Goal: Share content: Share content

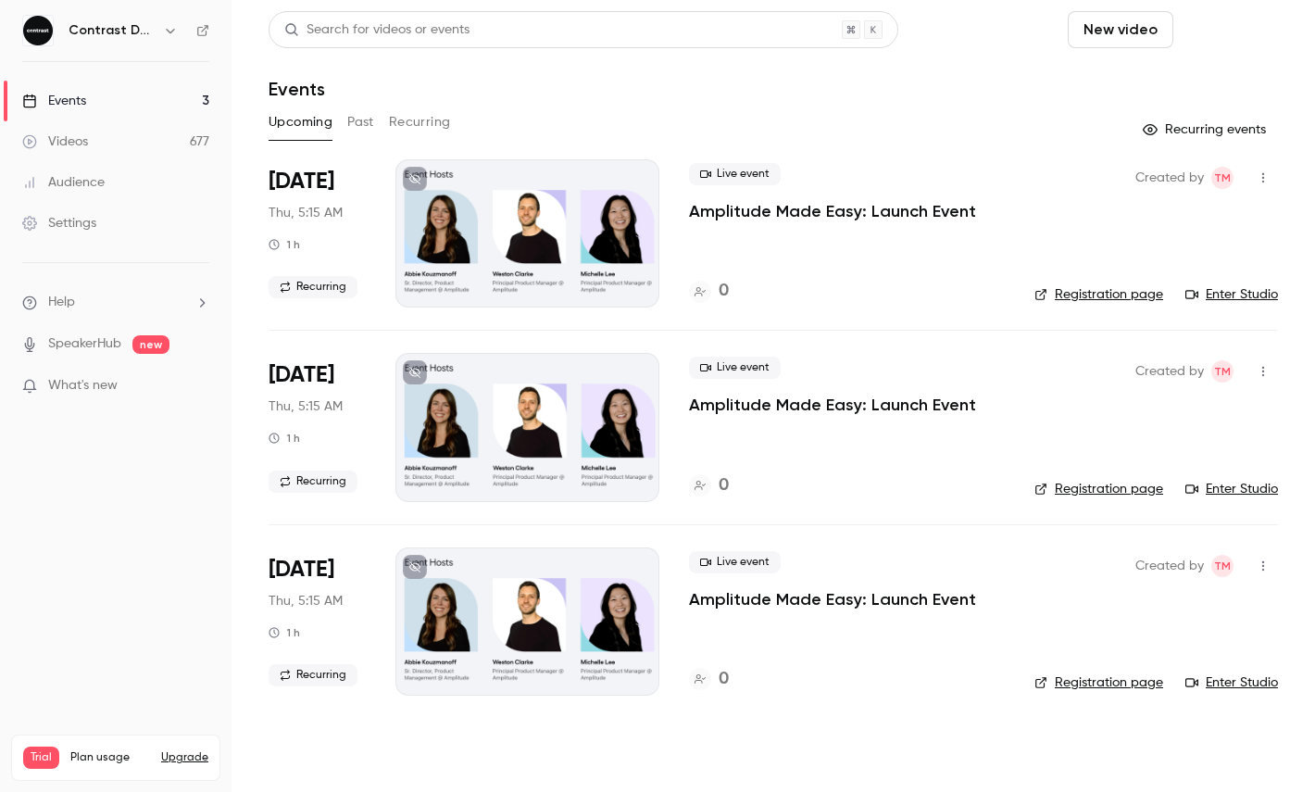
click at [1234, 35] on button "Schedule" at bounding box center [1228, 29] width 97 height 37
click at [1176, 73] on div "One time event" at bounding box center [1191, 80] width 141 height 19
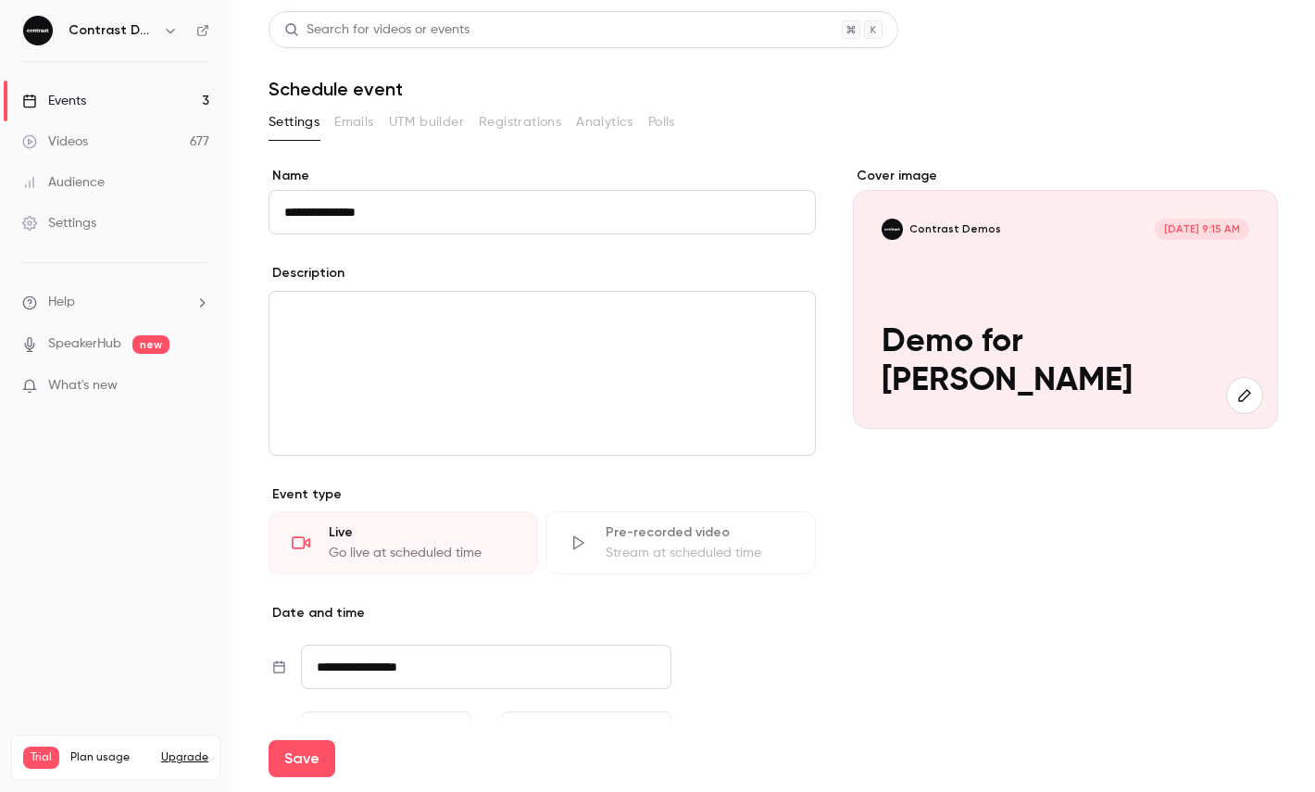
type input "**********"
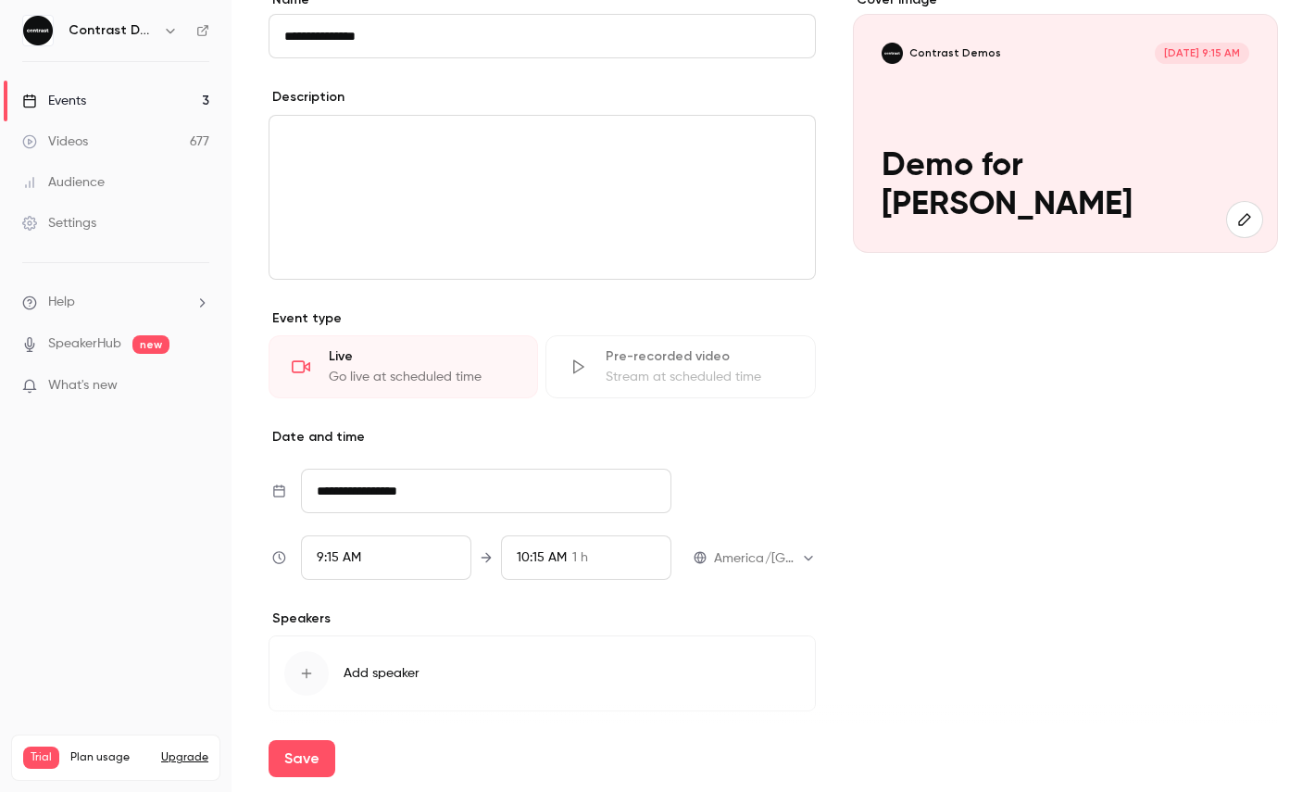
scroll to position [243, 0]
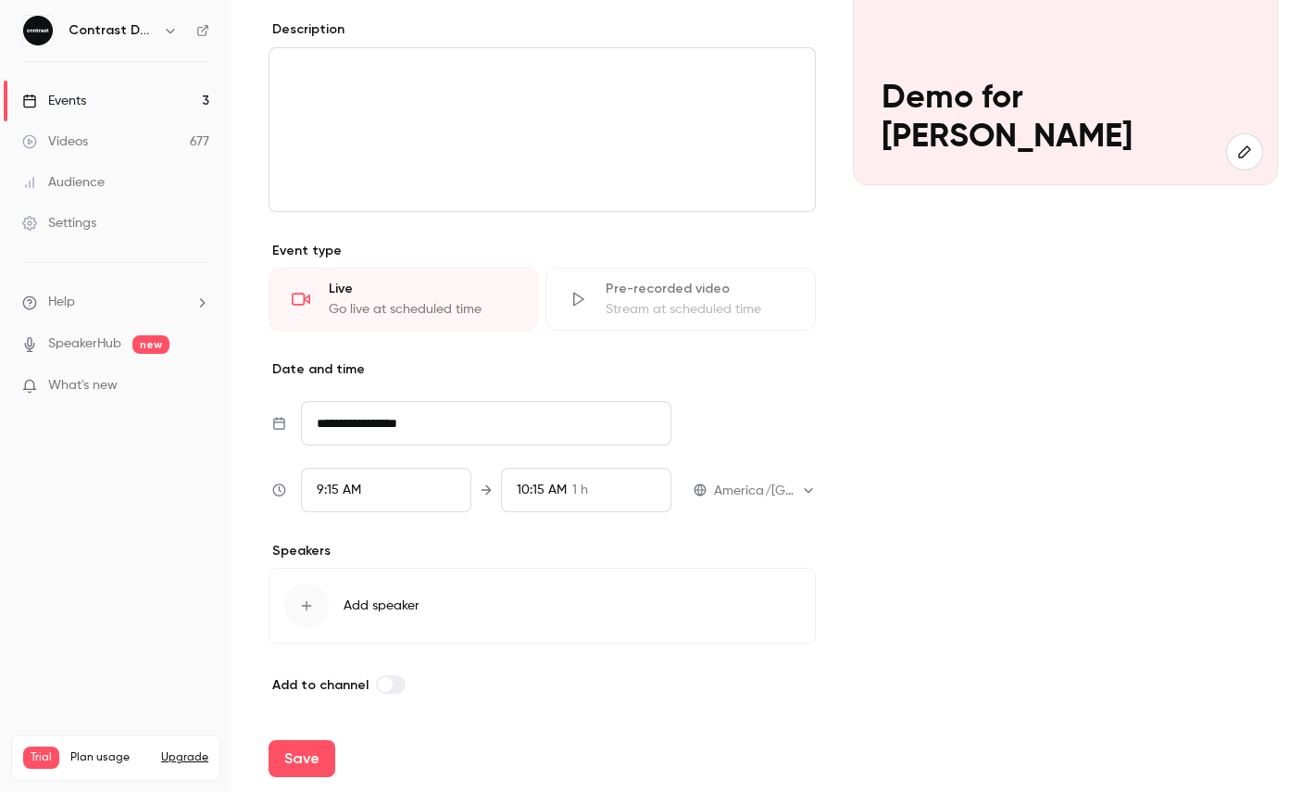
click at [336, 468] on div "9:15 AM" at bounding box center [386, 490] width 170 height 44
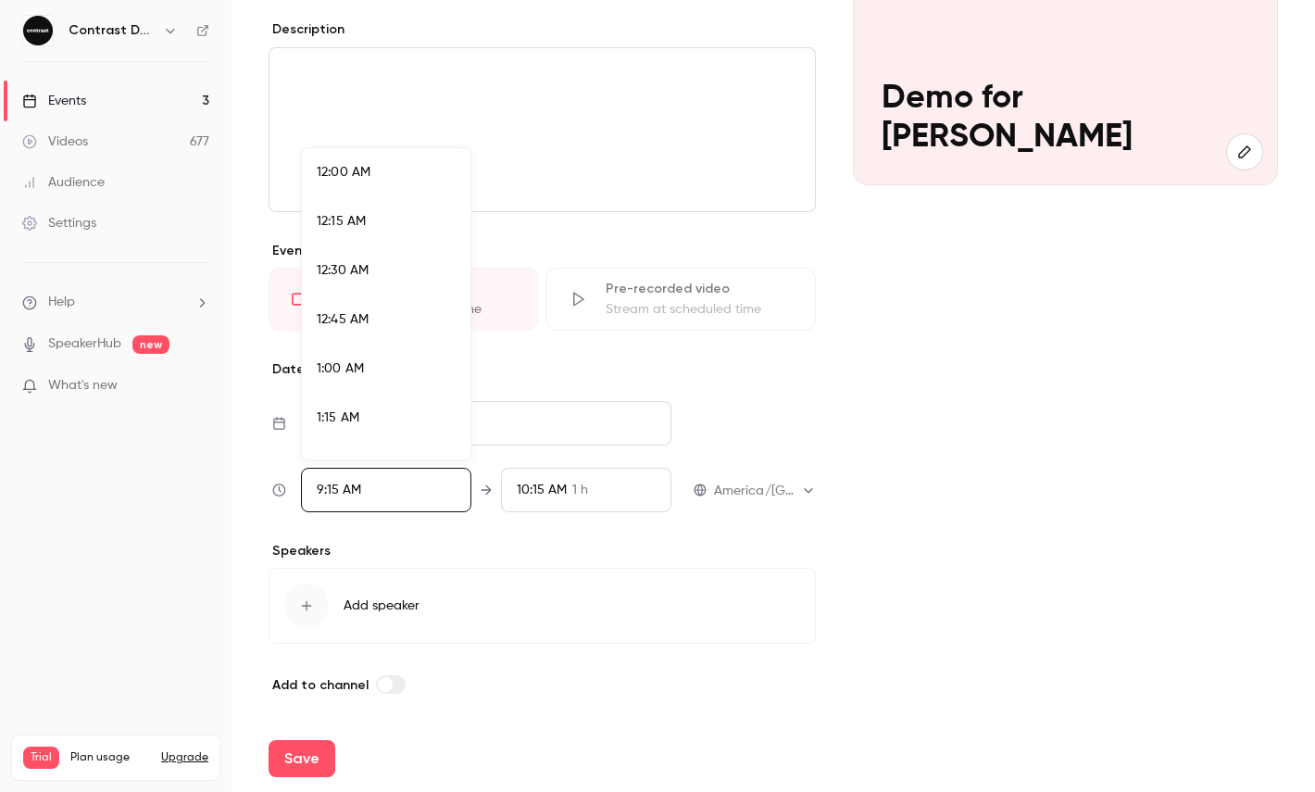
scroll to position [1684, 0]
click at [357, 344] on div "9:30 AM" at bounding box center [386, 352] width 139 height 19
click at [343, 736] on div at bounding box center [657, 396] width 1315 height 792
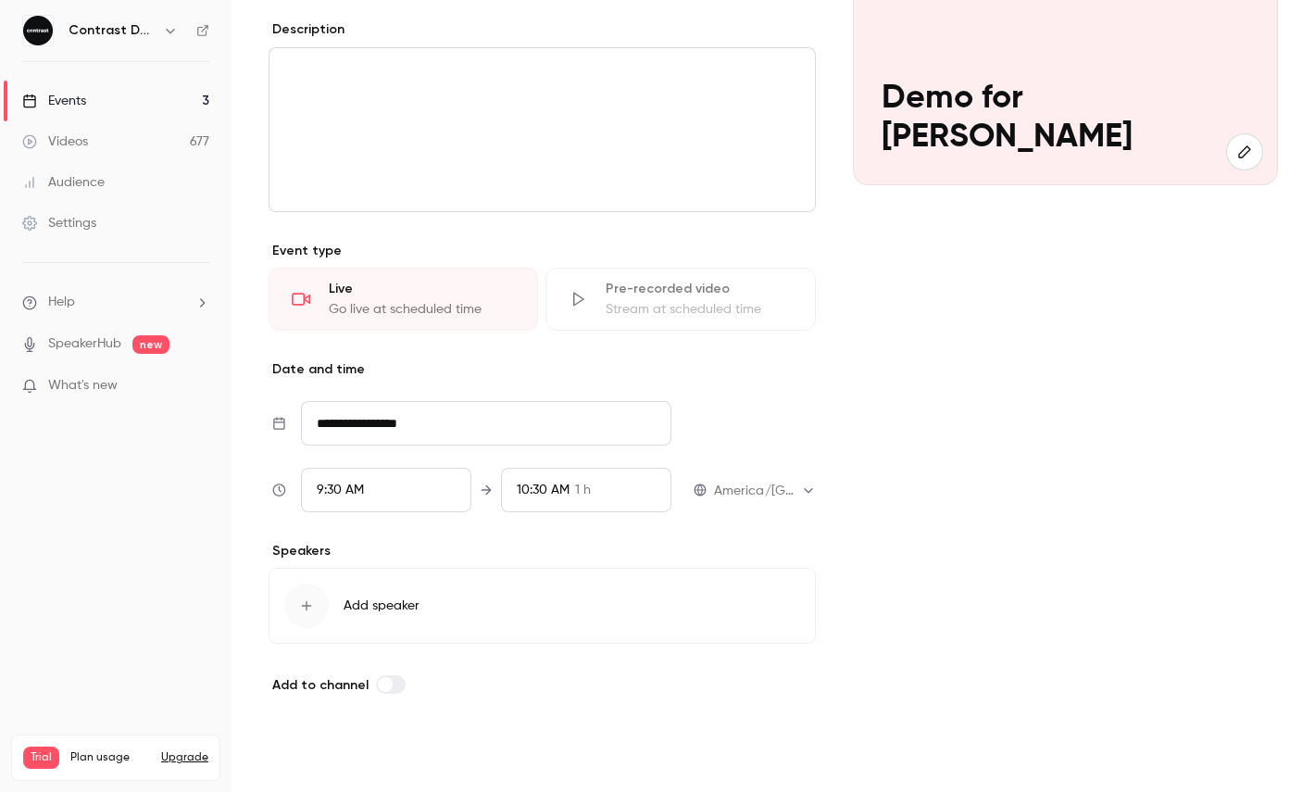
click at [305, 746] on button "Save" at bounding box center [301, 758] width 67 height 37
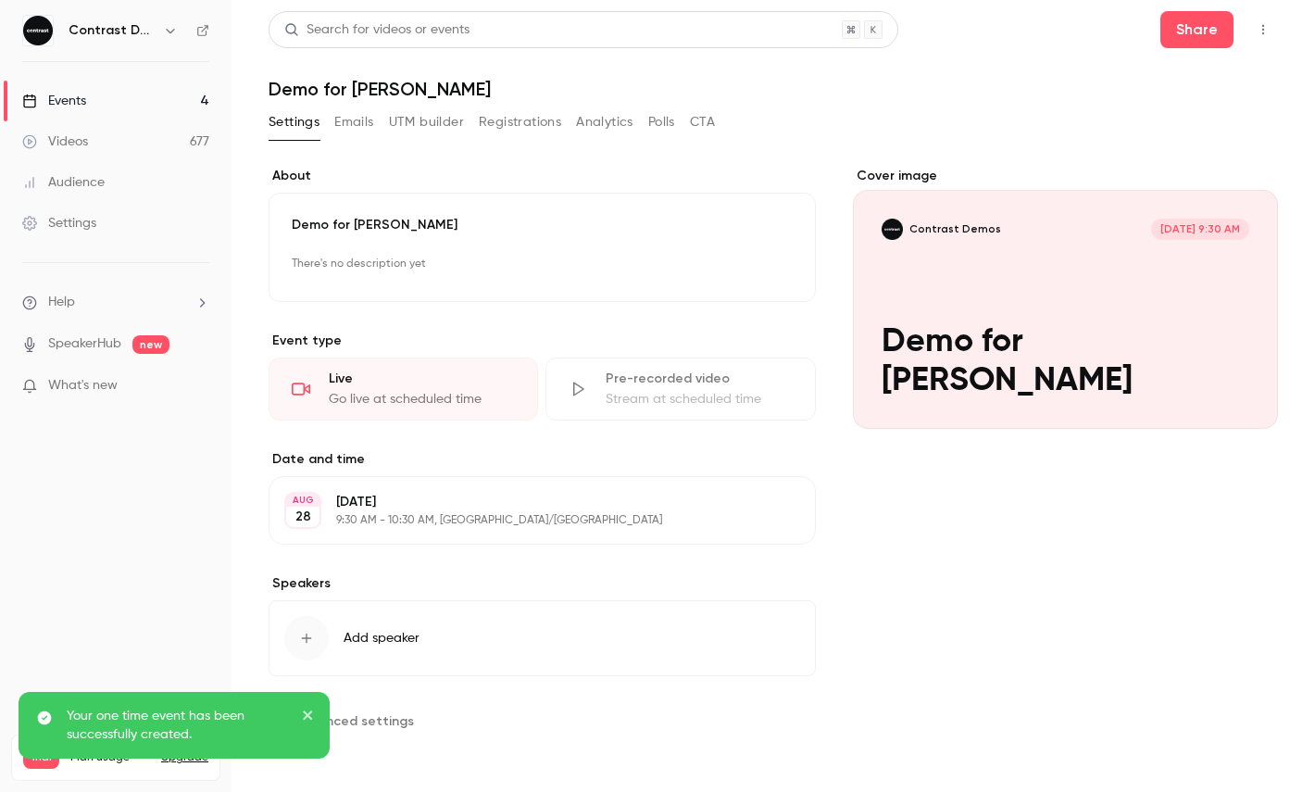
click at [1275, 21] on button "button" at bounding box center [1263, 30] width 30 height 30
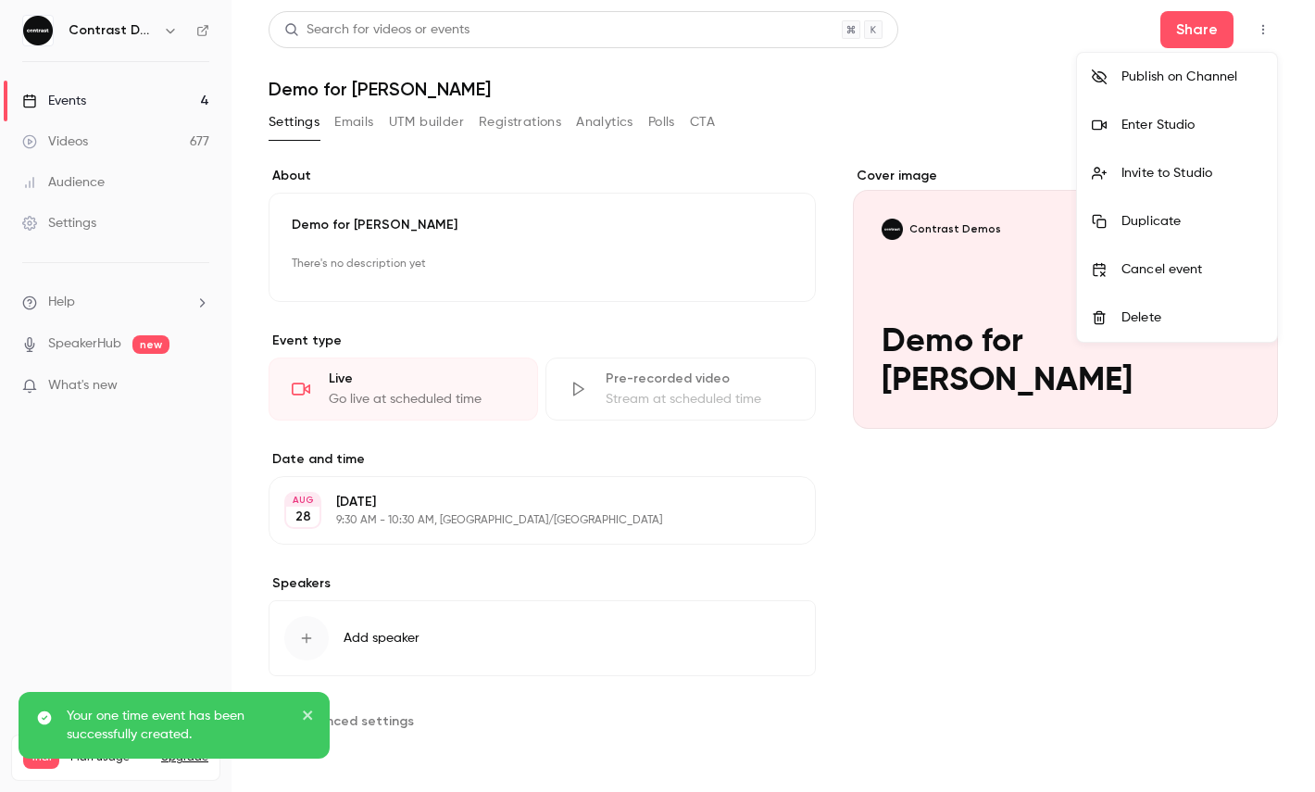
click at [1156, 135] on li "Enter Studio" at bounding box center [1177, 125] width 200 height 48
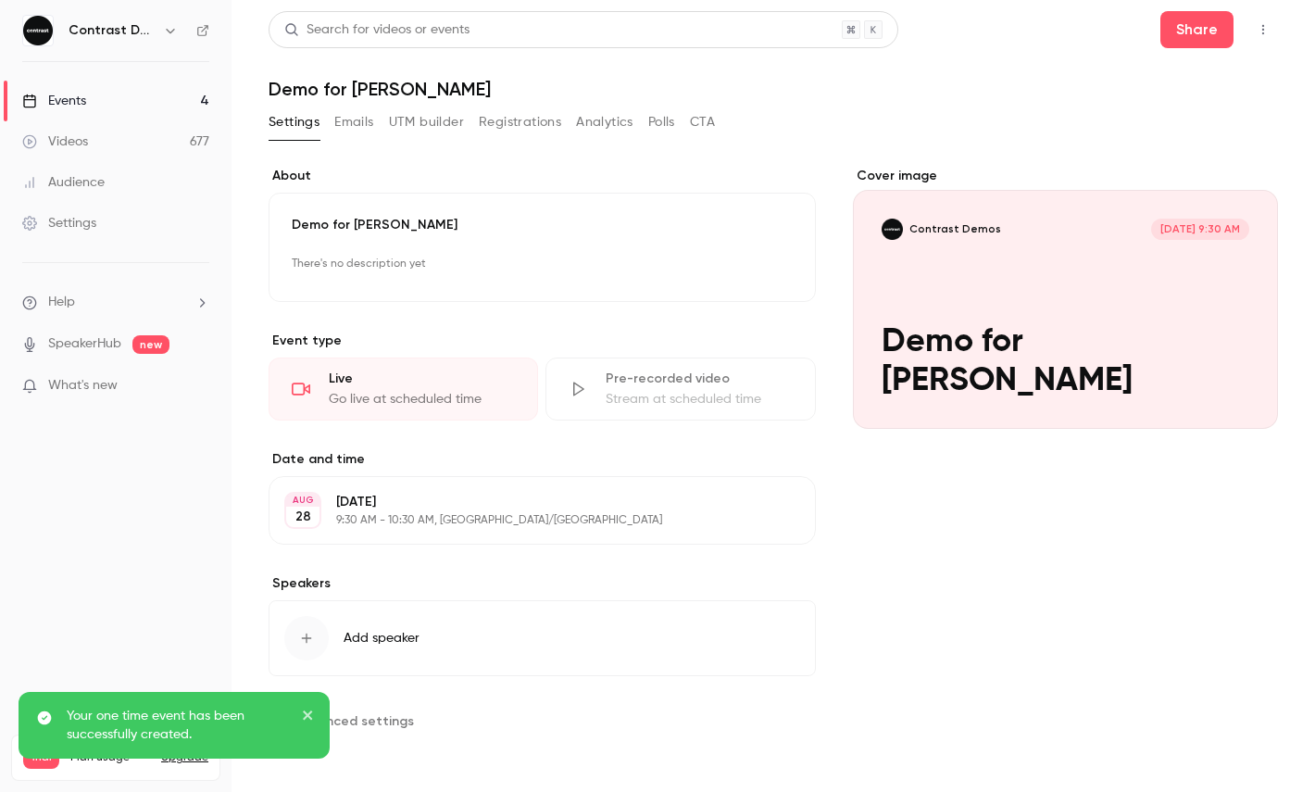
click at [174, 31] on icon "button" at bounding box center [170, 30] width 15 height 15
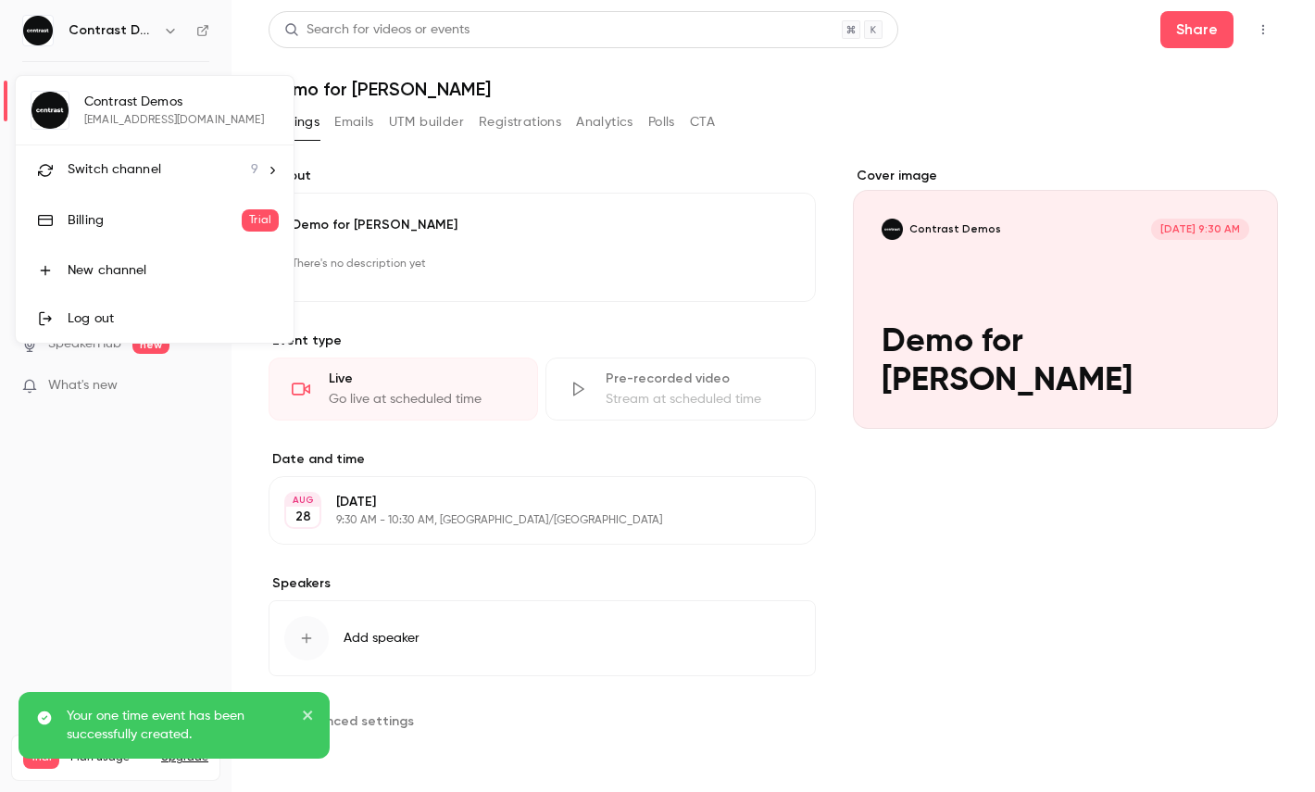
click at [145, 166] on span "Switch channel" at bounding box center [115, 169] width 94 height 19
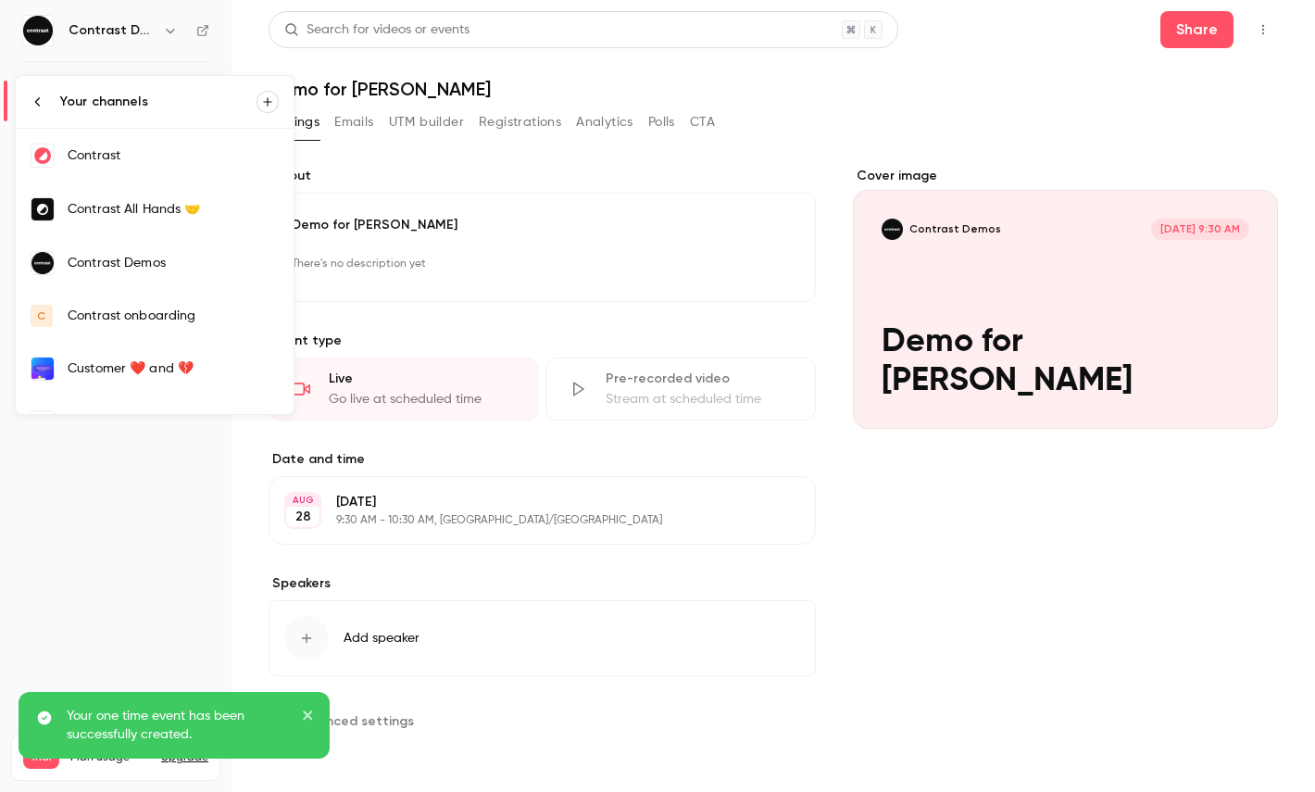
click at [112, 168] on link "Contrast" at bounding box center [155, 156] width 278 height 54
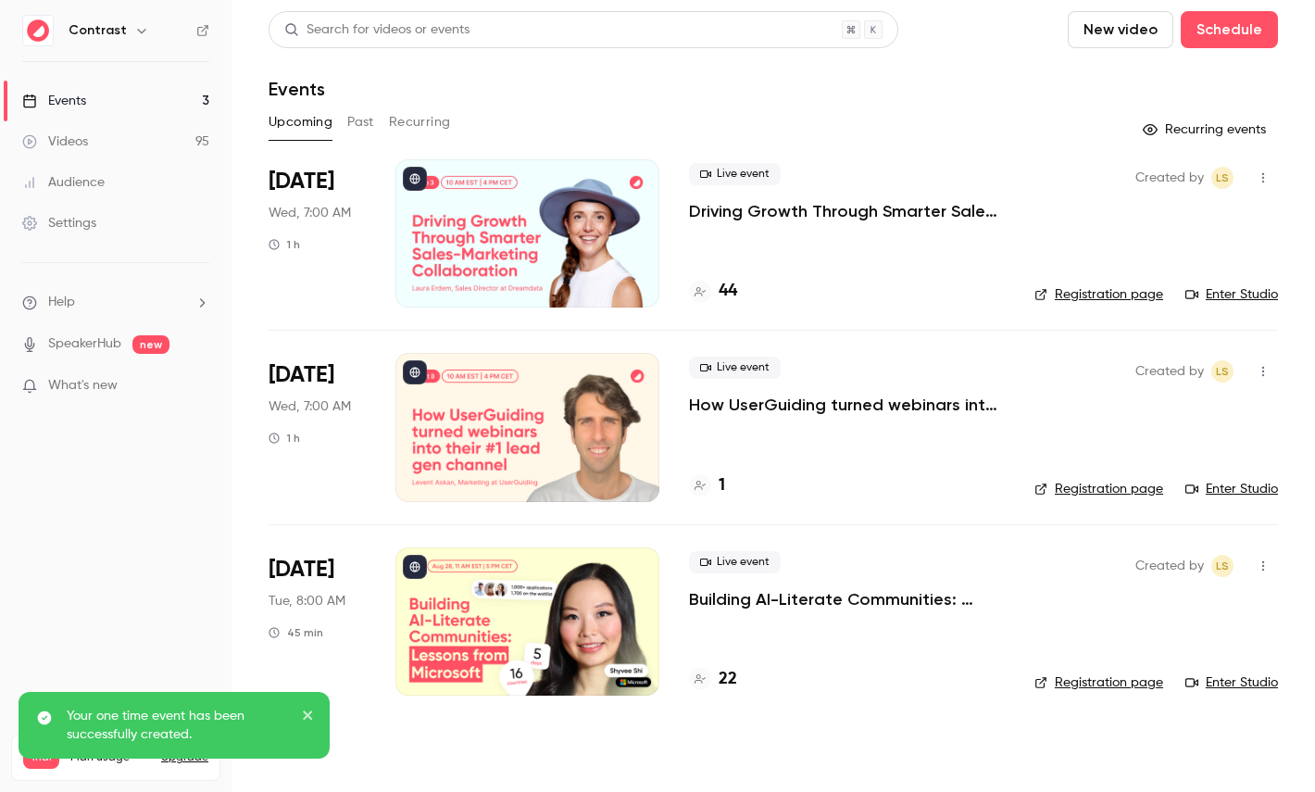
click at [112, 218] on link "Settings" at bounding box center [115, 223] width 231 height 41
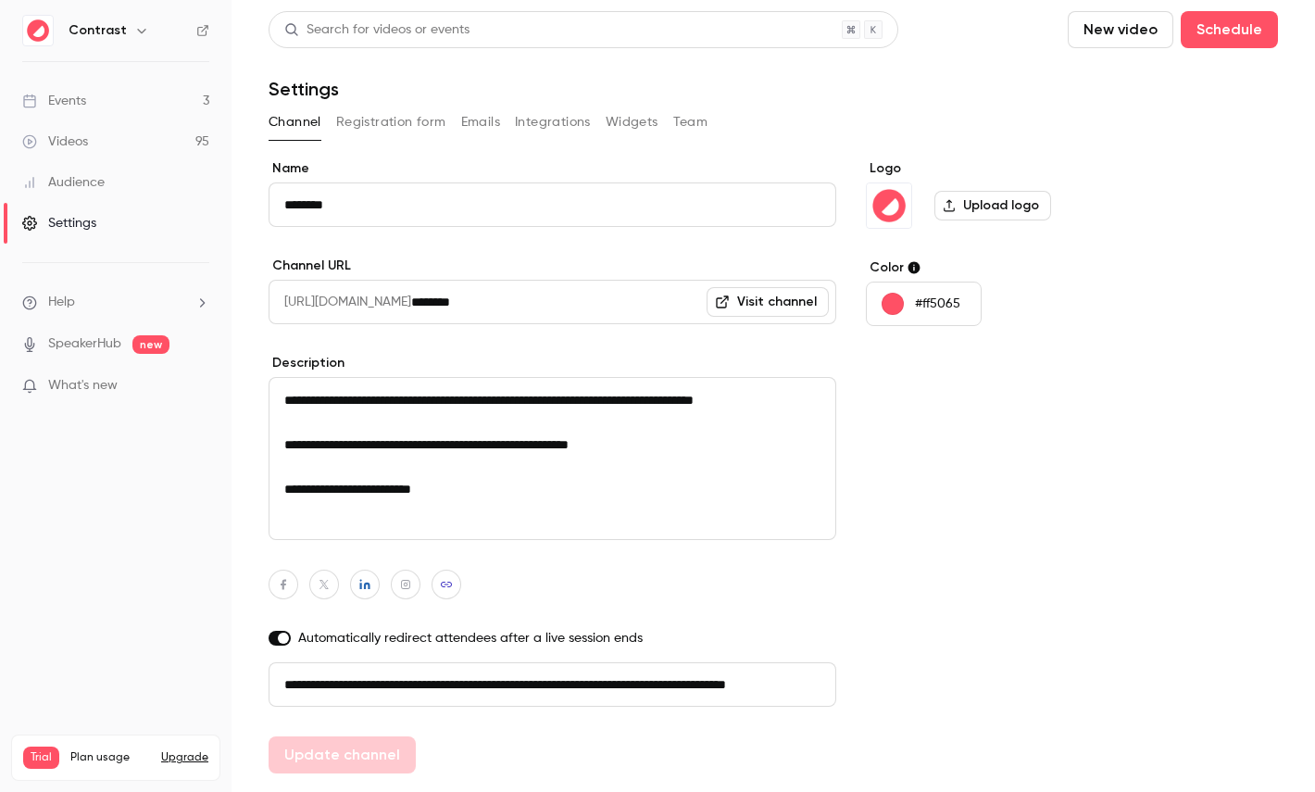
click at [380, 119] on button "Registration form" at bounding box center [391, 122] width 110 height 30
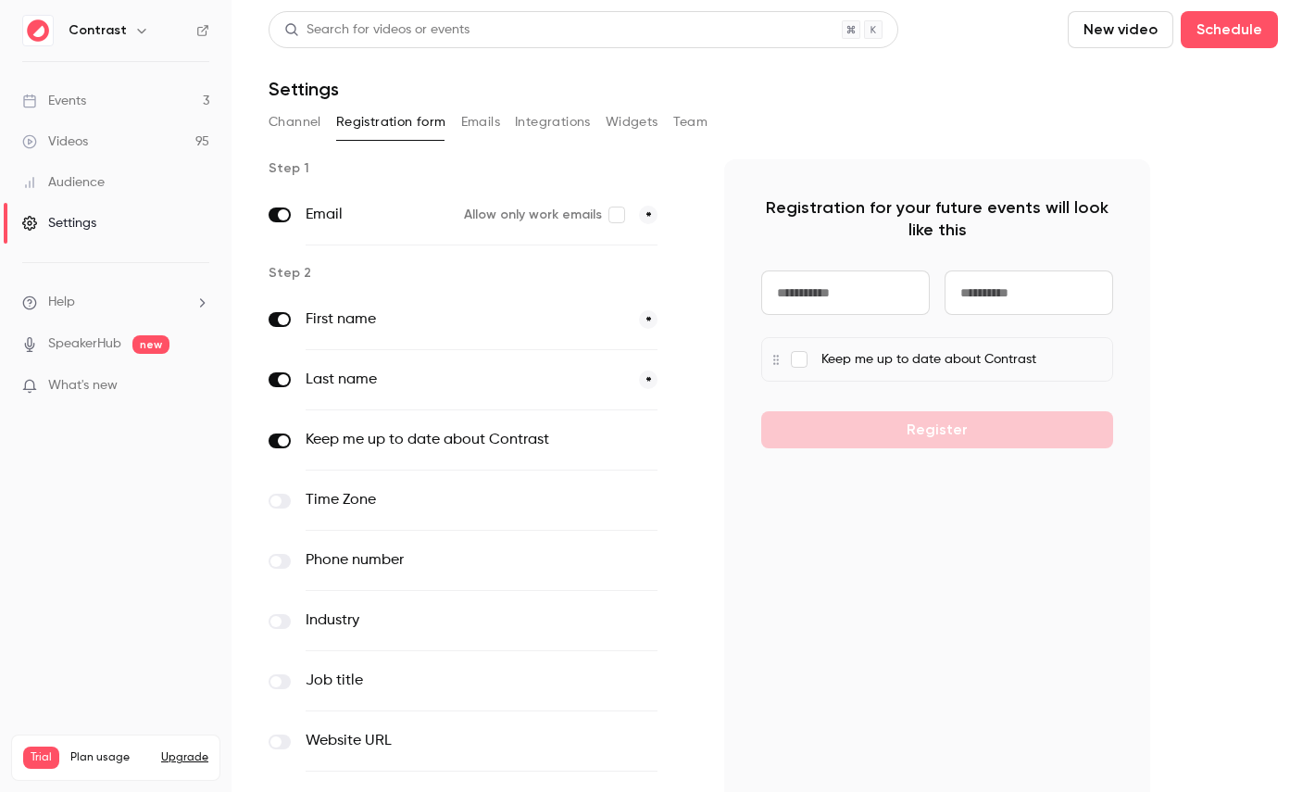
scroll to position [181, 0]
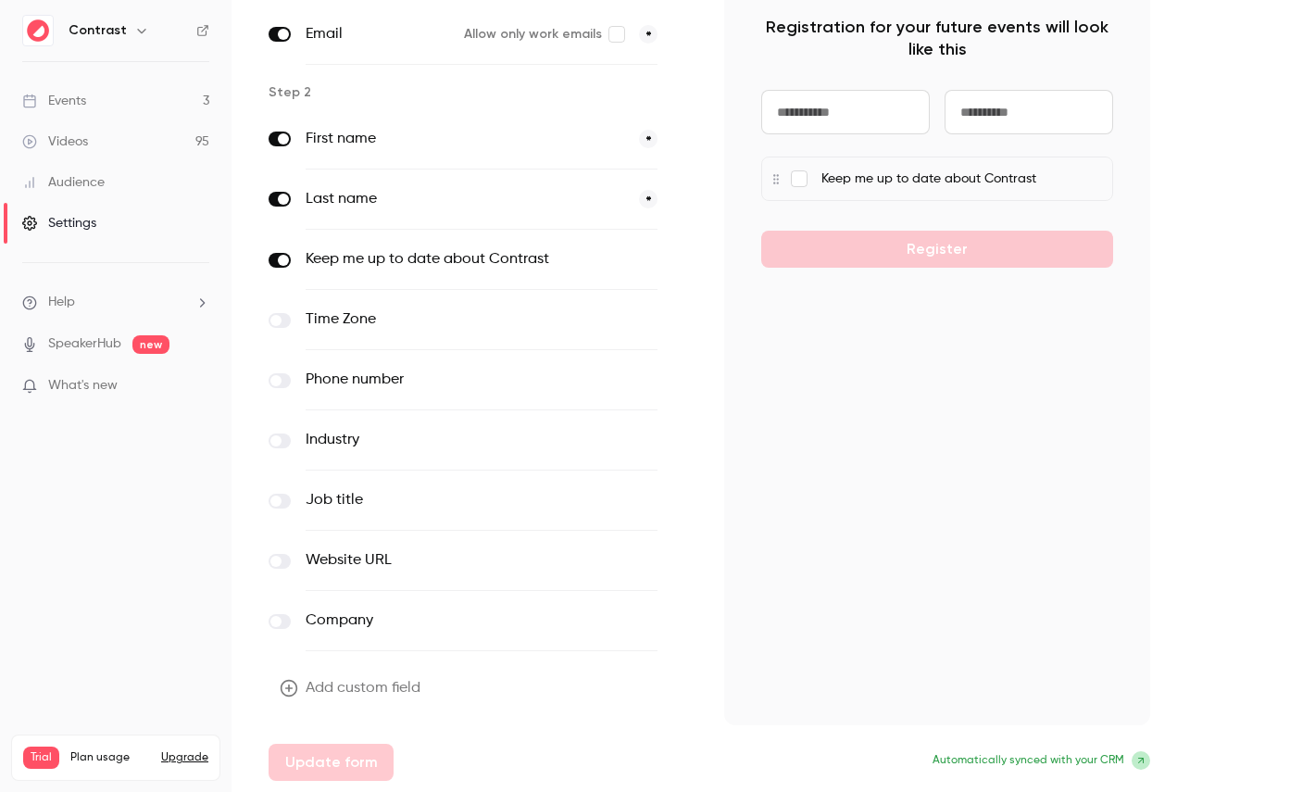
click at [363, 697] on button "Add custom field" at bounding box center [351, 687] width 167 height 37
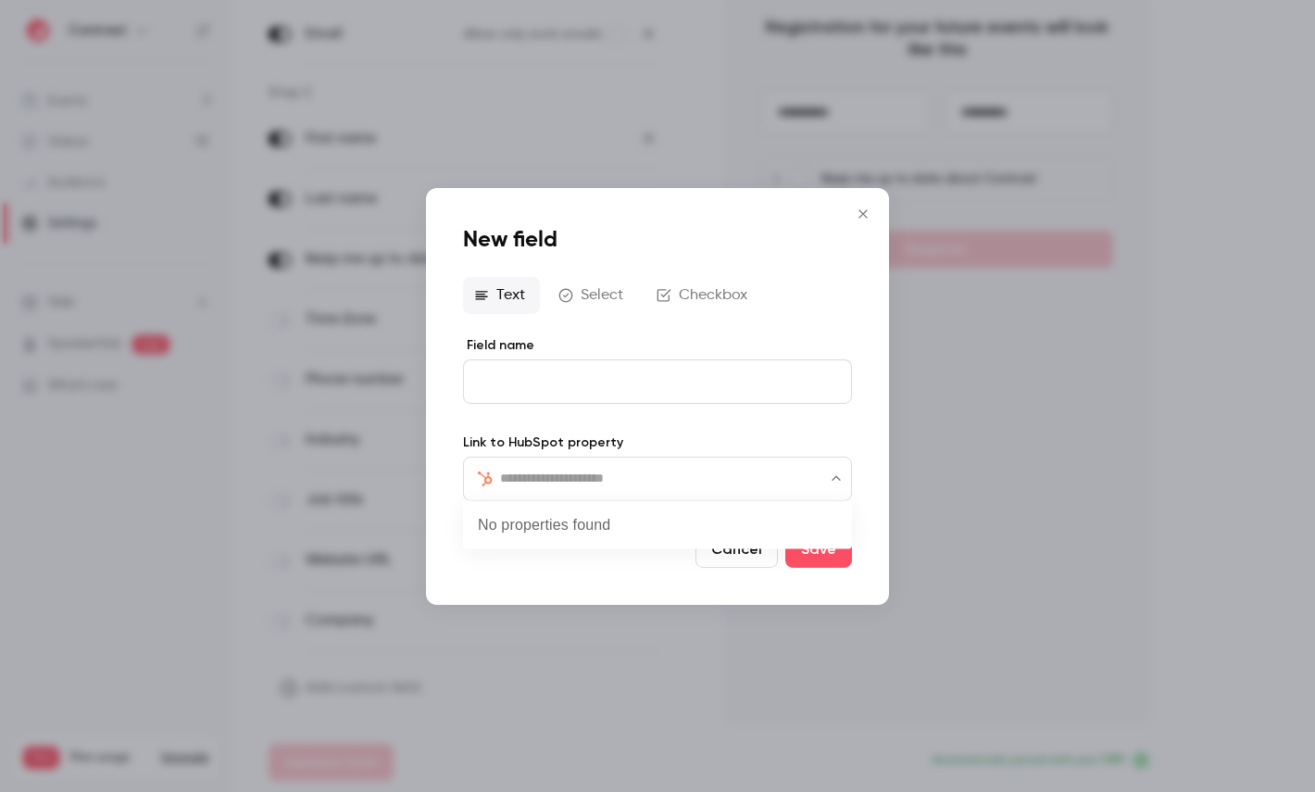
click at [546, 471] on input "text" at bounding box center [668, 478] width 337 height 22
type input "***"
click at [528, 540] on li "CRM" at bounding box center [657, 530] width 389 height 44
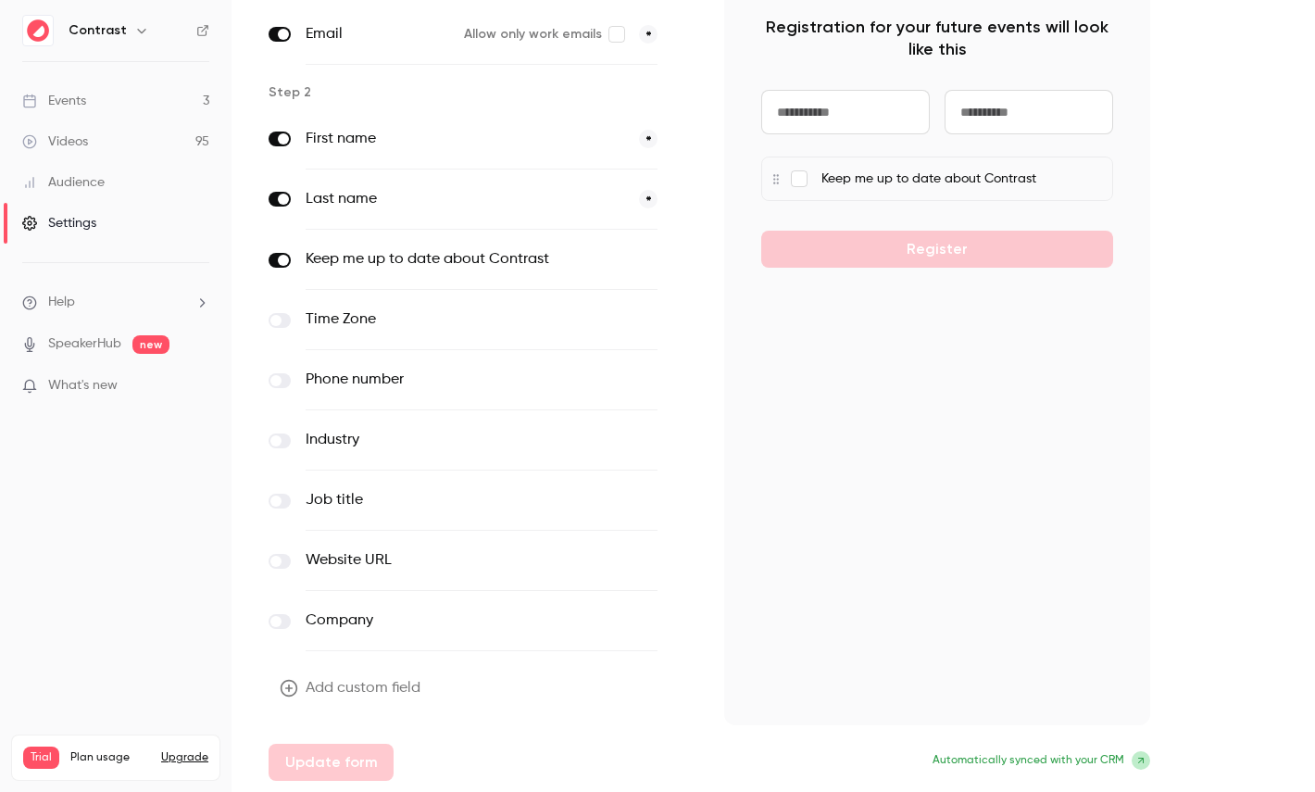
scroll to position [0, 0]
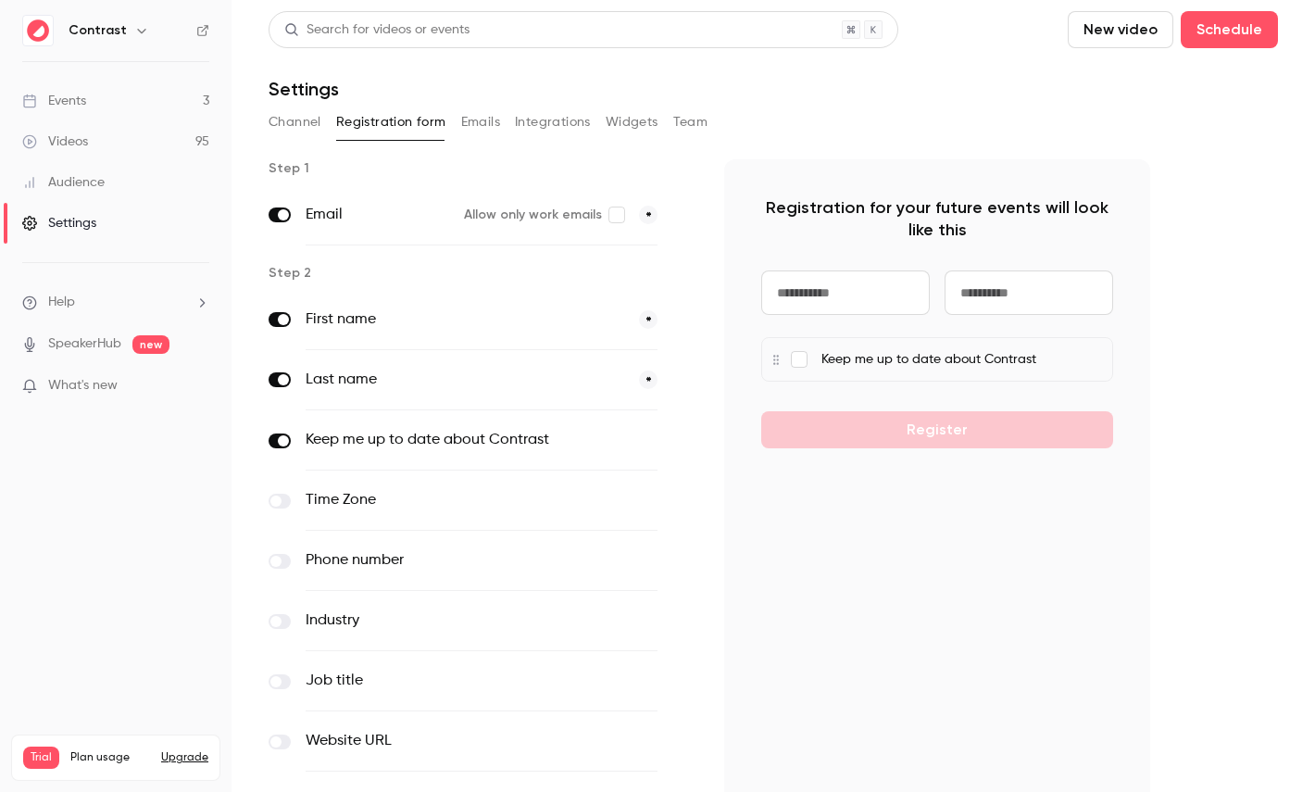
click at [468, 131] on button "Emails" at bounding box center [480, 122] width 39 height 30
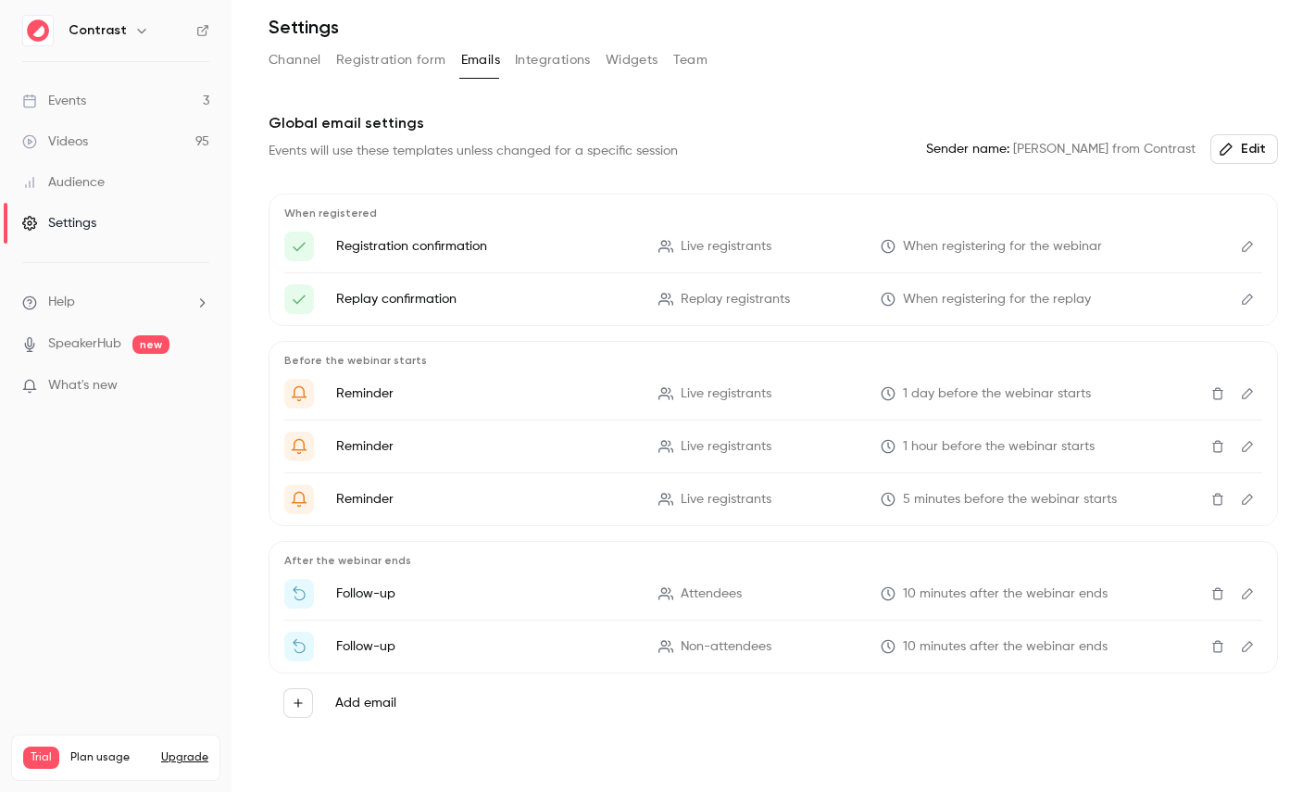
scroll to position [81, 0]
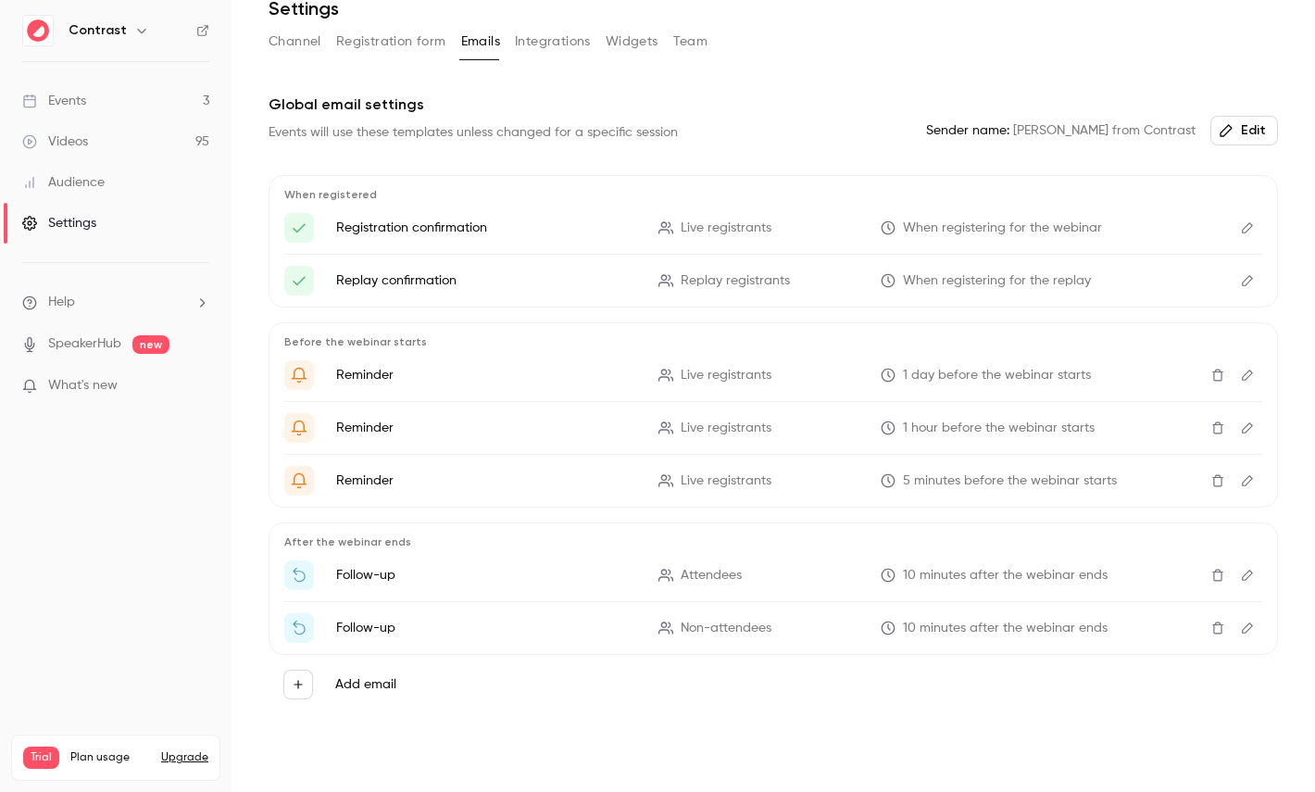
click at [1242, 223] on icon "Edit" at bounding box center [1247, 227] width 15 height 13
click at [391, 56] on div "Channel Registration form Emails Integrations Widgets Team" at bounding box center [772, 45] width 1009 height 37
click at [381, 30] on button "Registration form" at bounding box center [391, 42] width 110 height 30
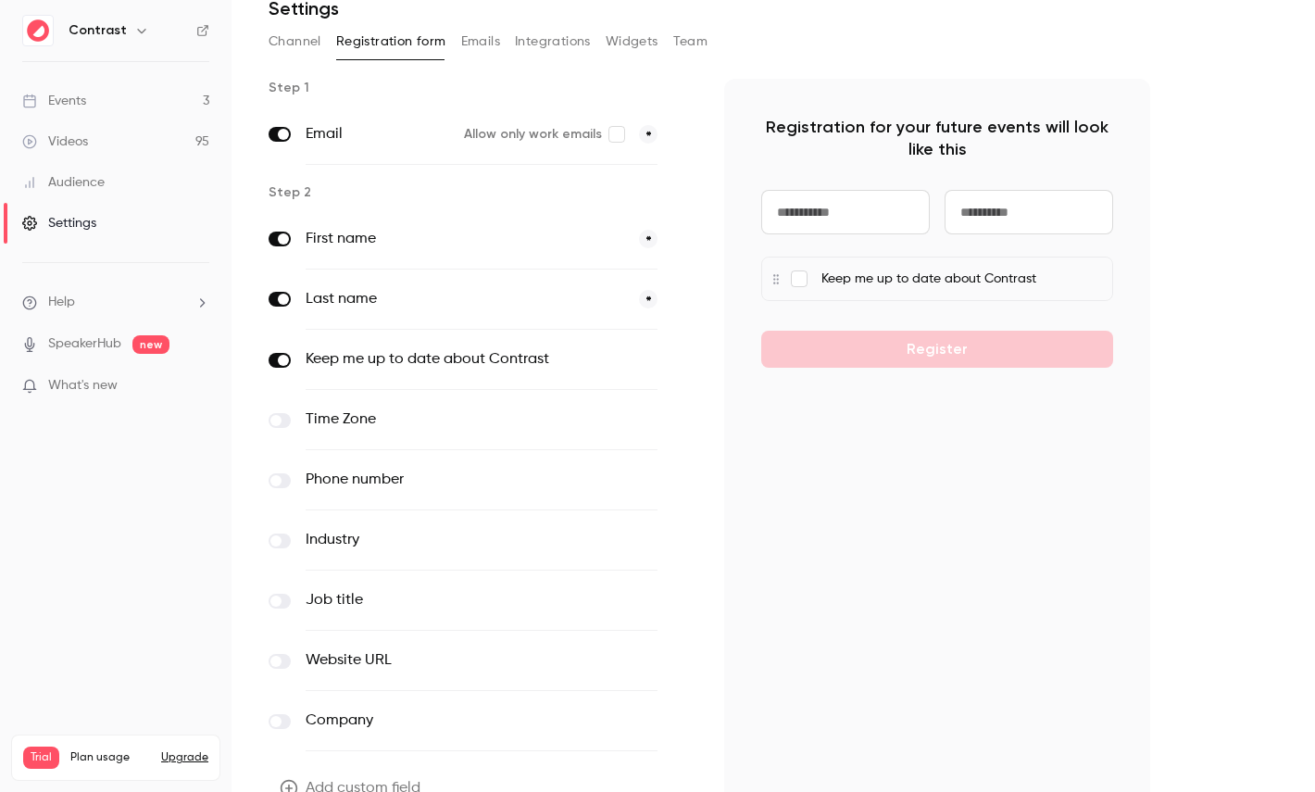
scroll to position [181, 0]
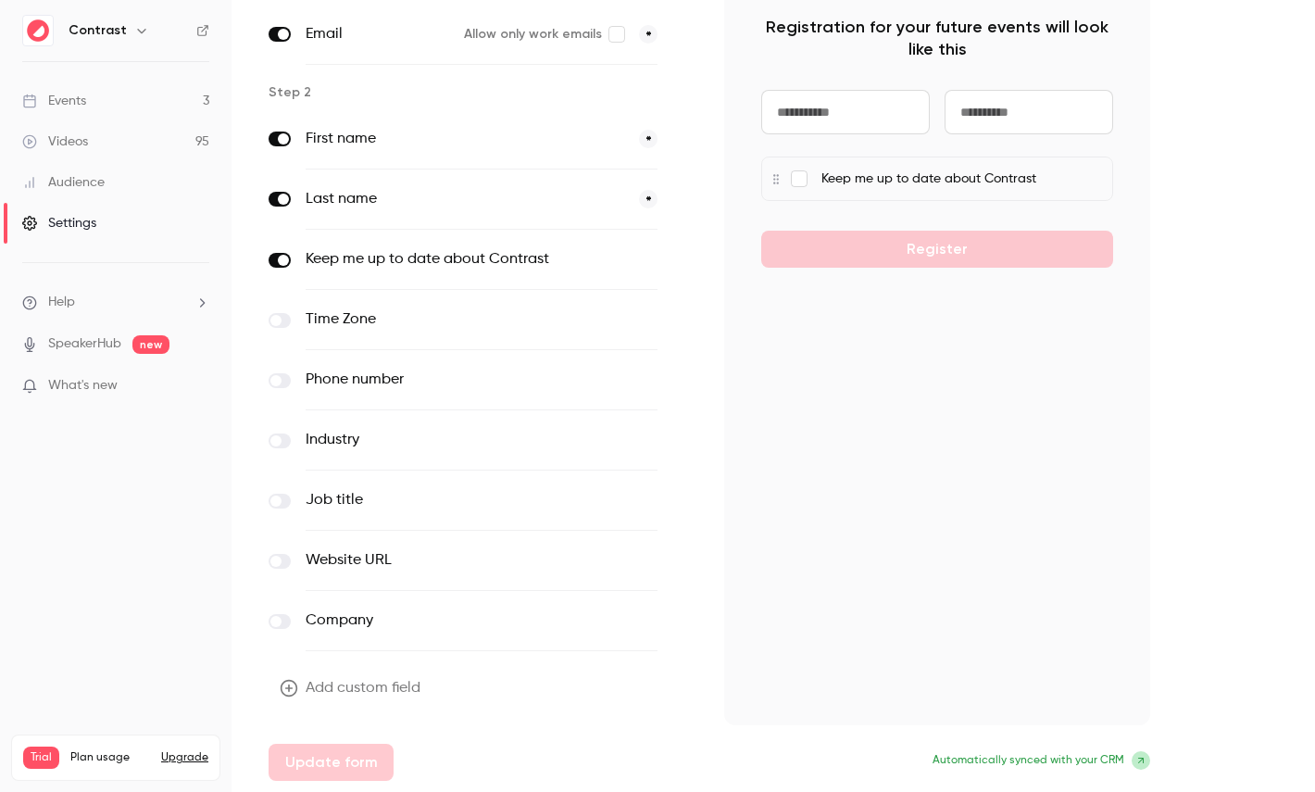
click at [350, 690] on button "Add custom field" at bounding box center [351, 687] width 167 height 37
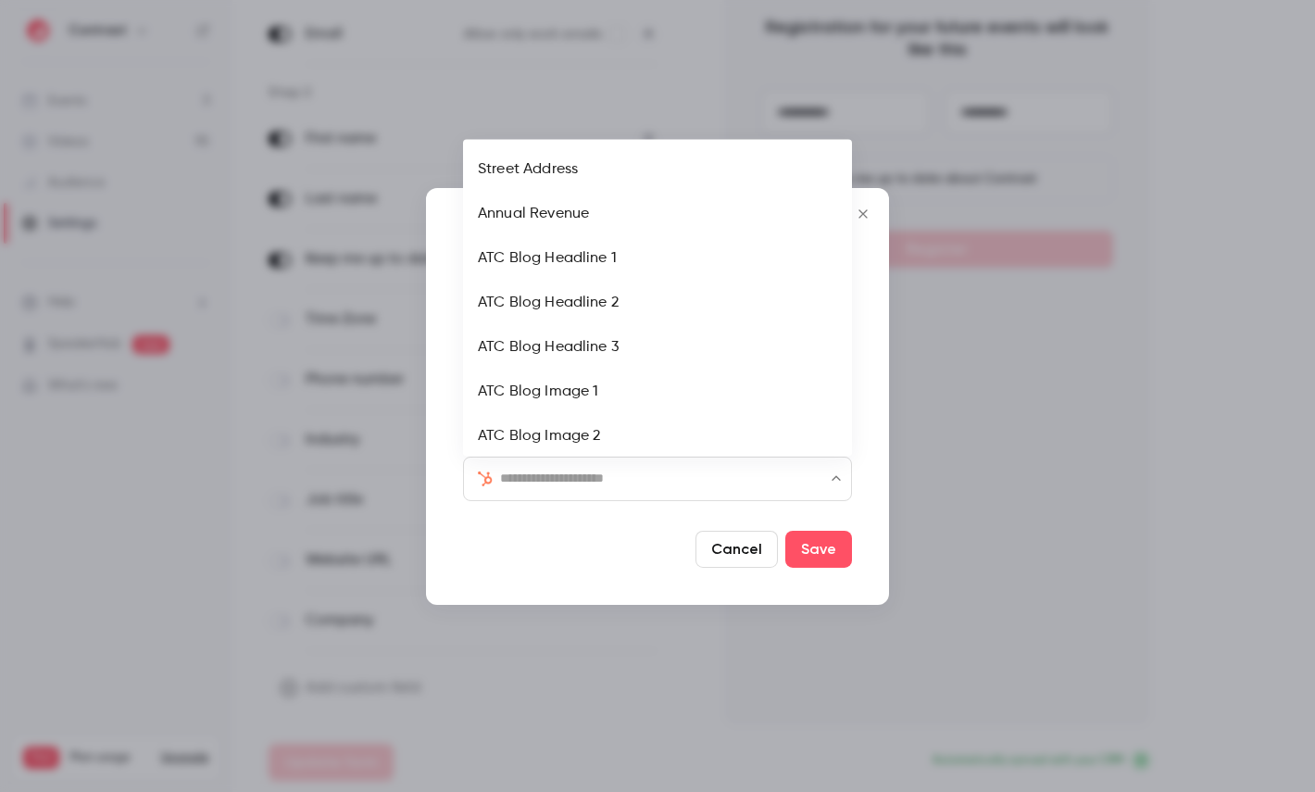
click at [573, 475] on input "text" at bounding box center [668, 478] width 337 height 22
type input "***"
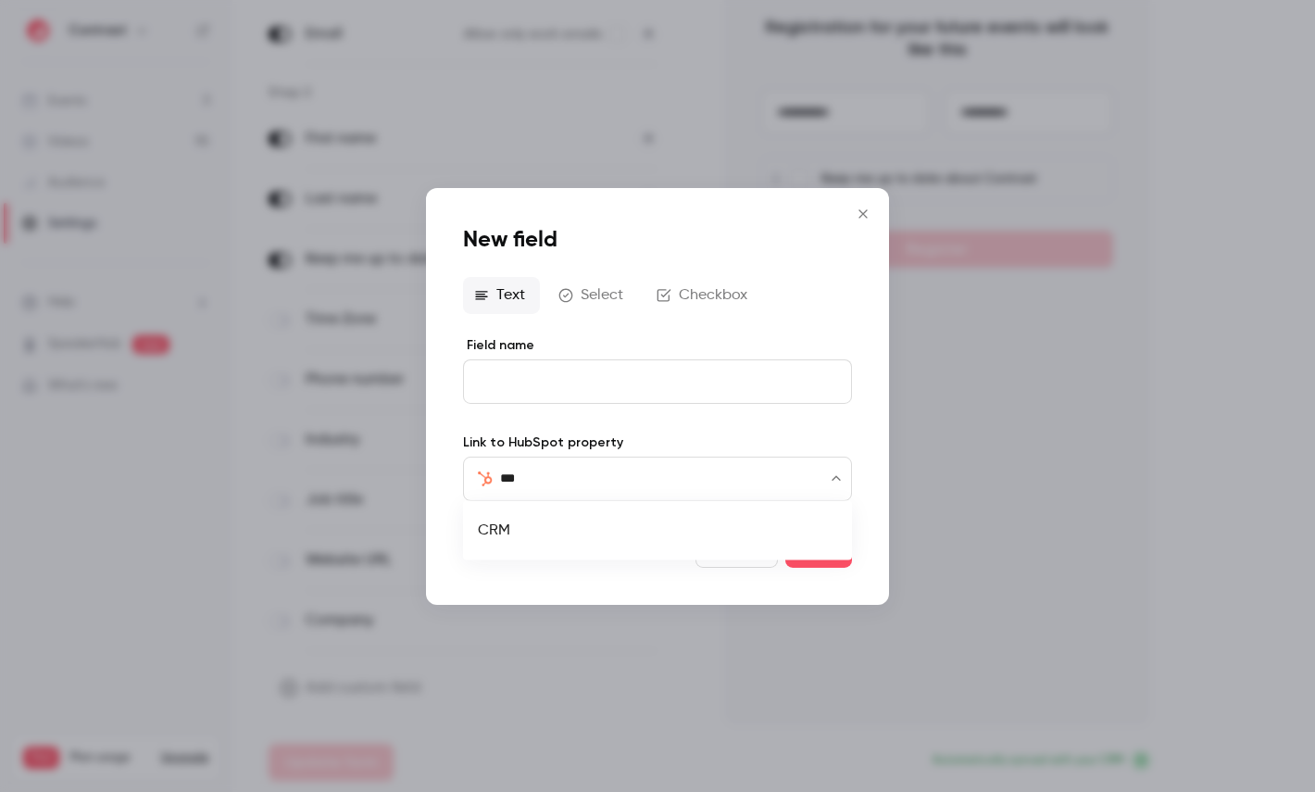
click at [526, 522] on li "CRM" at bounding box center [657, 530] width 389 height 44
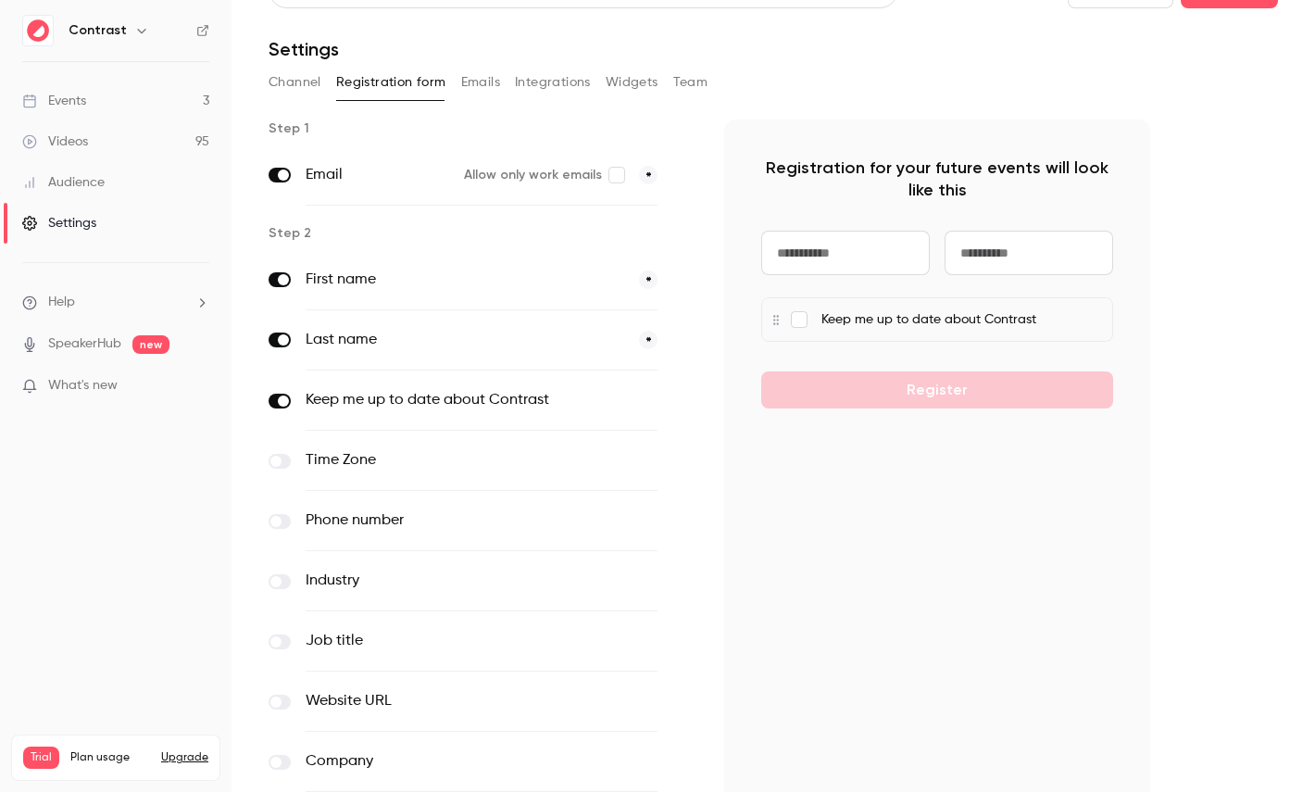
scroll to position [0, 0]
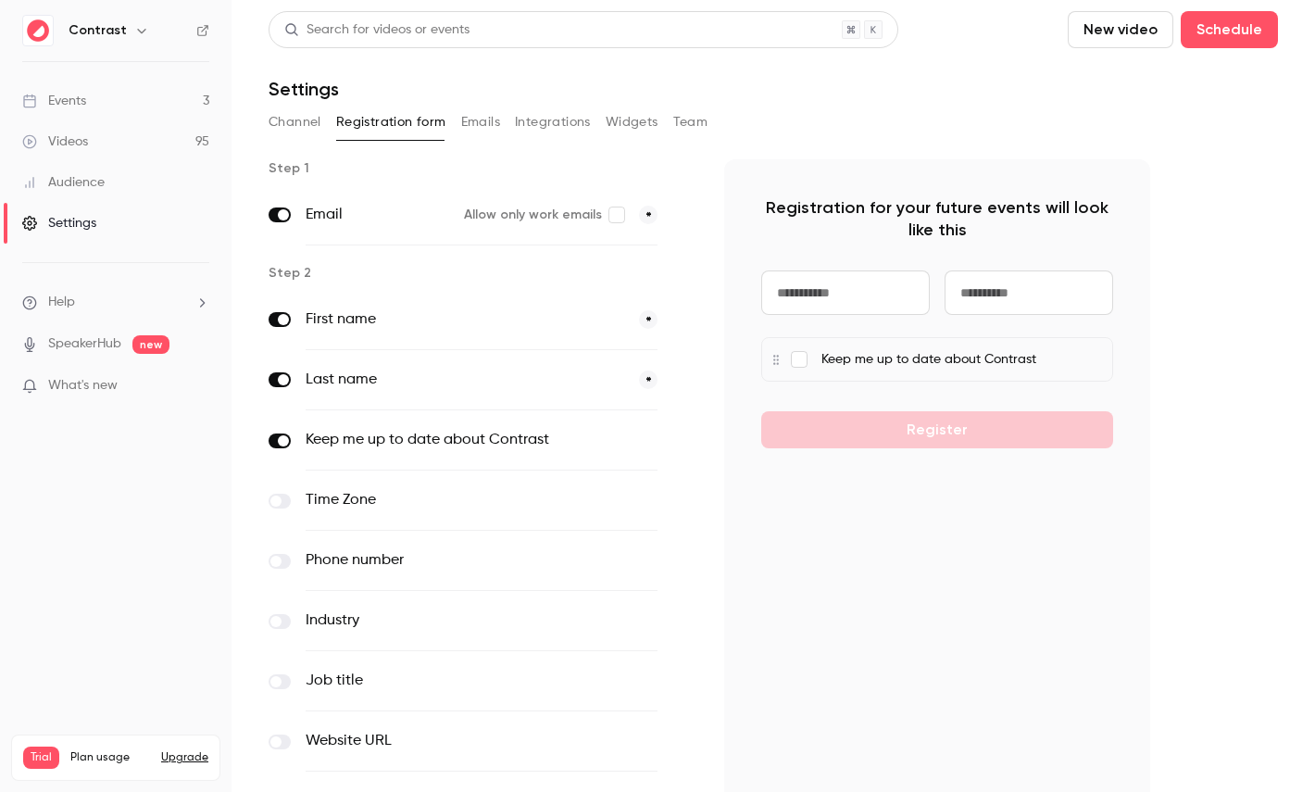
click at [481, 121] on button "Emails" at bounding box center [480, 122] width 39 height 30
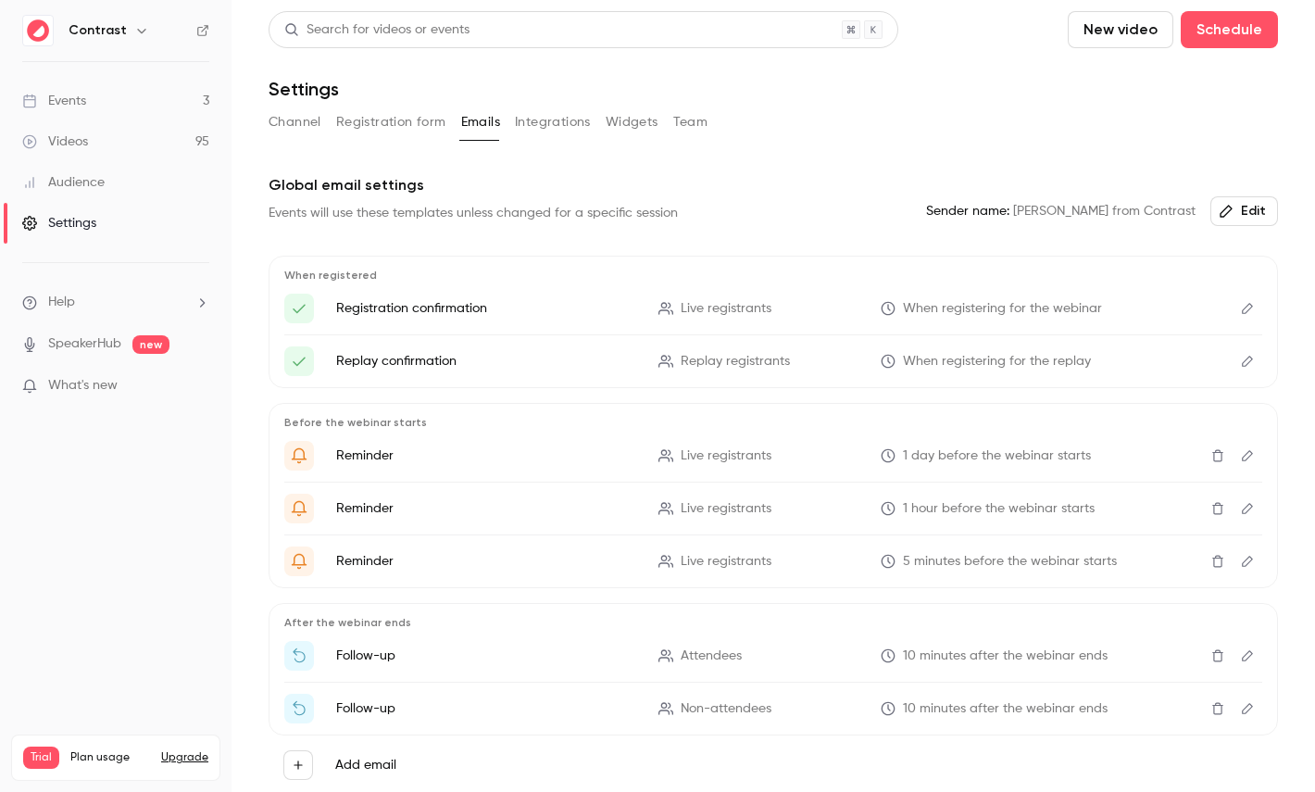
click at [580, 127] on button "Integrations" at bounding box center [553, 122] width 76 height 30
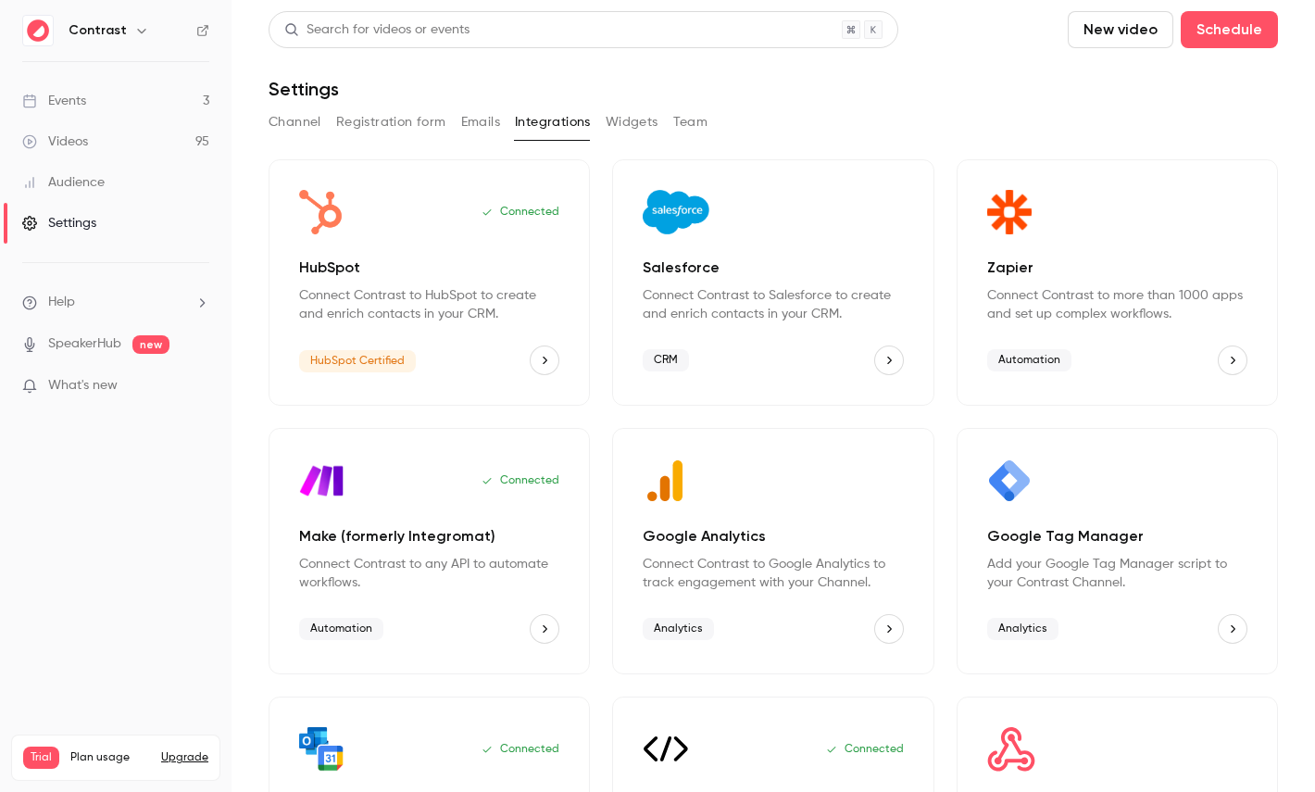
click at [691, 119] on button "Team" at bounding box center [690, 122] width 35 height 30
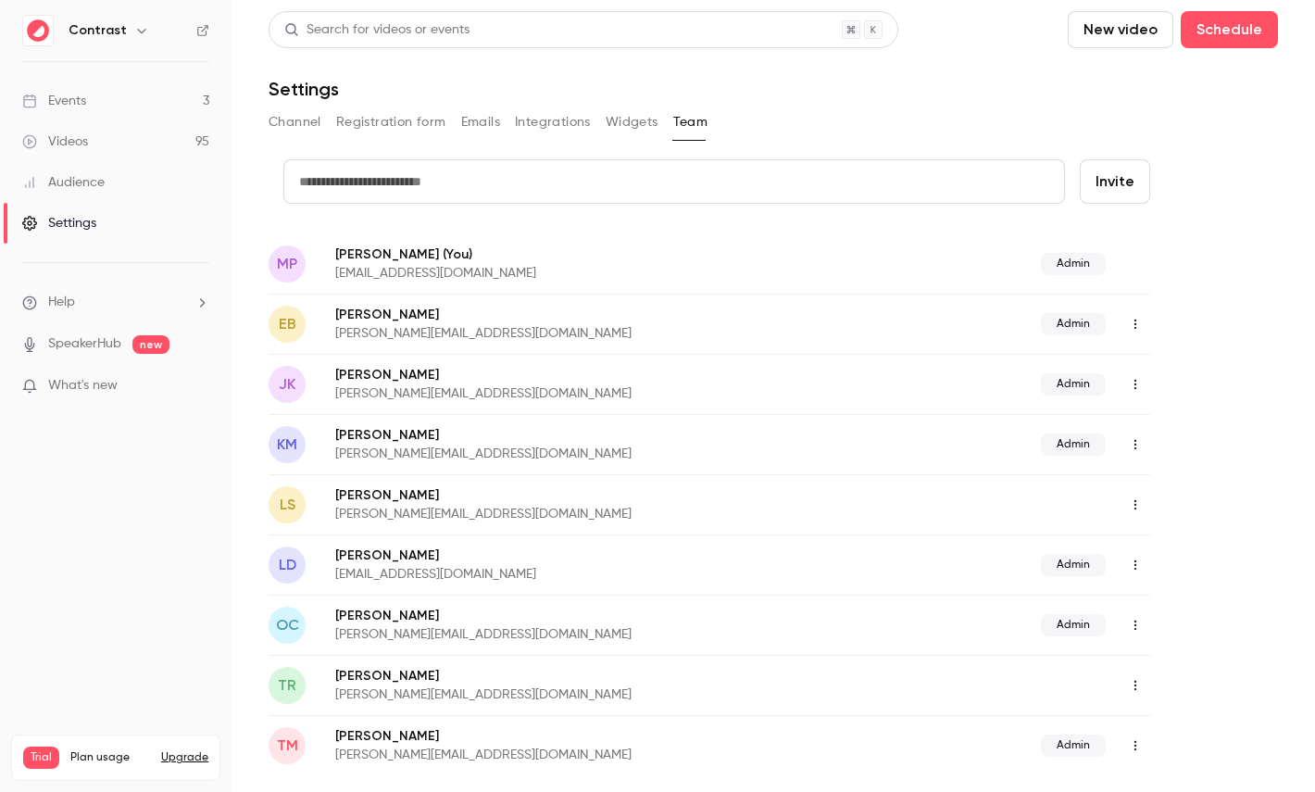
click at [85, 185] on div "Audience" at bounding box center [63, 182] width 82 height 19
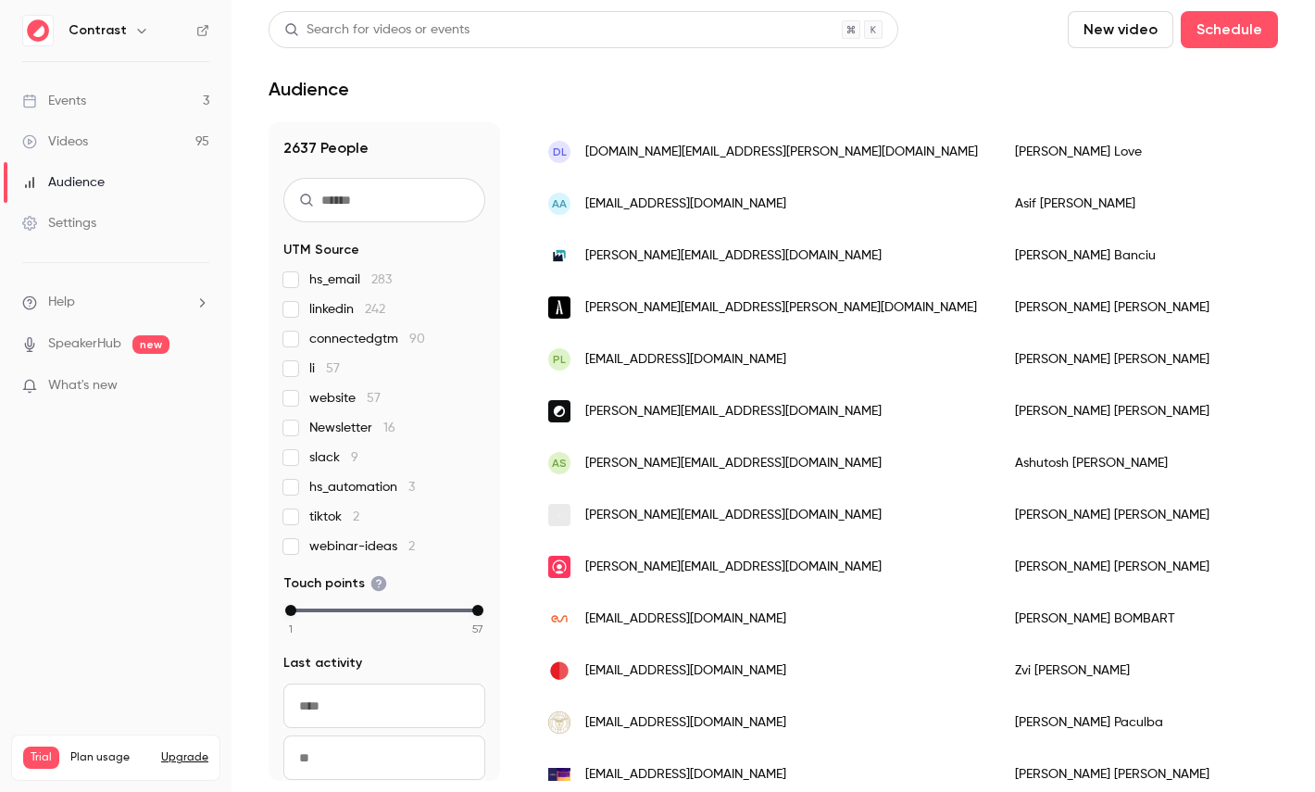
scroll to position [401, 0]
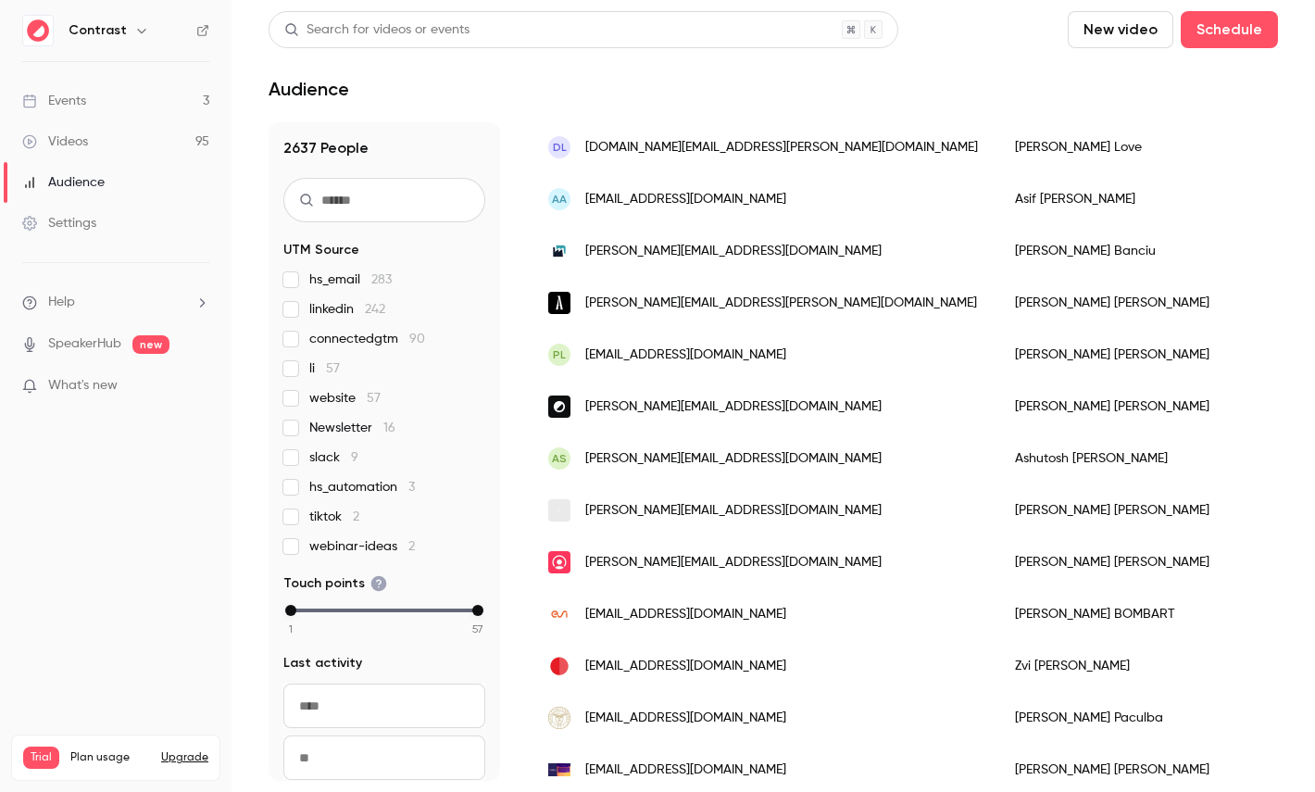
click at [813, 414] on div "[PERSON_NAME][EMAIL_ADDRESS][DOMAIN_NAME]" at bounding box center [763, 406] width 467 height 52
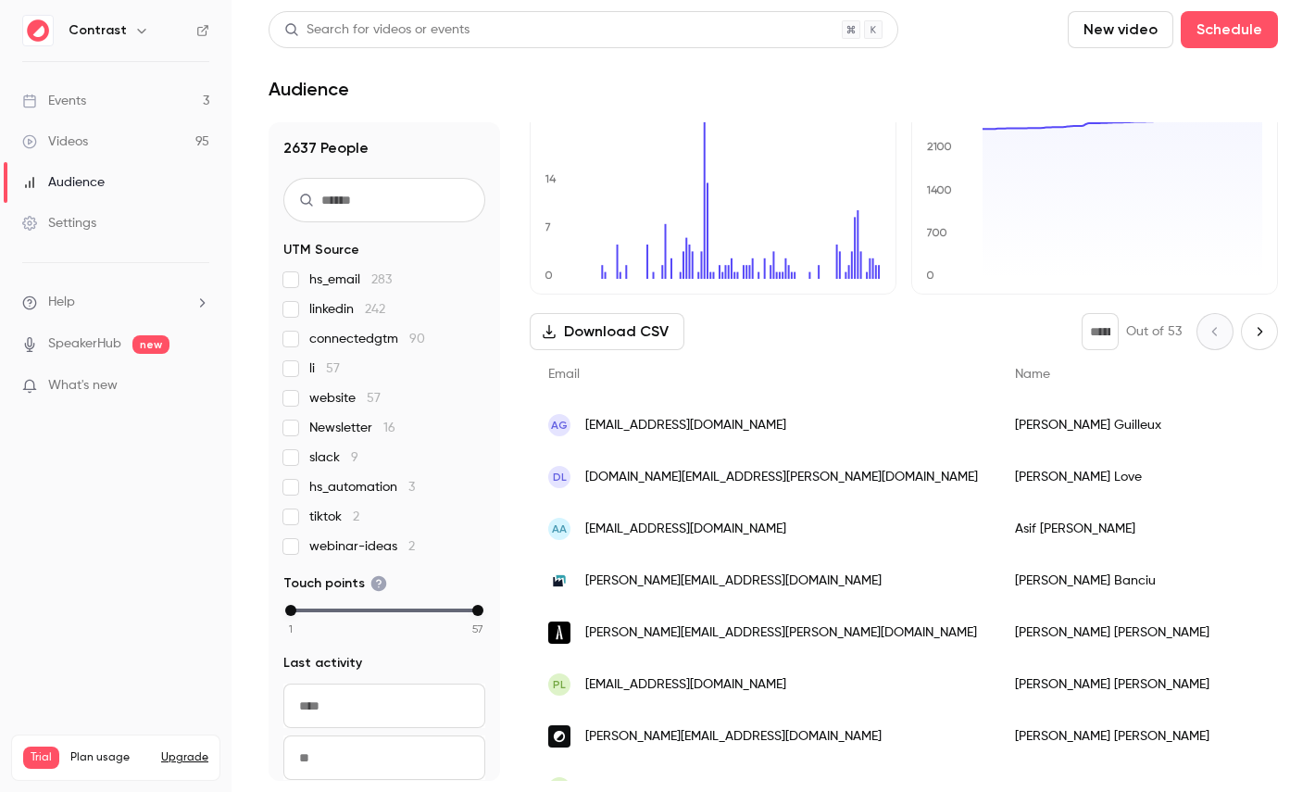
scroll to position [0, 0]
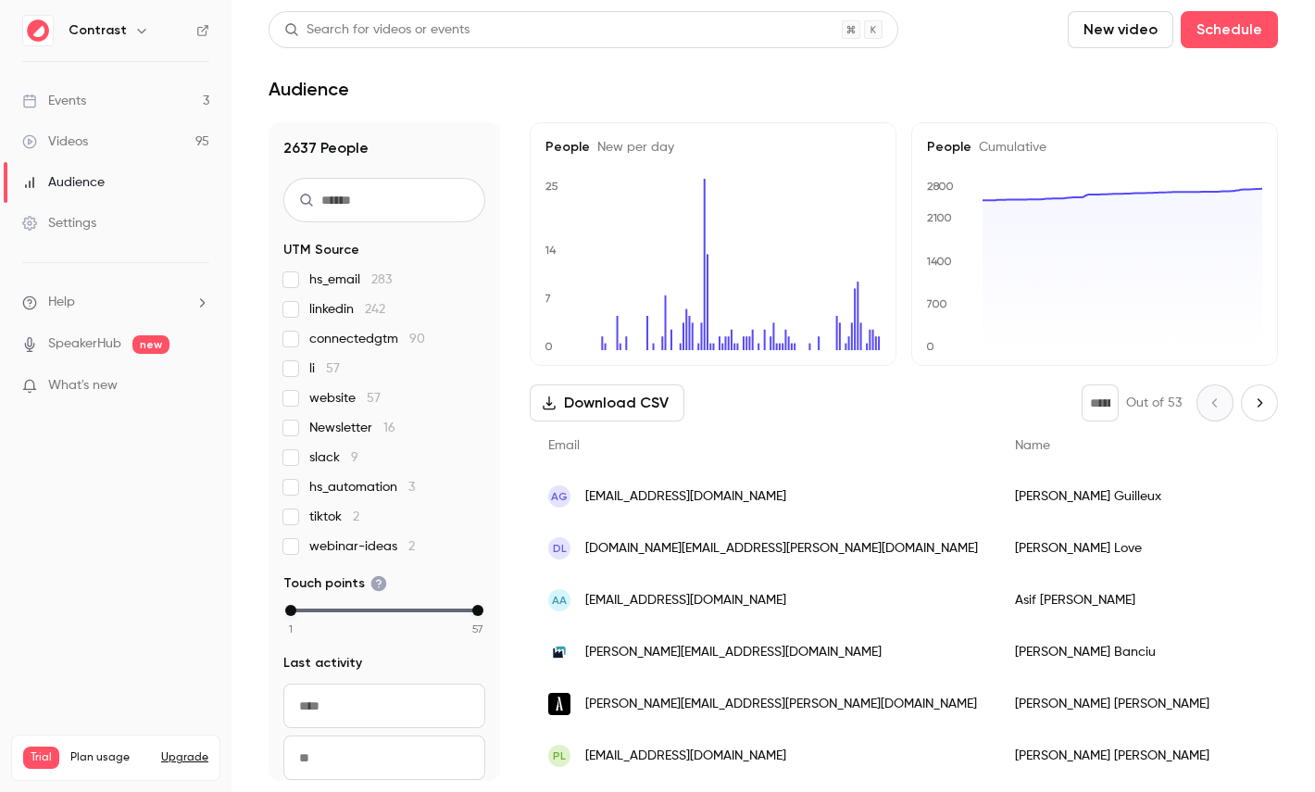
click at [166, 131] on link "Videos 95" at bounding box center [115, 141] width 231 height 41
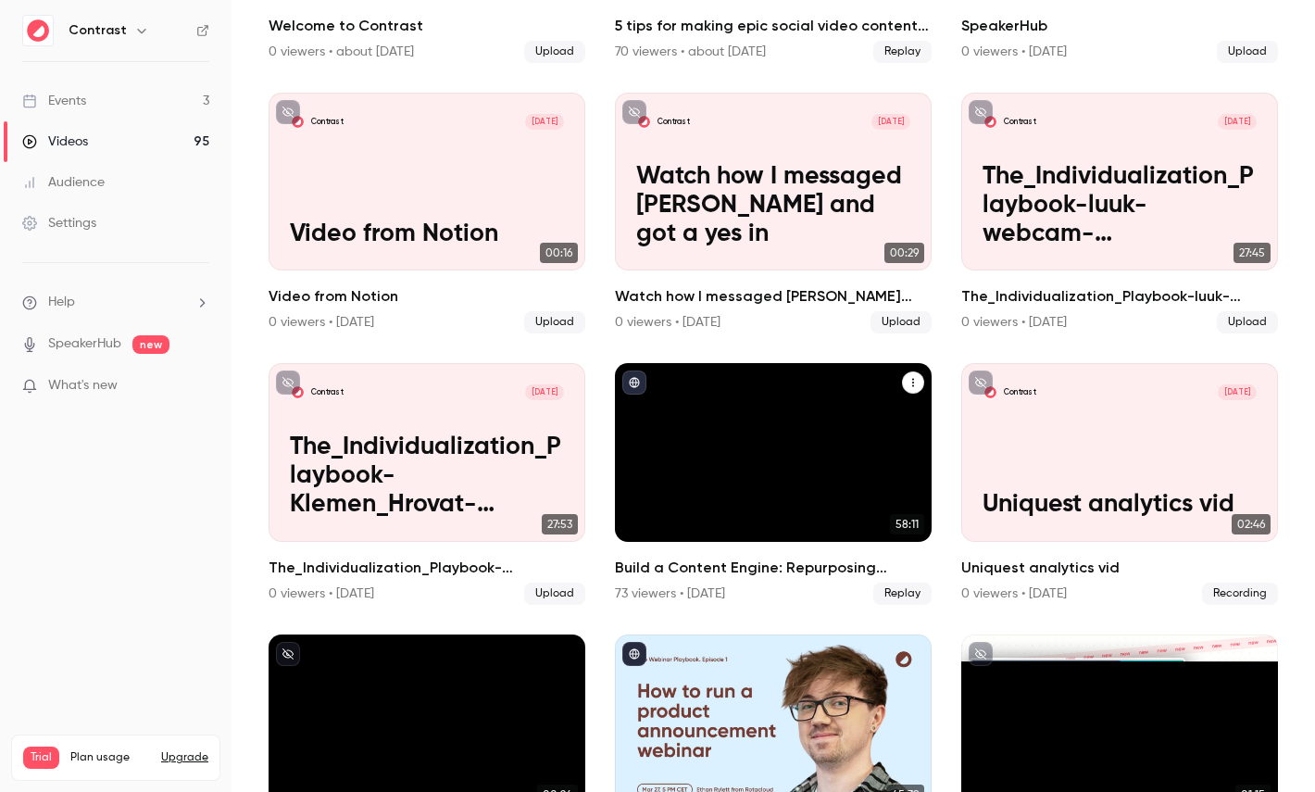
scroll to position [661, 0]
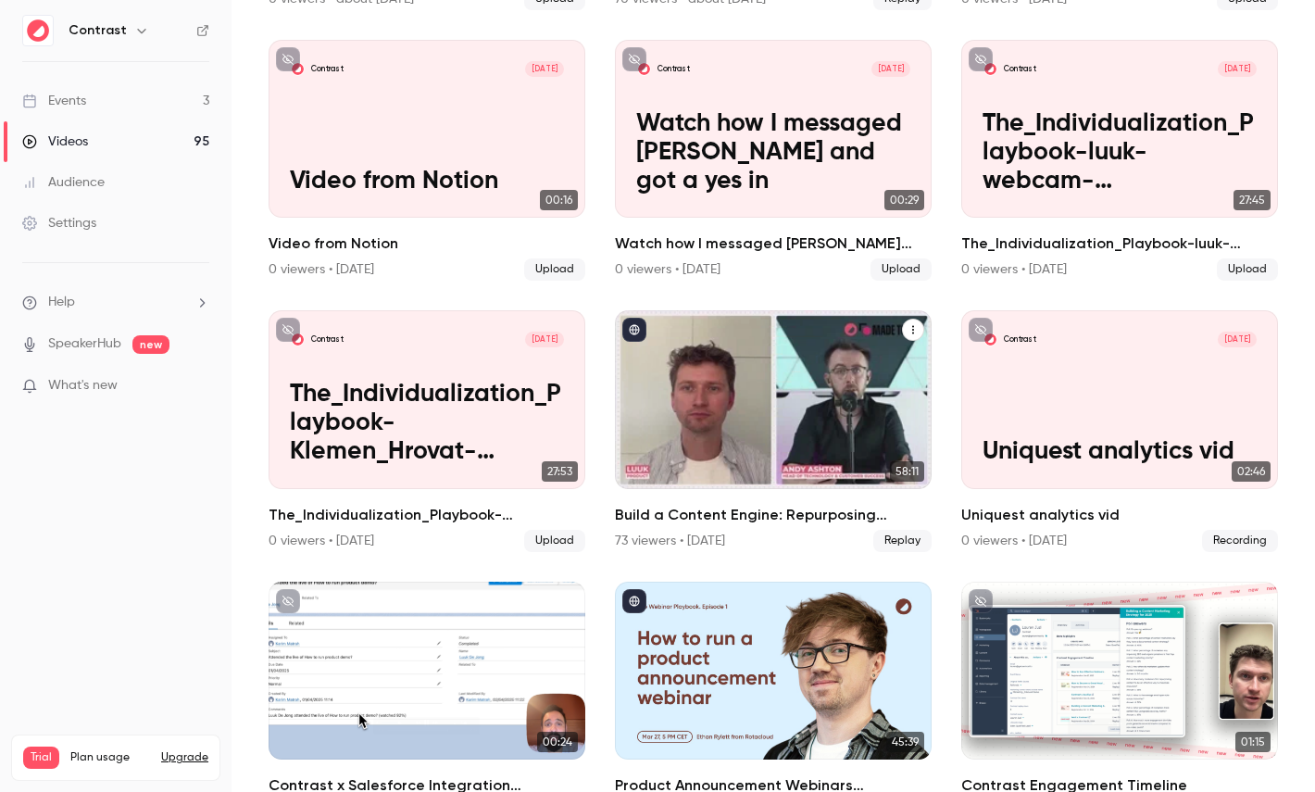
click at [764, 487] on div "Build a Content Engine: Repurposing Strategies for SaaS Teams" at bounding box center [773, 399] width 317 height 178
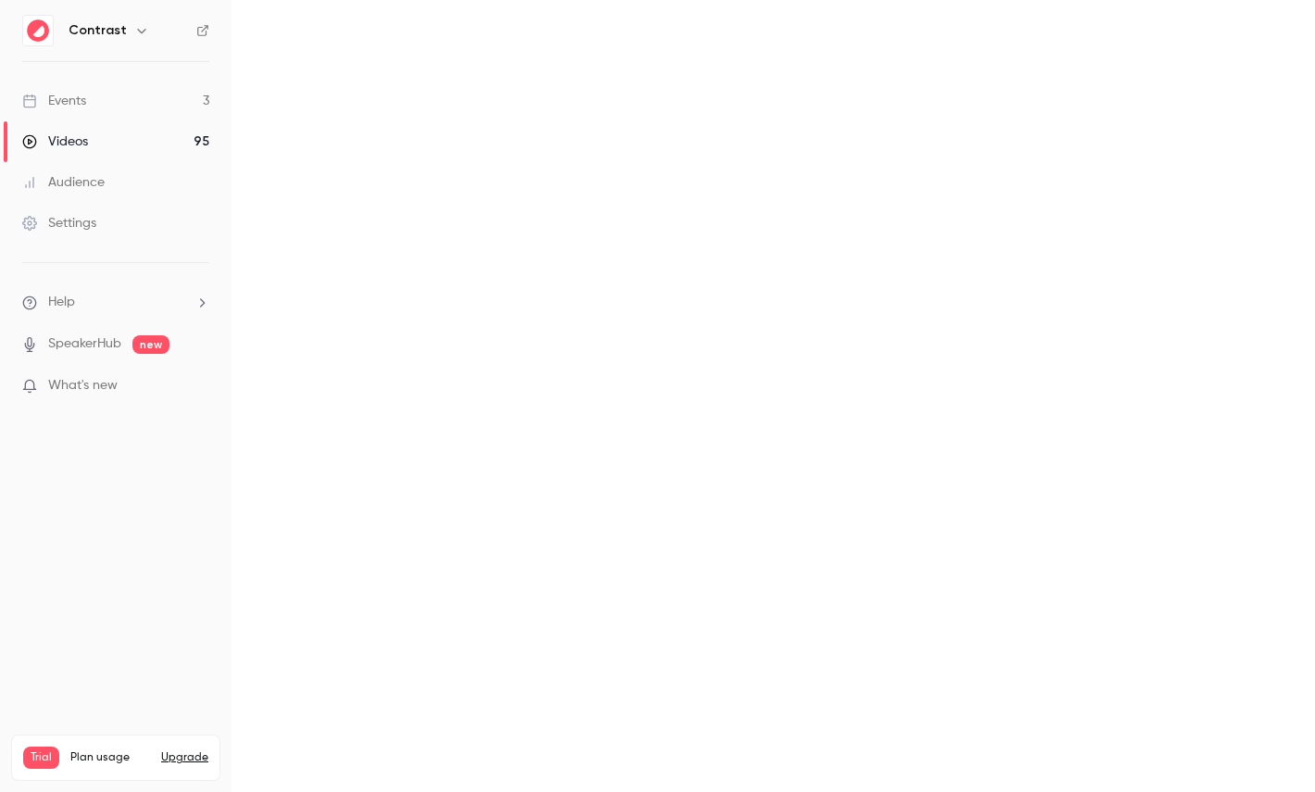
click at [817, 413] on main at bounding box center [772, 396] width 1083 height 792
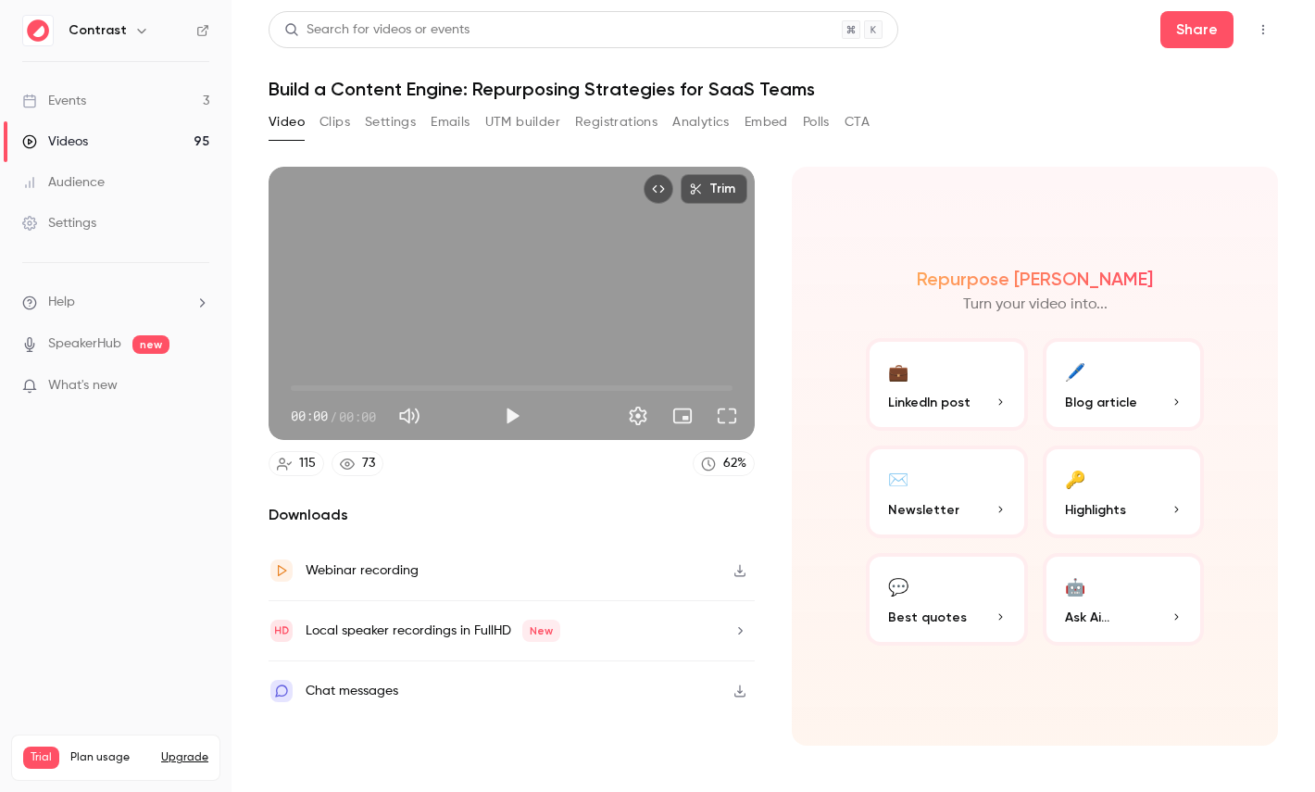
click at [597, 140] on div "Video Clips Settings Emails UTM builder Registrations Analytics Embed Polls CTA" at bounding box center [568, 125] width 601 height 37
click at [616, 122] on button "Registrations" at bounding box center [616, 122] width 82 height 30
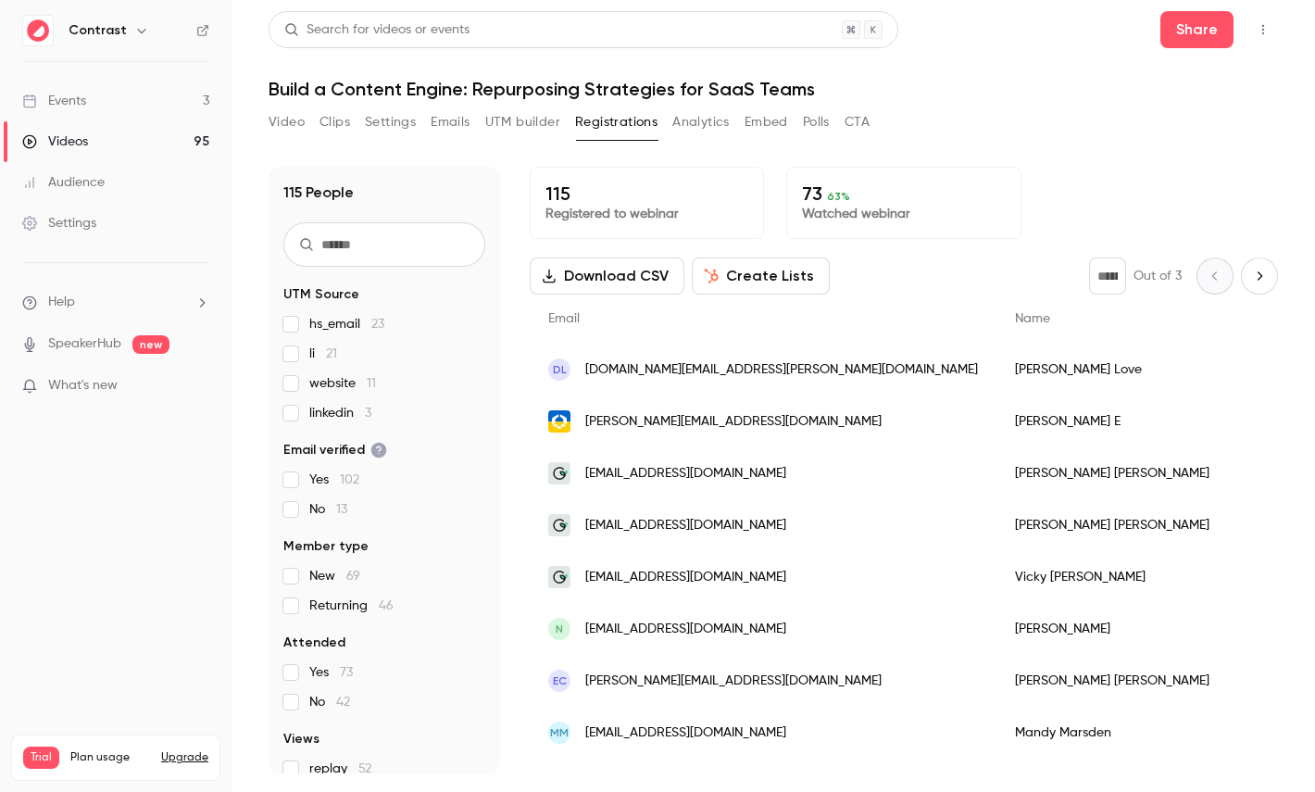
scroll to position [116, 0]
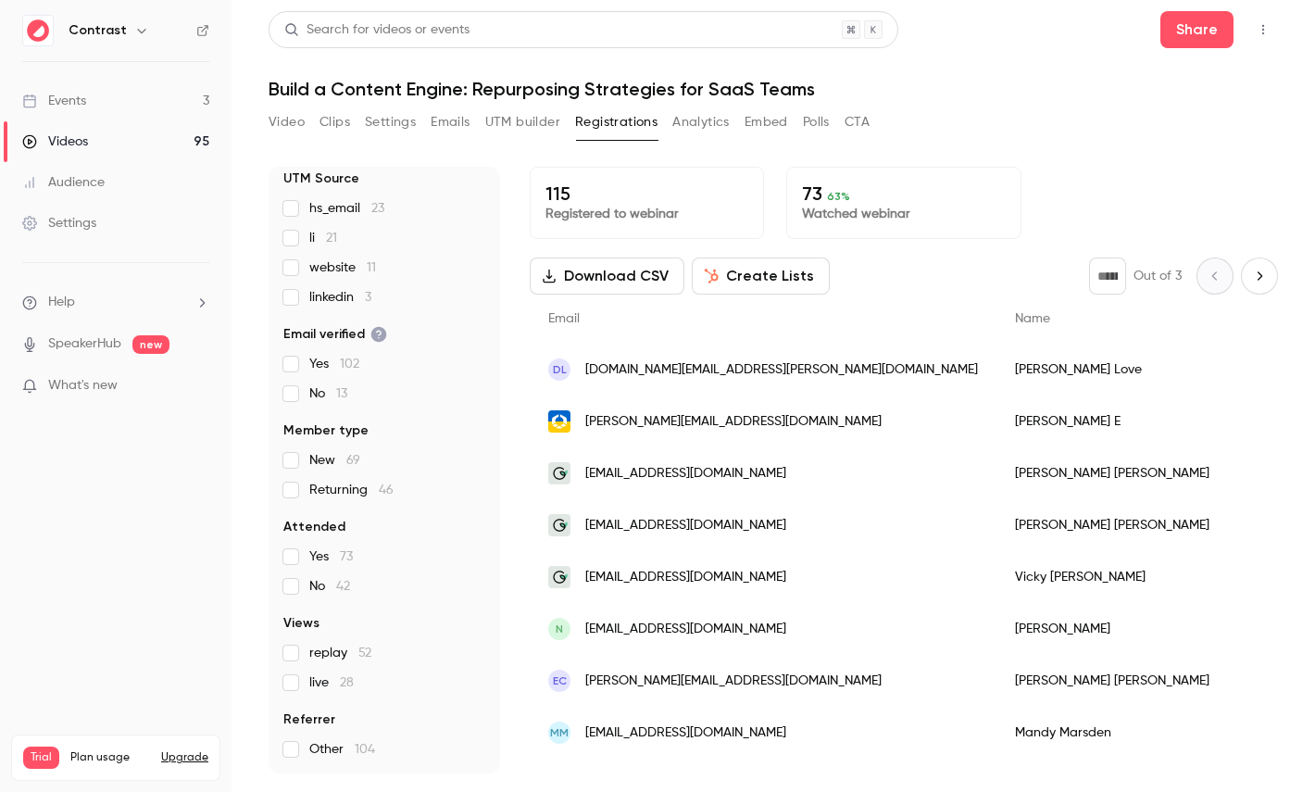
click at [755, 269] on button "Create Lists" at bounding box center [761, 275] width 138 height 37
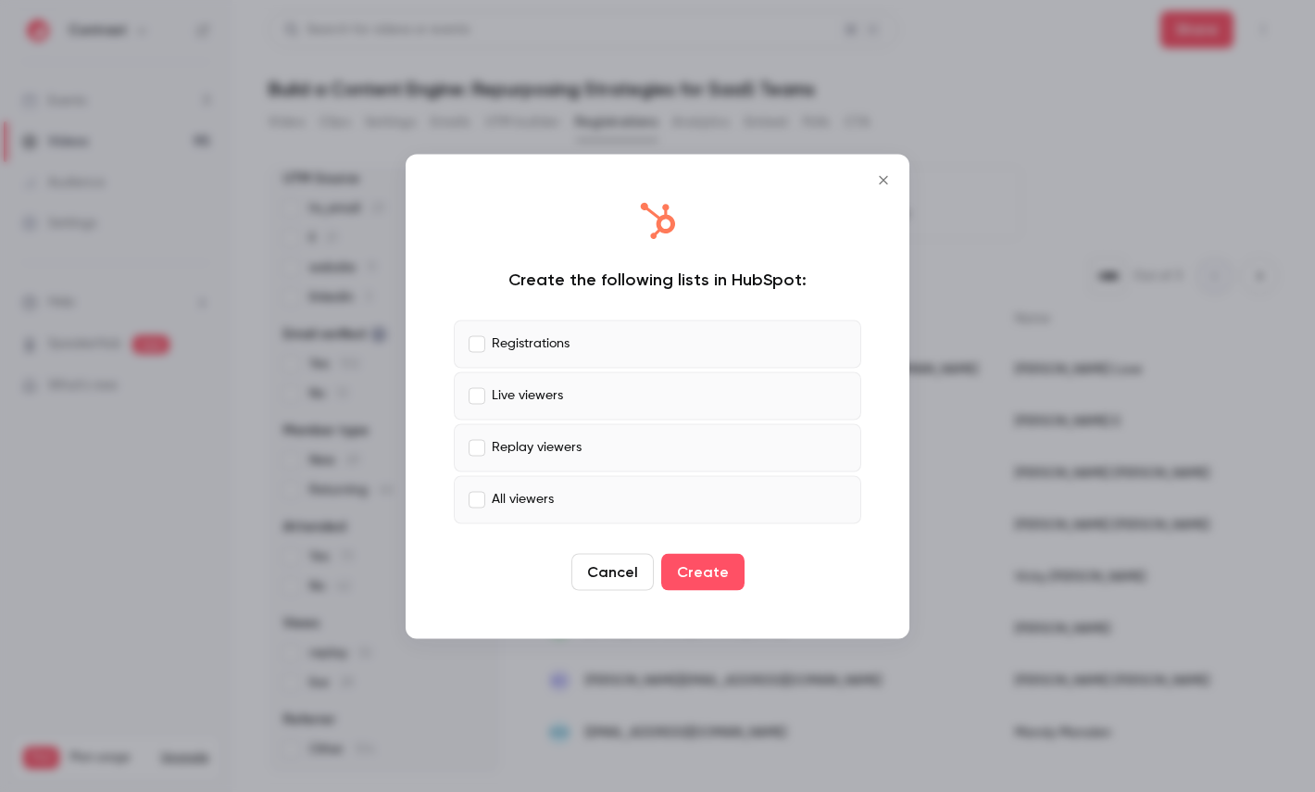
click at [540, 343] on p "Registrations" at bounding box center [531, 343] width 78 height 19
click at [539, 418] on label "Live viewers" at bounding box center [657, 395] width 407 height 48
click at [544, 452] on p "Replay viewers" at bounding box center [537, 447] width 90 height 19
click at [555, 395] on p "Live viewers" at bounding box center [527, 395] width 71 height 19
click at [603, 330] on label "Registrations" at bounding box center [657, 343] width 407 height 48
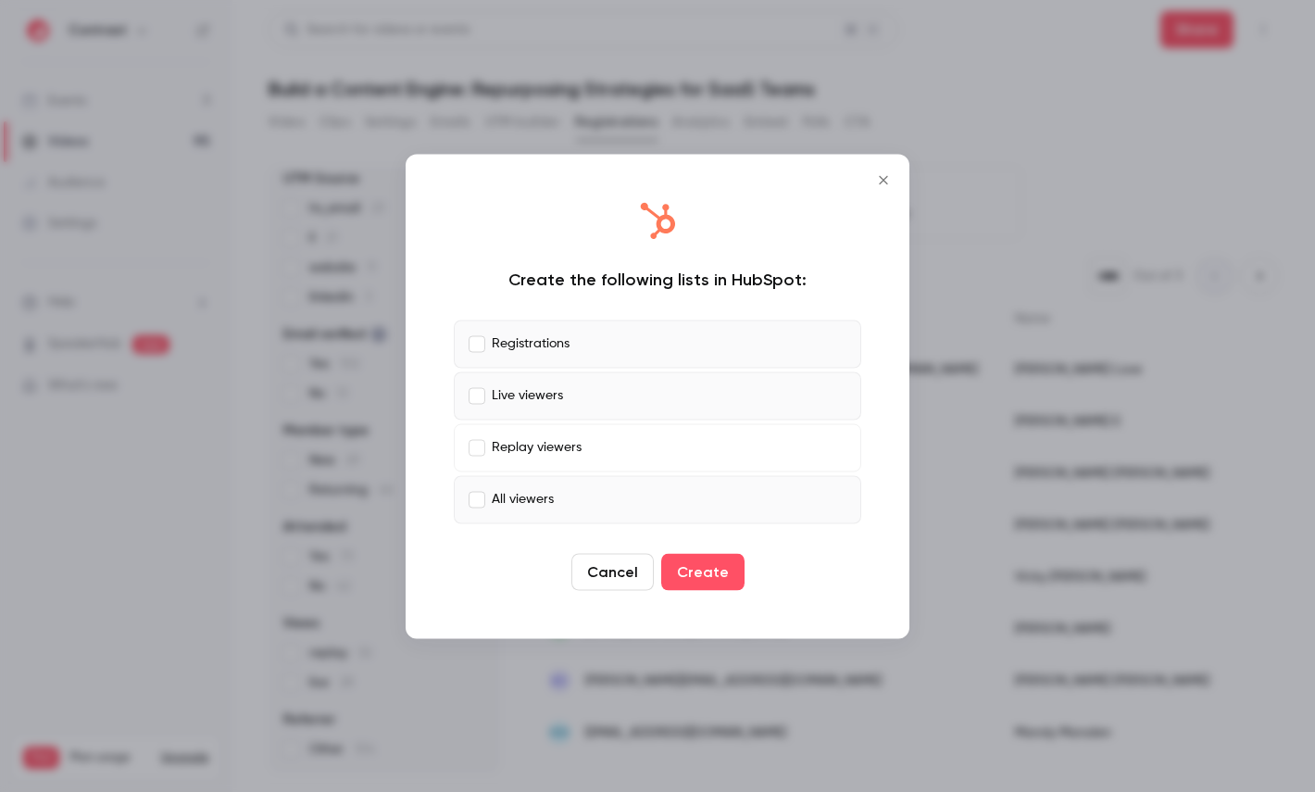
click at [587, 434] on label "Replay viewers" at bounding box center [657, 447] width 407 height 48
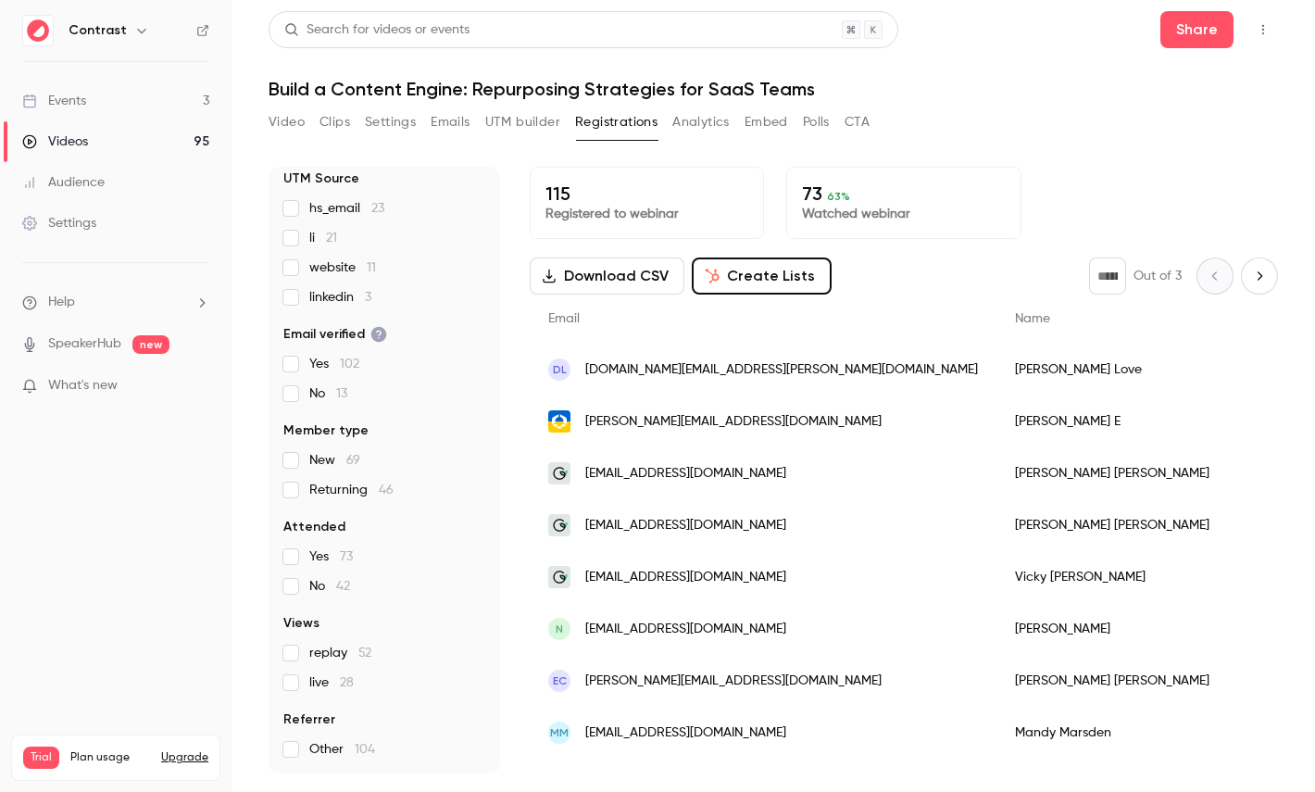
click at [701, 129] on button "Analytics" at bounding box center [700, 122] width 57 height 30
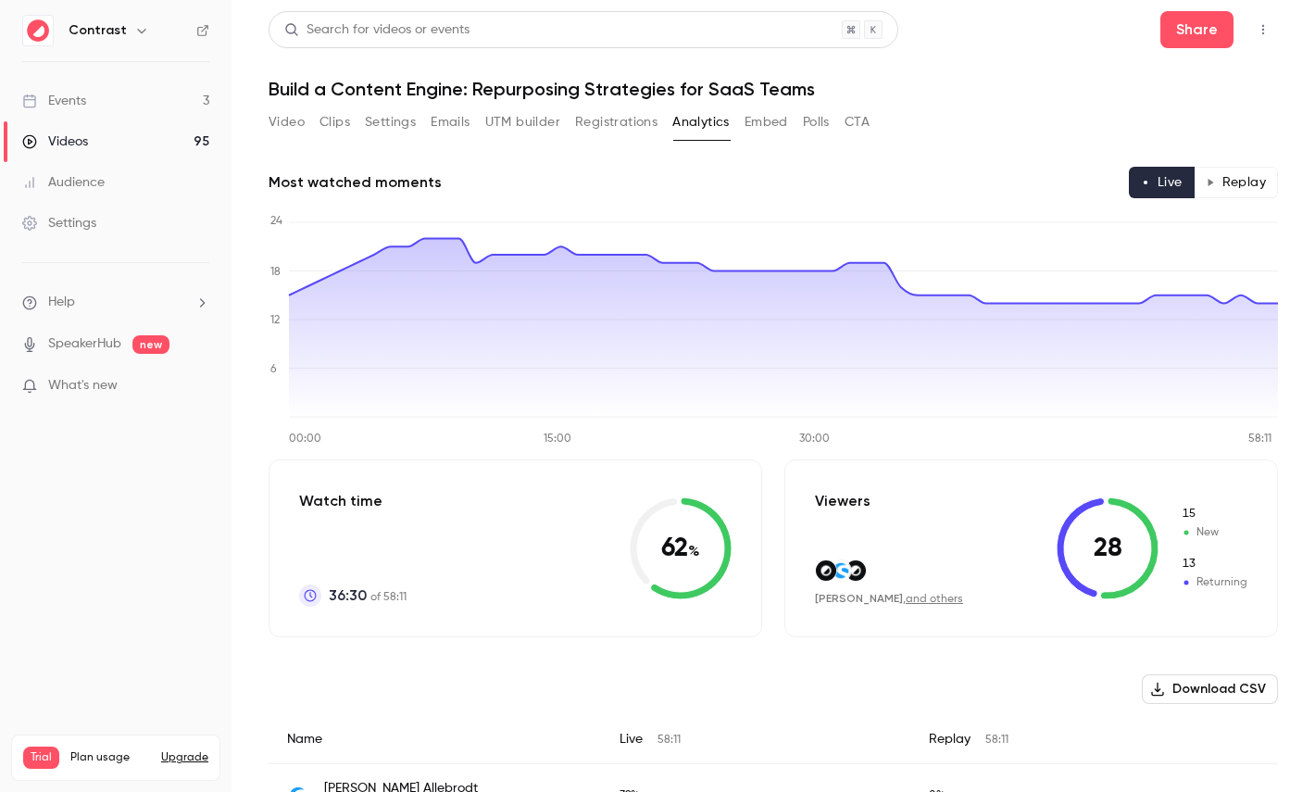
click at [1239, 184] on button "Replay" at bounding box center [1235, 182] width 84 height 31
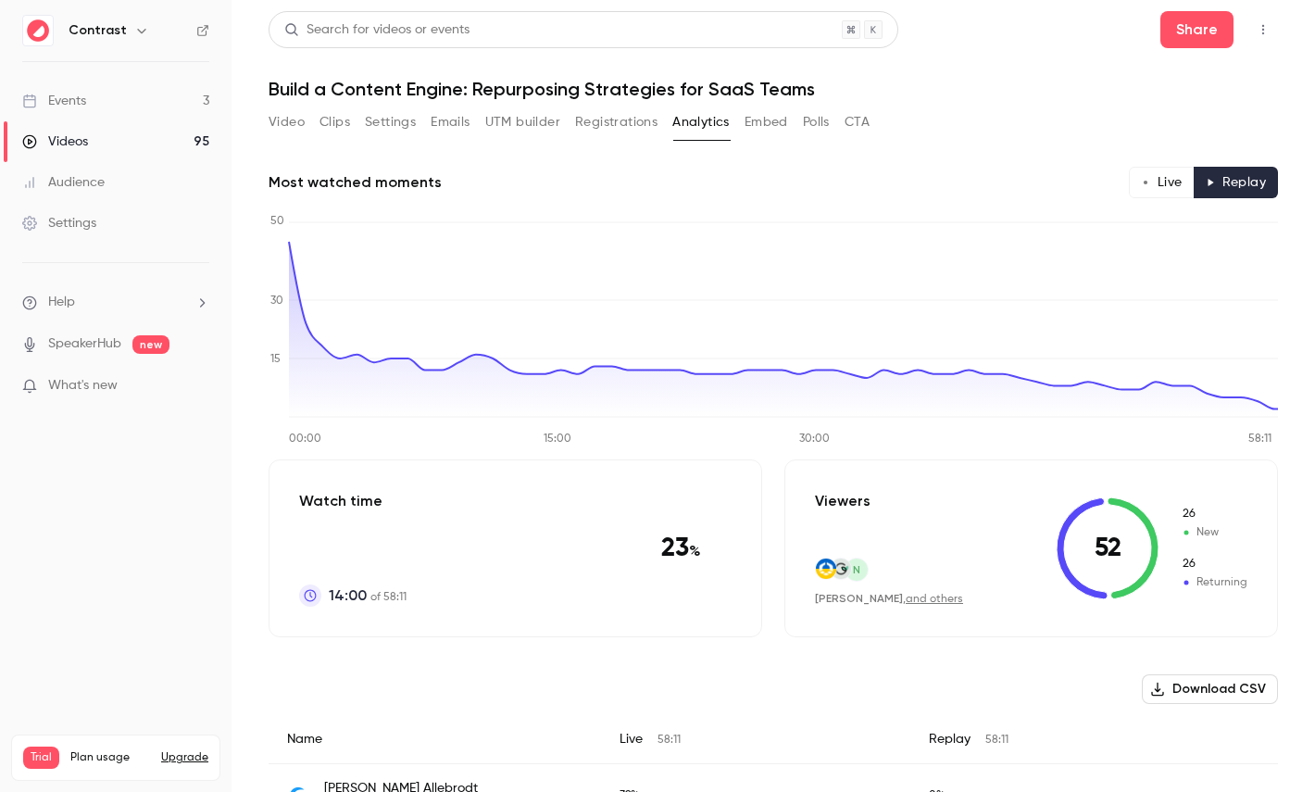
click at [1166, 184] on button "Live" at bounding box center [1162, 182] width 66 height 31
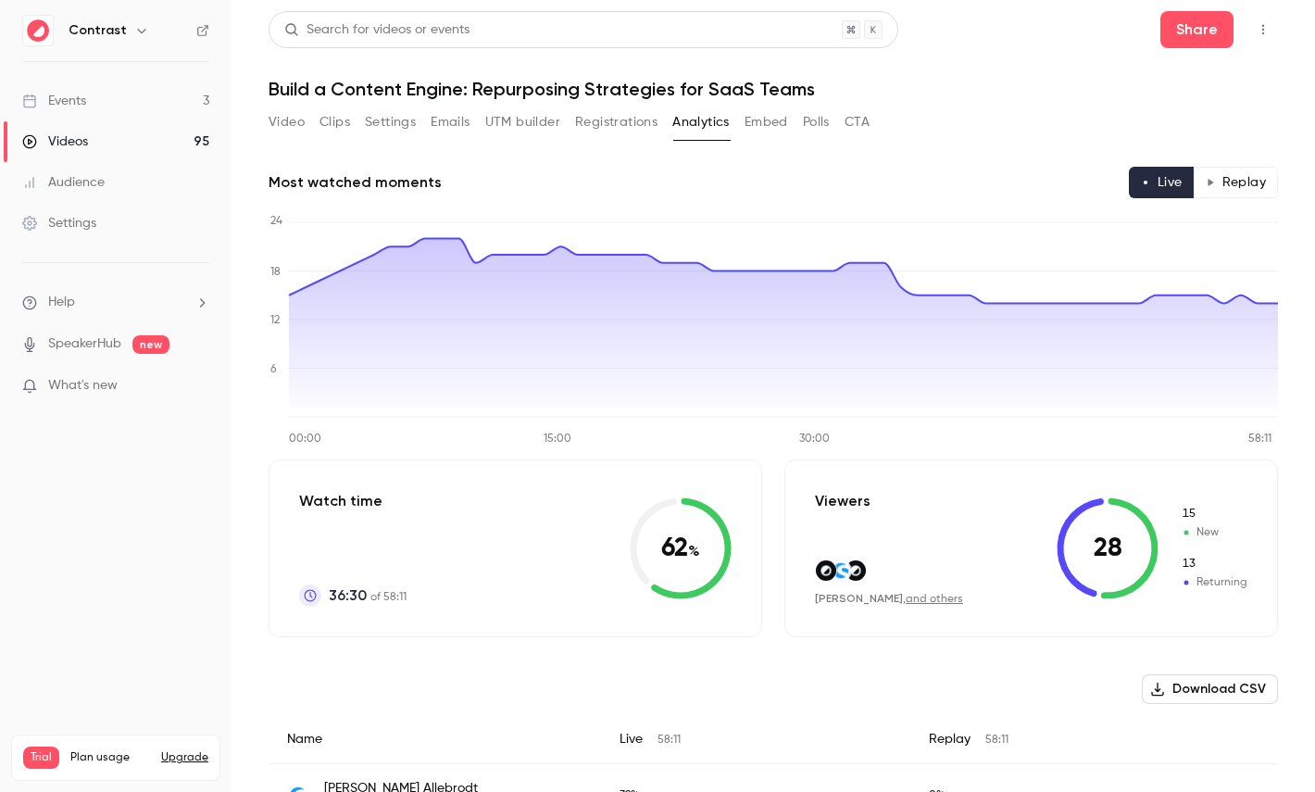
click at [823, 129] on button "Polls" at bounding box center [816, 122] width 27 height 30
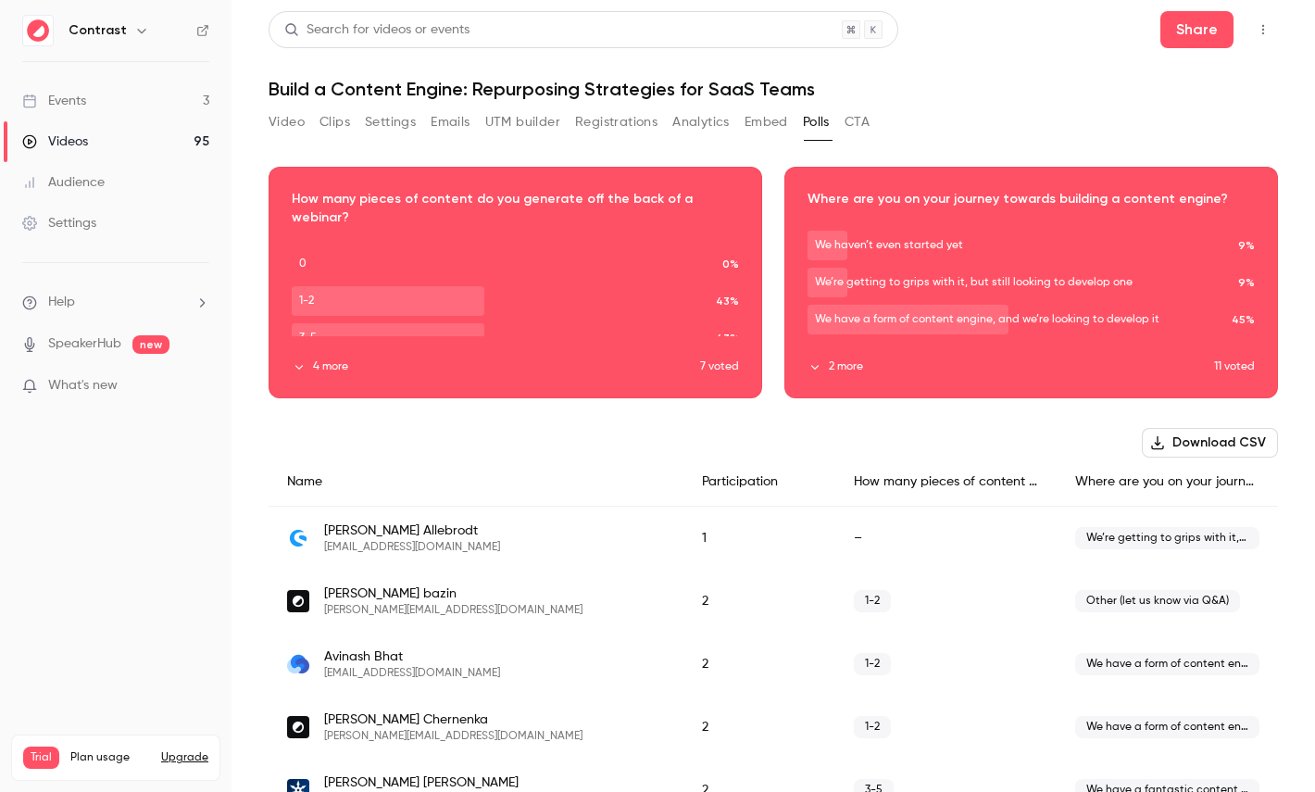
click at [867, 121] on button "CTA" at bounding box center [856, 122] width 25 height 30
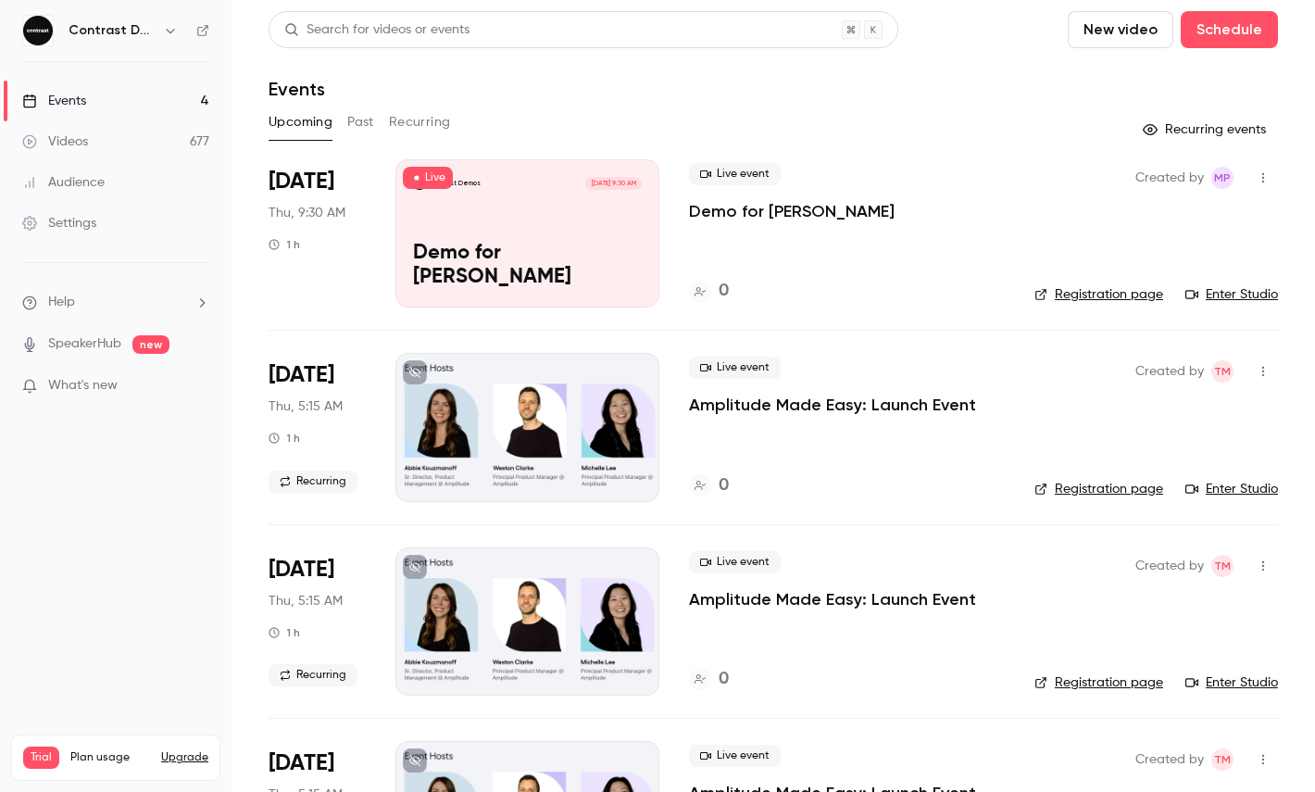
click at [174, 35] on icon "button" at bounding box center [170, 30] width 15 height 15
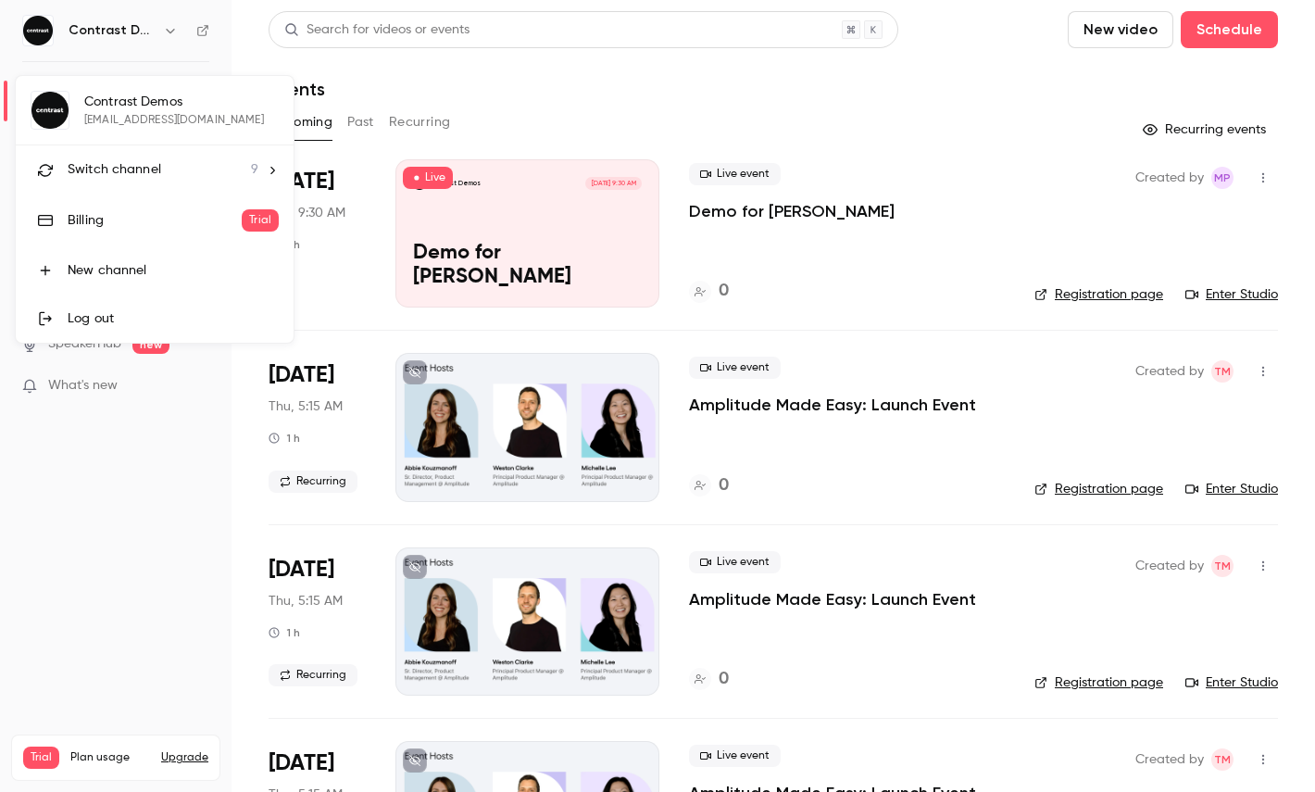
click at [143, 156] on li "Switch channel 9" at bounding box center [155, 169] width 278 height 49
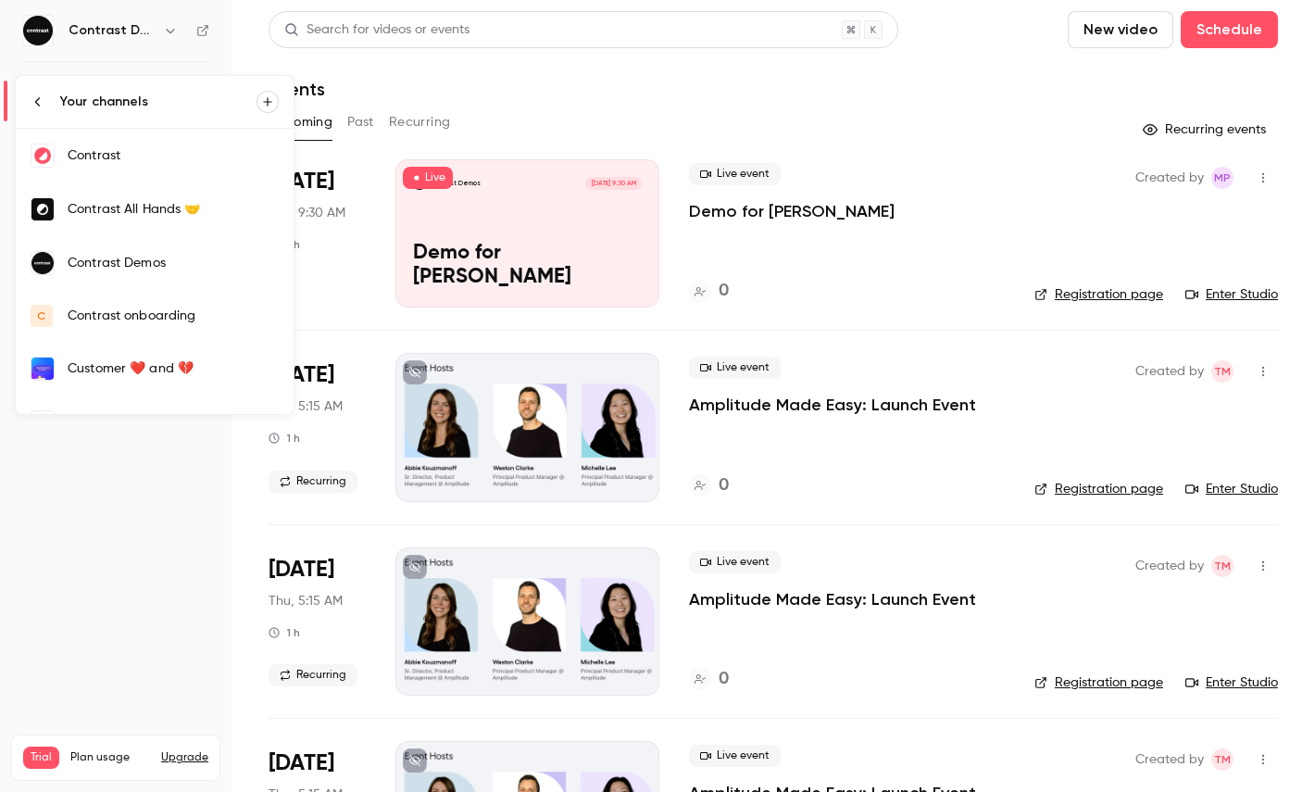
click at [159, 168] on link "Contrast" at bounding box center [155, 156] width 278 height 54
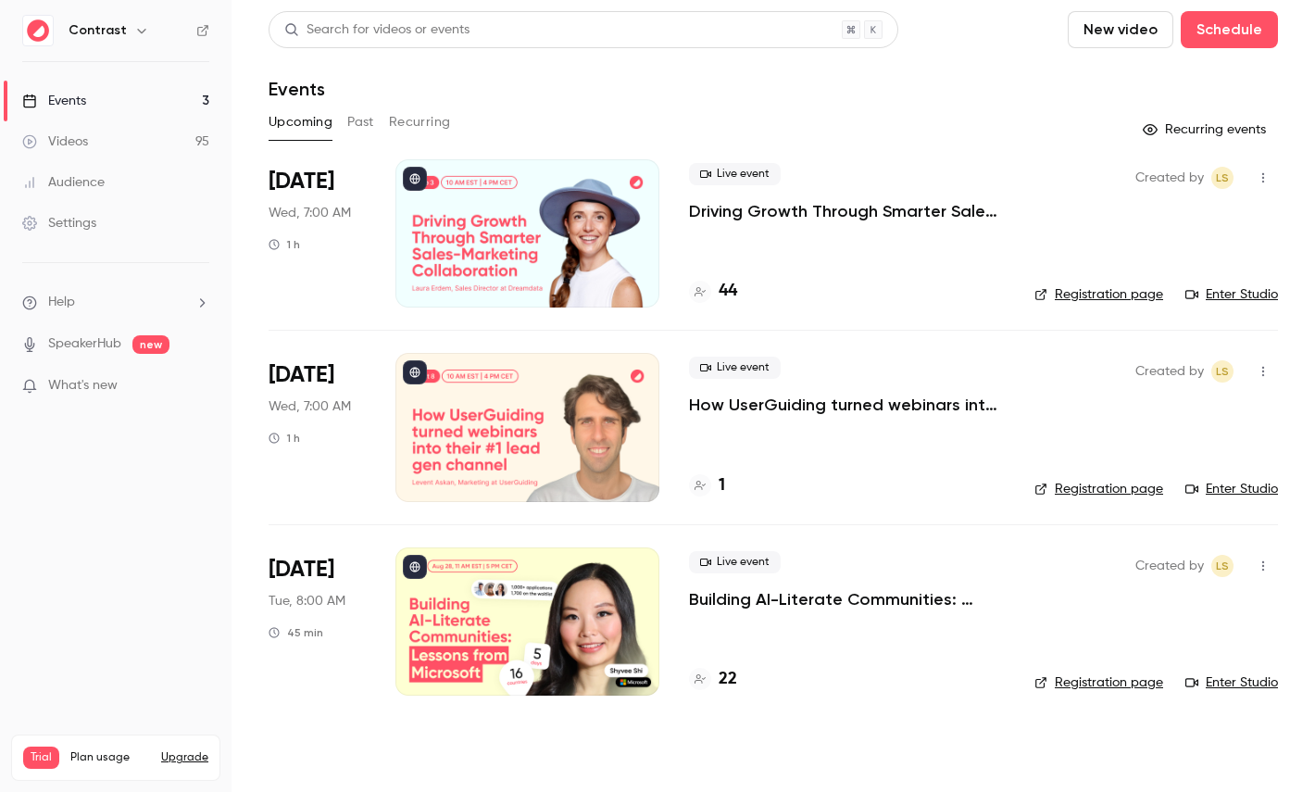
click at [97, 142] on link "Videos 95" at bounding box center [115, 141] width 231 height 41
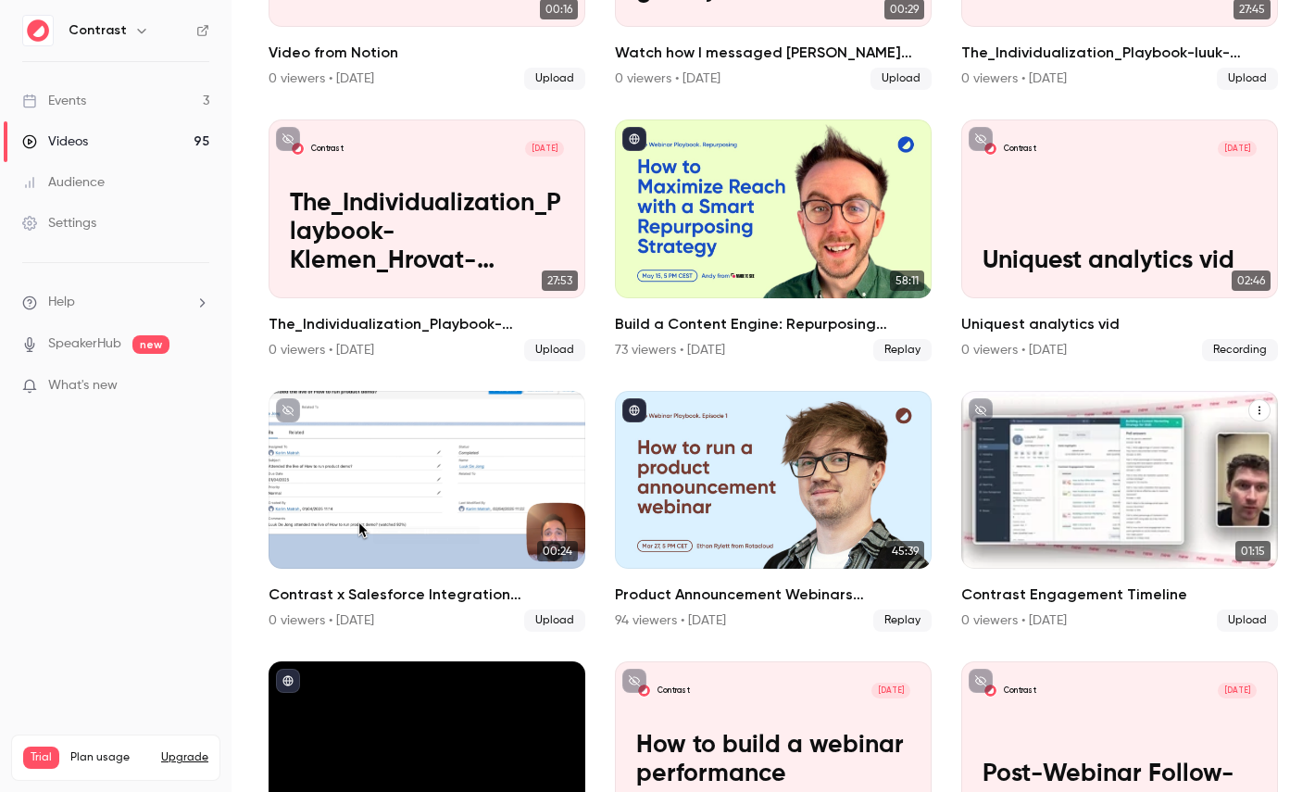
scroll to position [904, 0]
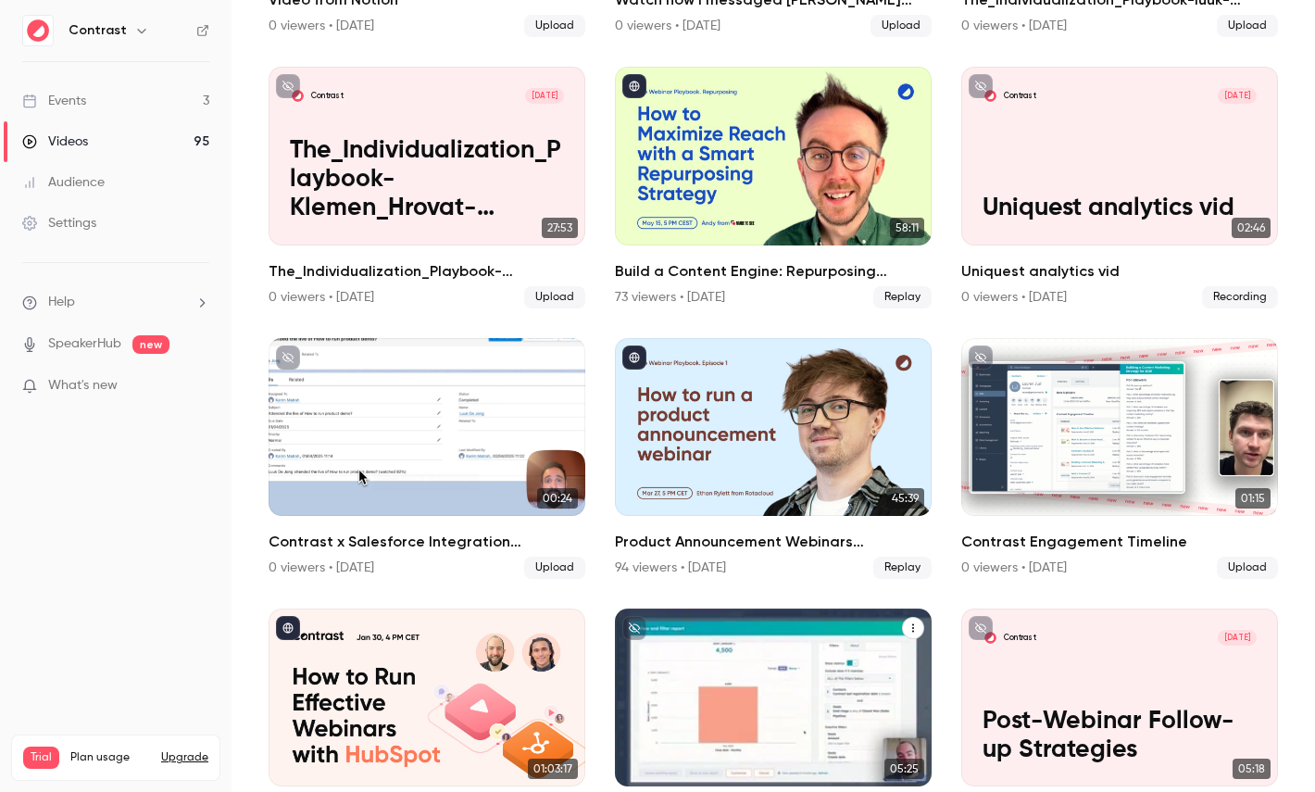
click at [760, 661] on div "Contrast Jan 7 How to build a webinar performance dashboard in HubSpot" at bounding box center [773, 697] width 317 height 178
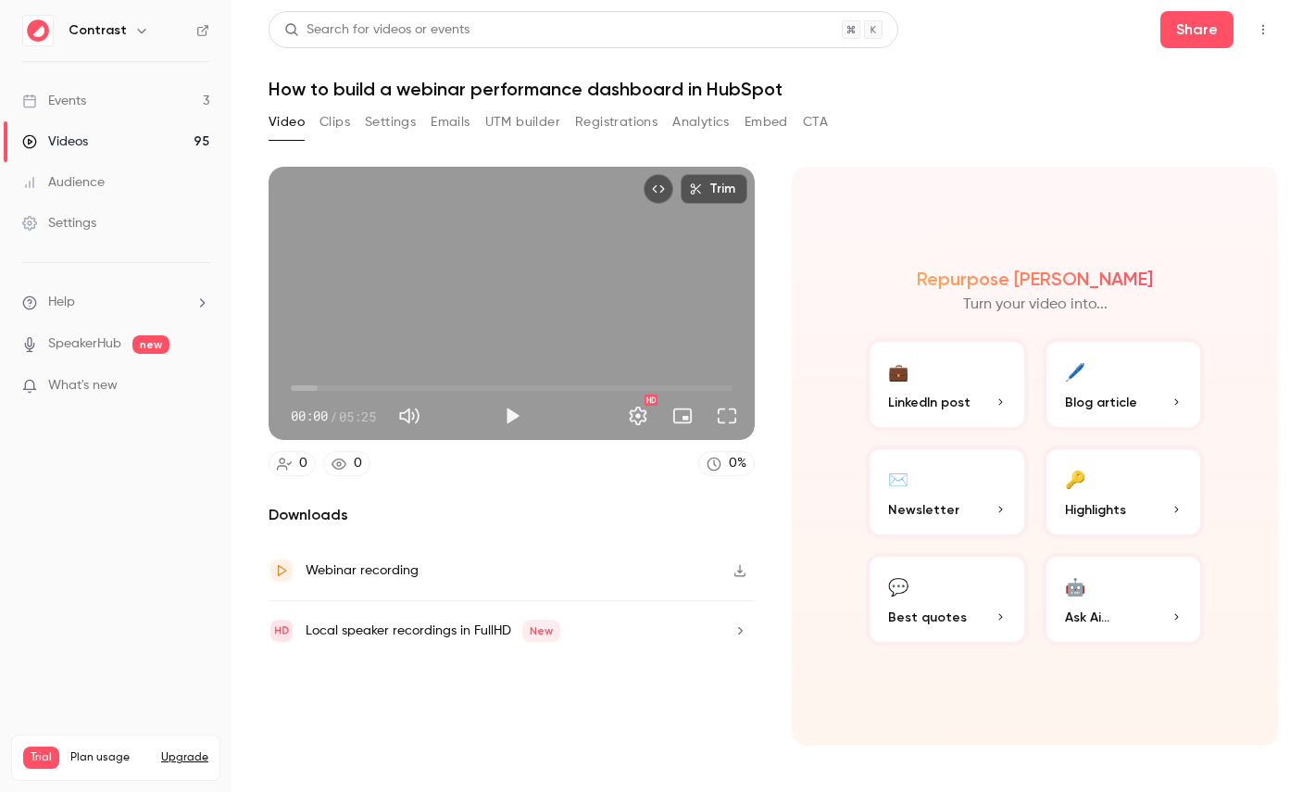
click at [328, 115] on button "Clips" at bounding box center [334, 122] width 31 height 30
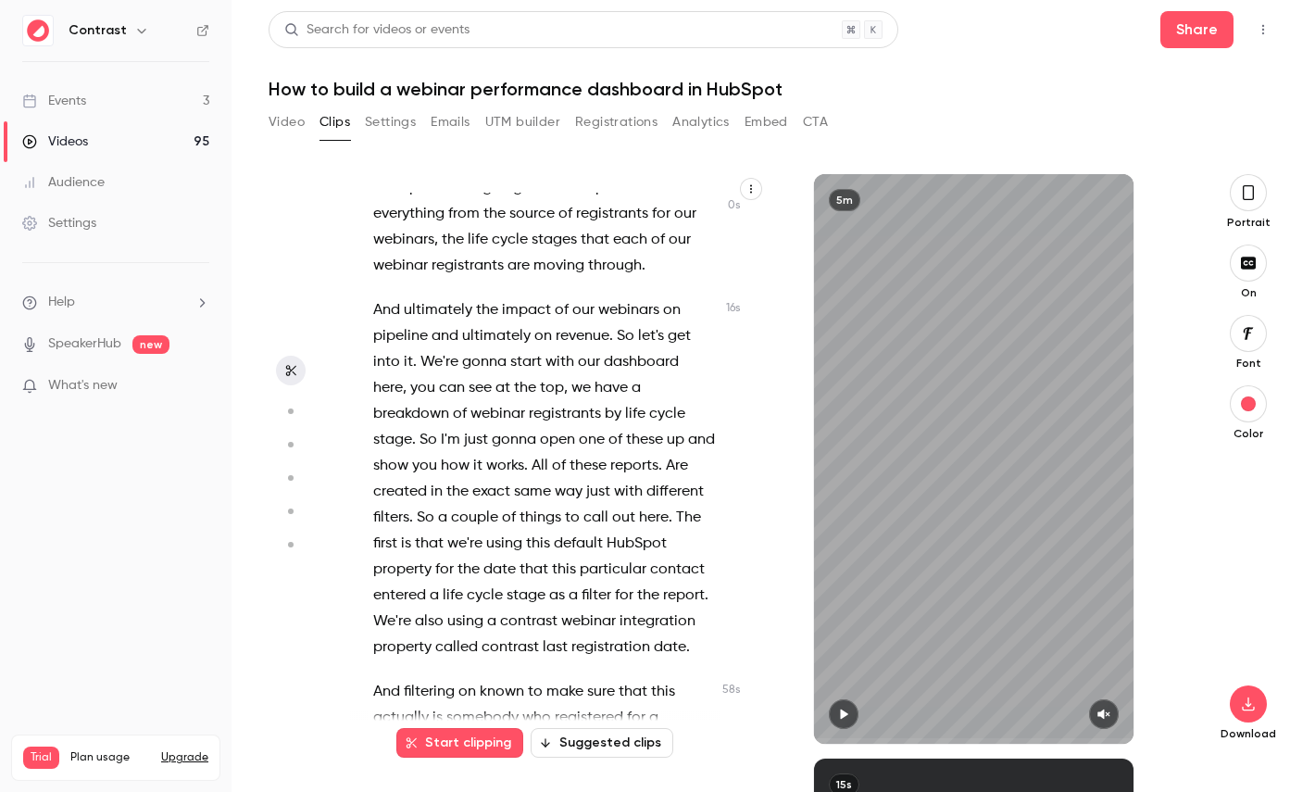
scroll to position [81, 0]
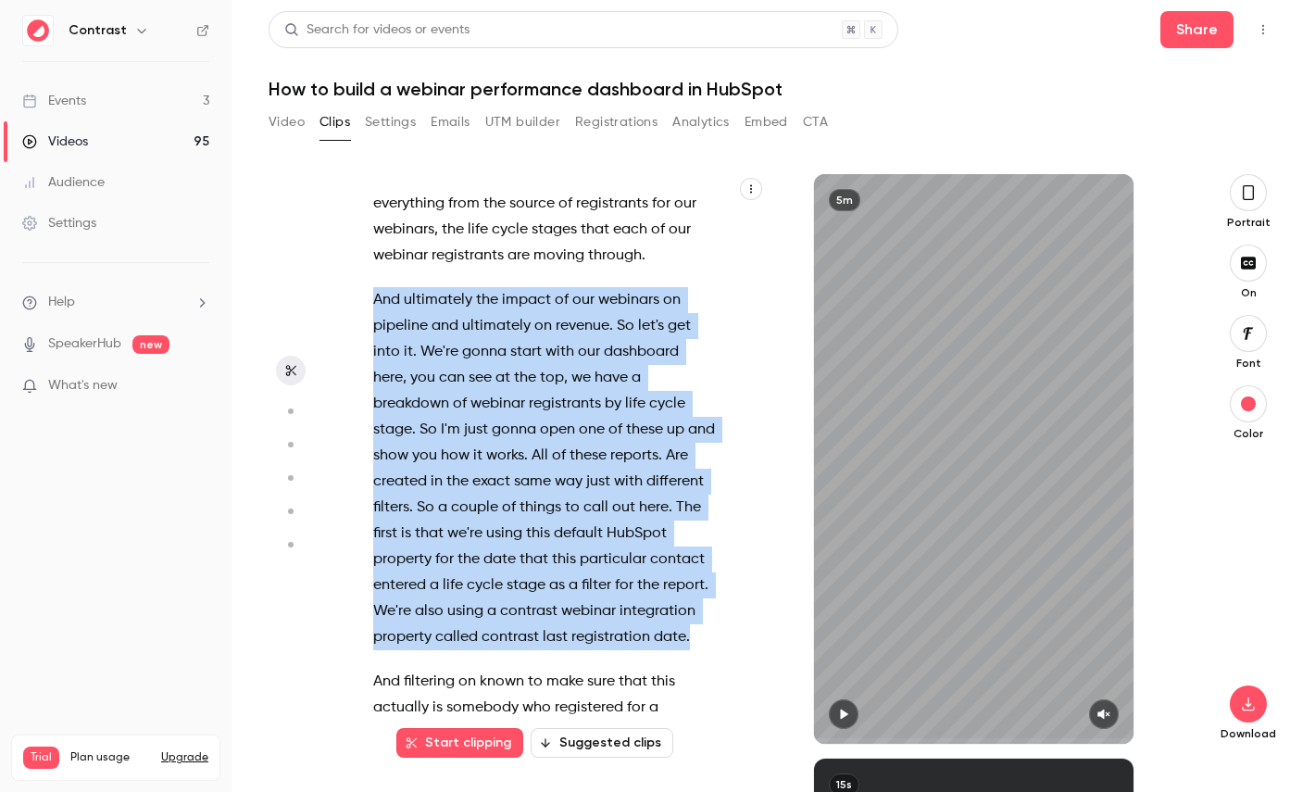
drag, startPoint x: 704, startPoint y: 644, endPoint x: 370, endPoint y: 301, distance: 478.6
click at [370, 300] on div "Hi , in this video , I'm going to show you how to build a webinar performance d…" at bounding box center [553, 468] width 406 height 551
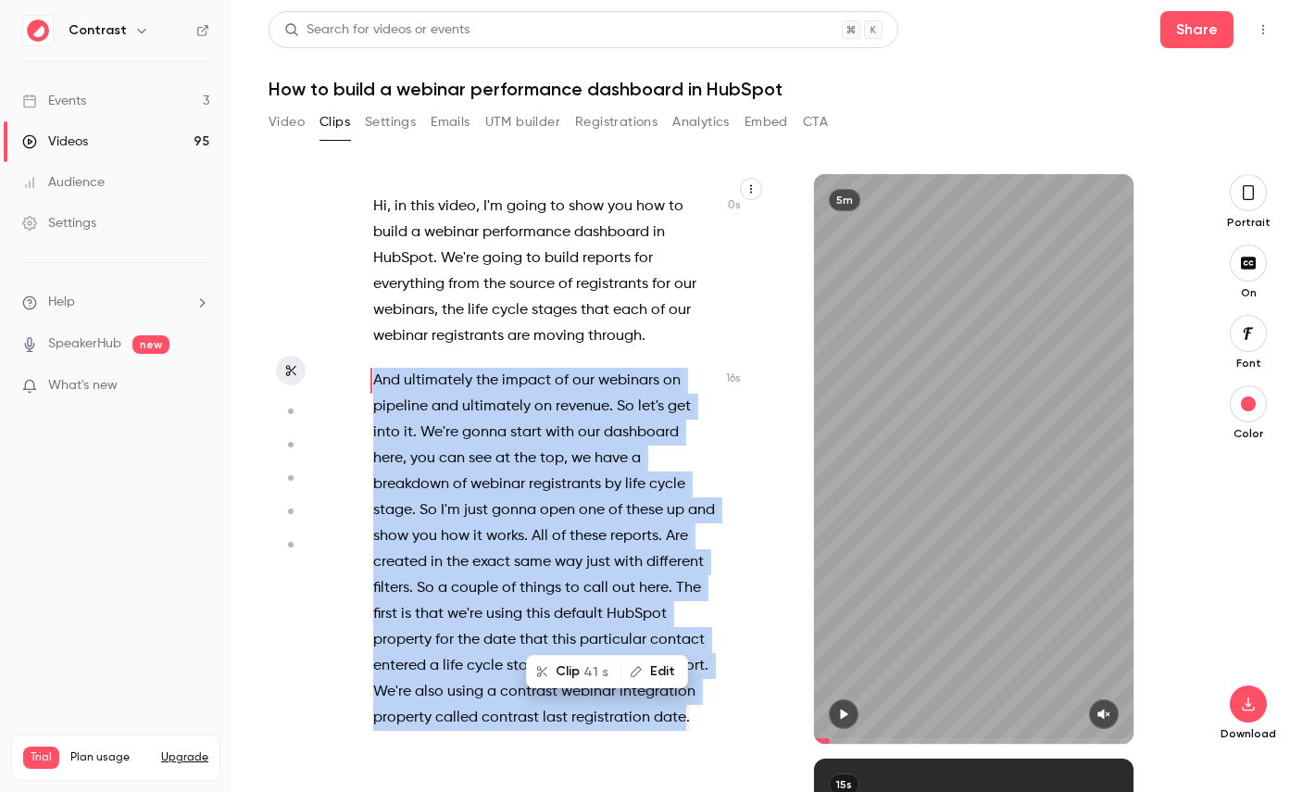
scroll to position [0, 0]
click at [595, 680] on span "41 s" at bounding box center [595, 676] width 25 height 19
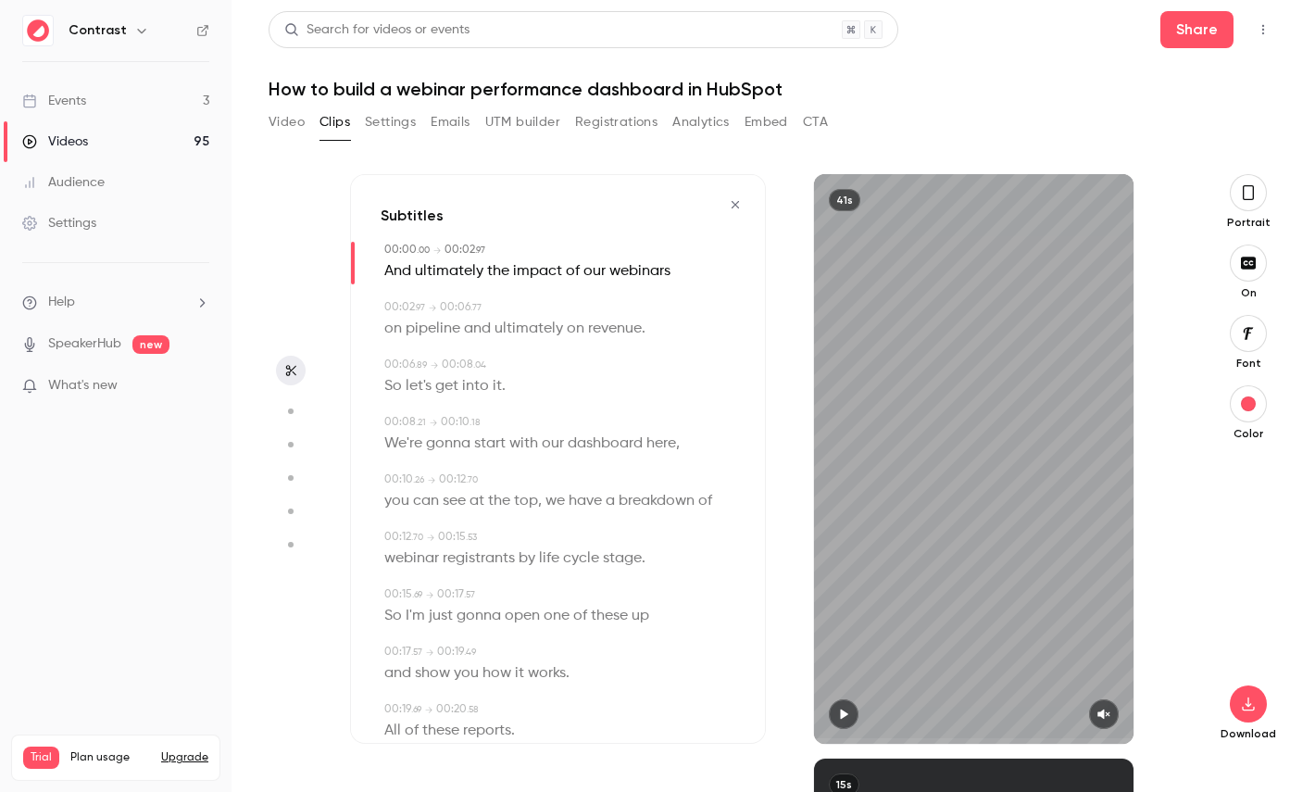
click at [1241, 180] on button "button" at bounding box center [1247, 192] width 37 height 37
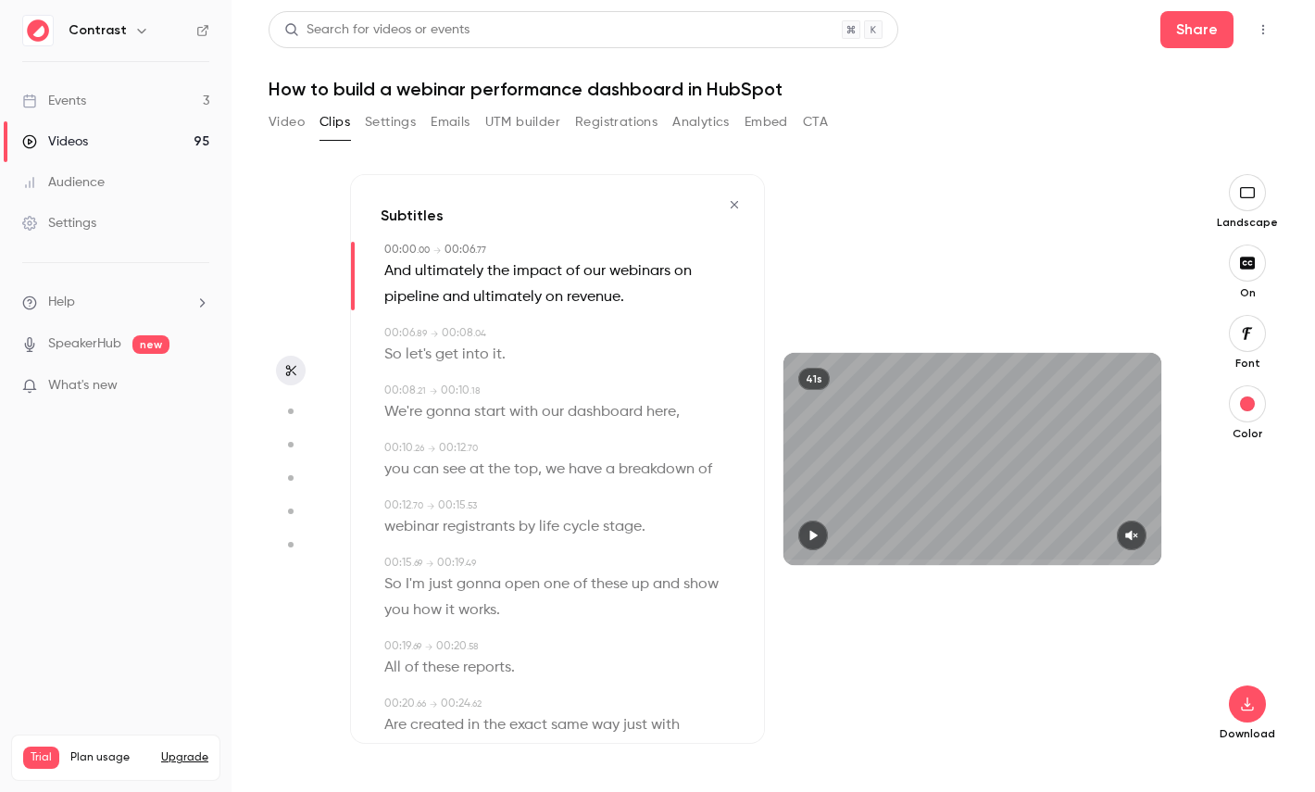
click at [1263, 318] on div "Font" at bounding box center [1246, 343] width 61 height 56
click at [1241, 333] on icon "button" at bounding box center [1247, 333] width 20 height 15
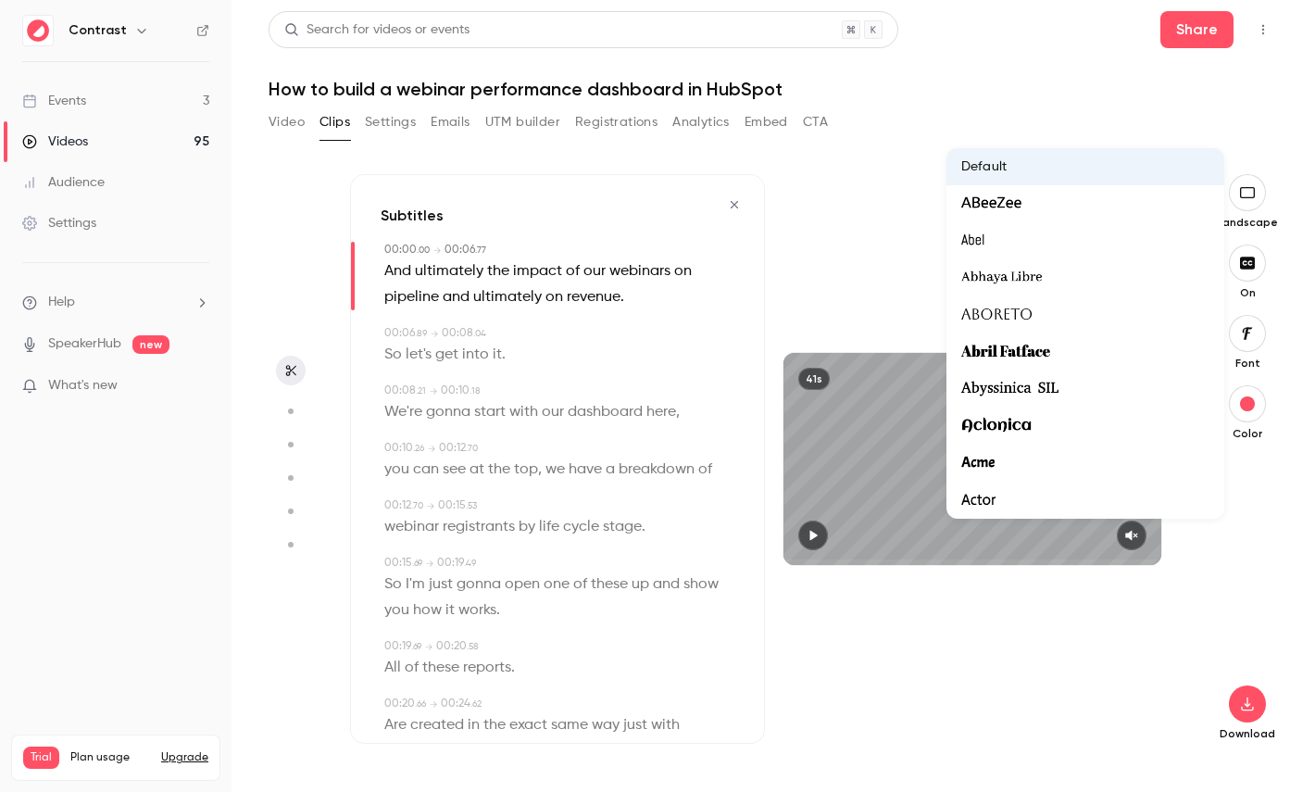
click at [1263, 511] on div at bounding box center [657, 396] width 1315 height 792
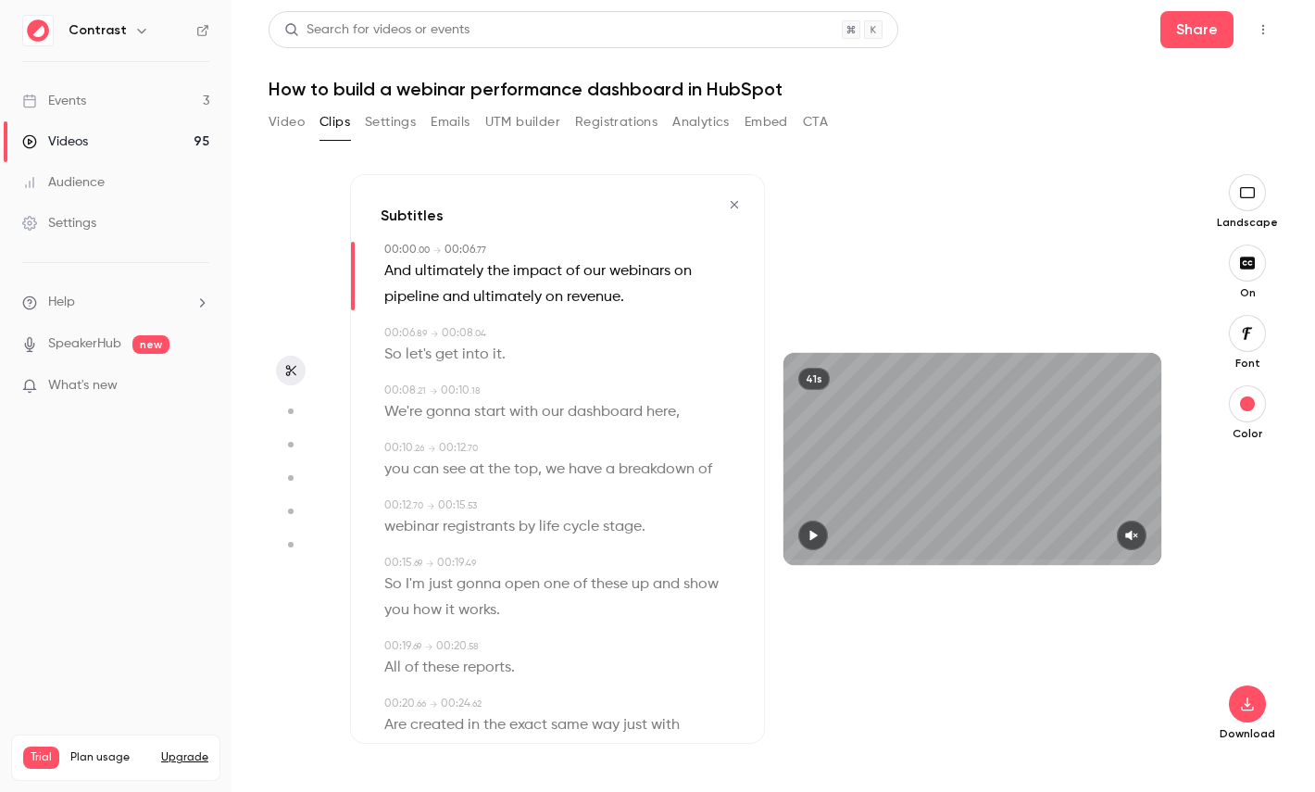
click at [592, 405] on span "dashboard" at bounding box center [605, 412] width 75 height 26
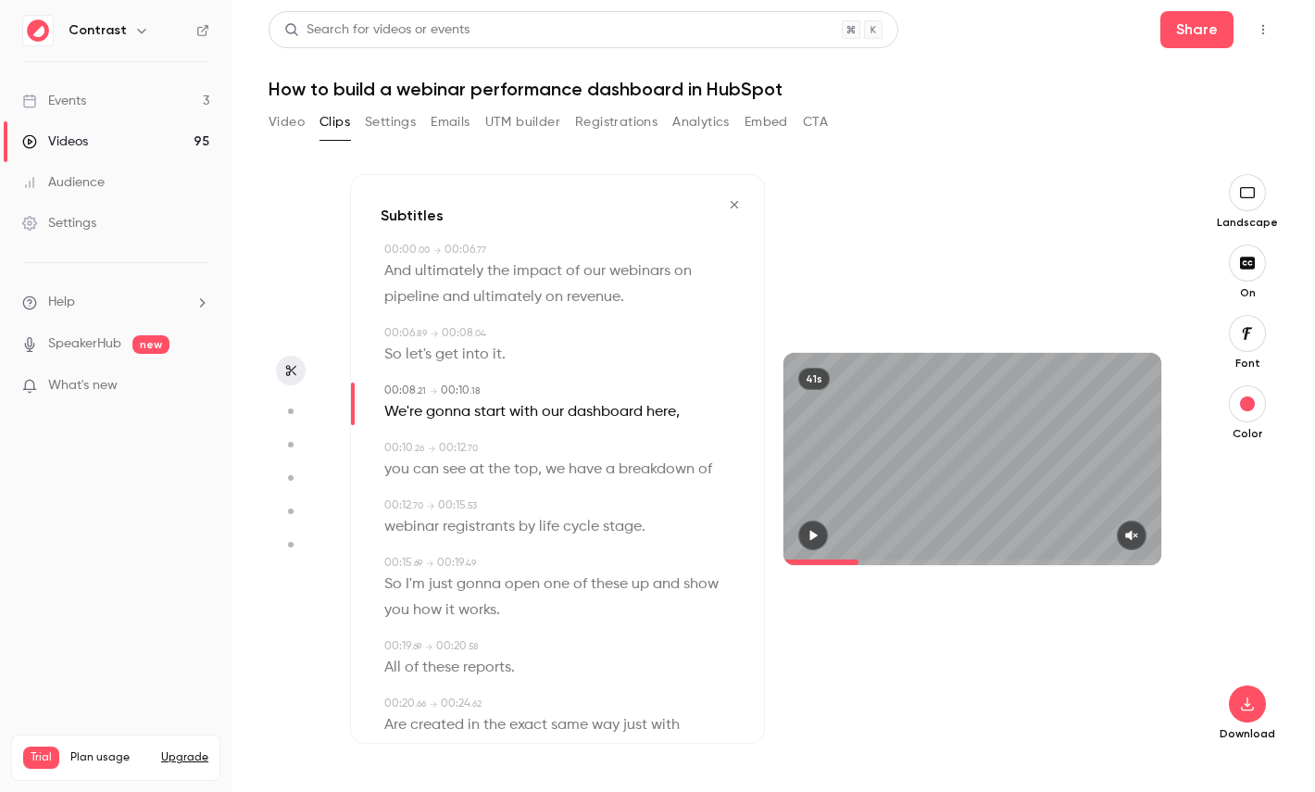
click at [290, 398] on button "button" at bounding box center [291, 411] width 30 height 30
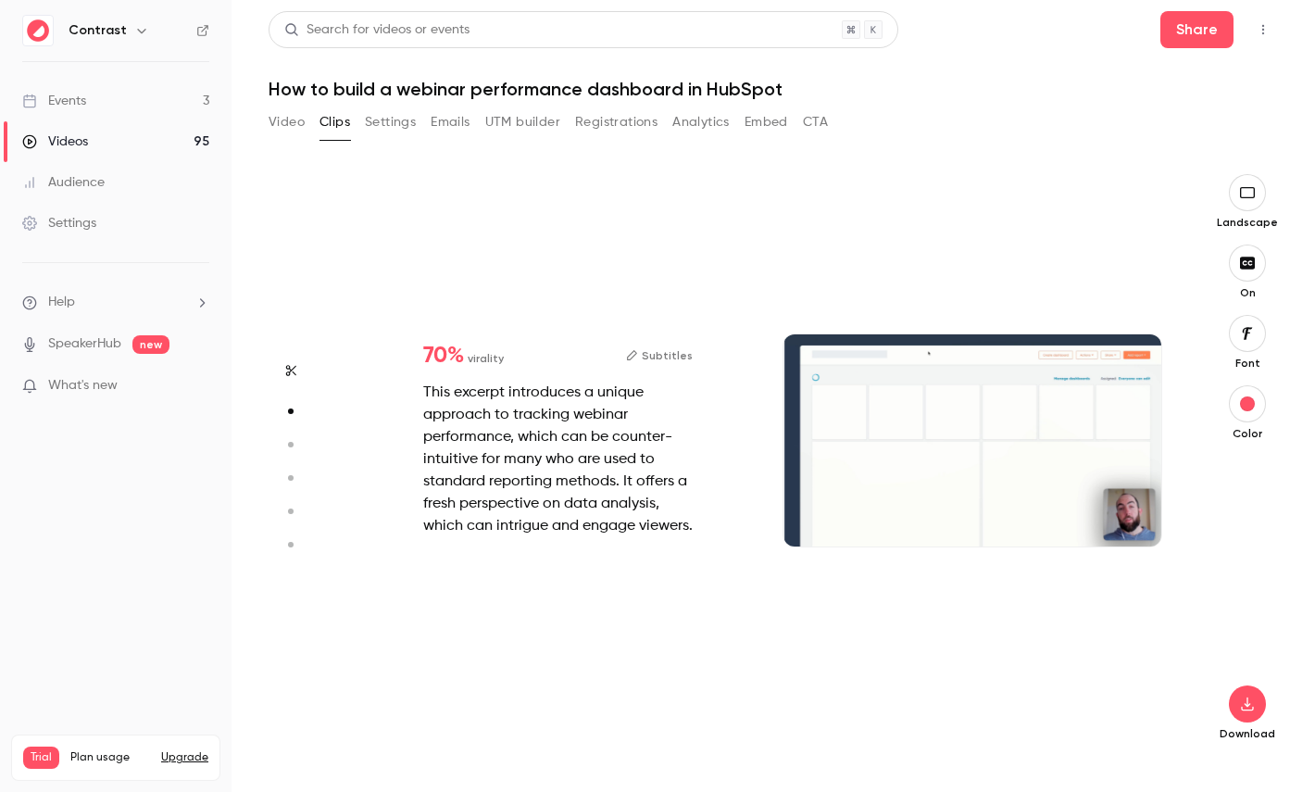
click at [295, 455] on button "button" at bounding box center [291, 445] width 30 height 30
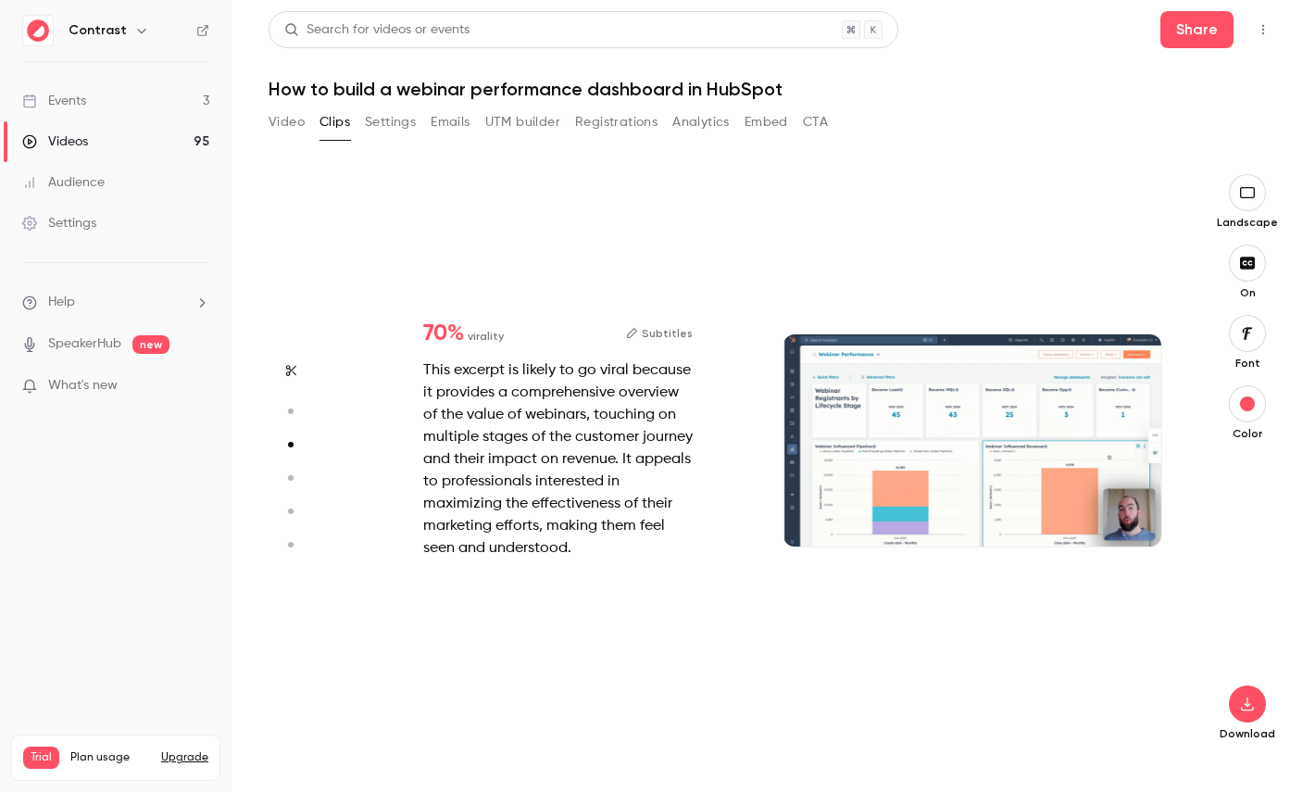
click at [292, 483] on icon "button" at bounding box center [289, 477] width 17 height 13
type input "***"
type input "*"
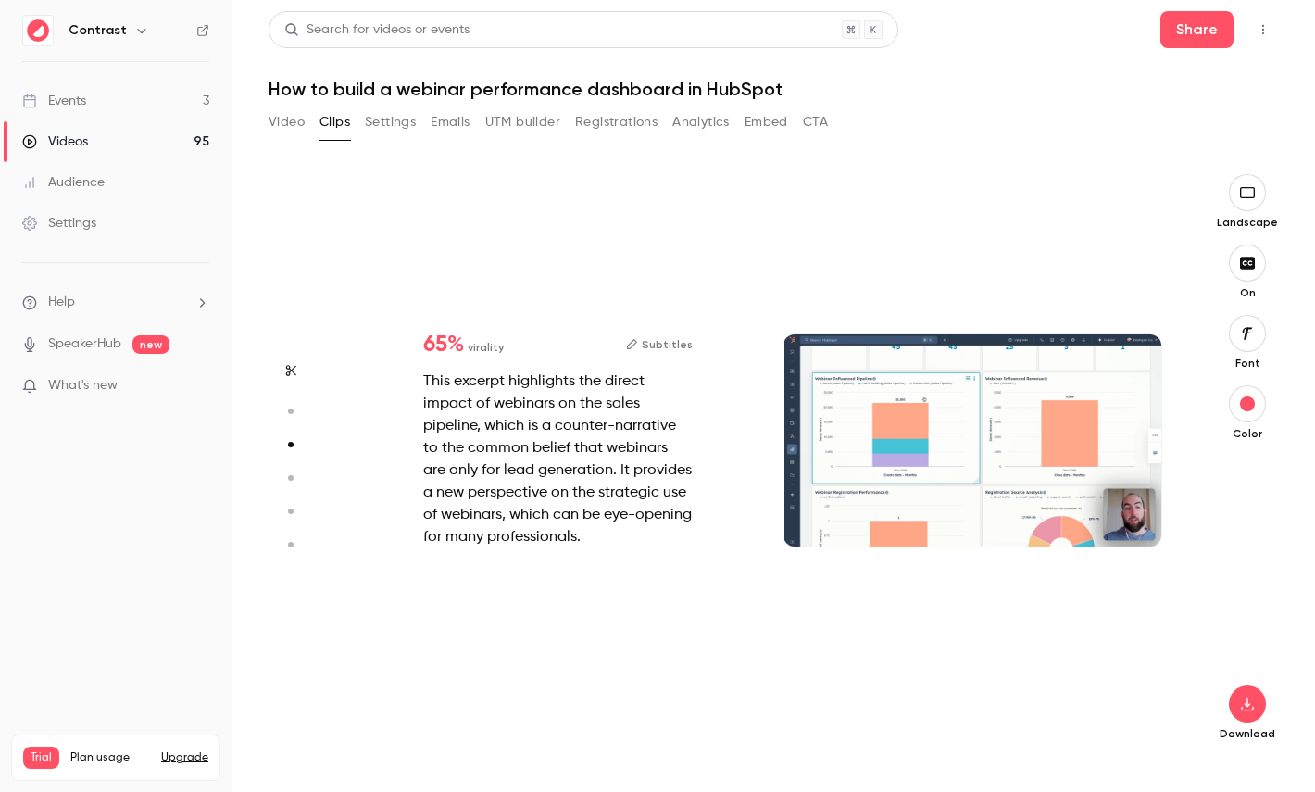
type input "***"
type input "*"
click at [291, 510] on circle "button" at bounding box center [291, 511] width 6 height 6
type input "***"
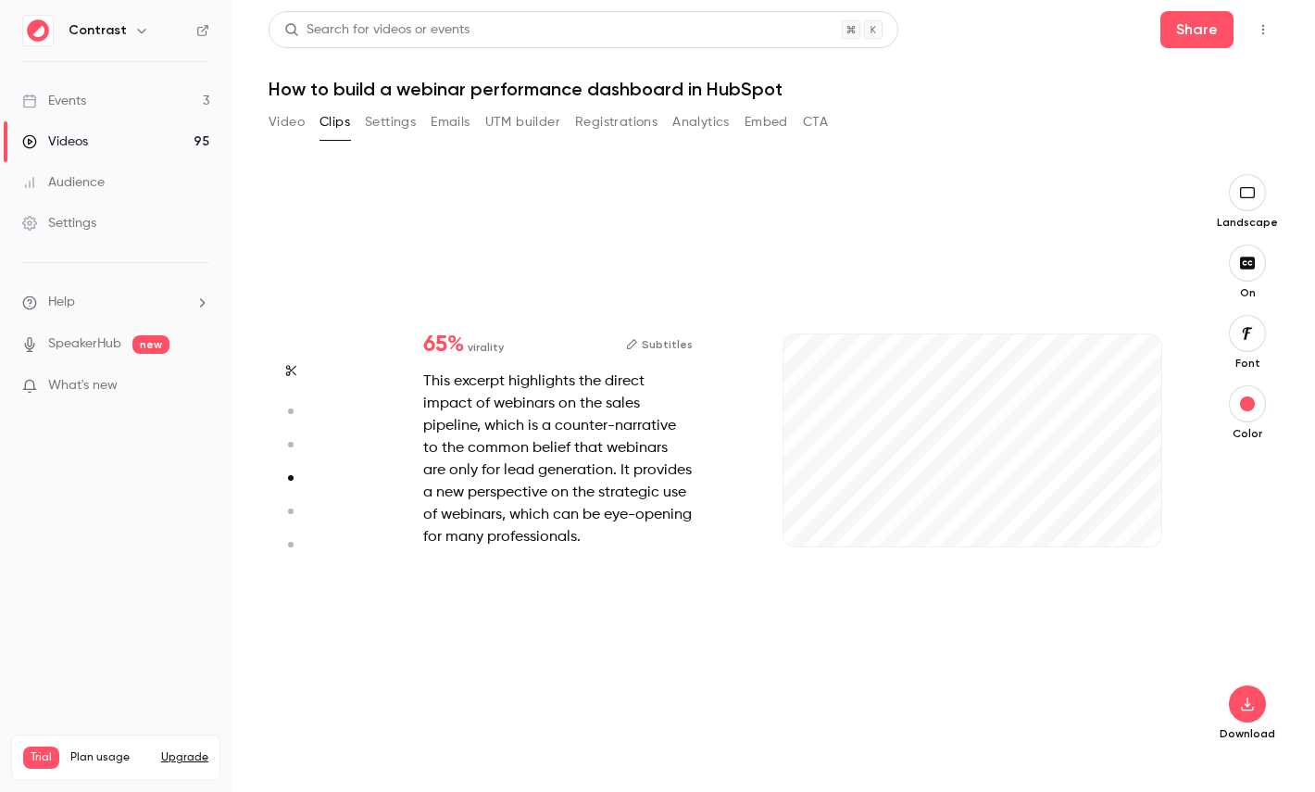
type input "*"
type input "***"
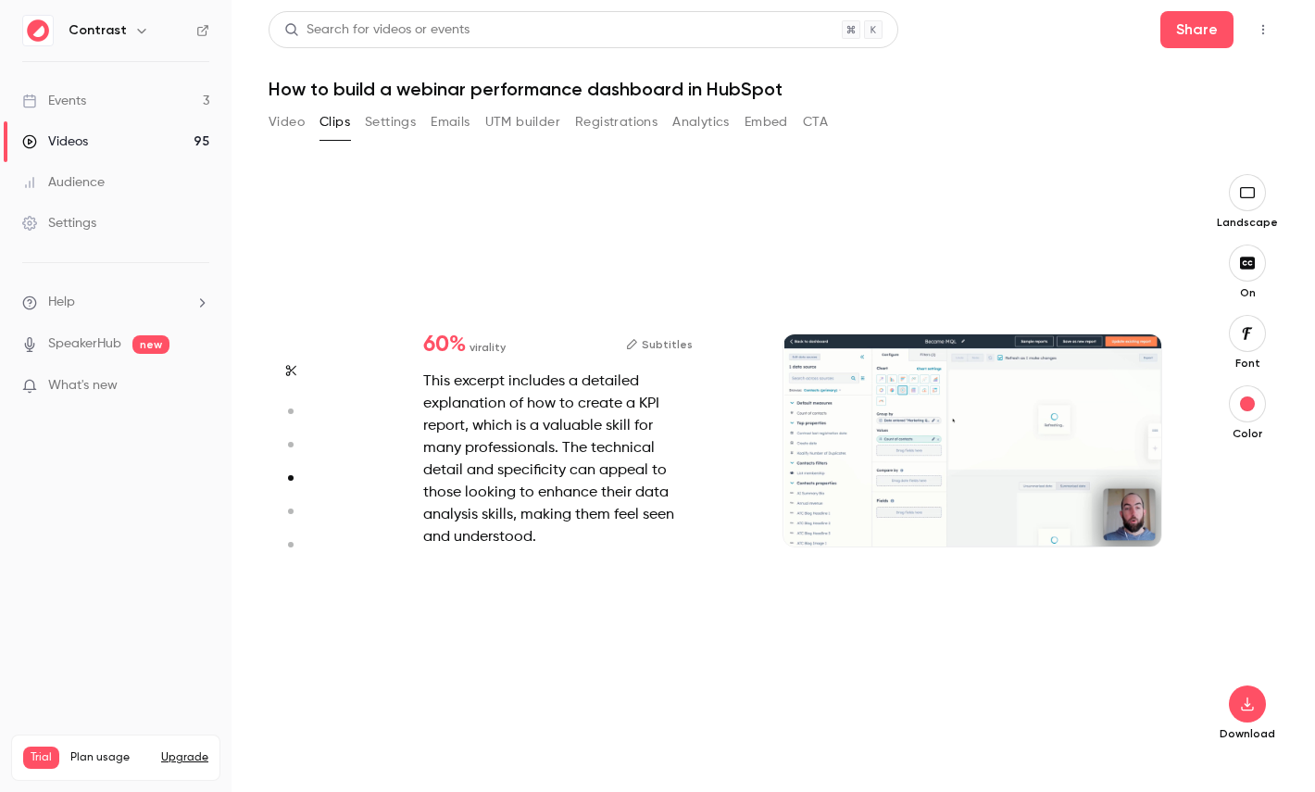
type input "*"
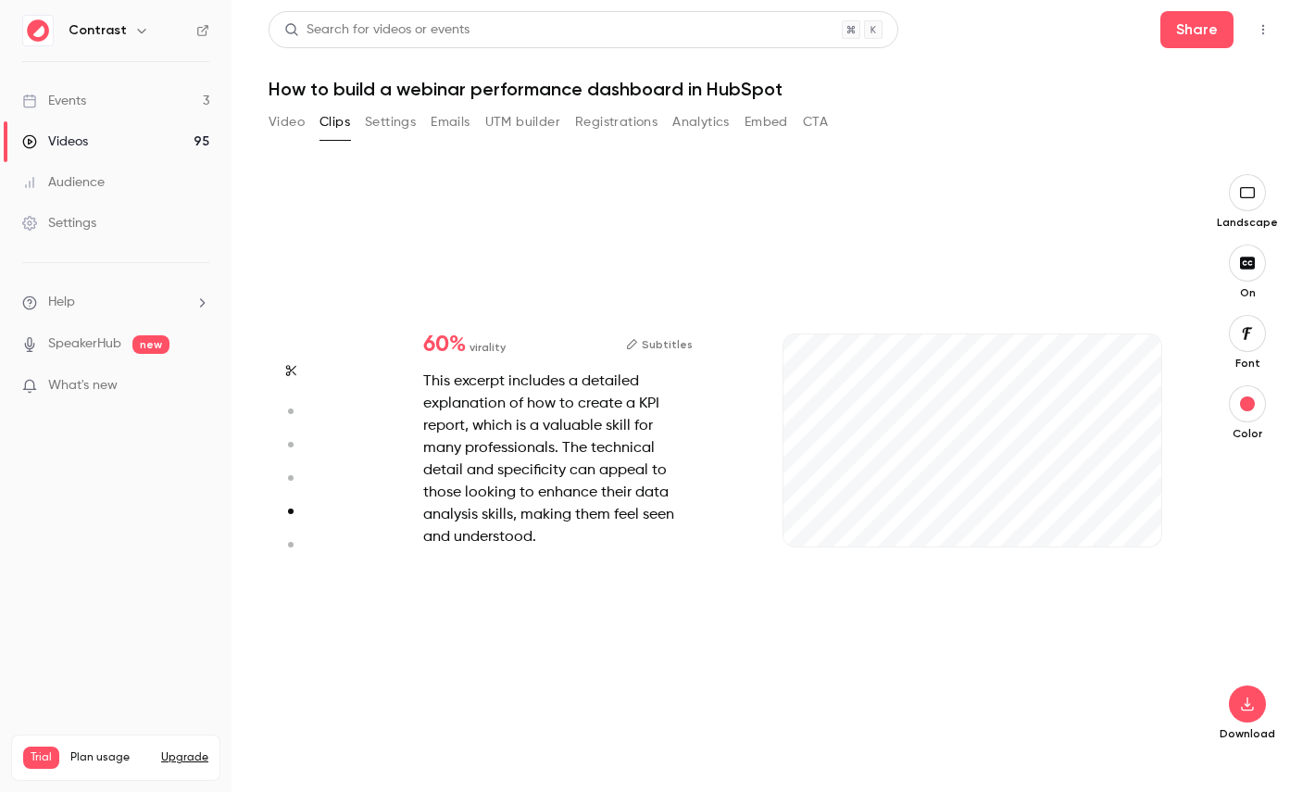
click at [291, 536] on button "button" at bounding box center [291, 545] width 30 height 30
type input "***"
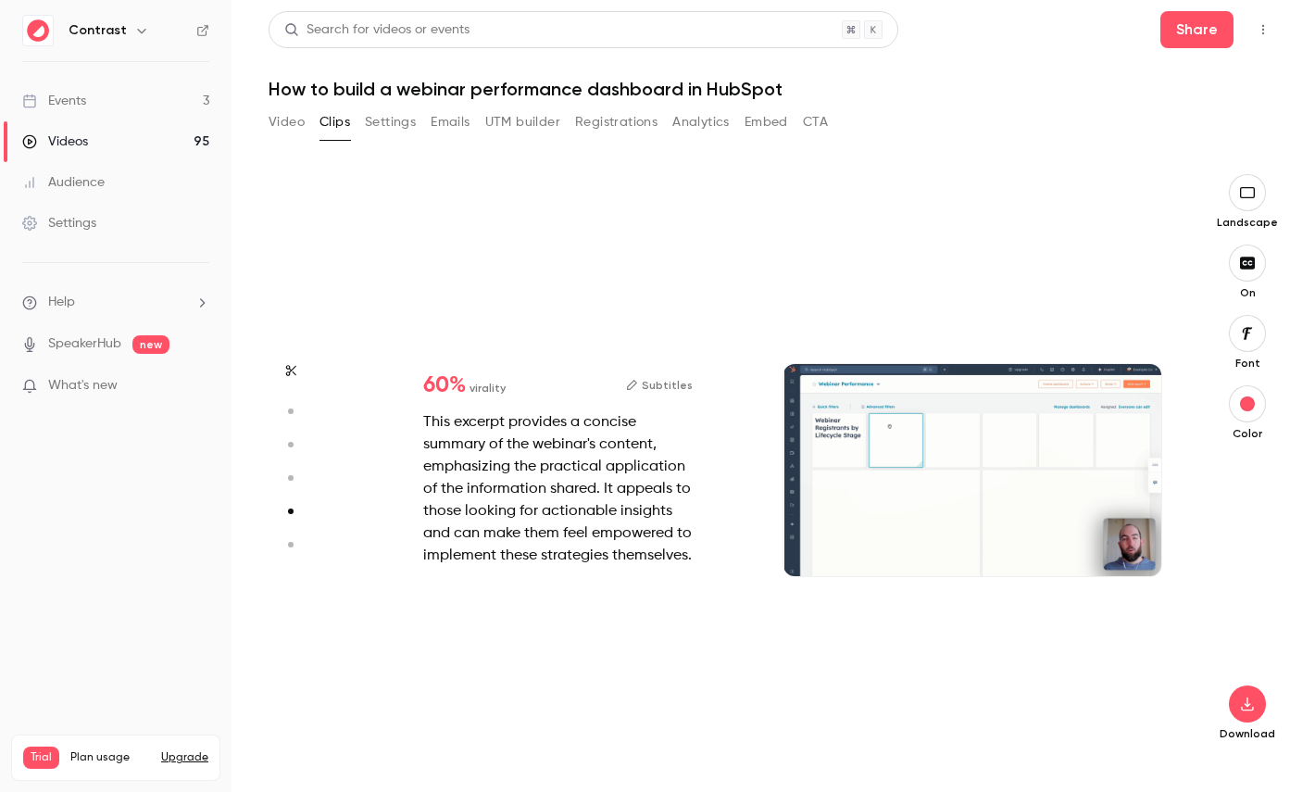
type input "***"
type input "*"
click at [291, 516] on icon "button" at bounding box center [289, 511] width 17 height 13
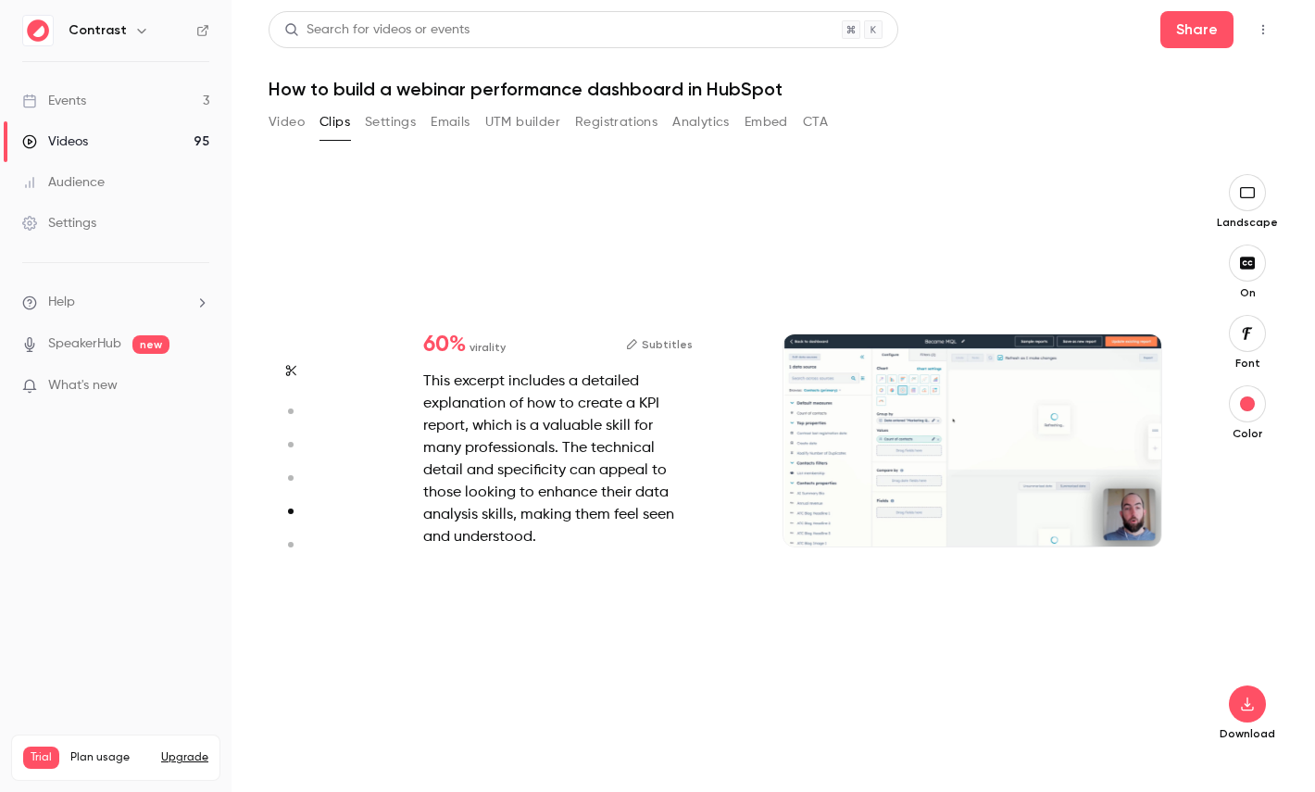
click at [288, 470] on button "button" at bounding box center [291, 478] width 30 height 30
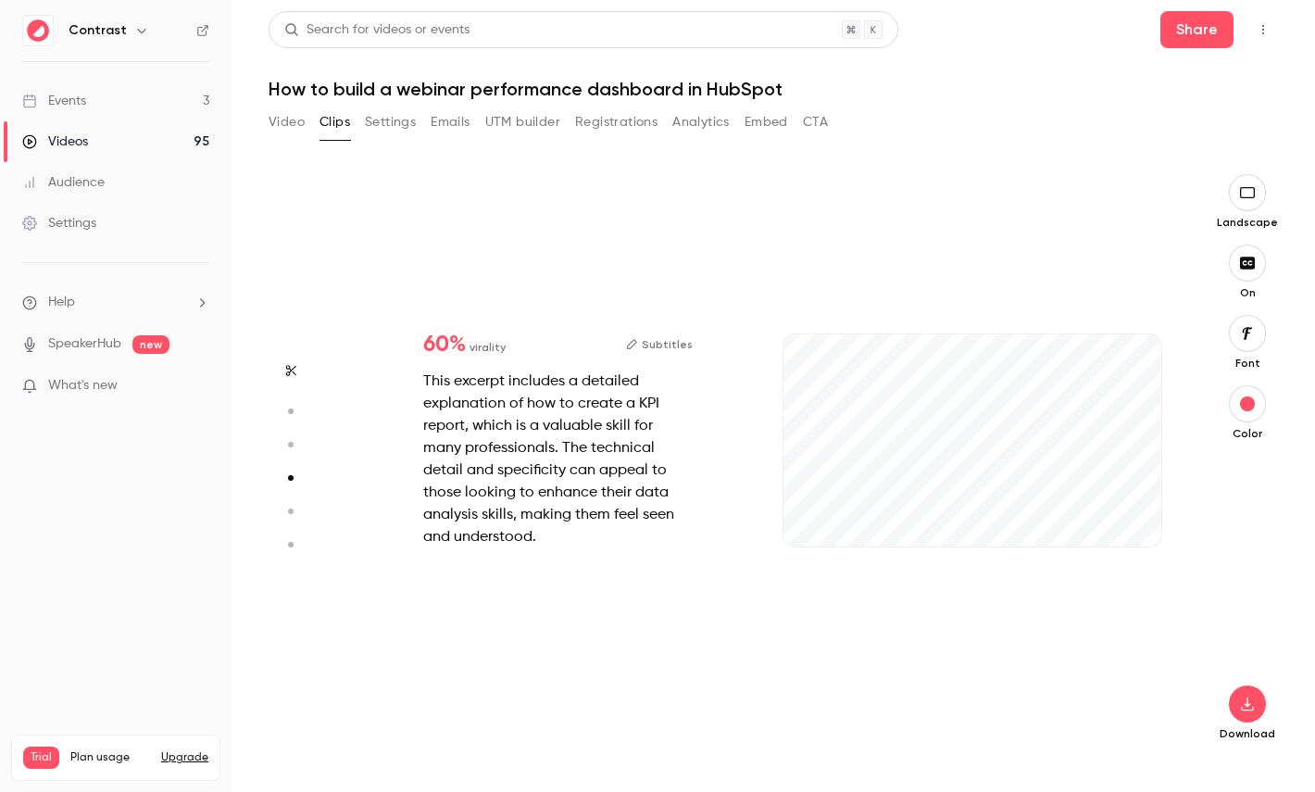
click at [287, 445] on icon "button" at bounding box center [289, 444] width 17 height 13
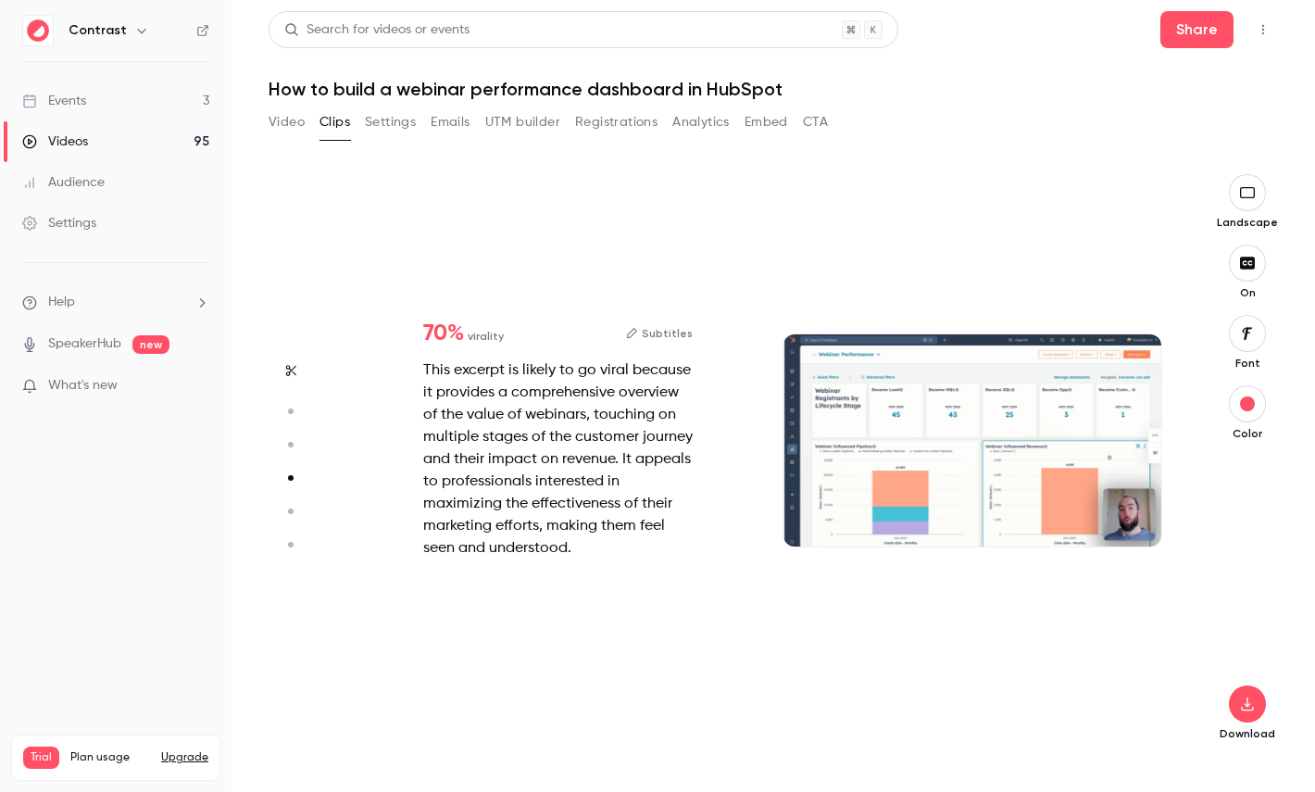
type input "***"
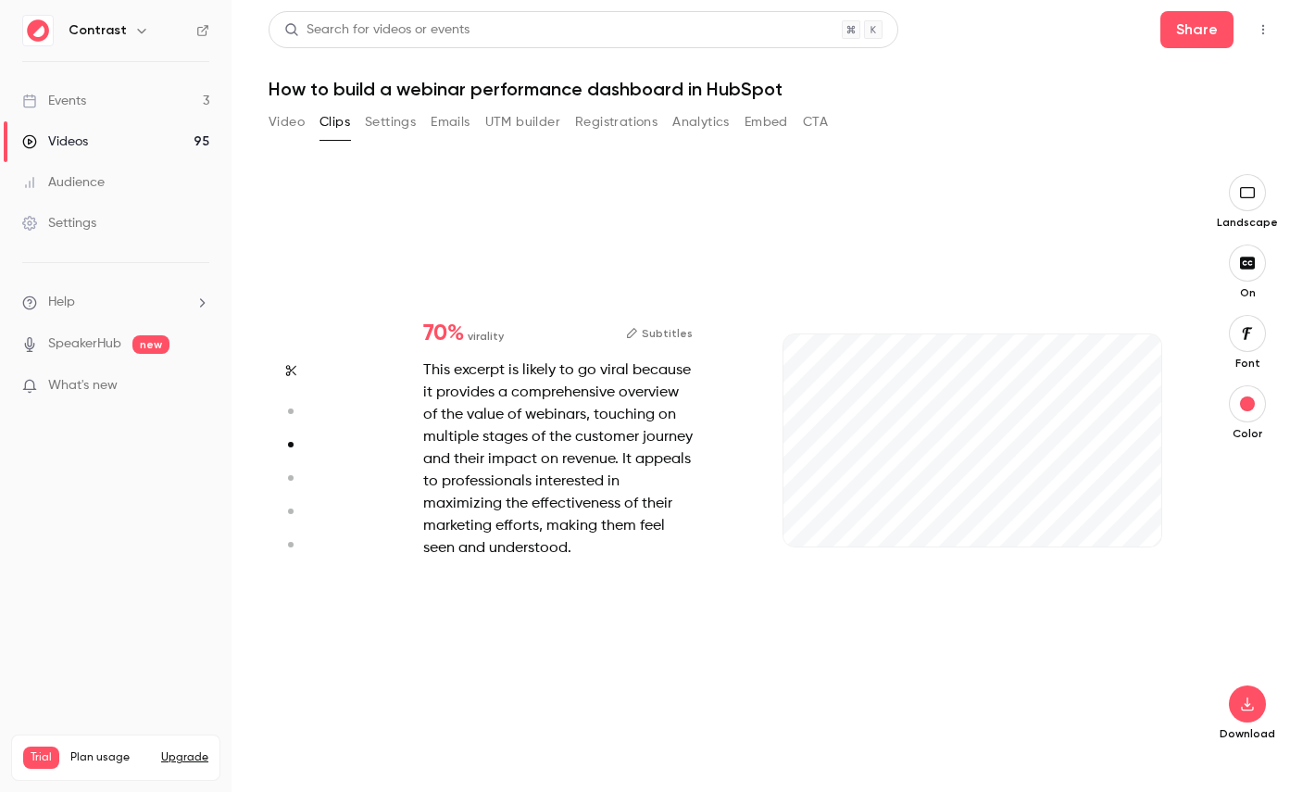
type input "***"
click at [113, 136] on link "Videos 95" at bounding box center [115, 141] width 231 height 41
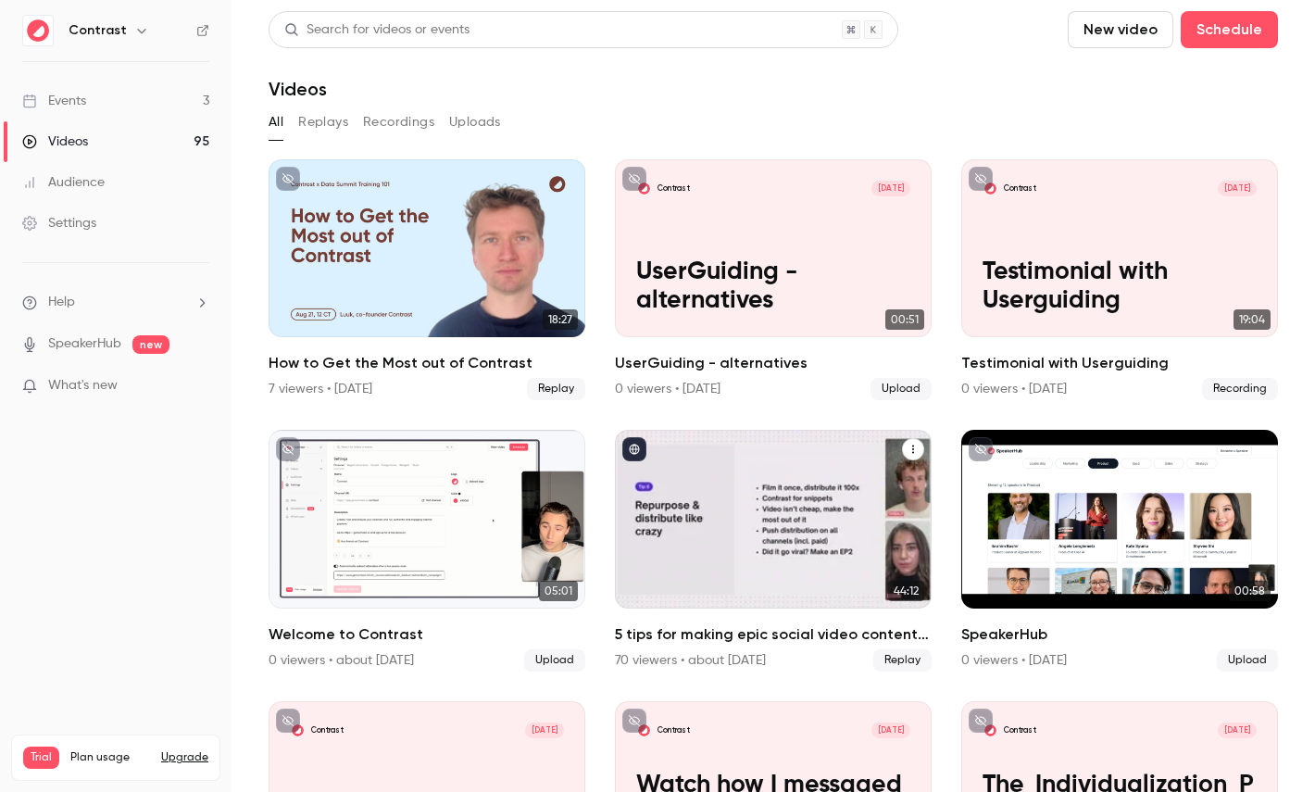
click at [768, 514] on div "5 tips for making epic social video content in B2B marketing" at bounding box center [773, 519] width 317 height 178
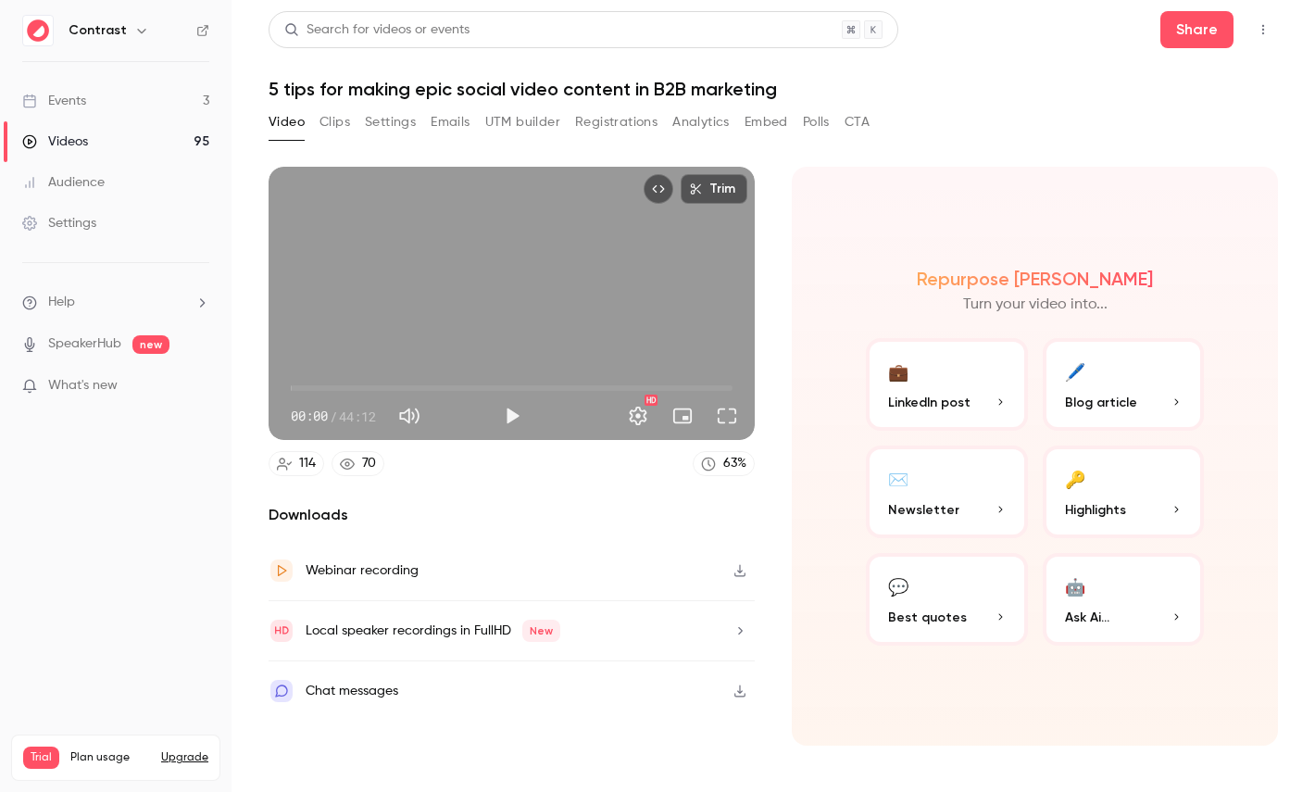
click at [345, 410] on span "44:12" at bounding box center [357, 415] width 37 height 19
drag, startPoint x: 344, startPoint y: 409, endPoint x: 374, endPoint y: 409, distance: 29.6
click at [373, 409] on span "44:12" at bounding box center [357, 415] width 37 height 19
click at [1116, 485] on button "🔑 Highlights" at bounding box center [1123, 491] width 162 height 93
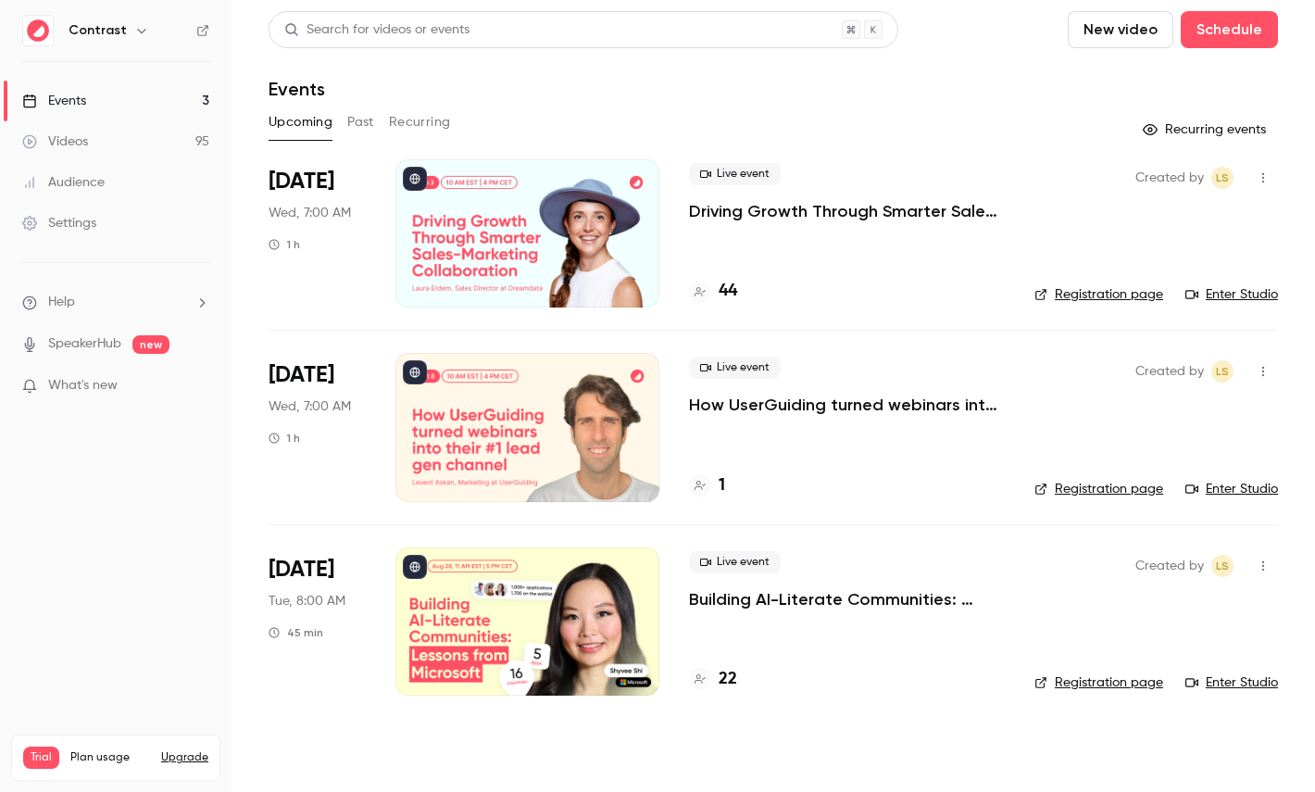
click at [139, 31] on icon "button" at bounding box center [141, 30] width 15 height 15
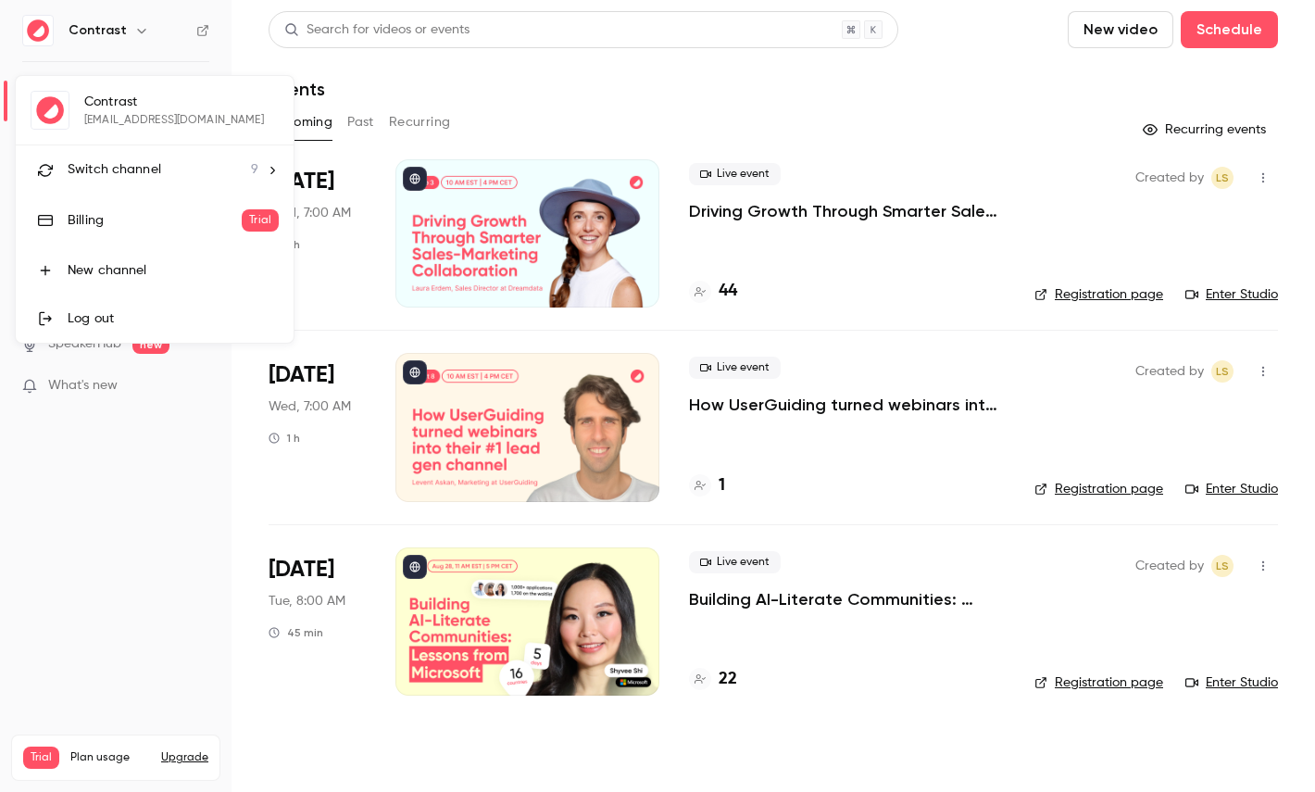
click at [139, 157] on li "Switch channel 9" at bounding box center [155, 169] width 278 height 49
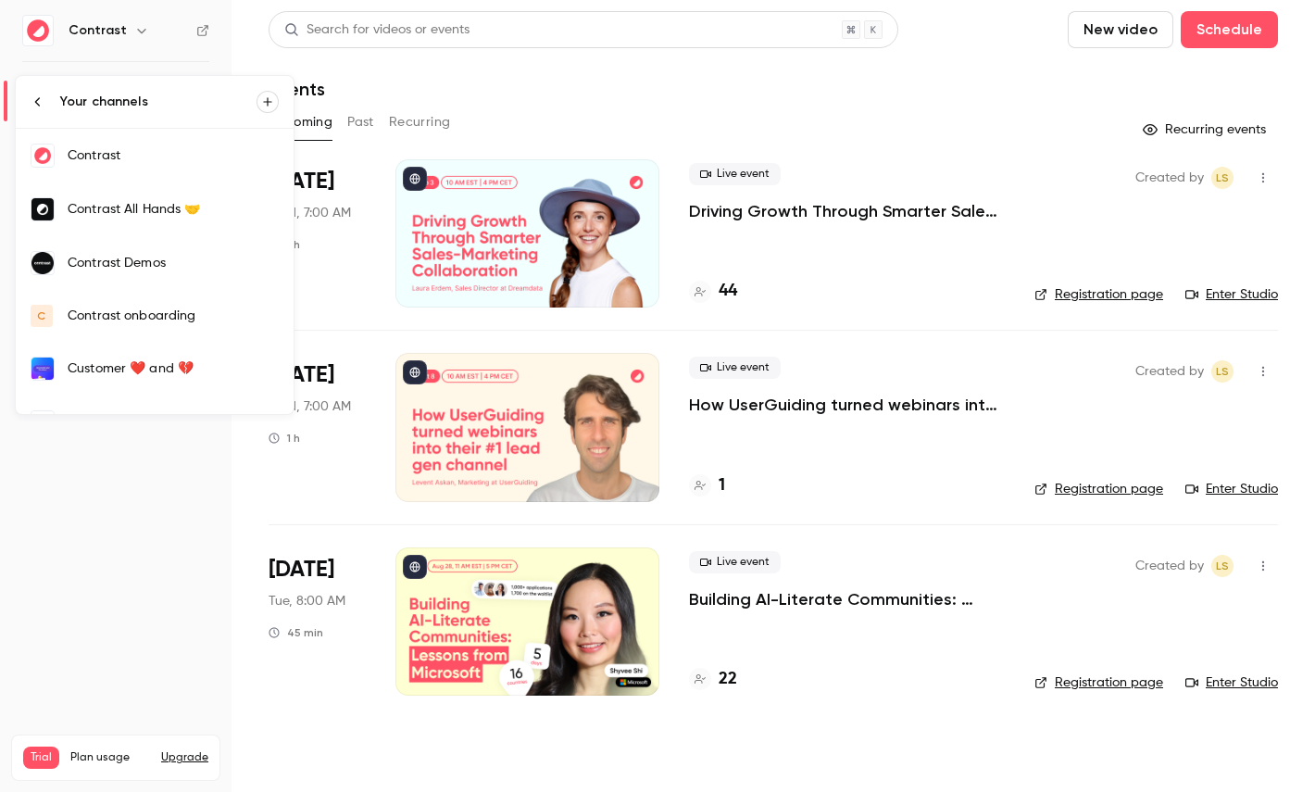
click at [140, 256] on div "Contrast Demos" at bounding box center [173, 263] width 211 height 19
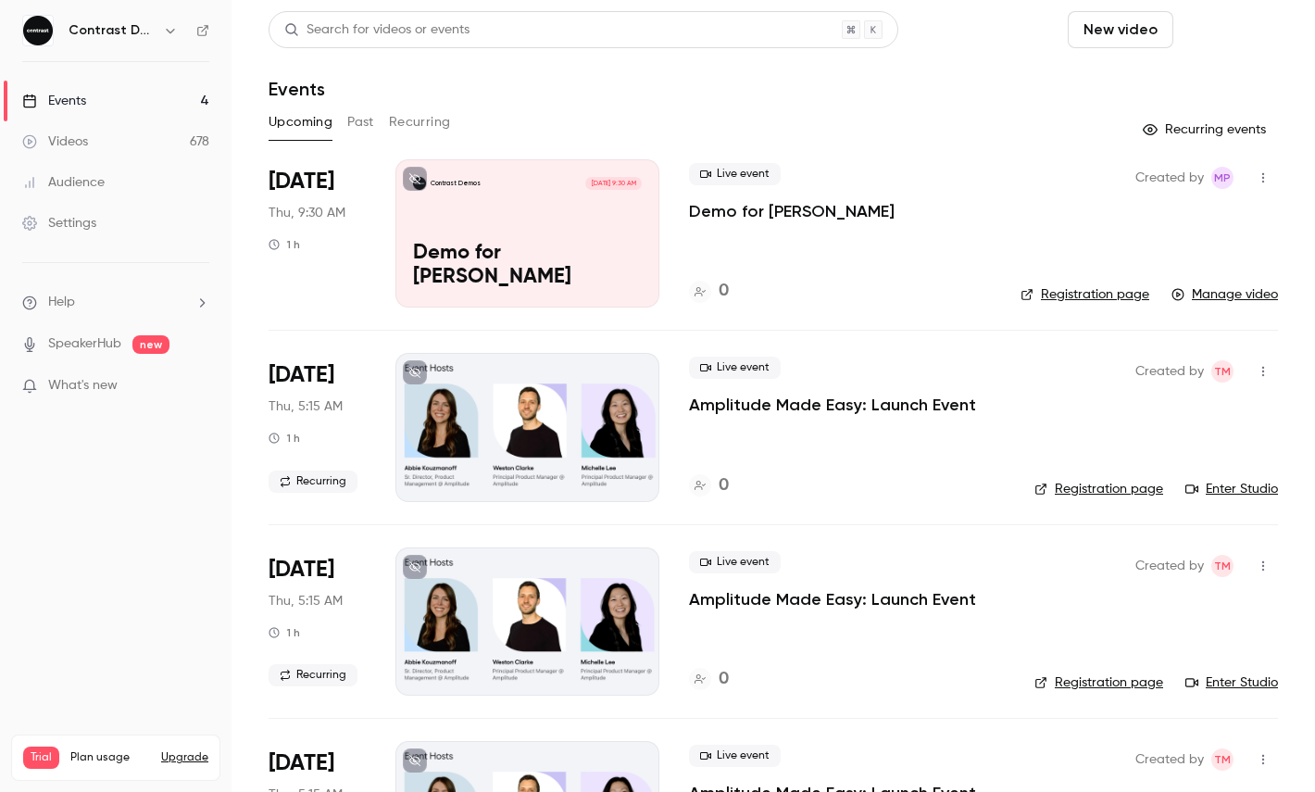
click at [1223, 28] on button "Schedule" at bounding box center [1228, 29] width 97 height 37
click at [1171, 60] on li "One time event" at bounding box center [1177, 80] width 200 height 48
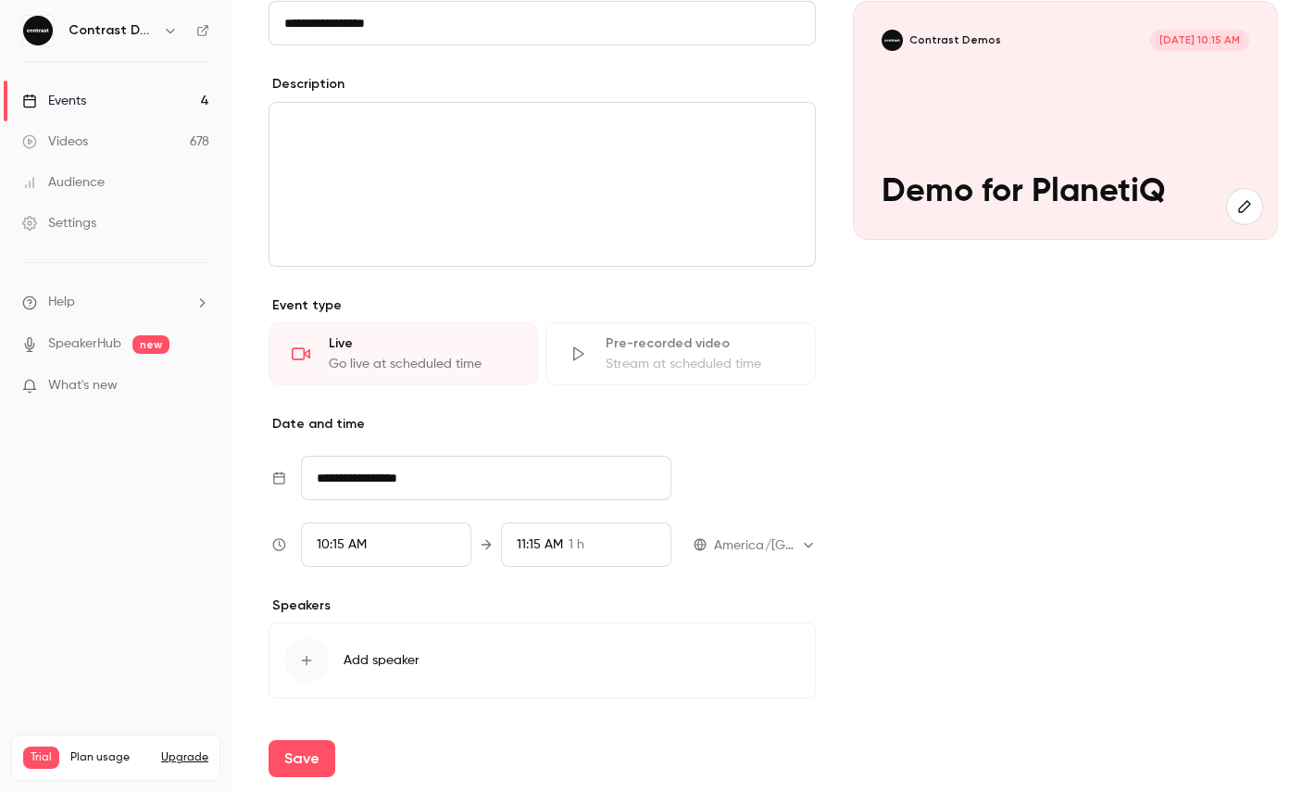
scroll to position [243, 0]
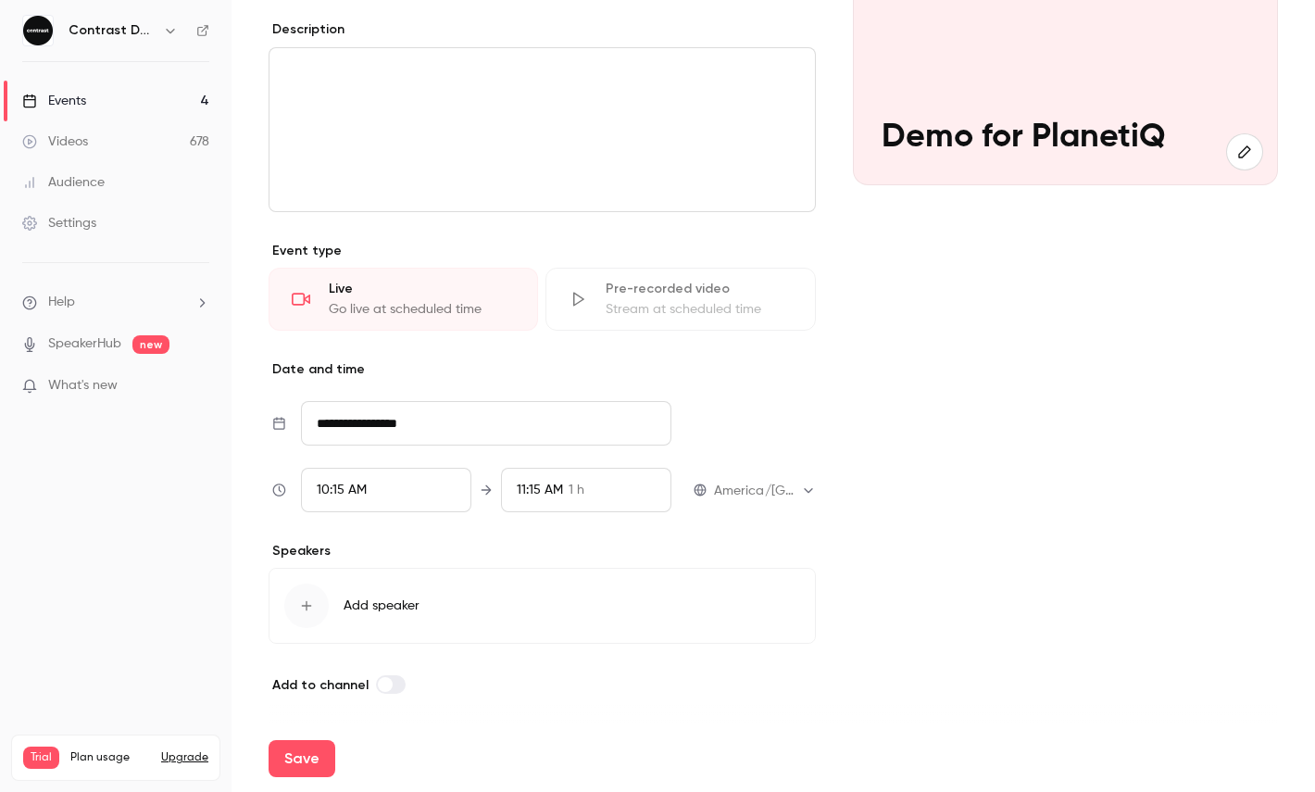
type input "**********"
click at [377, 498] on div "10:15 AM" at bounding box center [386, 490] width 170 height 44
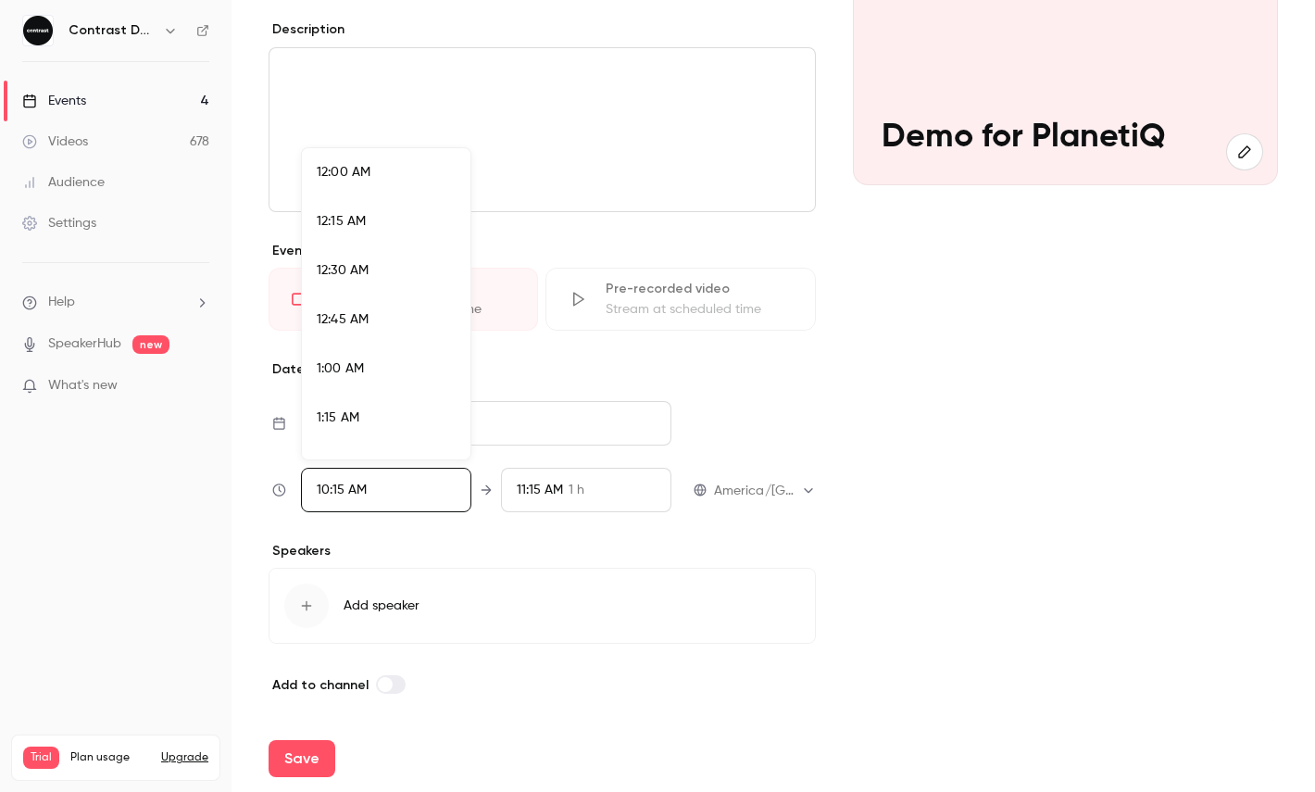
scroll to position [1880, 0]
click at [383, 343] on div "10:30 AM" at bounding box center [386, 352] width 139 height 19
click at [358, 748] on div at bounding box center [657, 396] width 1315 height 792
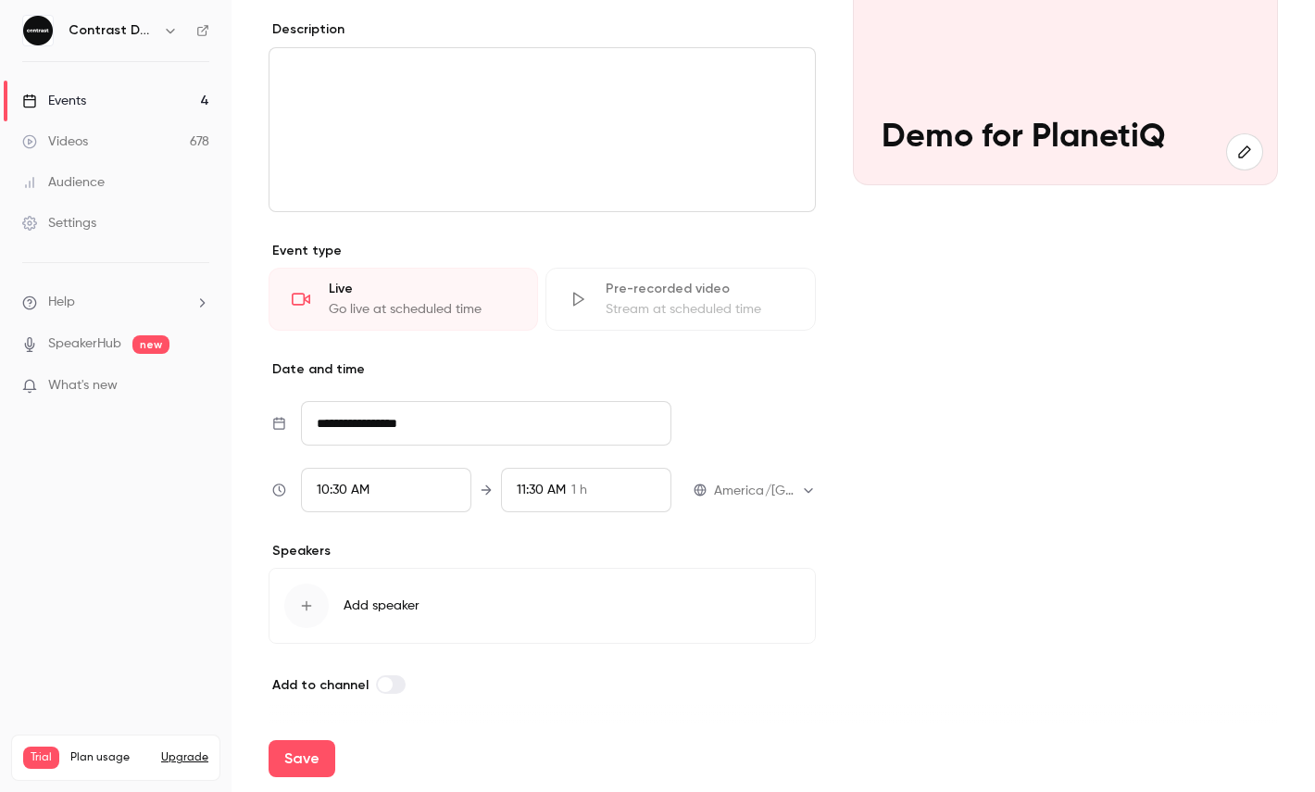
click at [285, 748] on button "Save" at bounding box center [301, 758] width 67 height 37
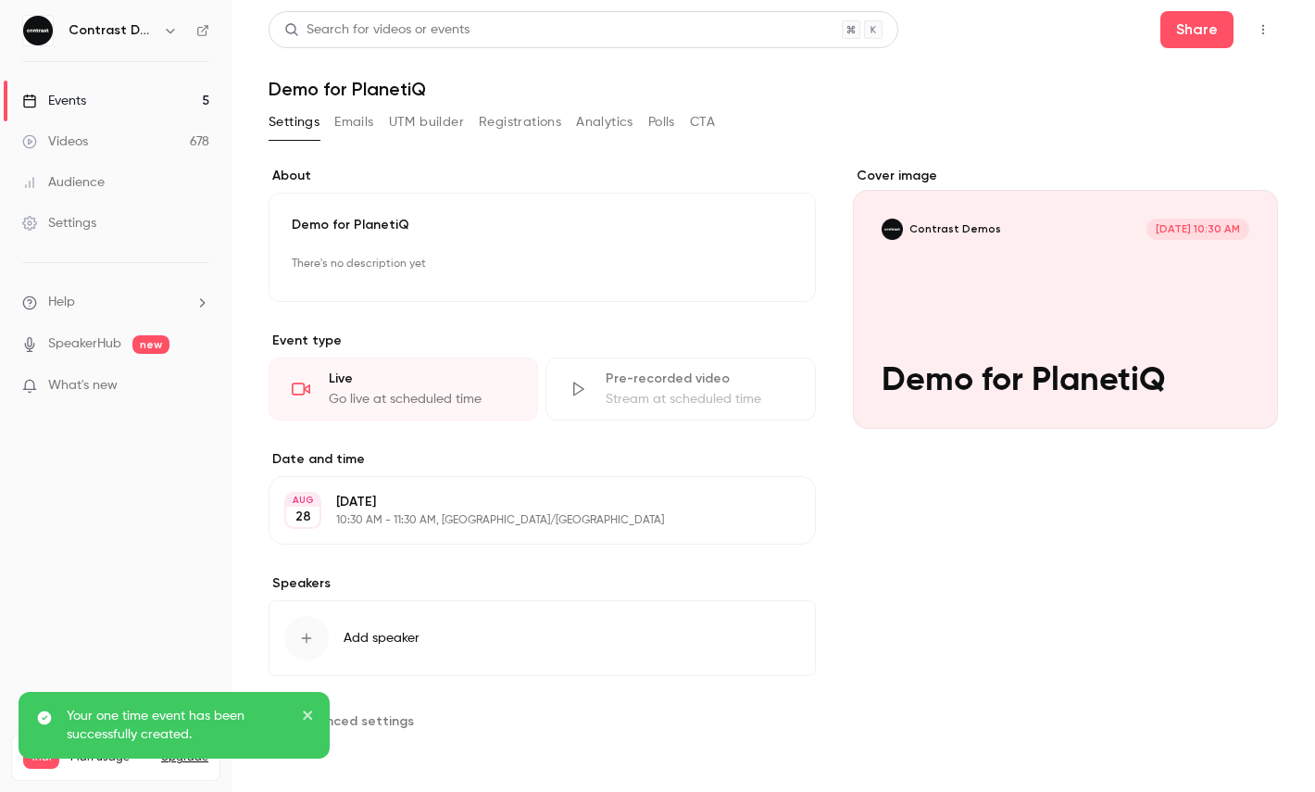
click at [1264, 32] on icon "button" at bounding box center [1262, 29] width 15 height 13
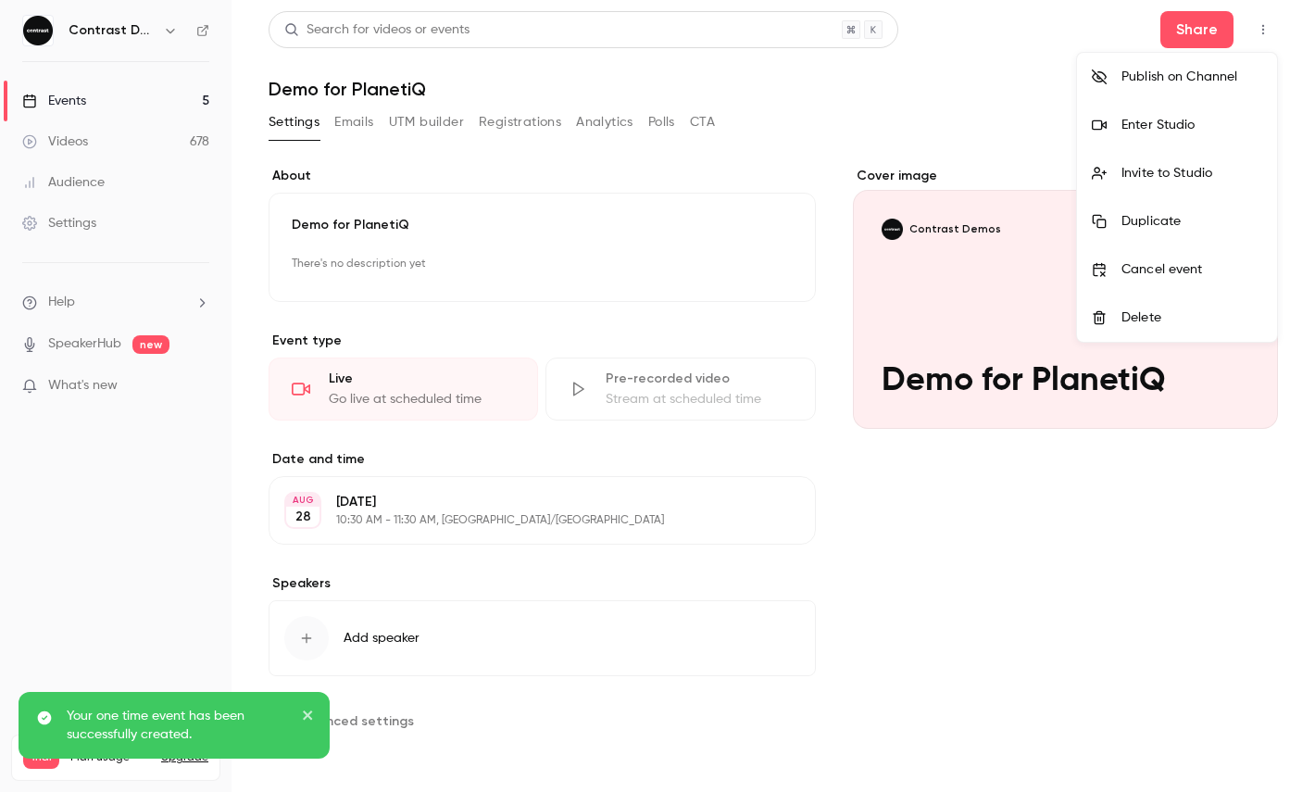
click at [1172, 126] on div "Enter Studio" at bounding box center [1191, 125] width 141 height 19
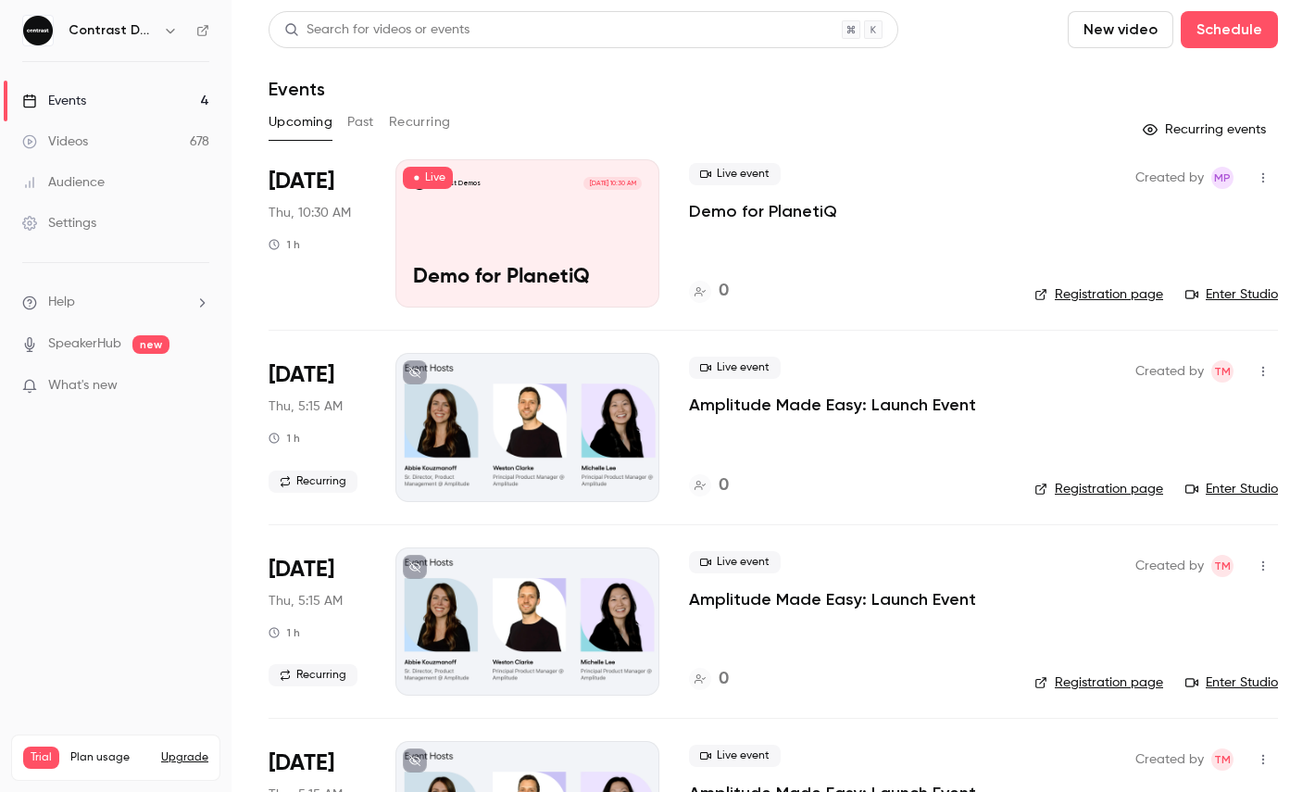
click at [170, 31] on icon "button" at bounding box center [170, 30] width 15 height 15
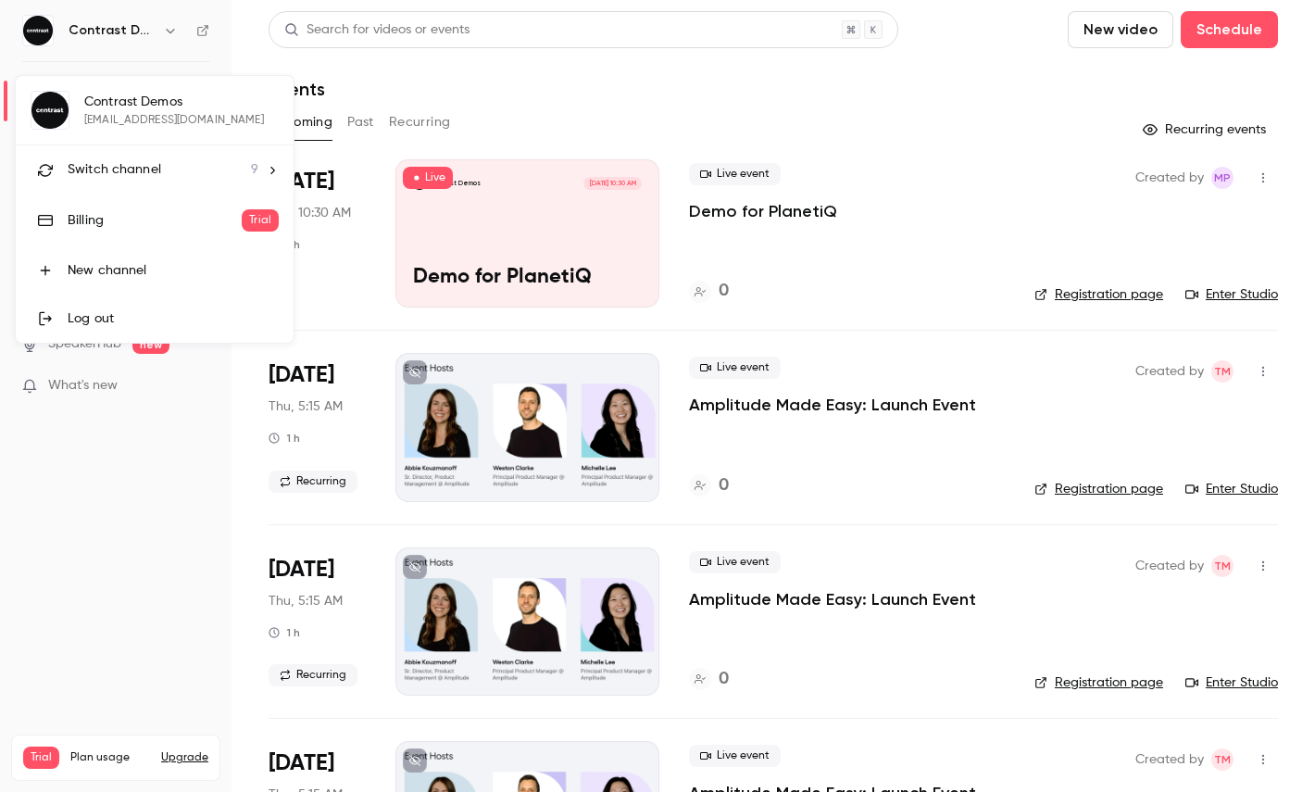
click at [164, 156] on li "Switch channel 9" at bounding box center [155, 169] width 278 height 49
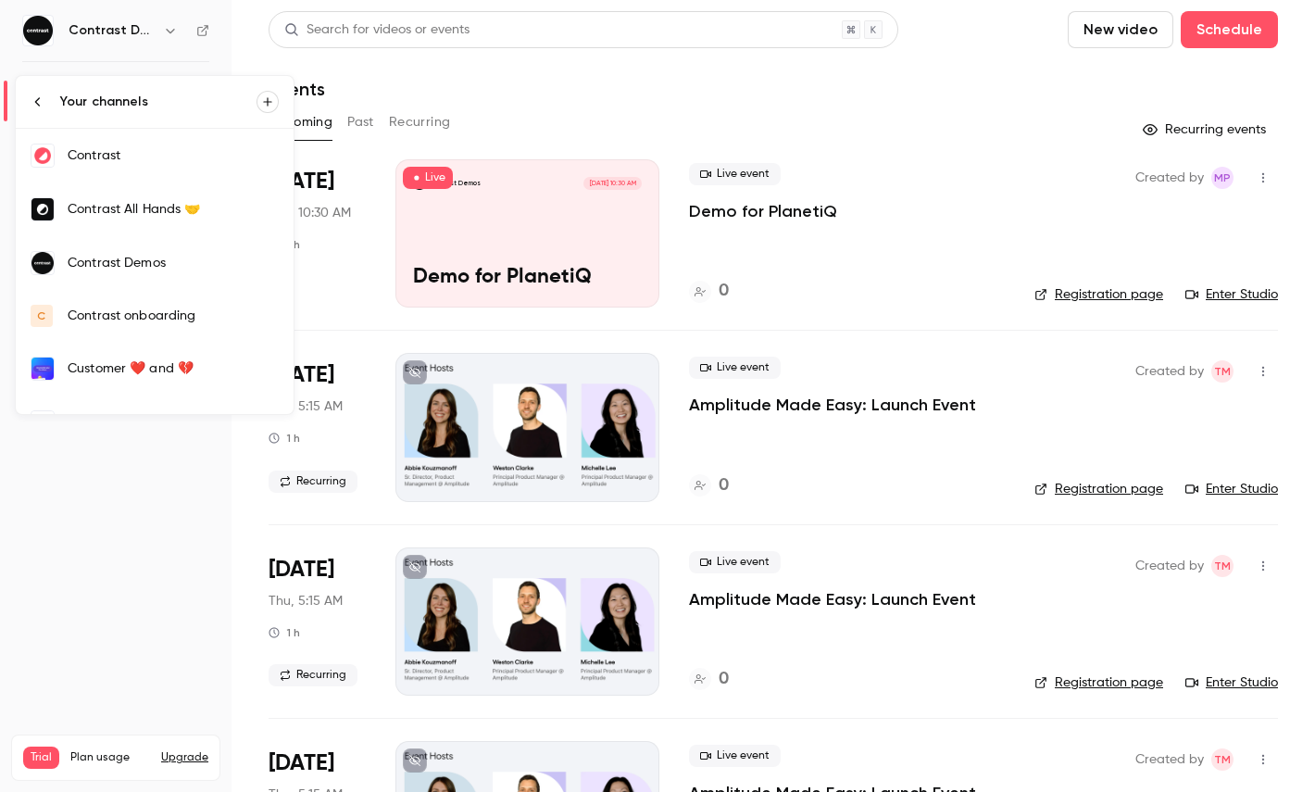
click at [117, 149] on div "Contrast" at bounding box center [173, 155] width 211 height 19
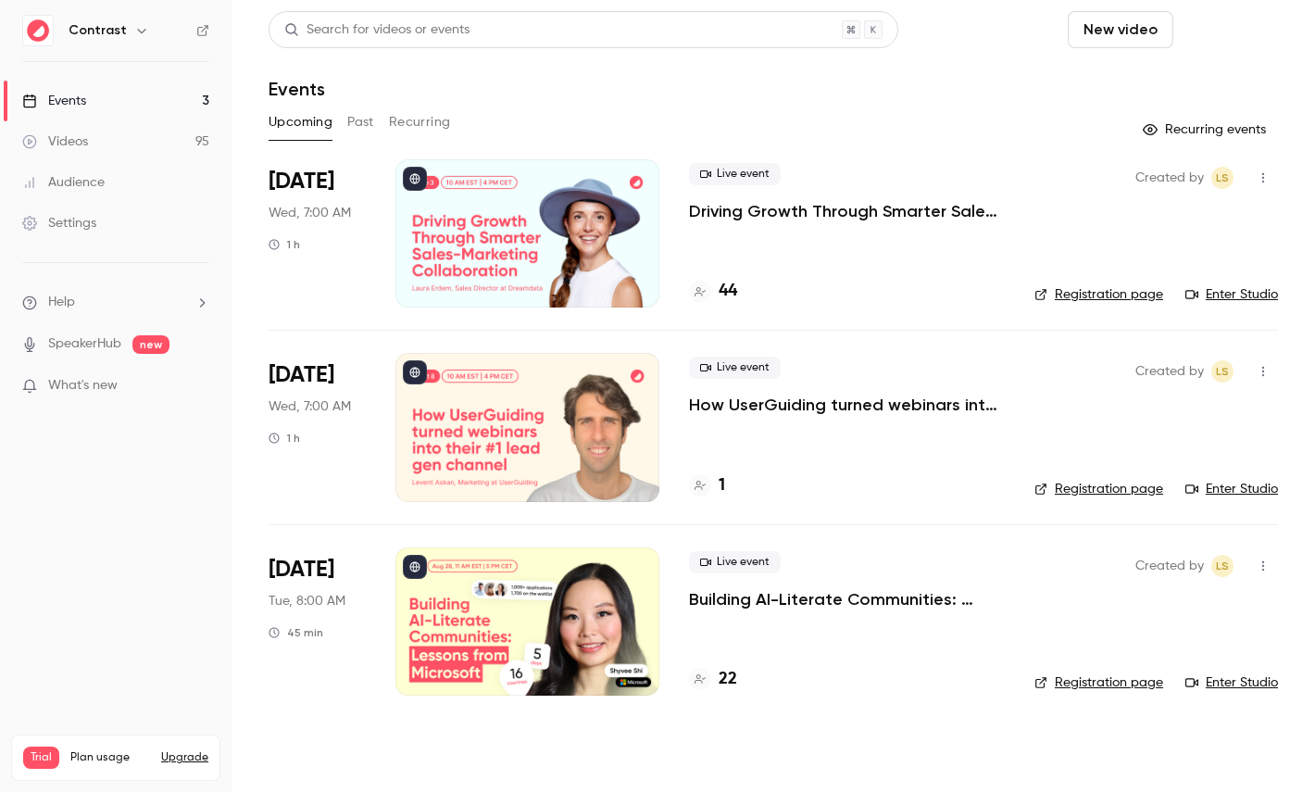
click at [1217, 30] on button "Schedule" at bounding box center [1228, 29] width 97 height 37
click at [1162, 90] on li "One time event" at bounding box center [1177, 80] width 200 height 48
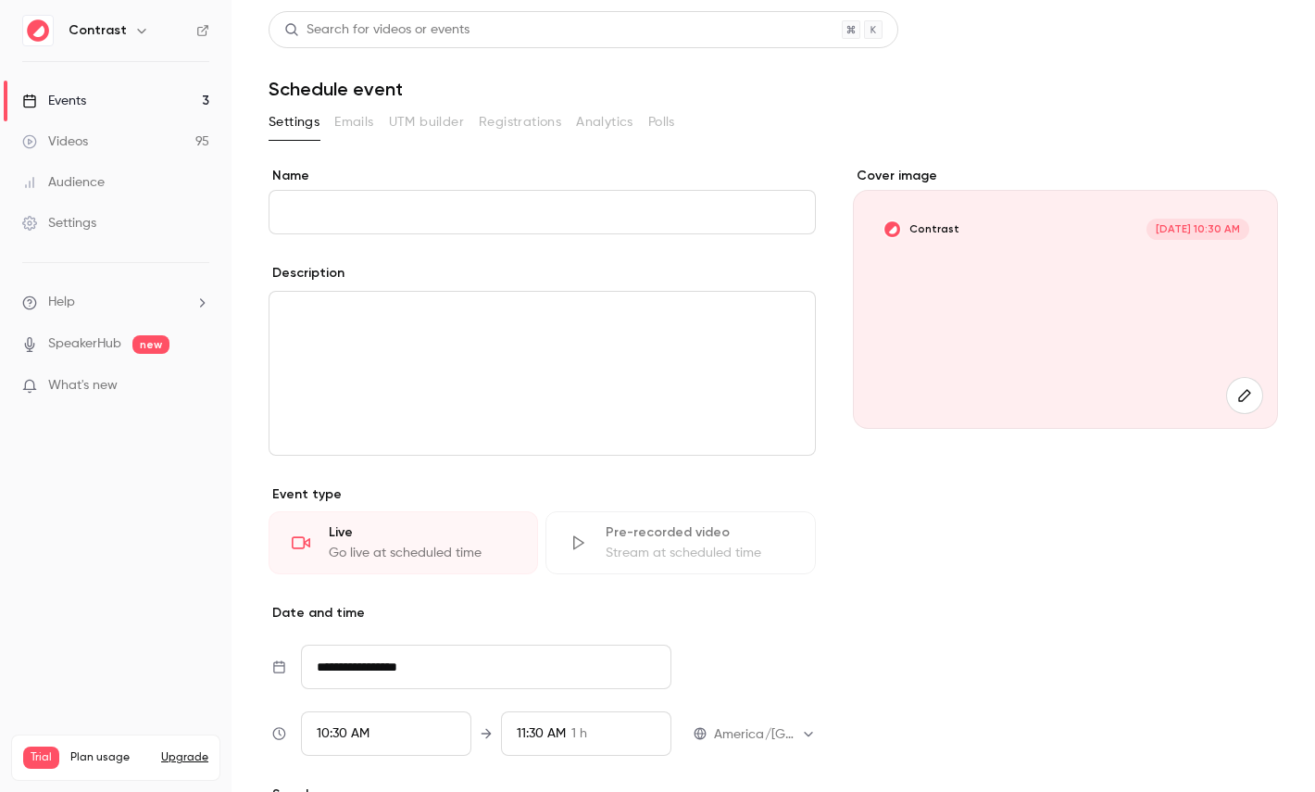
scroll to position [243, 0]
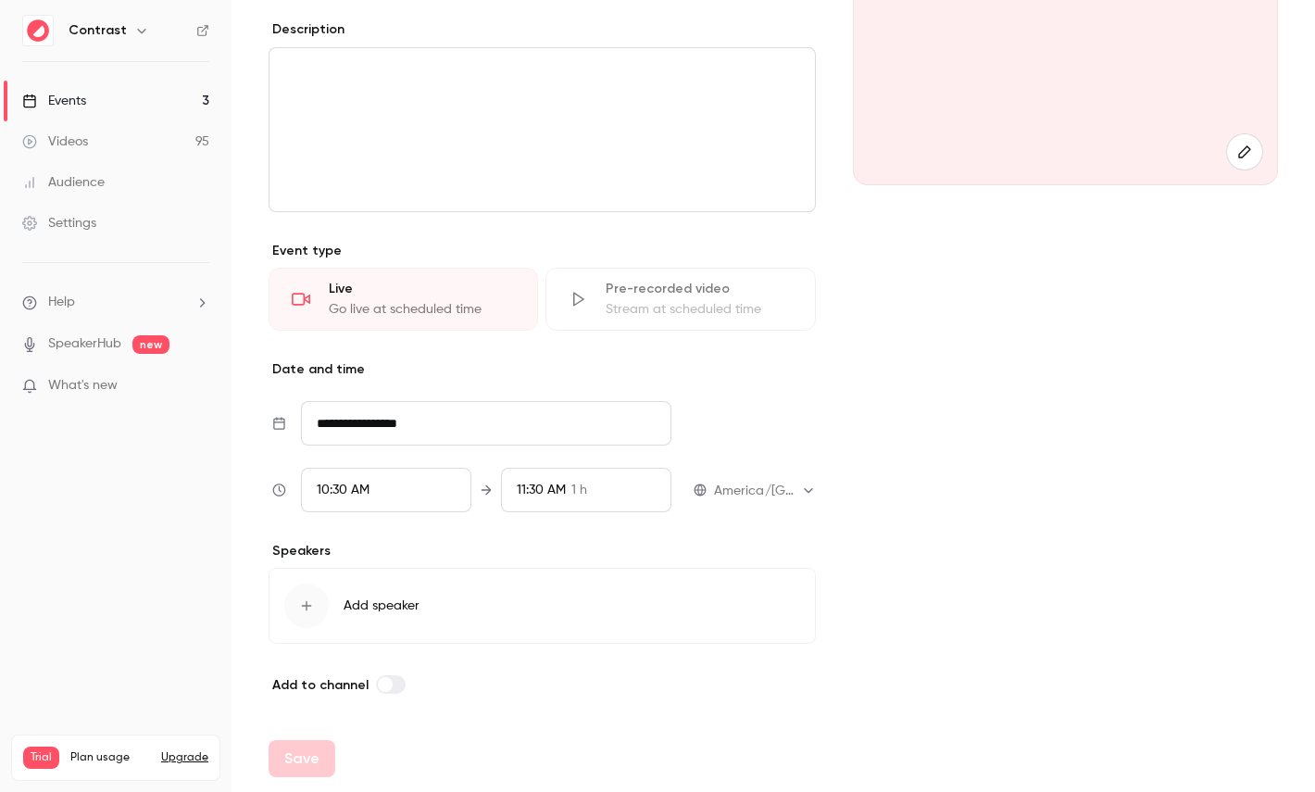
click at [623, 315] on div "Stream at scheduled time" at bounding box center [698, 309] width 186 height 19
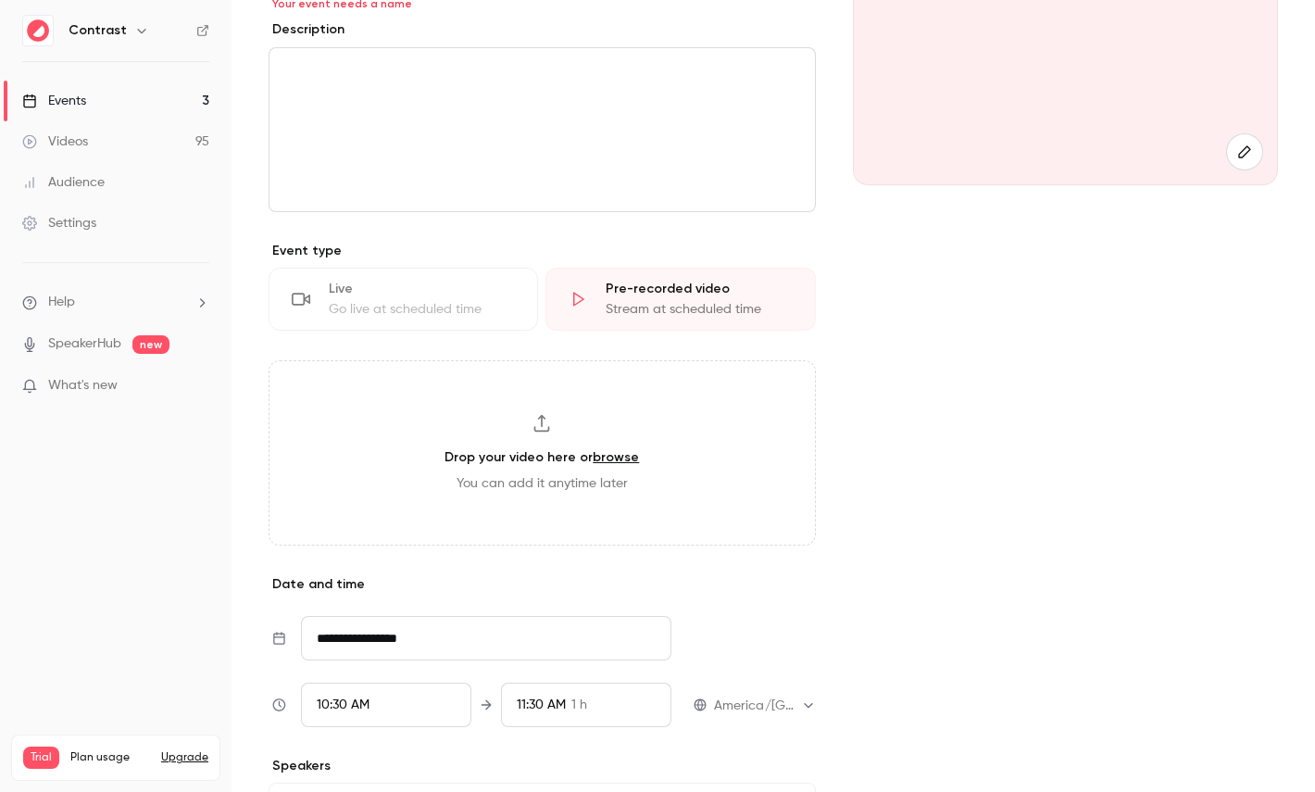
click at [121, 88] on link "Events 3" at bounding box center [115, 101] width 231 height 41
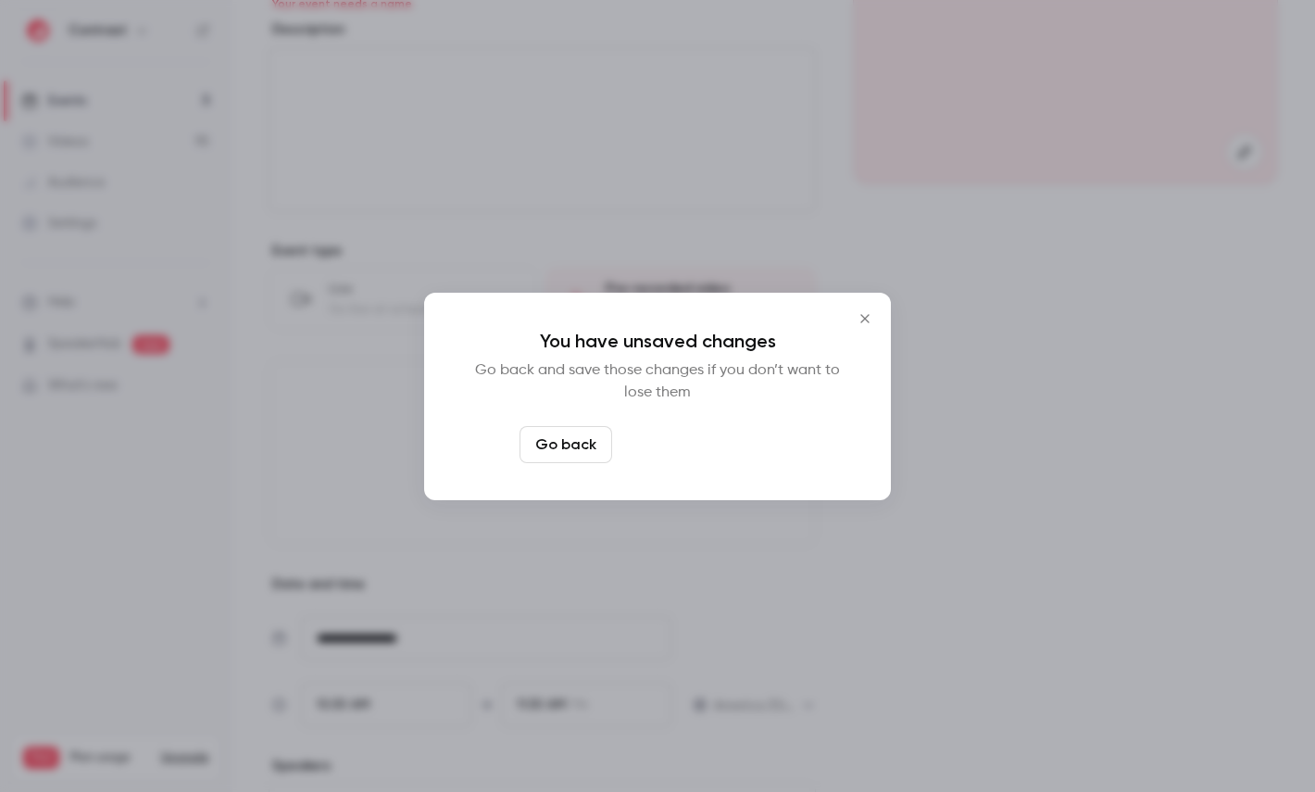
click at [690, 436] on button "Leave page anyway" at bounding box center [707, 444] width 176 height 37
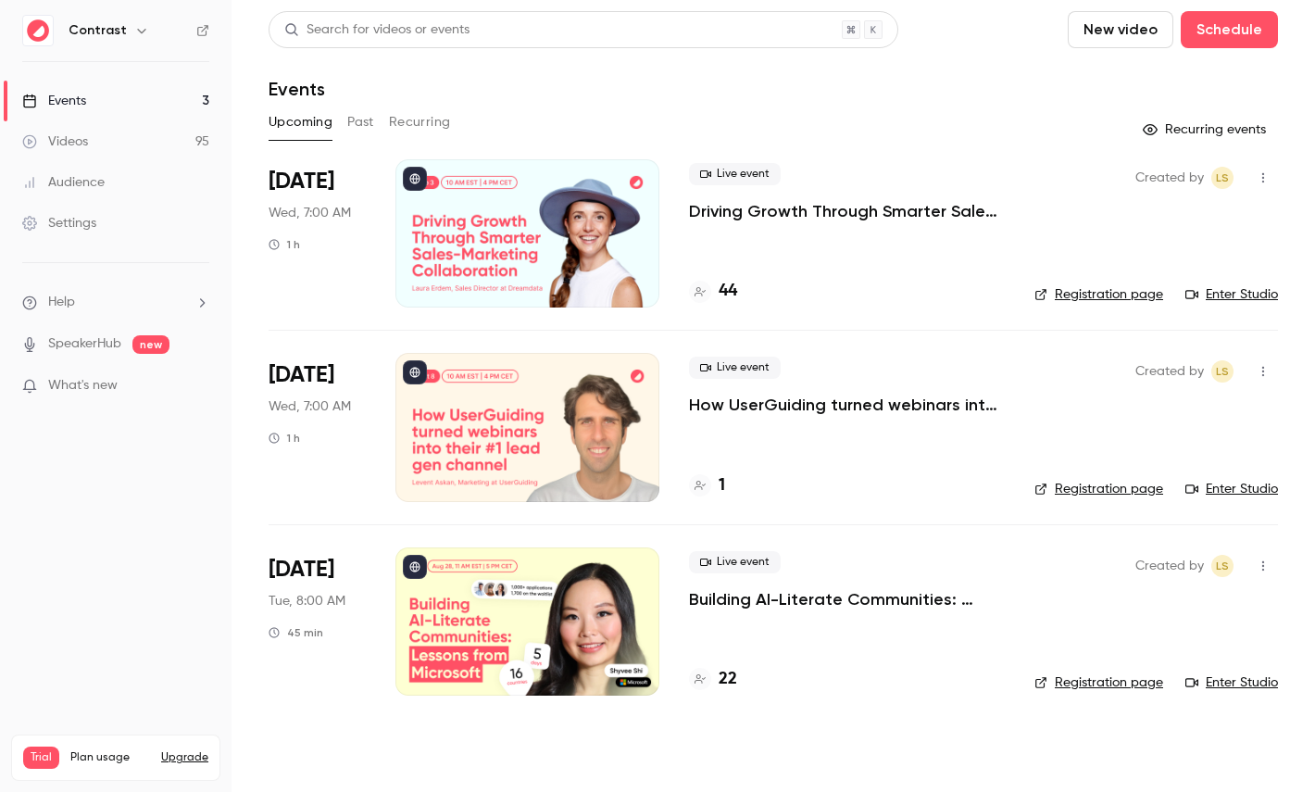
click at [113, 143] on link "Videos 95" at bounding box center [115, 141] width 231 height 41
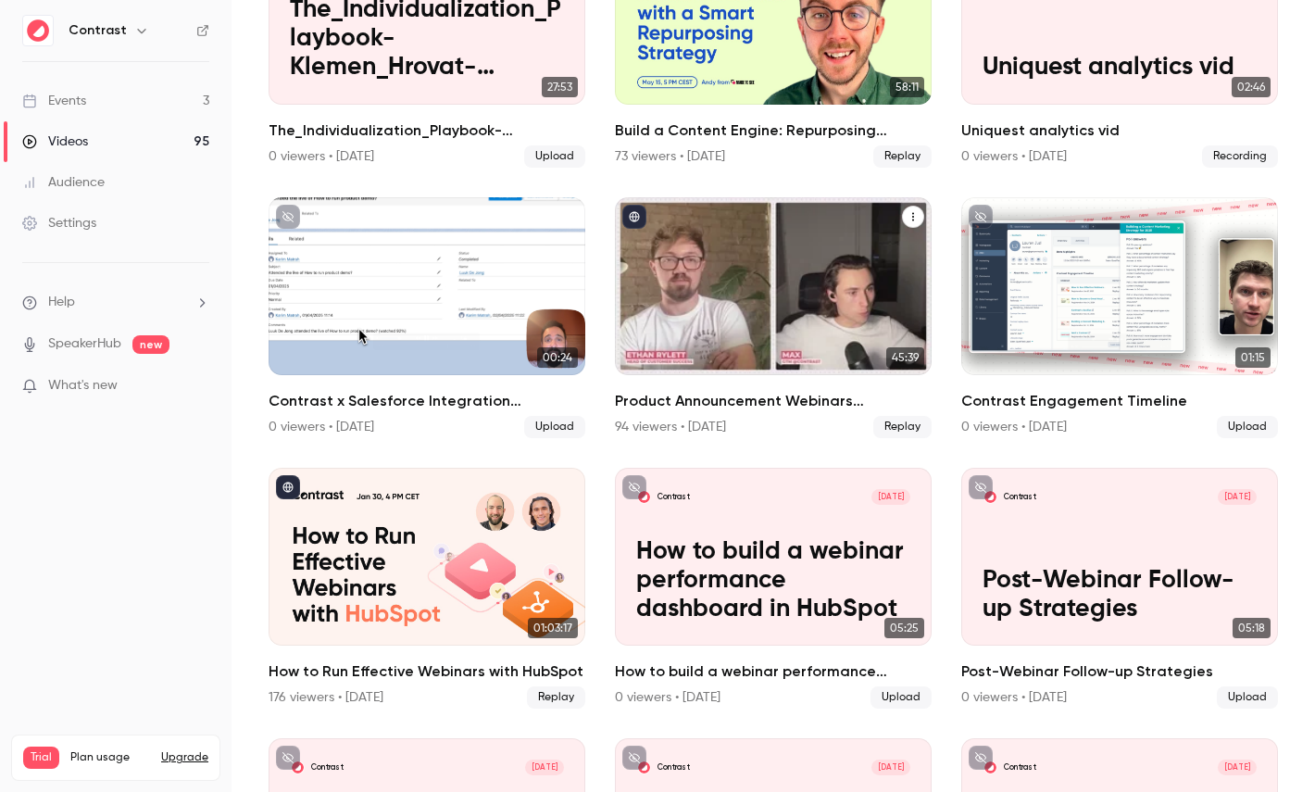
scroll to position [1066, 0]
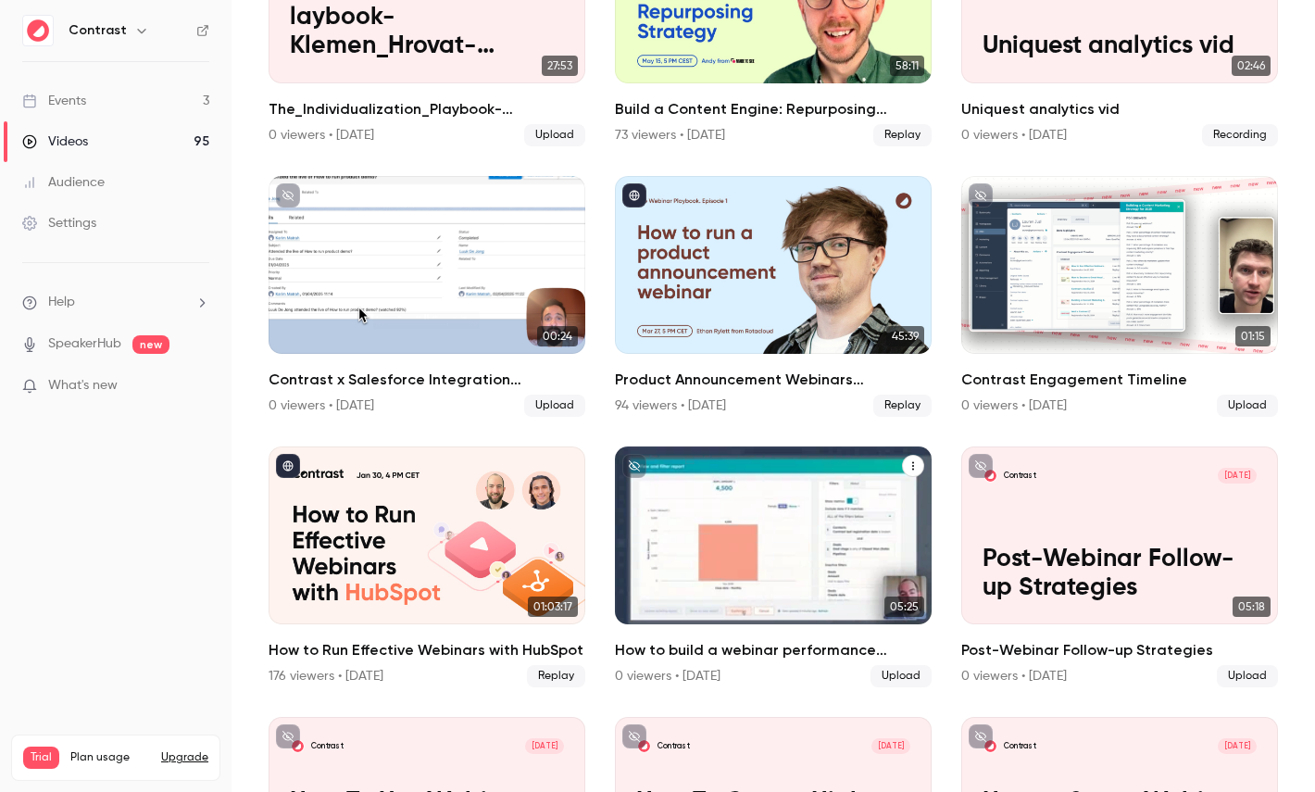
click at [842, 495] on div "Contrast Jan 7 How to build a webinar performance dashboard in HubSpot" at bounding box center [773, 535] width 317 height 178
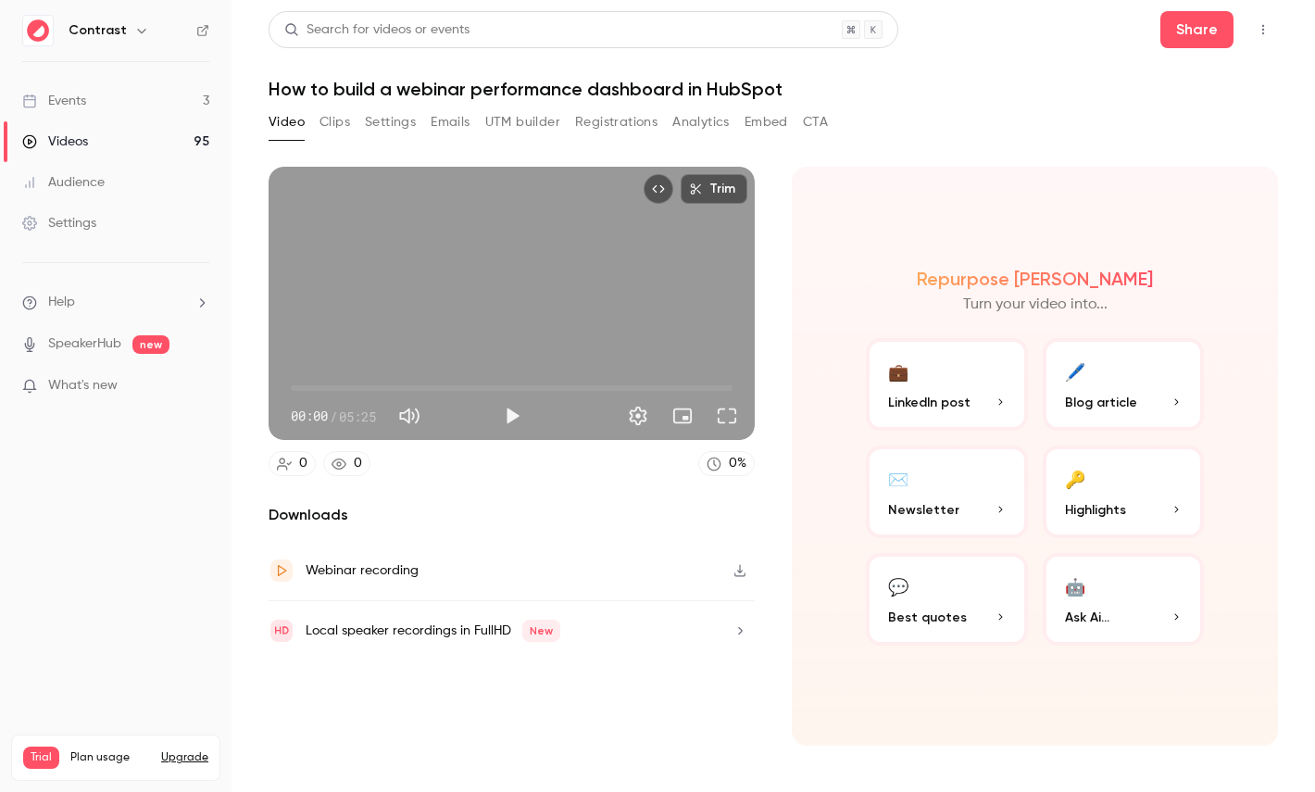
click at [341, 122] on button "Clips" at bounding box center [334, 122] width 31 height 30
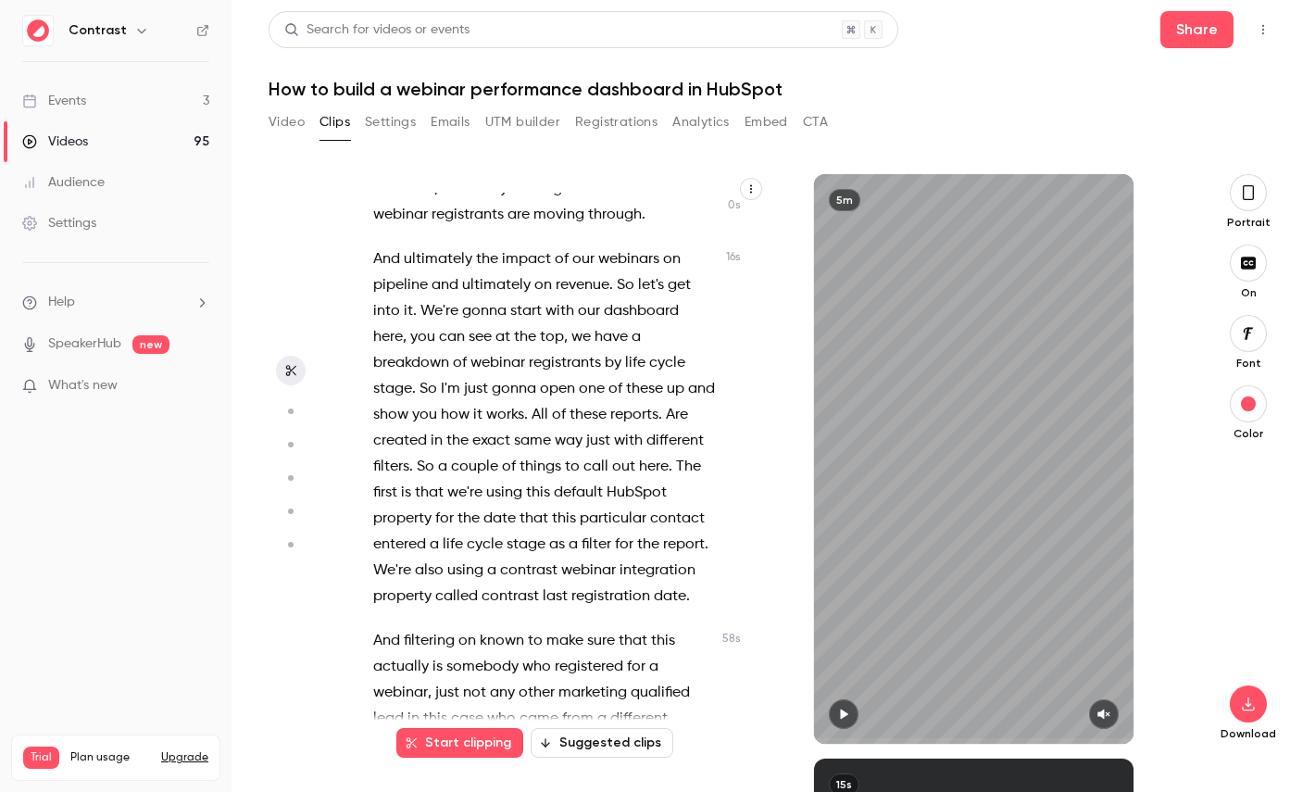
scroll to position [143, 0]
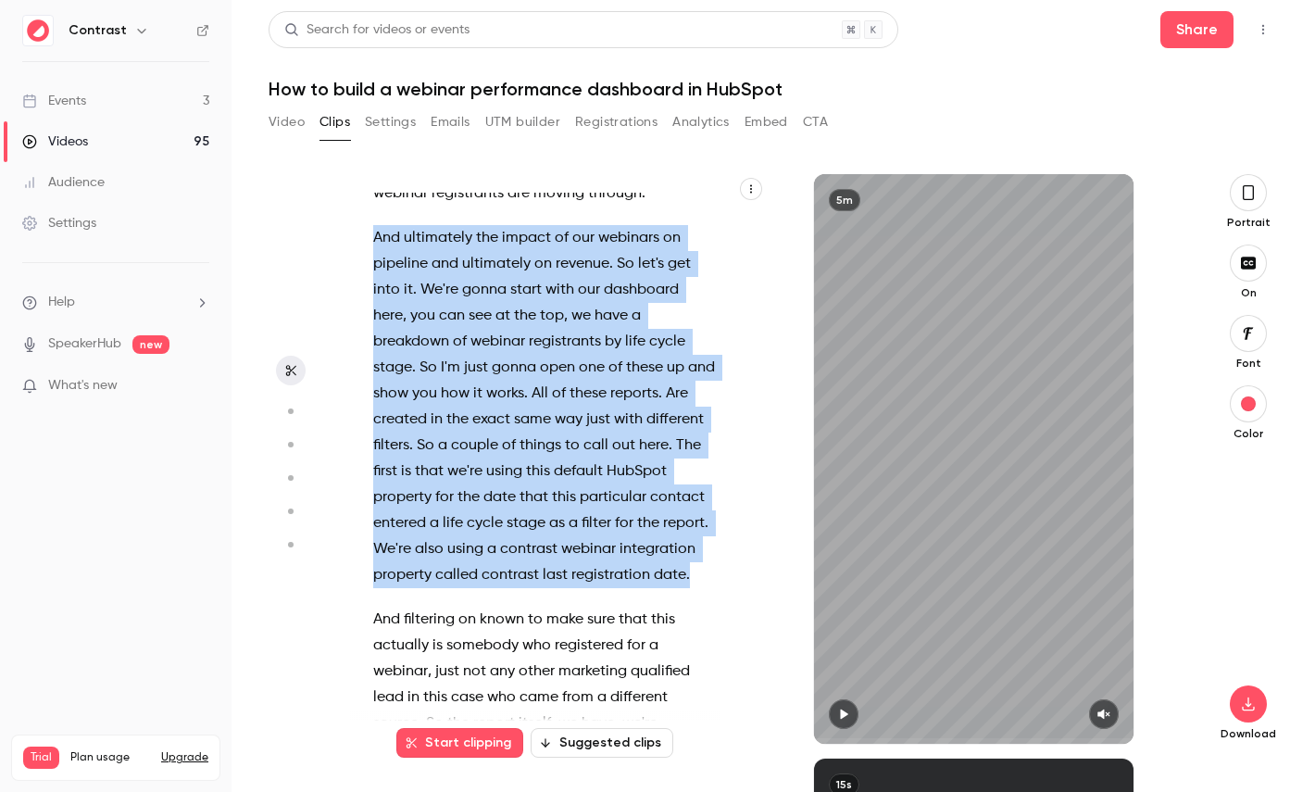
drag, startPoint x: 698, startPoint y: 577, endPoint x: 369, endPoint y: 230, distance: 478.1
click at [369, 230] on div "Hi , in this video , I'm going to show you how to build a webinar performance d…" at bounding box center [553, 468] width 406 height 551
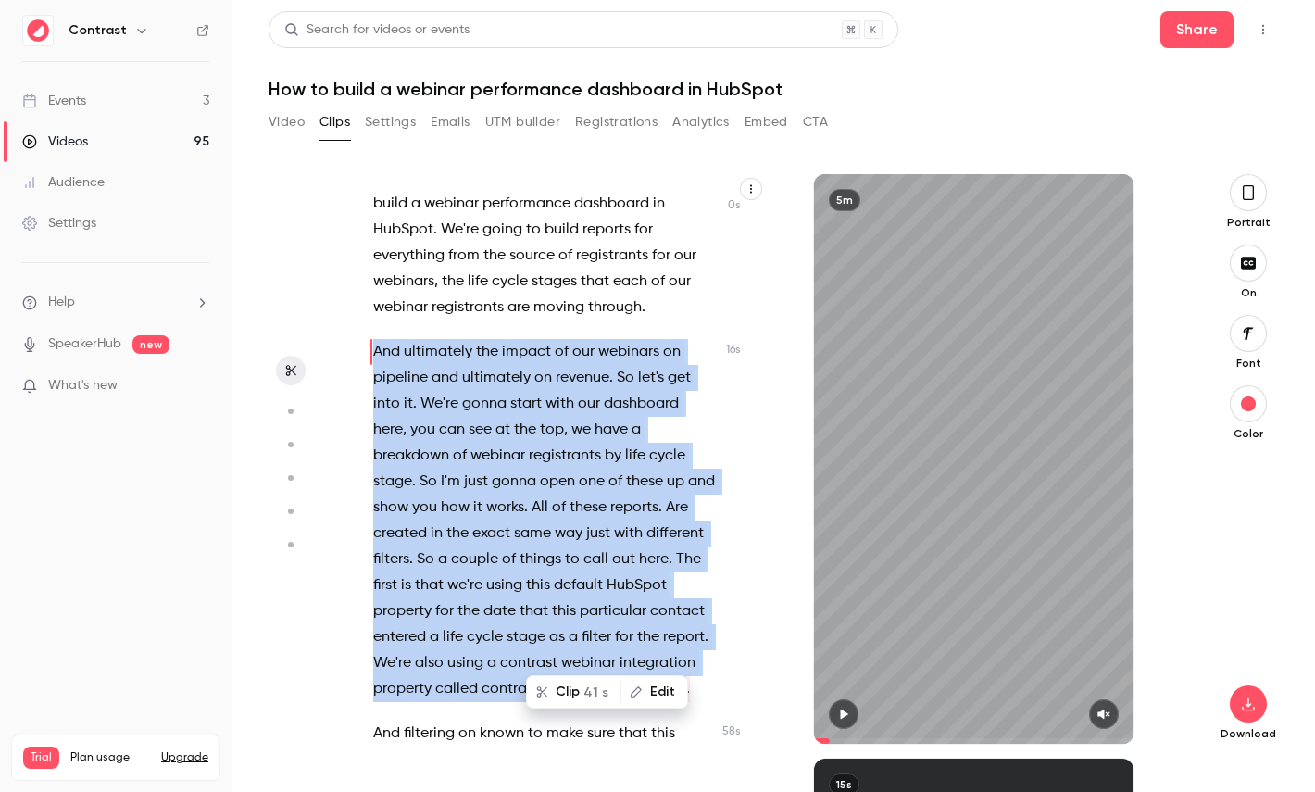
scroll to position [0, 0]
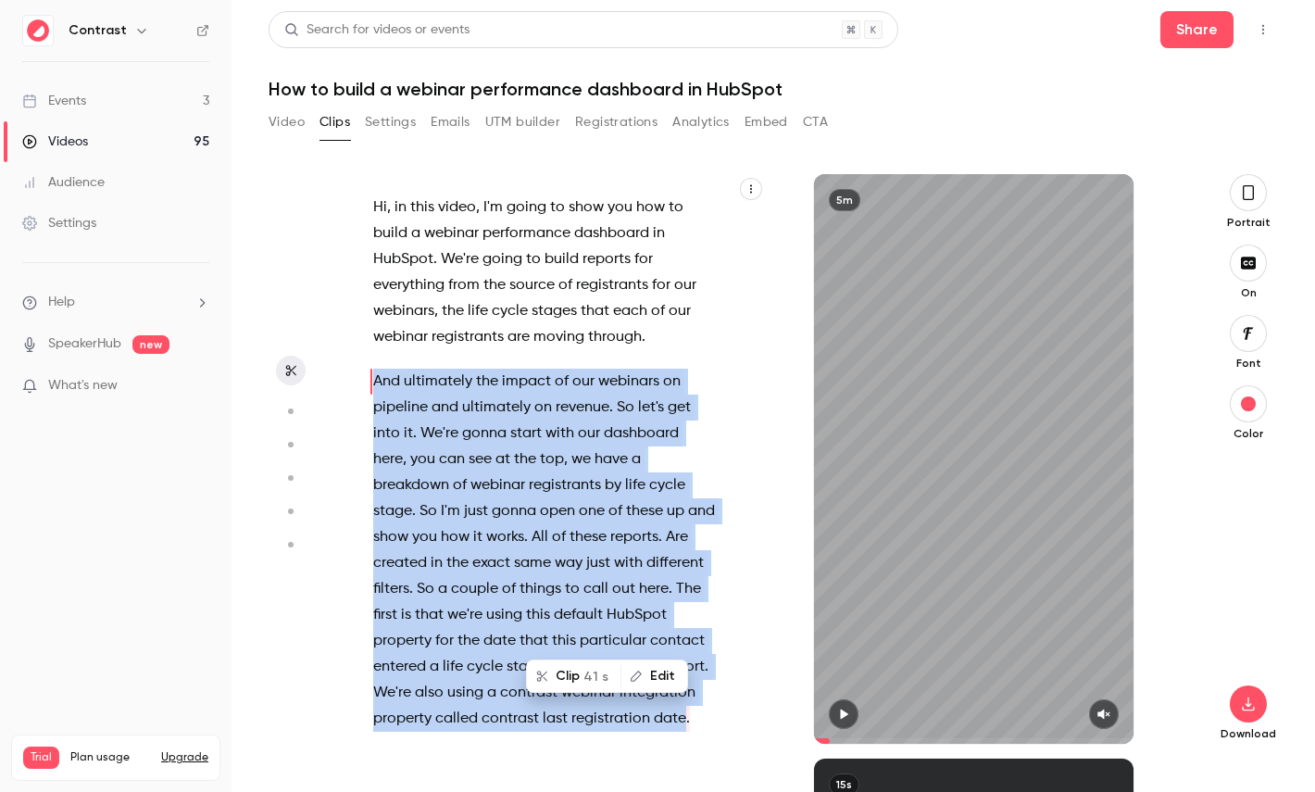
click at [583, 680] on button "Clip 41 s" at bounding box center [574, 676] width 92 height 30
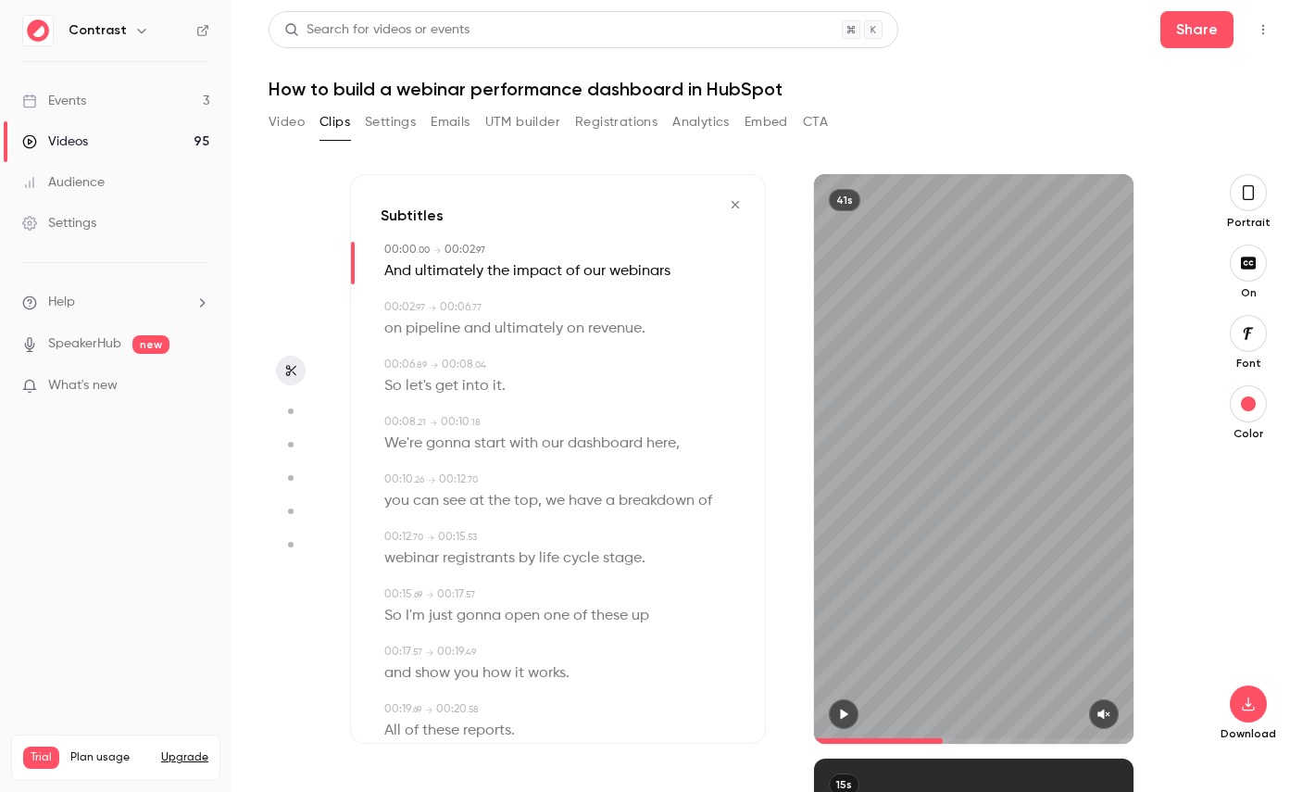
type input "*"
click at [1228, 200] on div "Portrait" at bounding box center [1247, 202] width 59 height 56
click at [1242, 197] on icon "button" at bounding box center [1247, 192] width 11 height 15
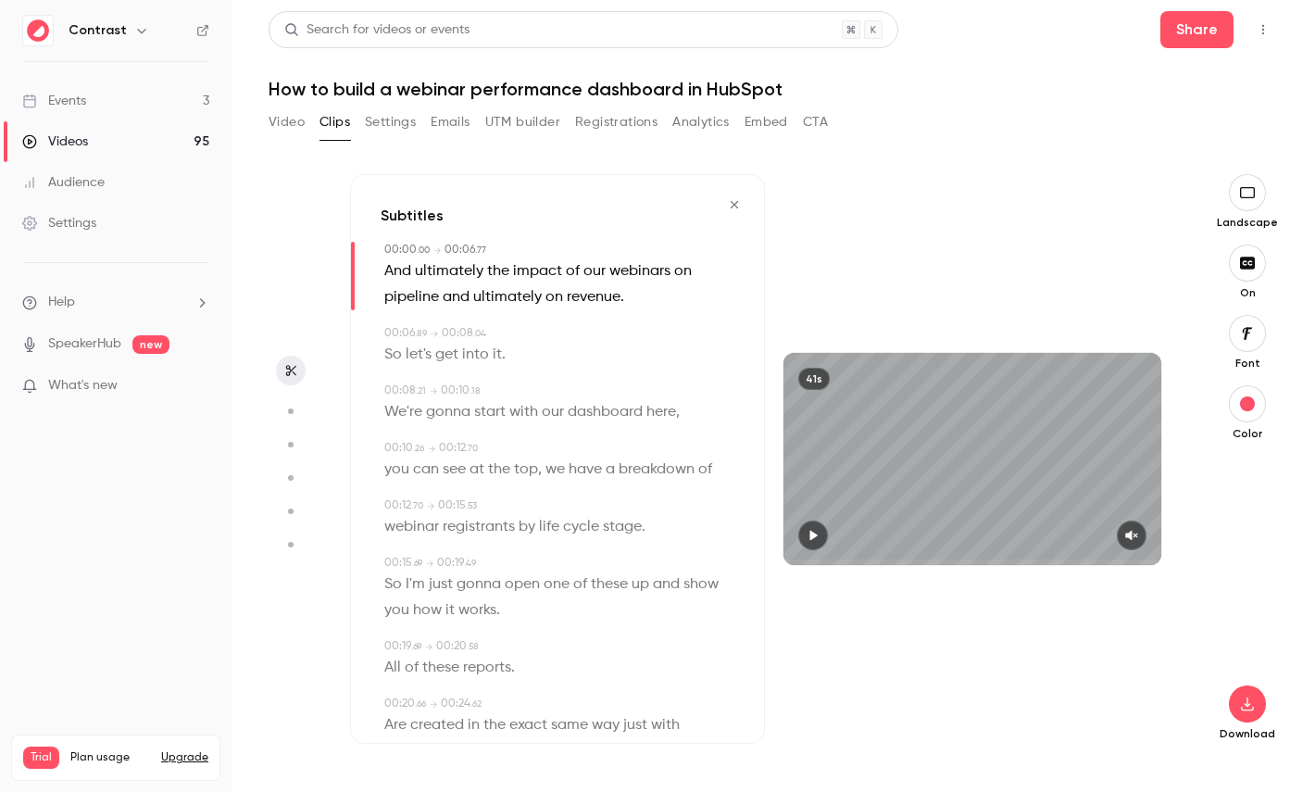
click at [594, 414] on span "dashboard" at bounding box center [605, 412] width 75 height 26
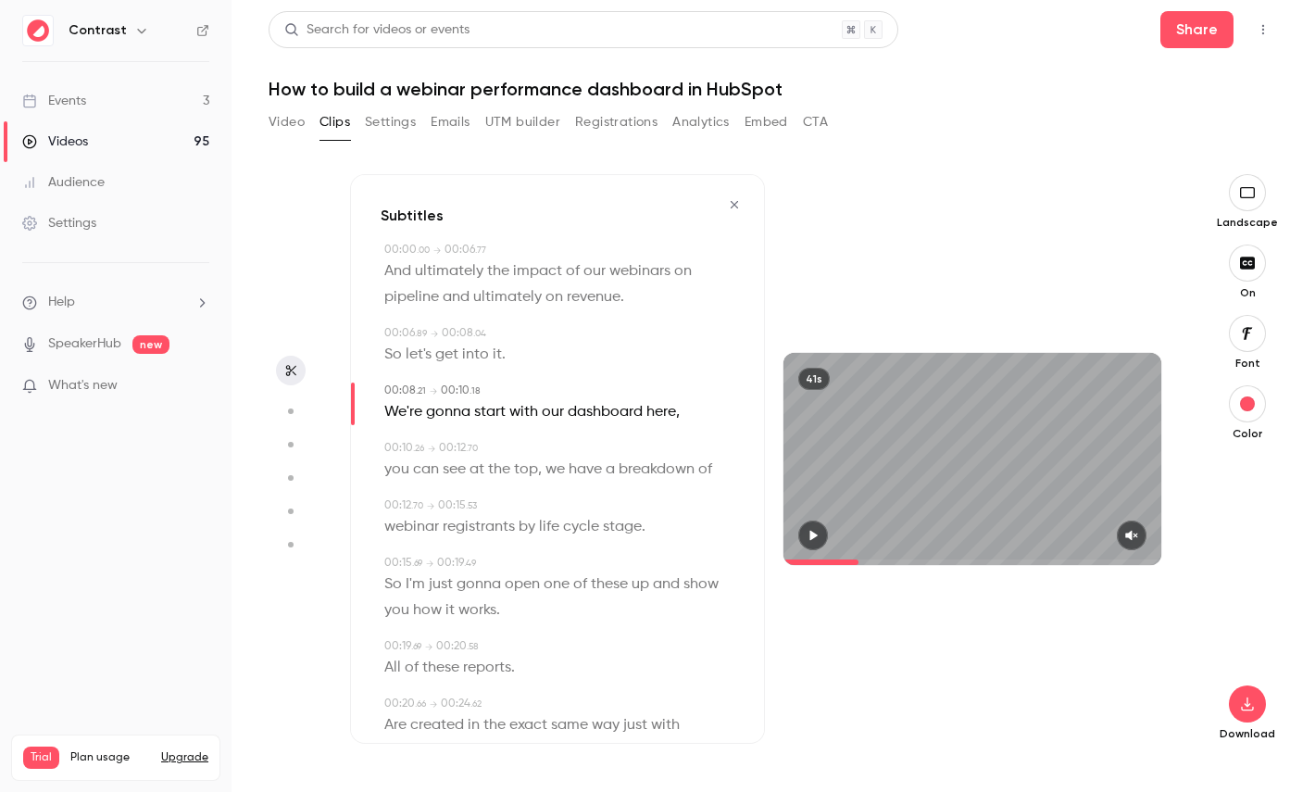
click at [303, 414] on button "button" at bounding box center [291, 411] width 30 height 30
type input "***"
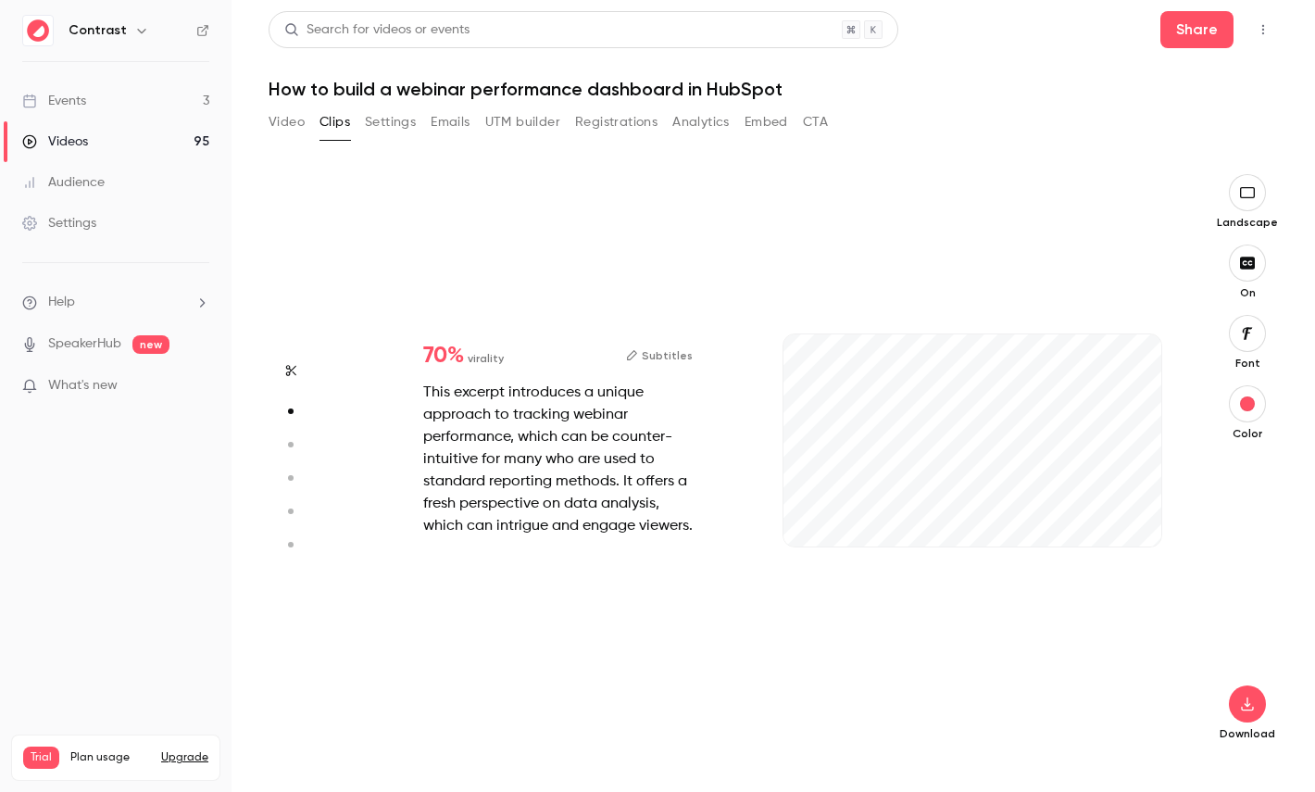
type input "***"
click at [293, 438] on icon "button" at bounding box center [289, 444] width 17 height 13
type input "***"
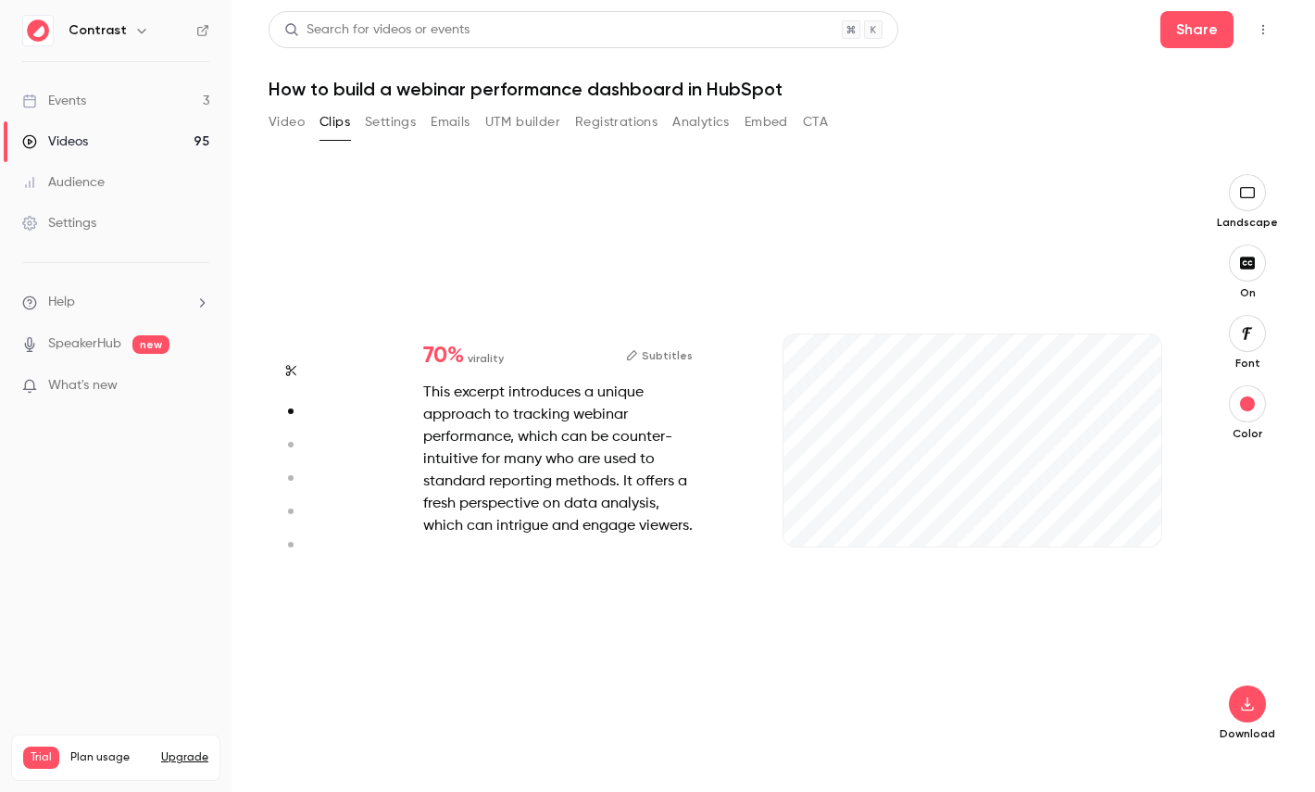
type input "*"
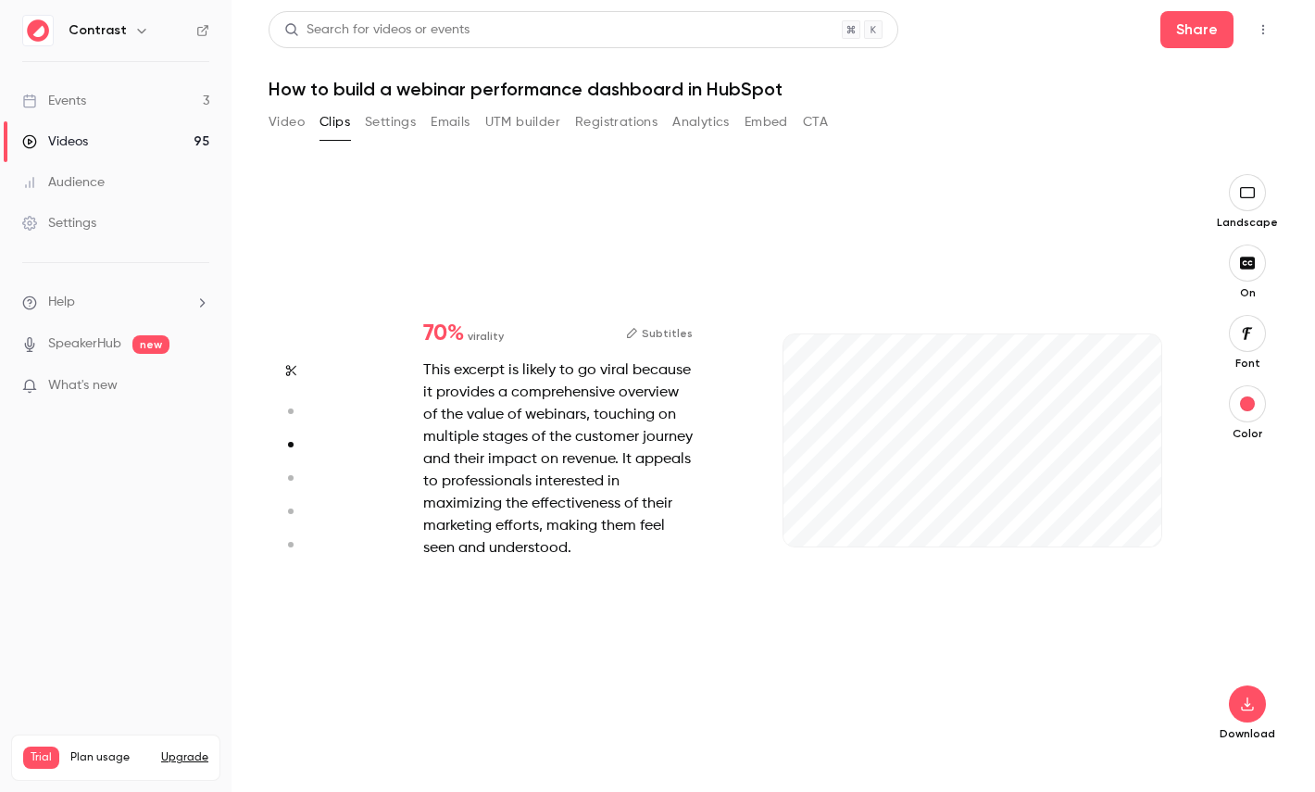
type input "***"
click at [290, 478] on circle "button" at bounding box center [291, 478] width 6 height 6
type input "***"
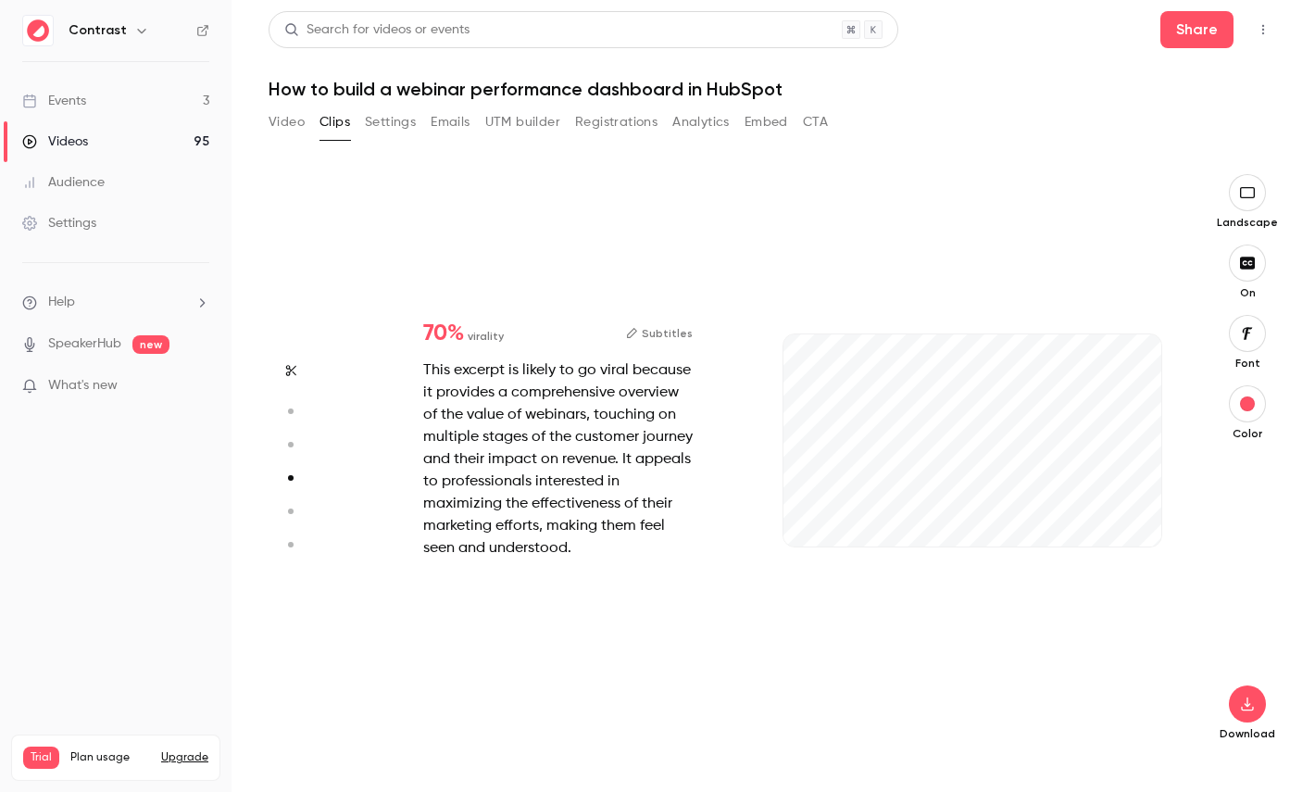
type input "*"
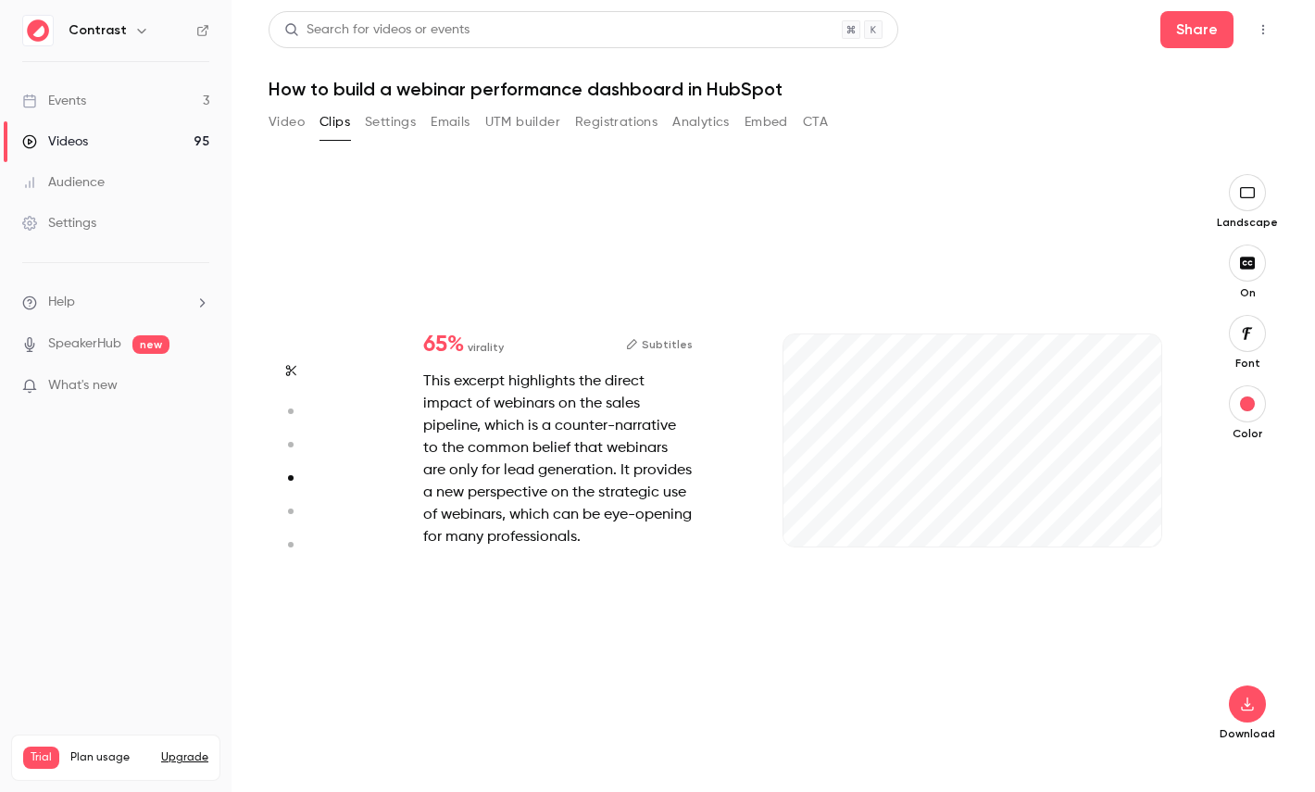
click at [290, 509] on circle "button" at bounding box center [291, 511] width 6 height 6
type input "***"
type input "*"
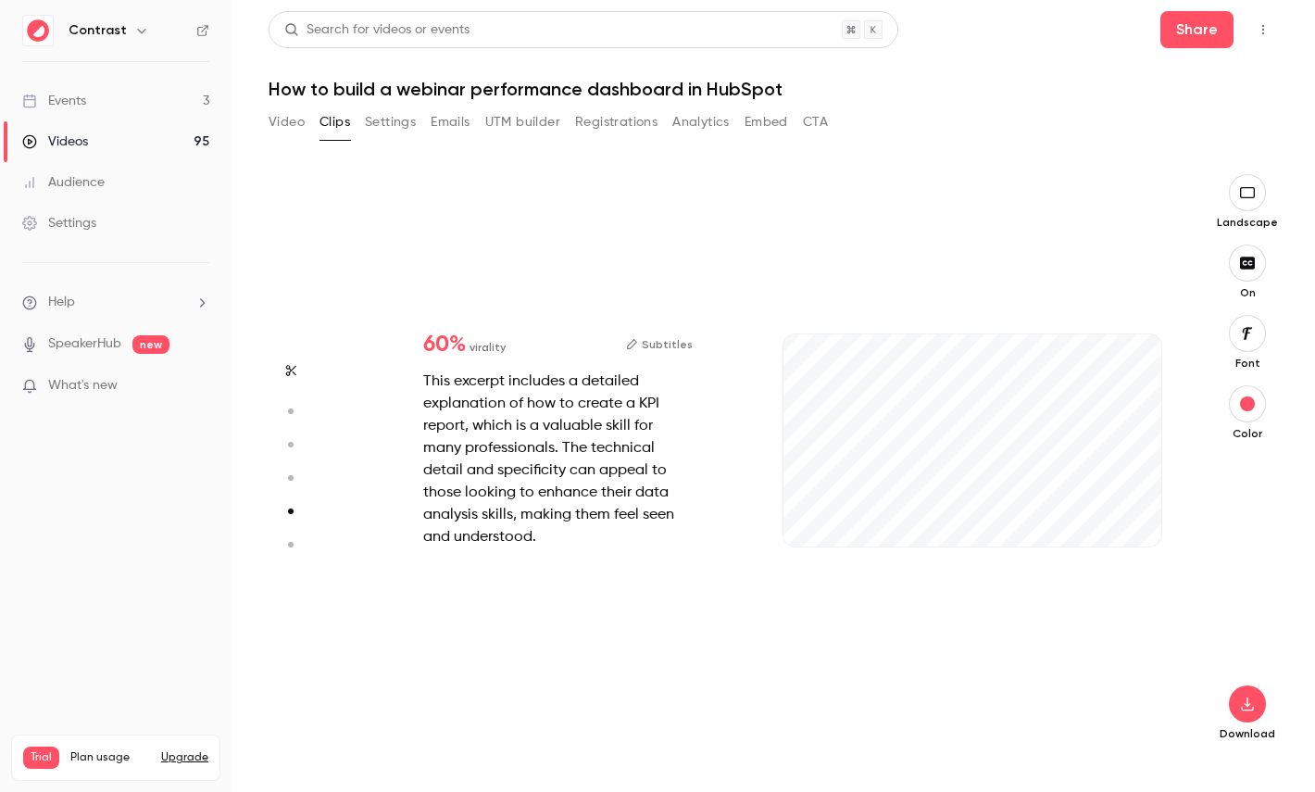
type input "***"
click at [292, 540] on icon "button" at bounding box center [289, 544] width 17 height 13
type input "***"
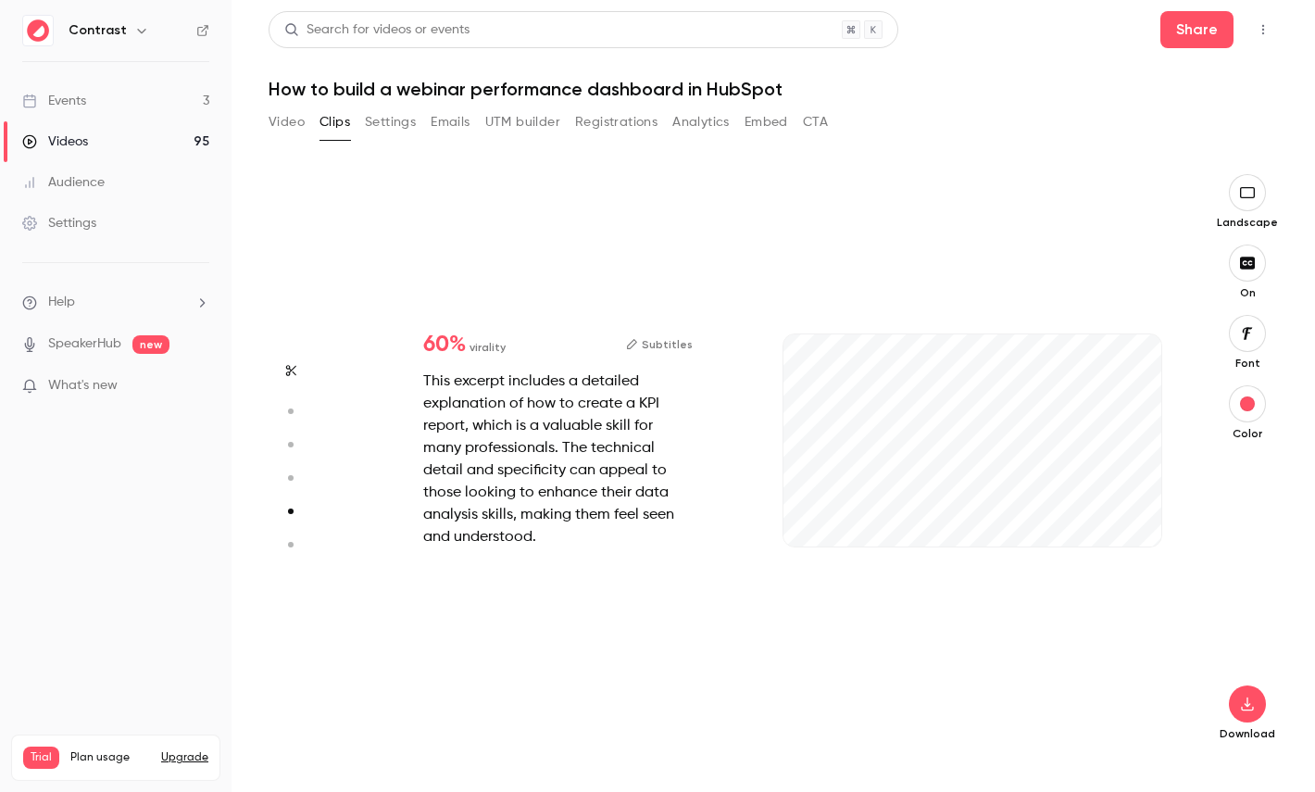
type input "*"
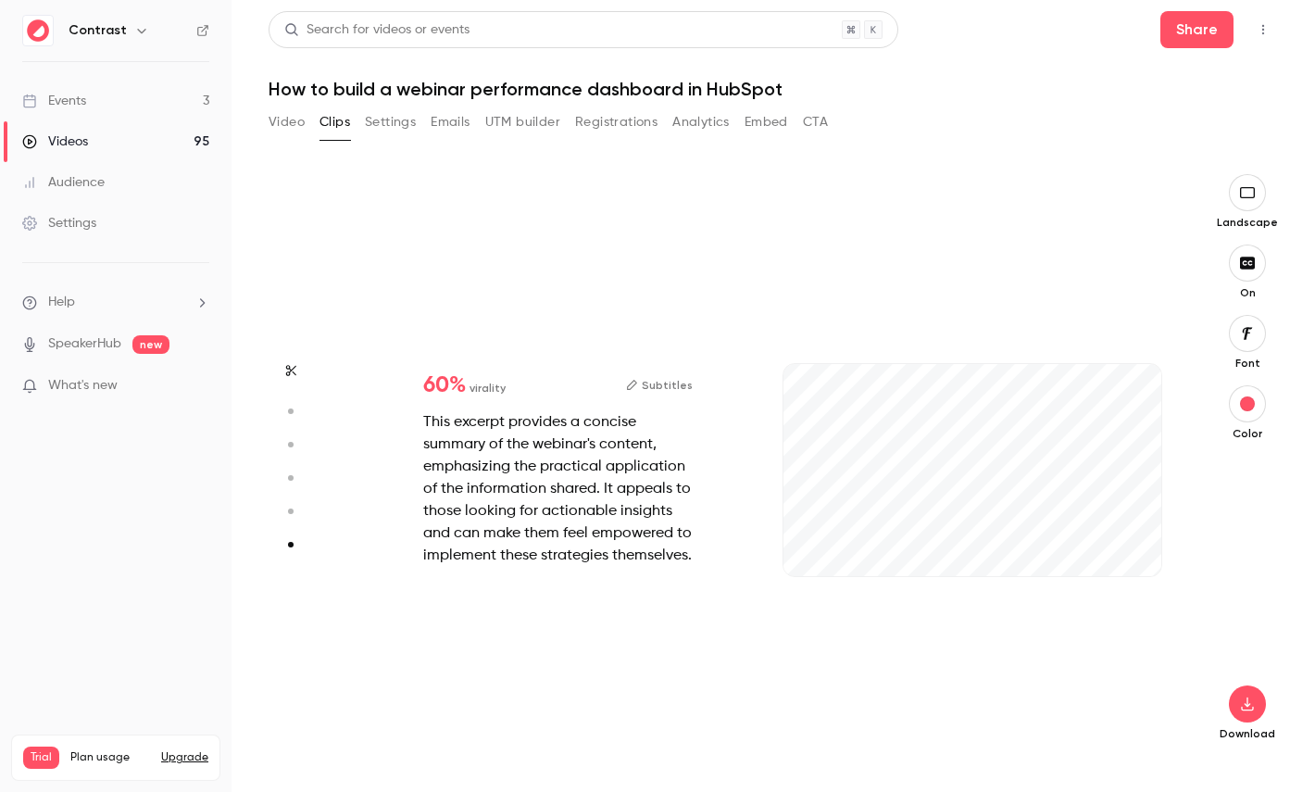
click at [293, 514] on icon "button" at bounding box center [289, 511] width 17 height 13
type input "***"
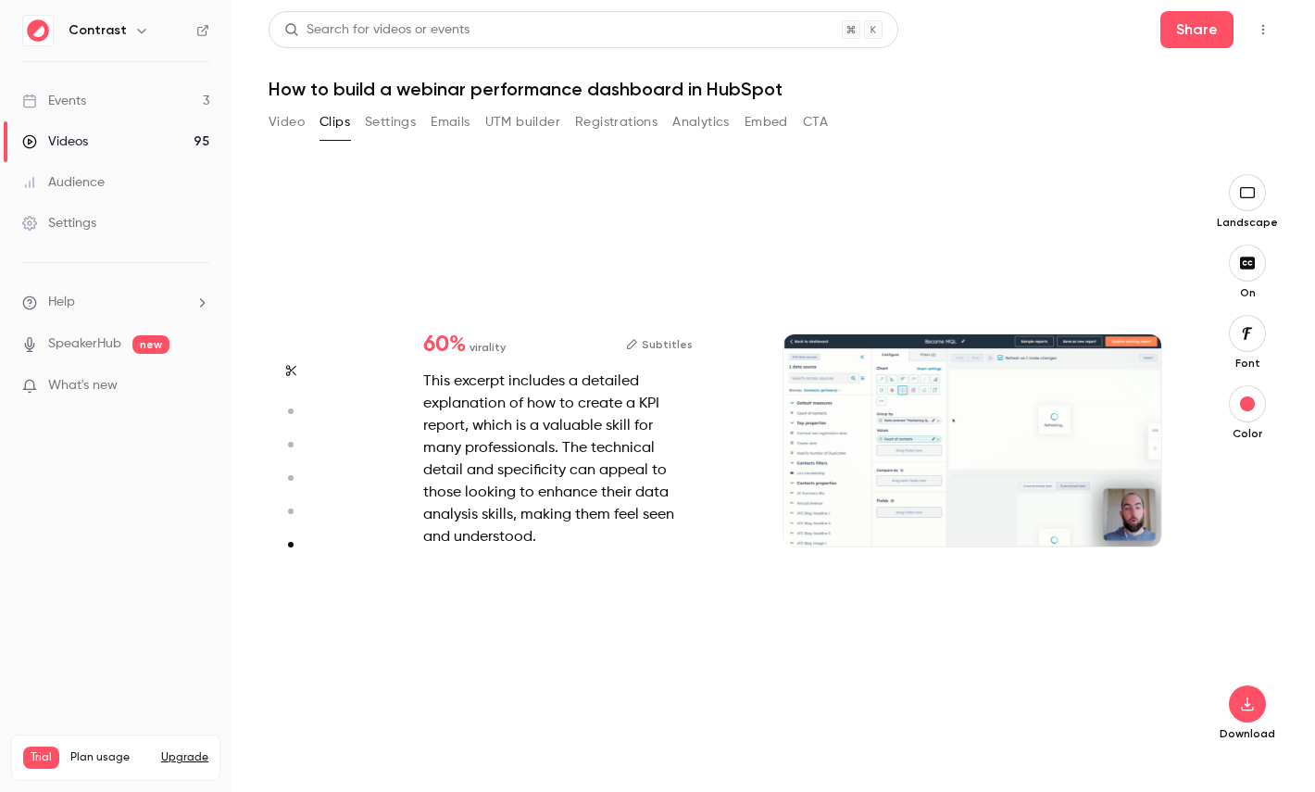
type input "***"
type input "*"
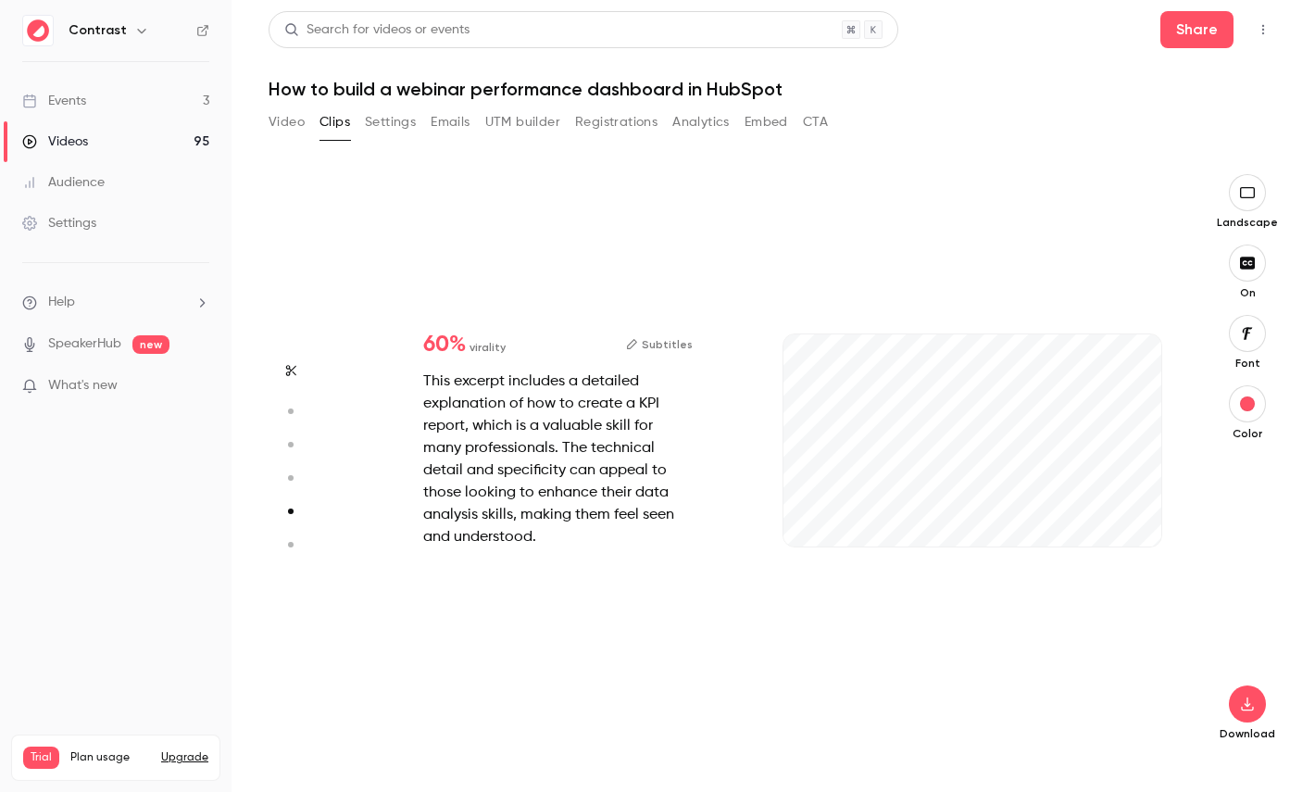
click at [294, 471] on icon "button" at bounding box center [289, 477] width 17 height 13
type input "***"
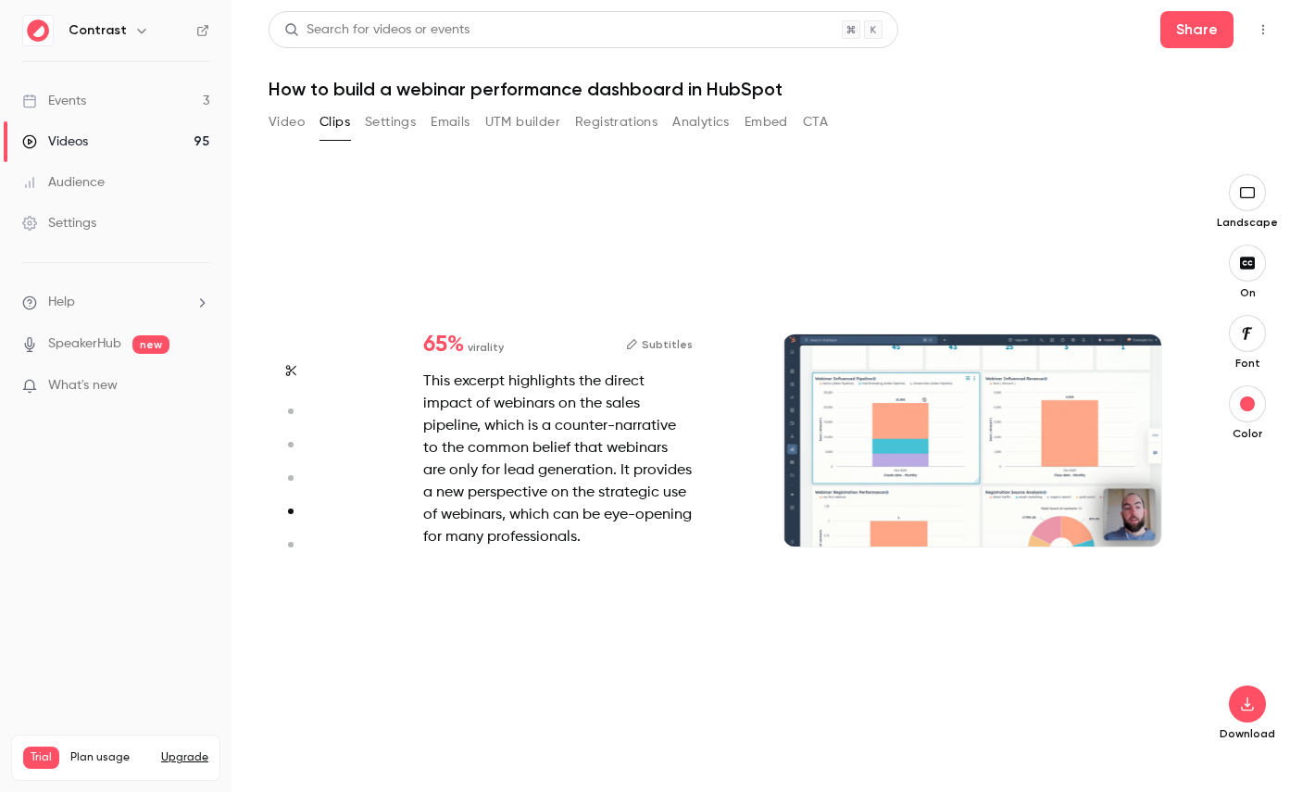
type input "***"
type input "*"
click at [293, 445] on icon "button" at bounding box center [289, 444] width 17 height 13
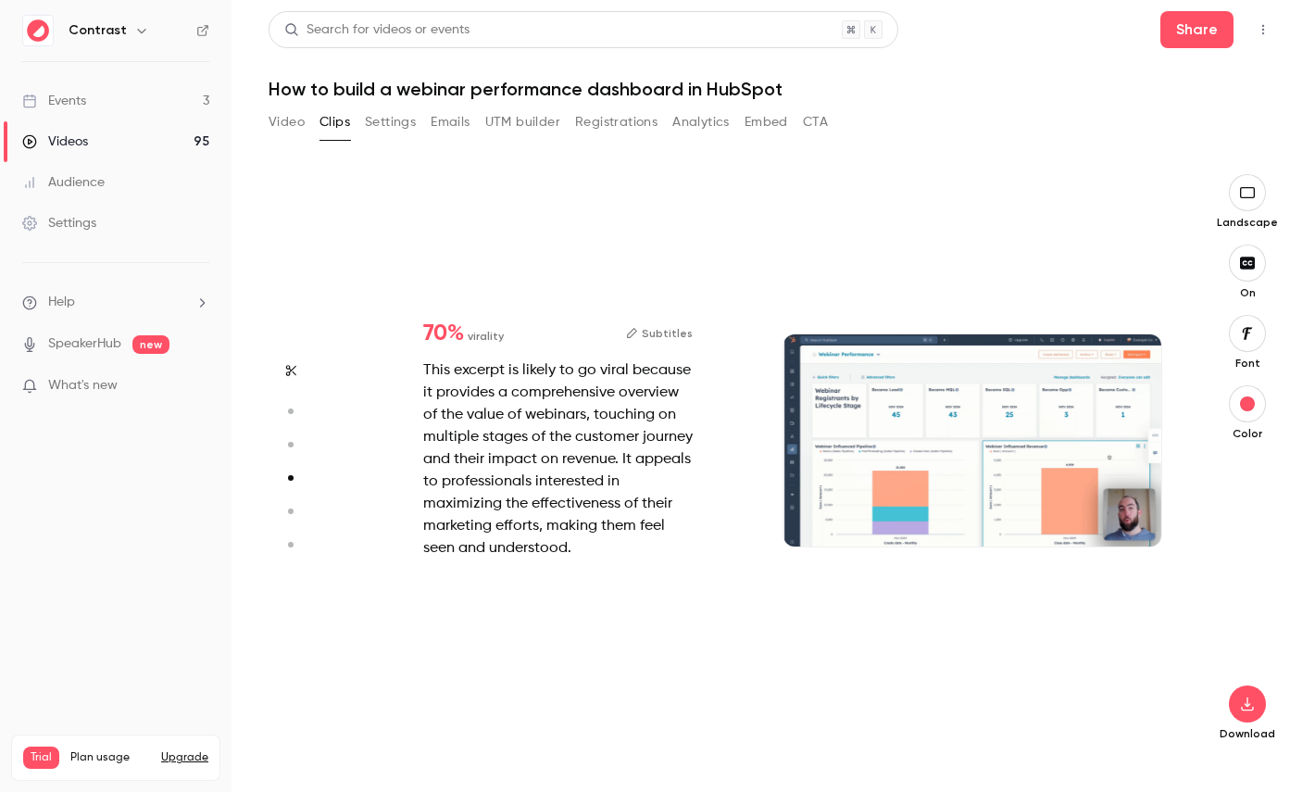
type input "***"
type input "*"
click at [293, 412] on icon "button" at bounding box center [289, 411] width 17 height 13
type input "***"
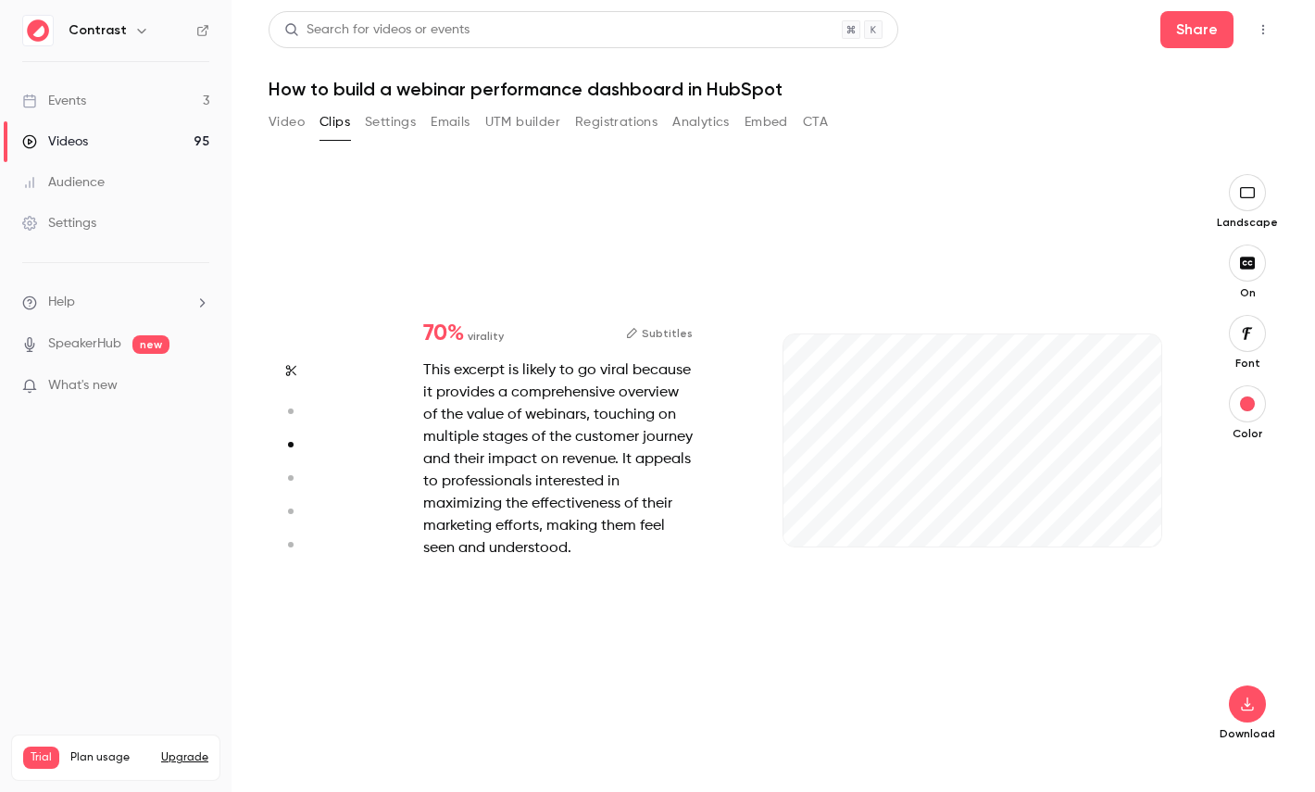
type input "***"
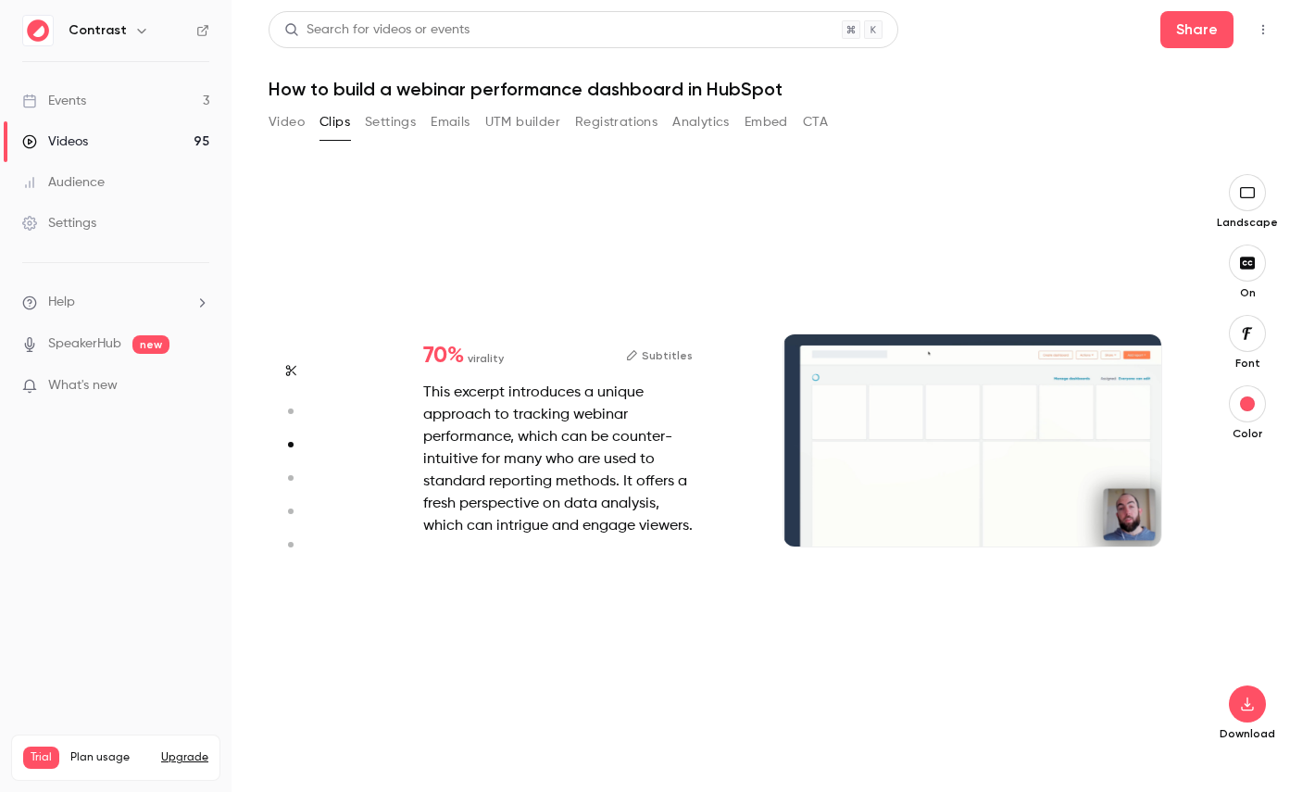
type input "*"
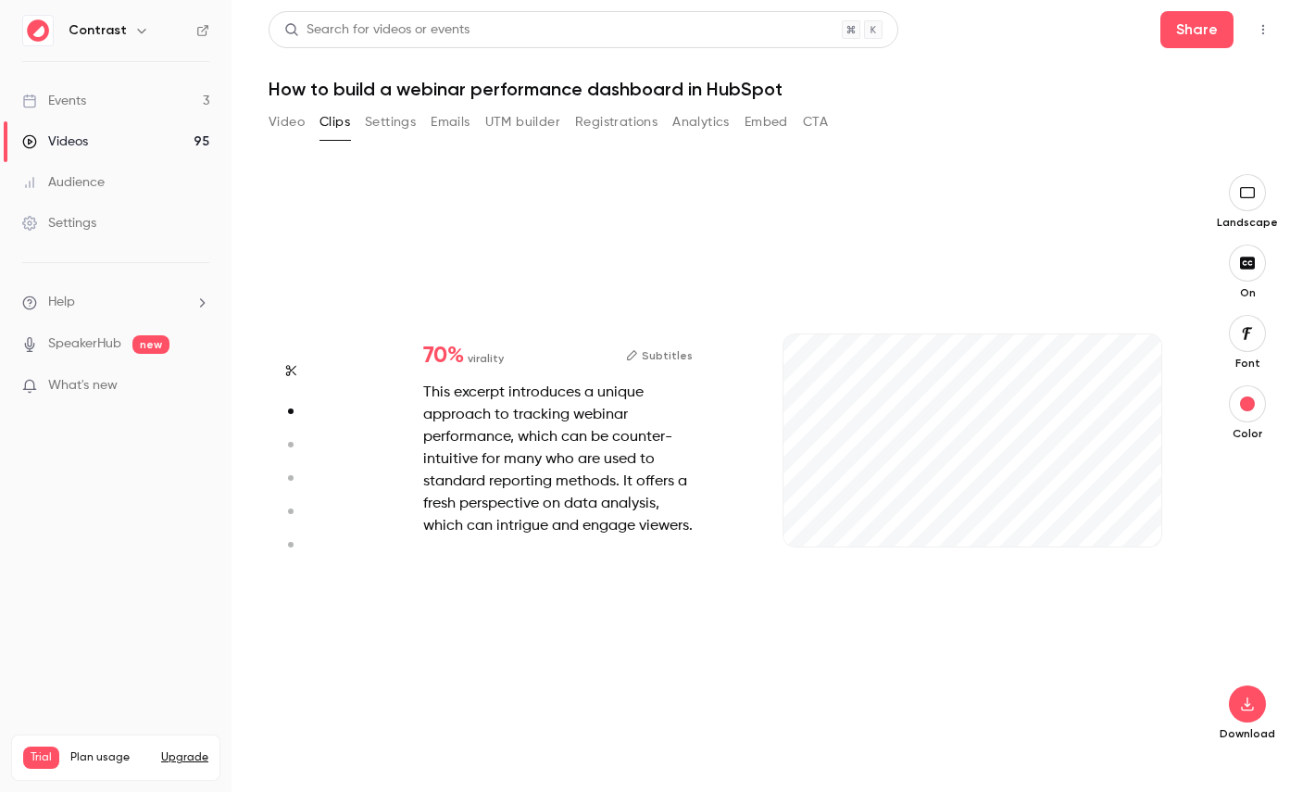
scroll to position [584, 0]
type input "****"
click at [293, 381] on button "button" at bounding box center [291, 370] width 30 height 30
type input "***"
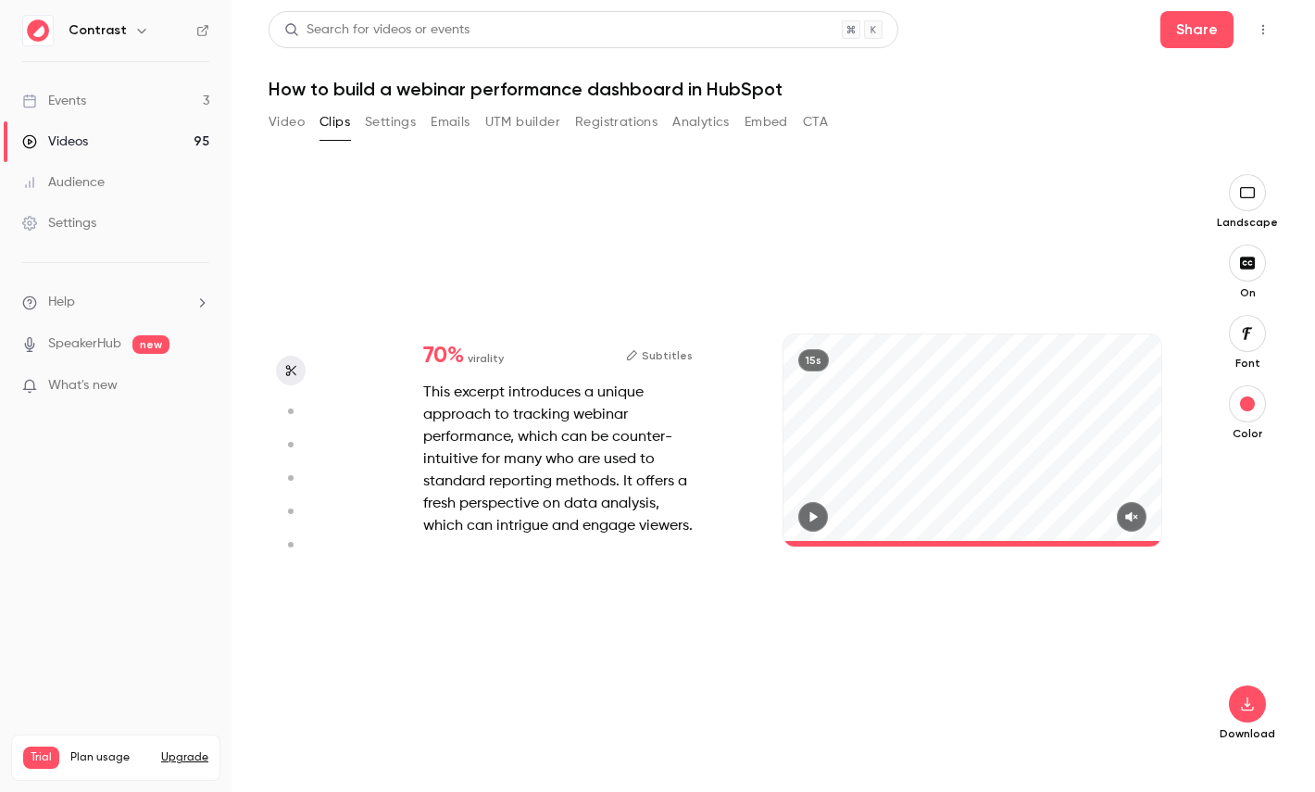
type input "****"
type input "***"
type input "*"
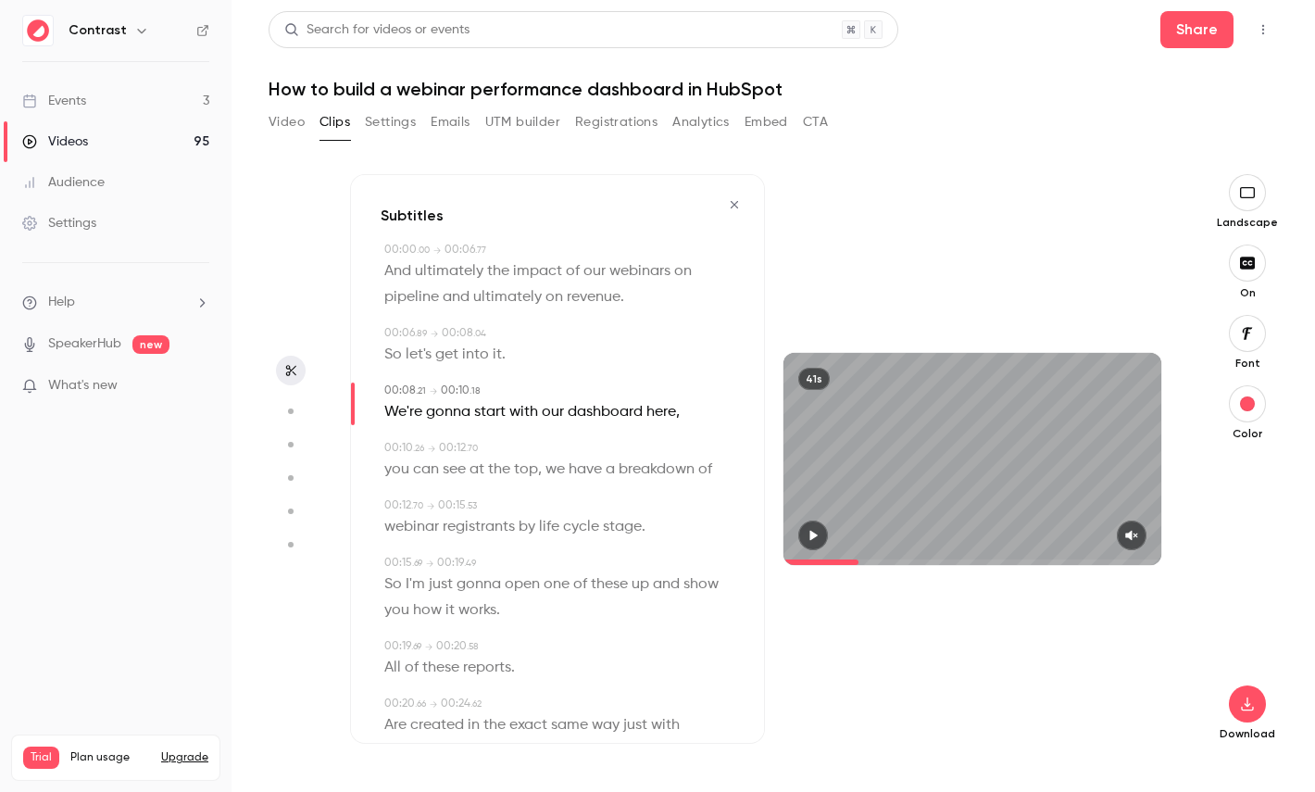
scroll to position [0, 0]
click at [736, 200] on icon "button" at bounding box center [734, 204] width 15 height 13
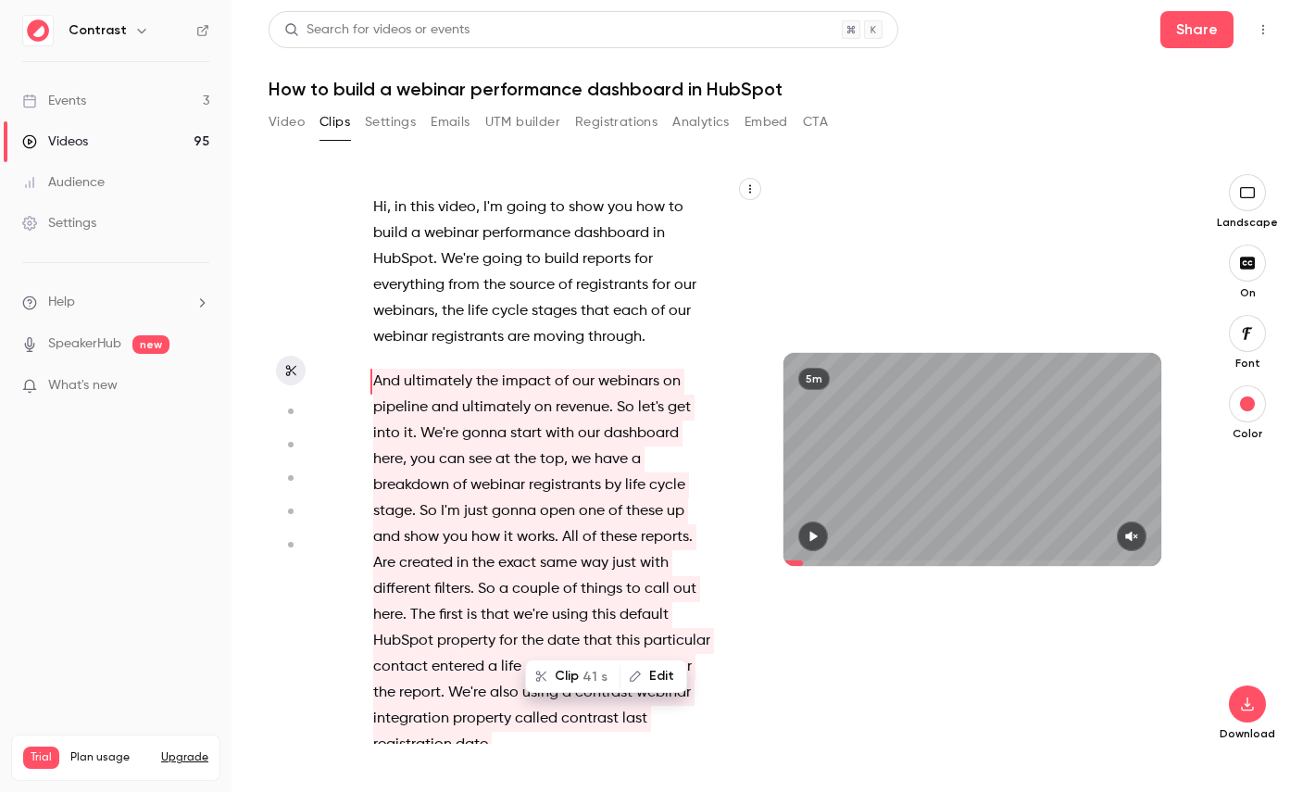
type input "****"
click at [91, 141] on link "Videos 95" at bounding box center [115, 141] width 231 height 41
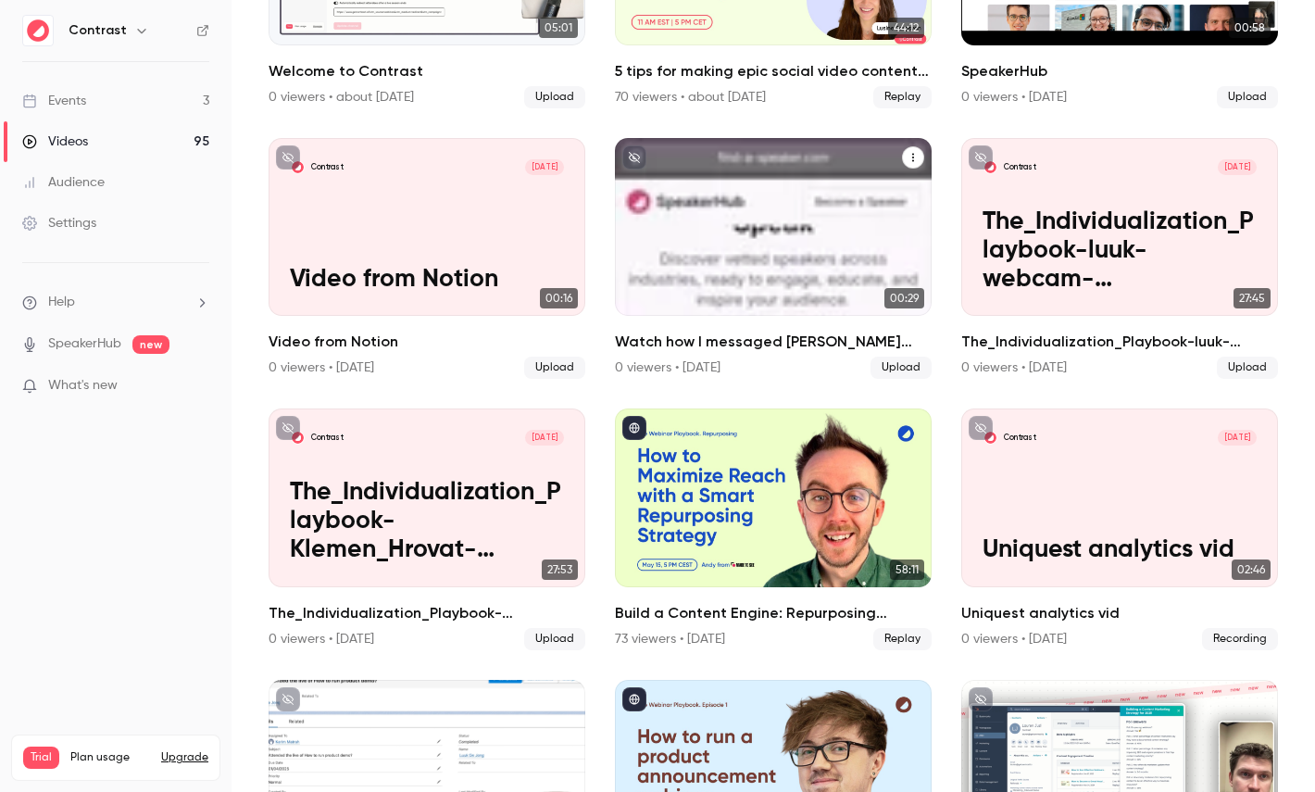
scroll to position [588, 0]
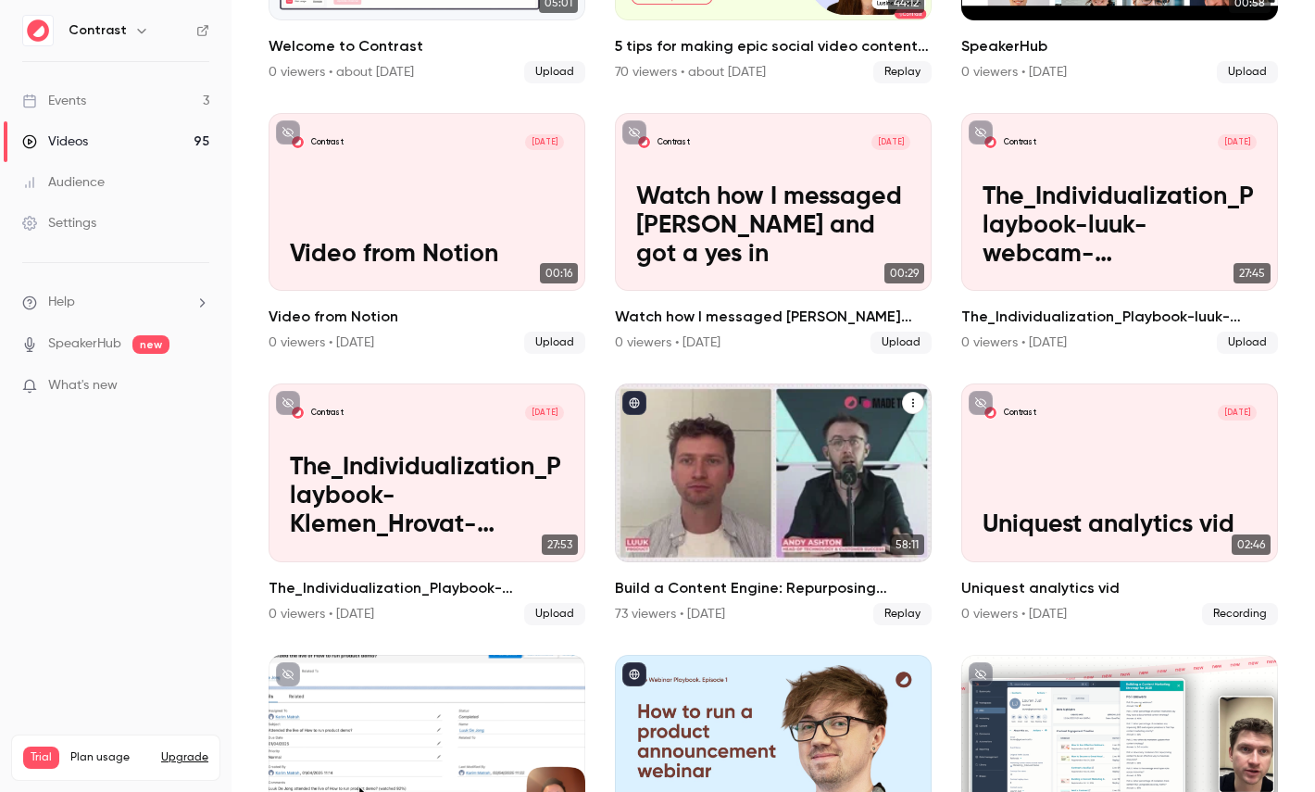
click at [755, 451] on div "Build a Content Engine: Repurposing Strategies for SaaS Teams" at bounding box center [773, 472] width 317 height 178
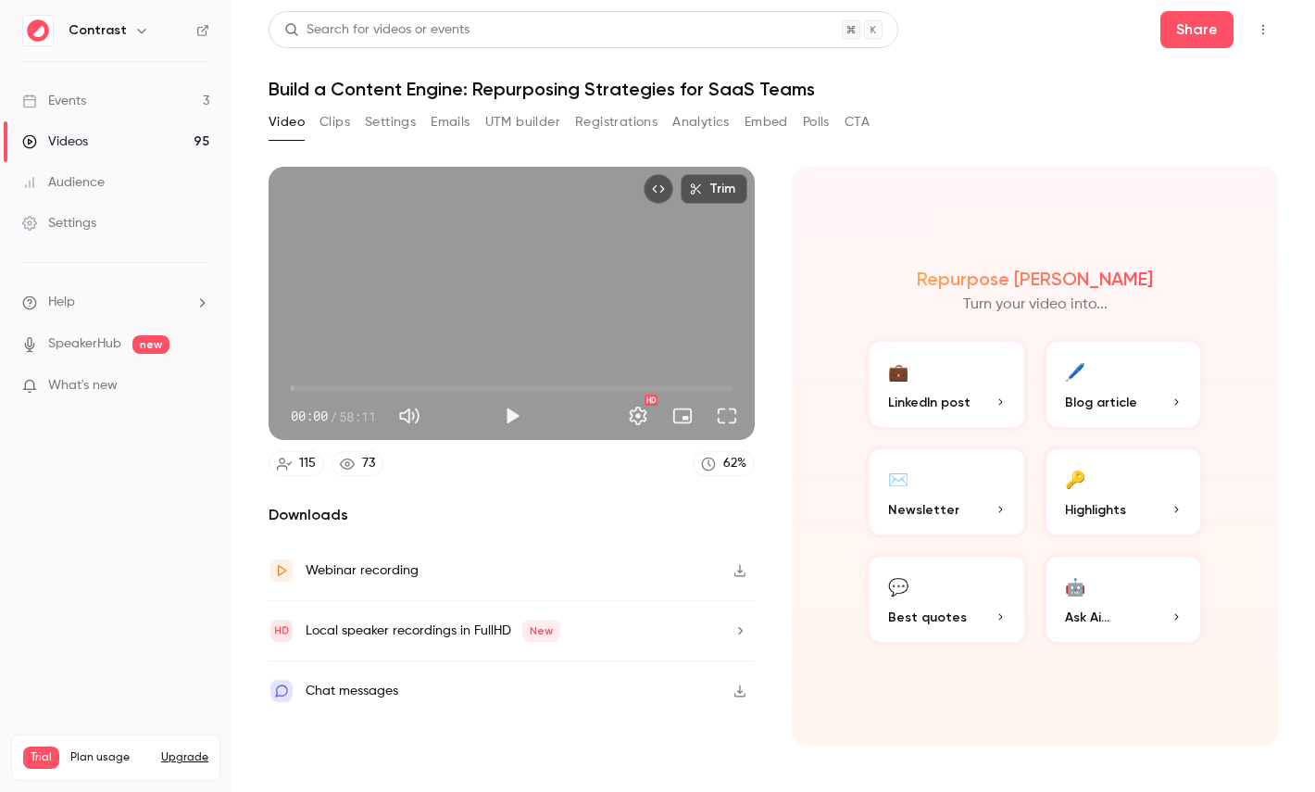
click at [352, 418] on span "58:11" at bounding box center [357, 415] width 37 height 19
drag, startPoint x: 351, startPoint y: 418, endPoint x: 368, endPoint y: 418, distance: 16.7
click at [368, 418] on span "58:11" at bounding box center [357, 415] width 37 height 19
click at [1084, 458] on button "🔑 Highlights" at bounding box center [1123, 491] width 162 height 93
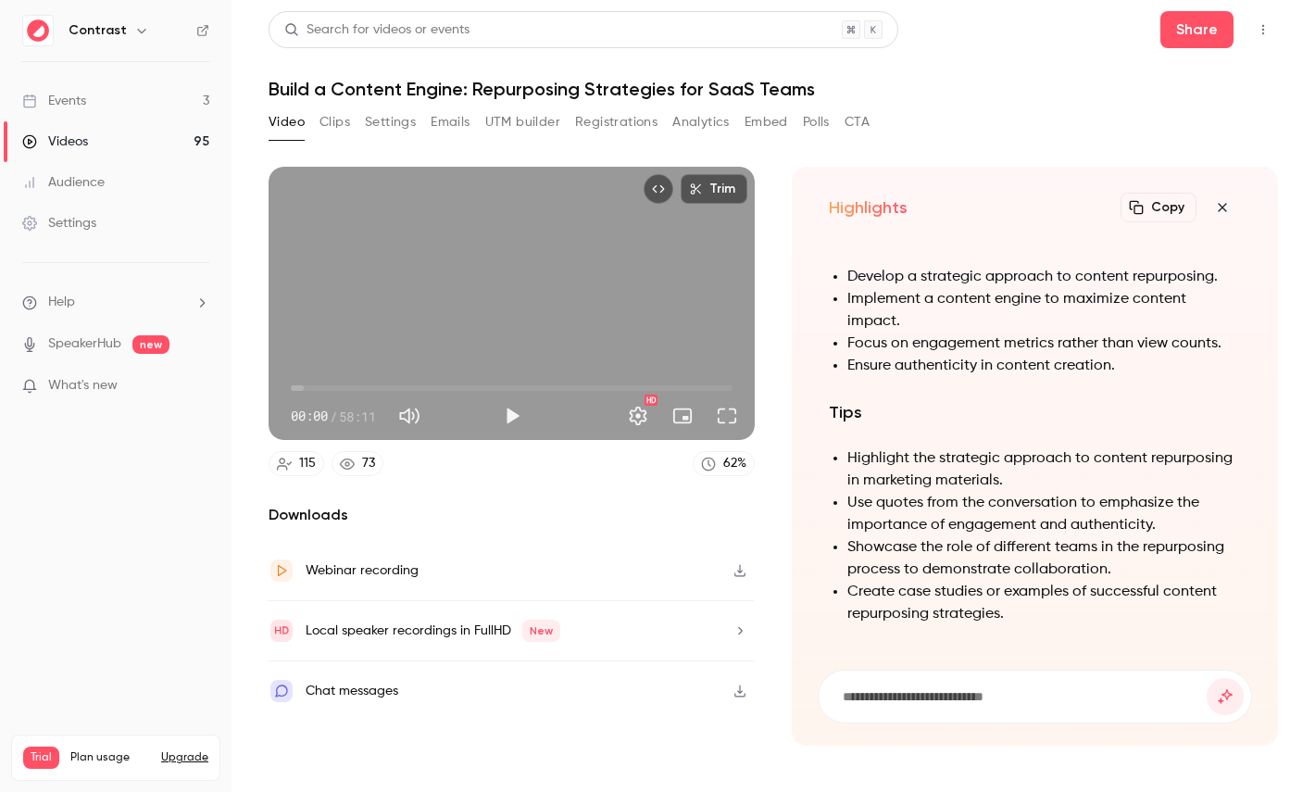
click at [384, 91] on h1 "Build a Content Engine: Repurposing Strategies for SaaS Teams" at bounding box center [772, 89] width 1009 height 22
drag, startPoint x: 383, startPoint y: 90, endPoint x: 416, endPoint y: 91, distance: 32.4
click at [416, 91] on h1 "Build a Content Engine: Repurposing Strategies for SaaS Teams" at bounding box center [772, 89] width 1009 height 22
copy h1 "Content Engine"
click at [889, 682] on form at bounding box center [1034, 696] width 432 height 52
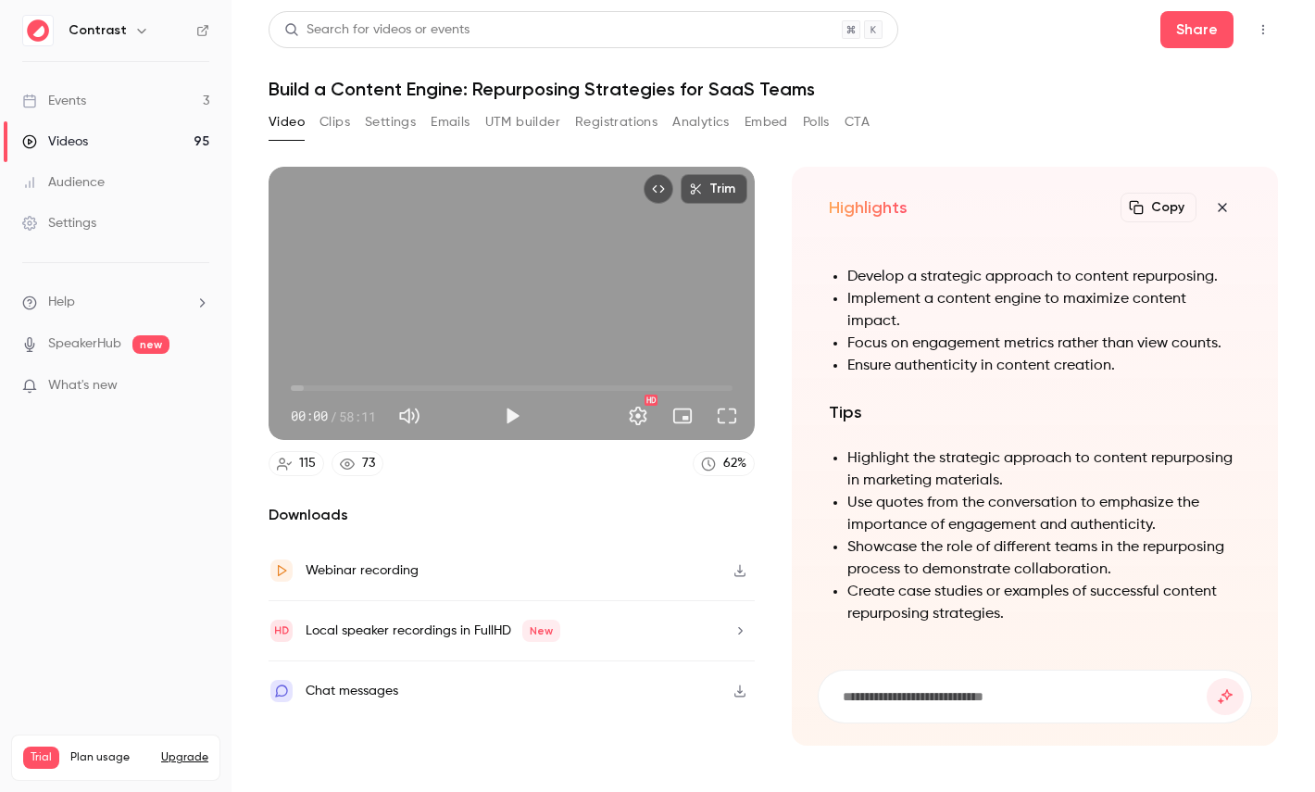
click at [929, 705] on input at bounding box center [1024, 696] width 366 height 20
paste input "**********"
type input "**********"
click at [1206, 678] on button "submit" at bounding box center [1224, 696] width 37 height 37
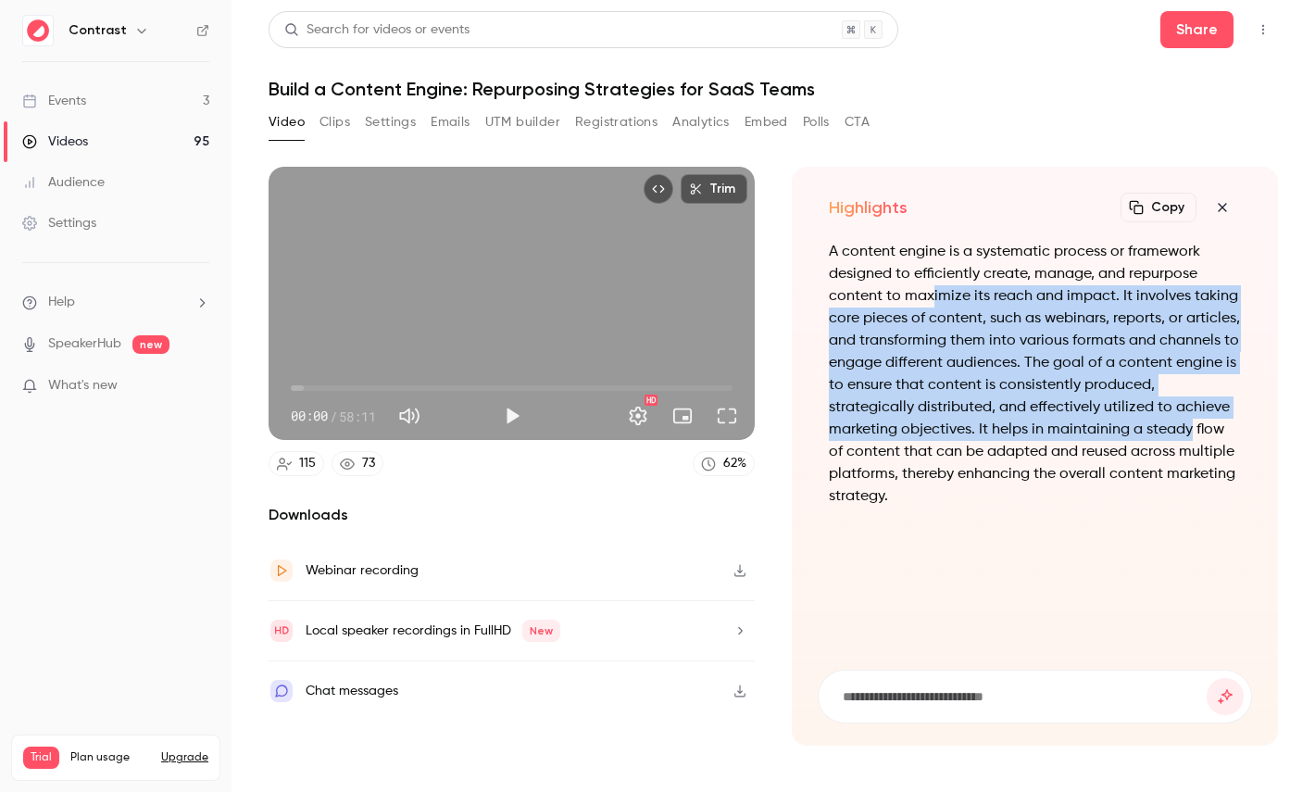
drag, startPoint x: 929, startPoint y: 297, endPoint x: 1116, endPoint y: 437, distance: 233.5
click at [1116, 437] on p "A content engine is a systematic process or framework designed to efficiently c…" at bounding box center [1035, 374] width 412 height 267
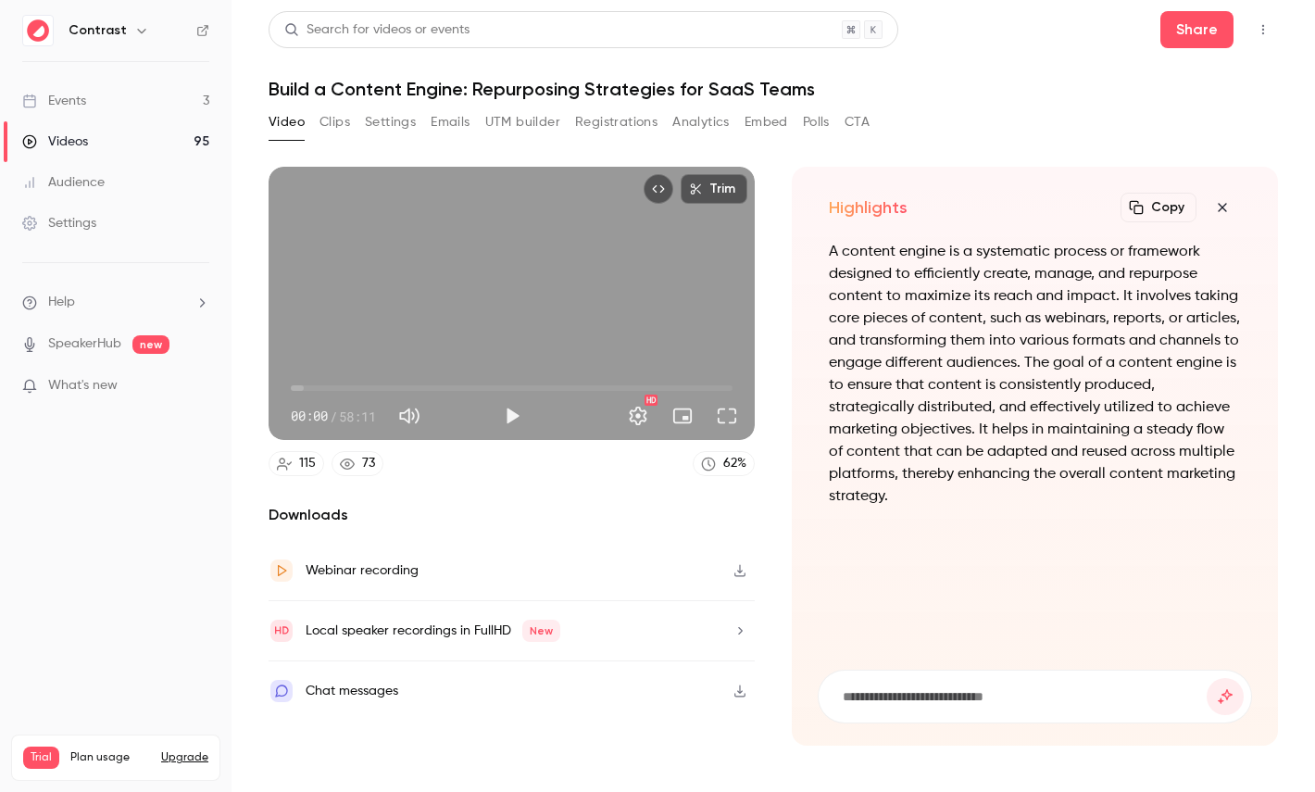
click at [1219, 205] on icon "button" at bounding box center [1221, 207] width 8 height 8
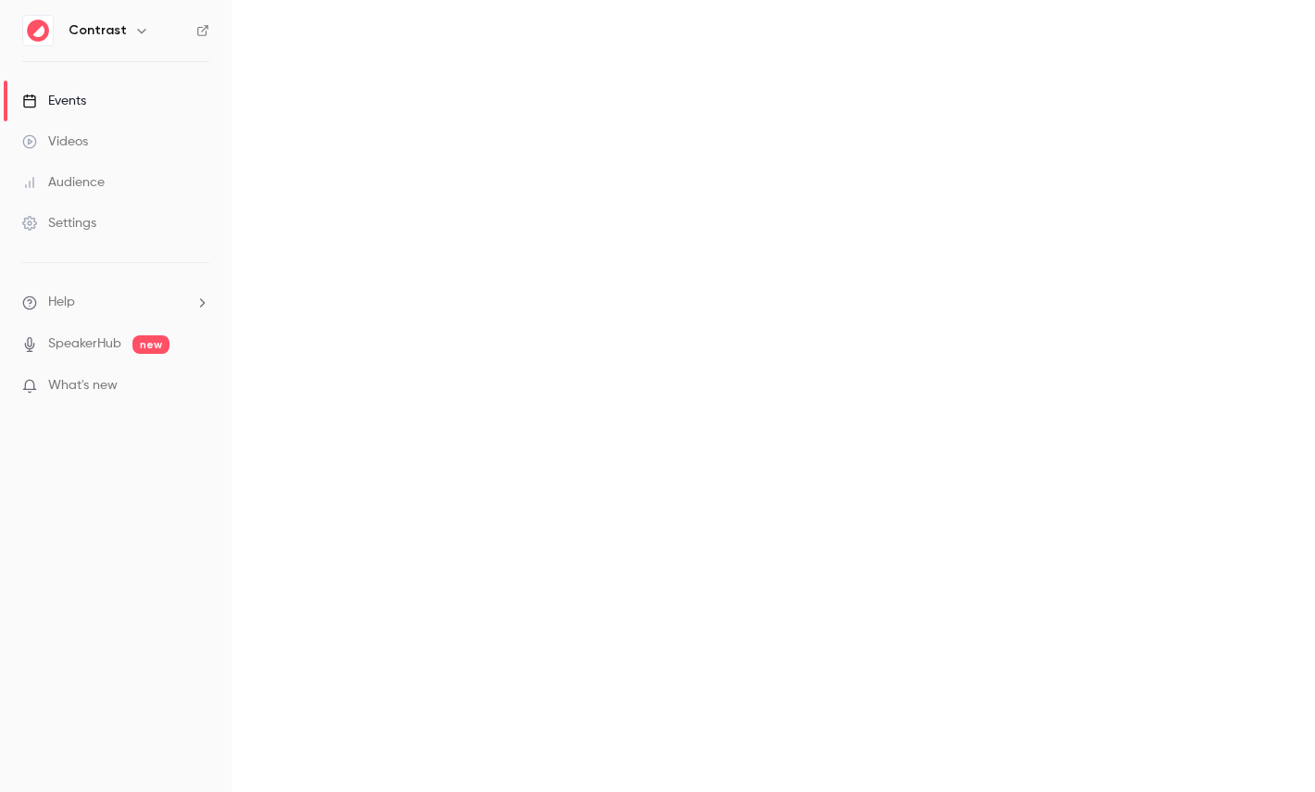
click at [89, 216] on div "Settings" at bounding box center [59, 223] width 74 height 19
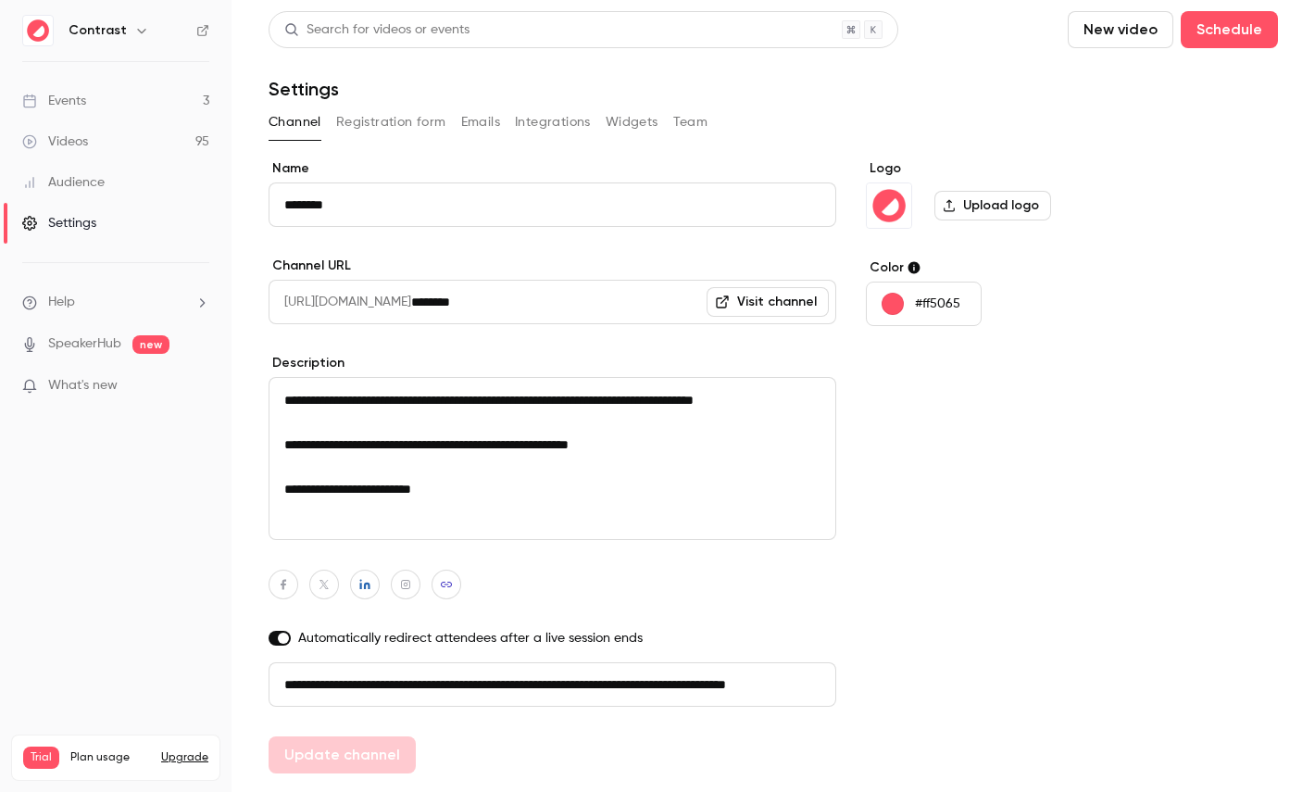
scroll to position [0, 105]
click at [376, 122] on button "Registration form" at bounding box center [391, 122] width 110 height 30
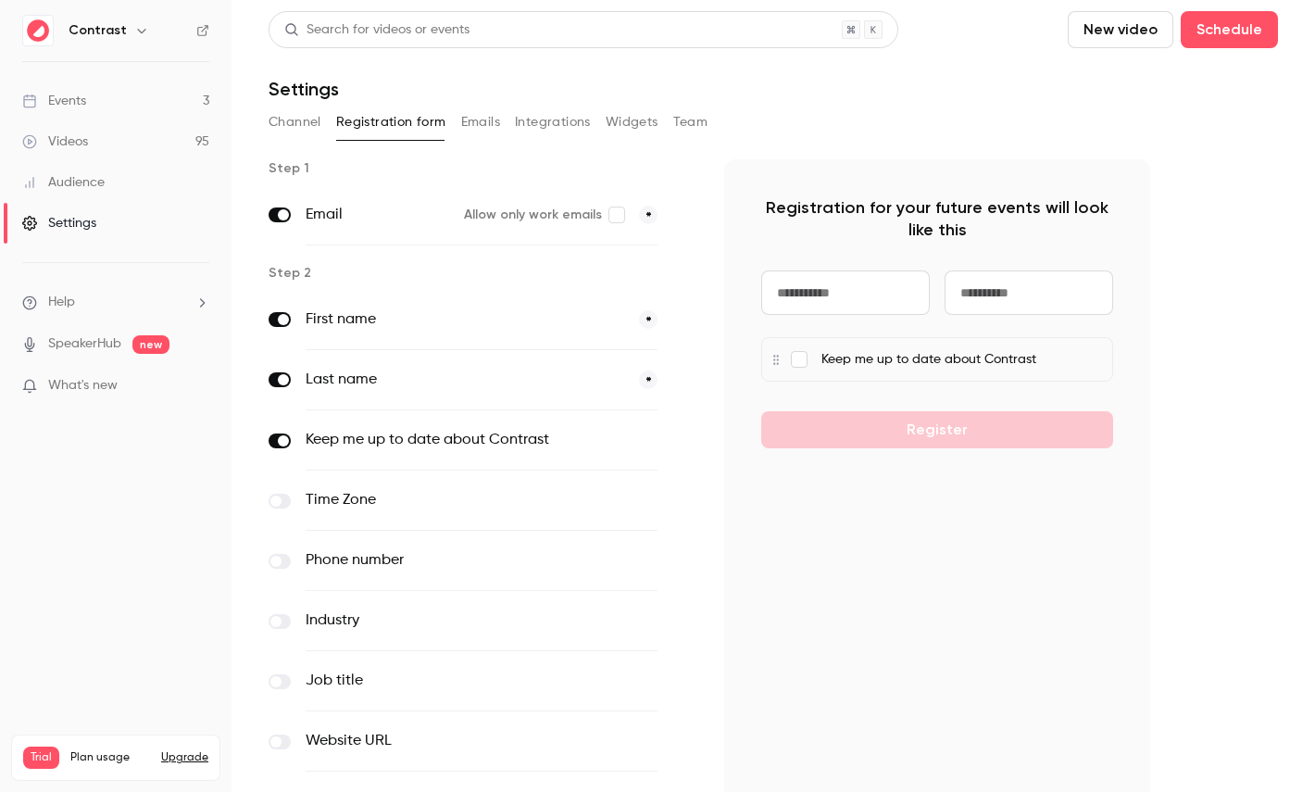
scroll to position [181, 0]
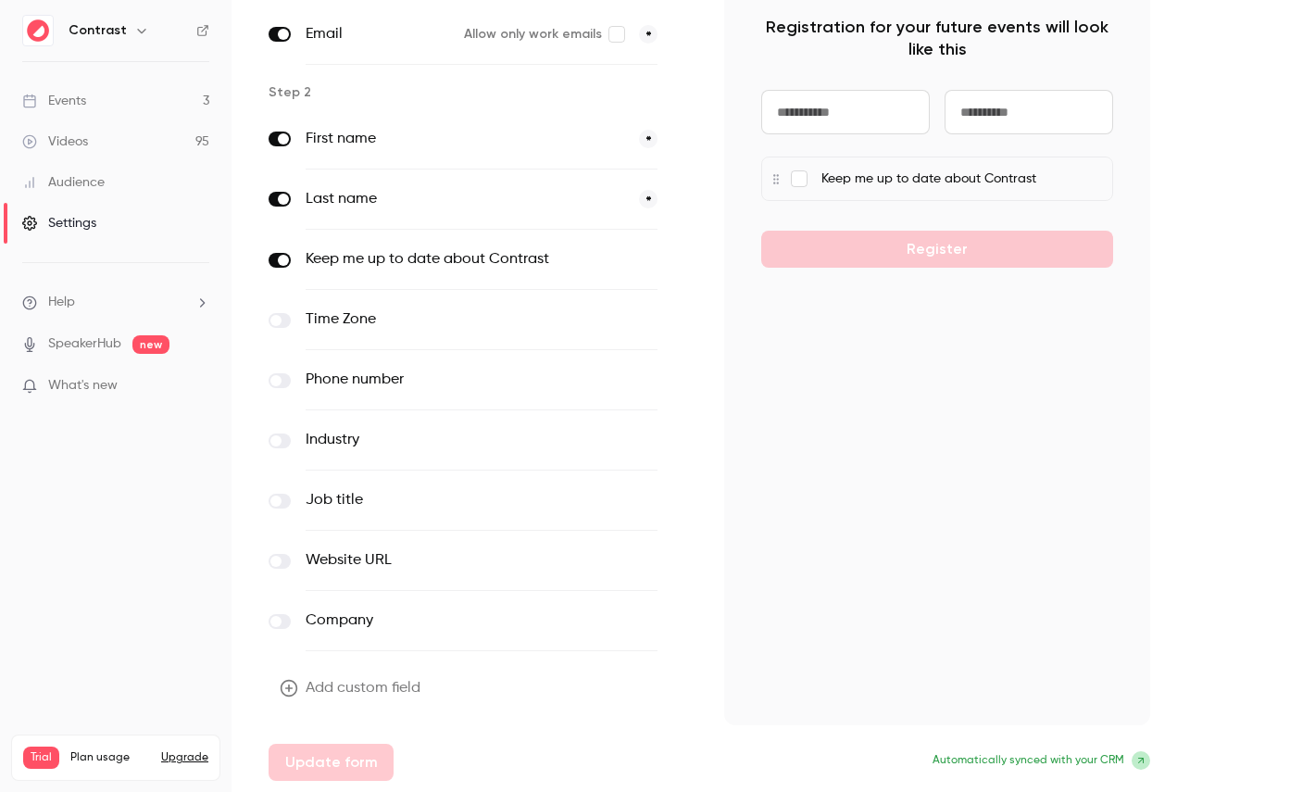
click at [365, 685] on button "Add custom field" at bounding box center [351, 687] width 167 height 37
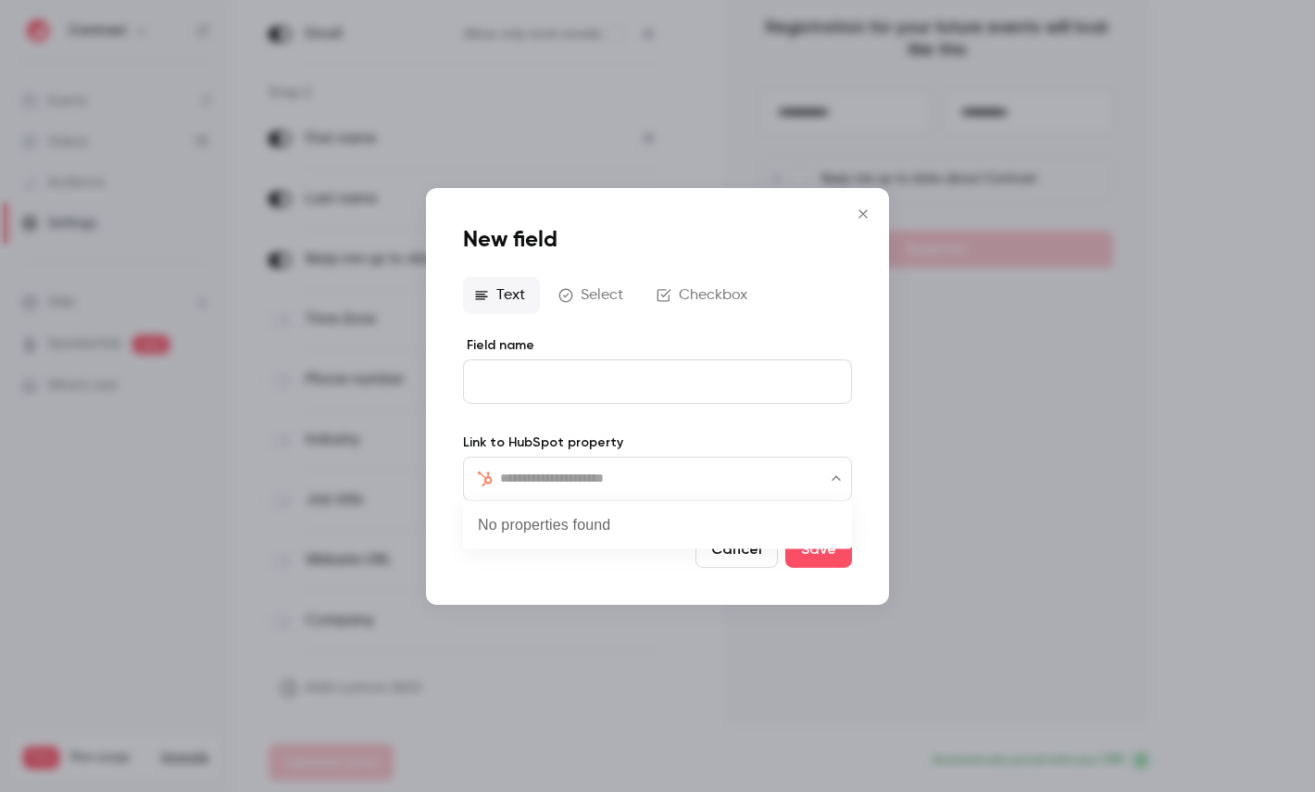
click at [579, 488] on input "text" at bounding box center [668, 478] width 337 height 22
type input "***"
click at [560, 511] on li "CRM" at bounding box center [657, 530] width 389 height 44
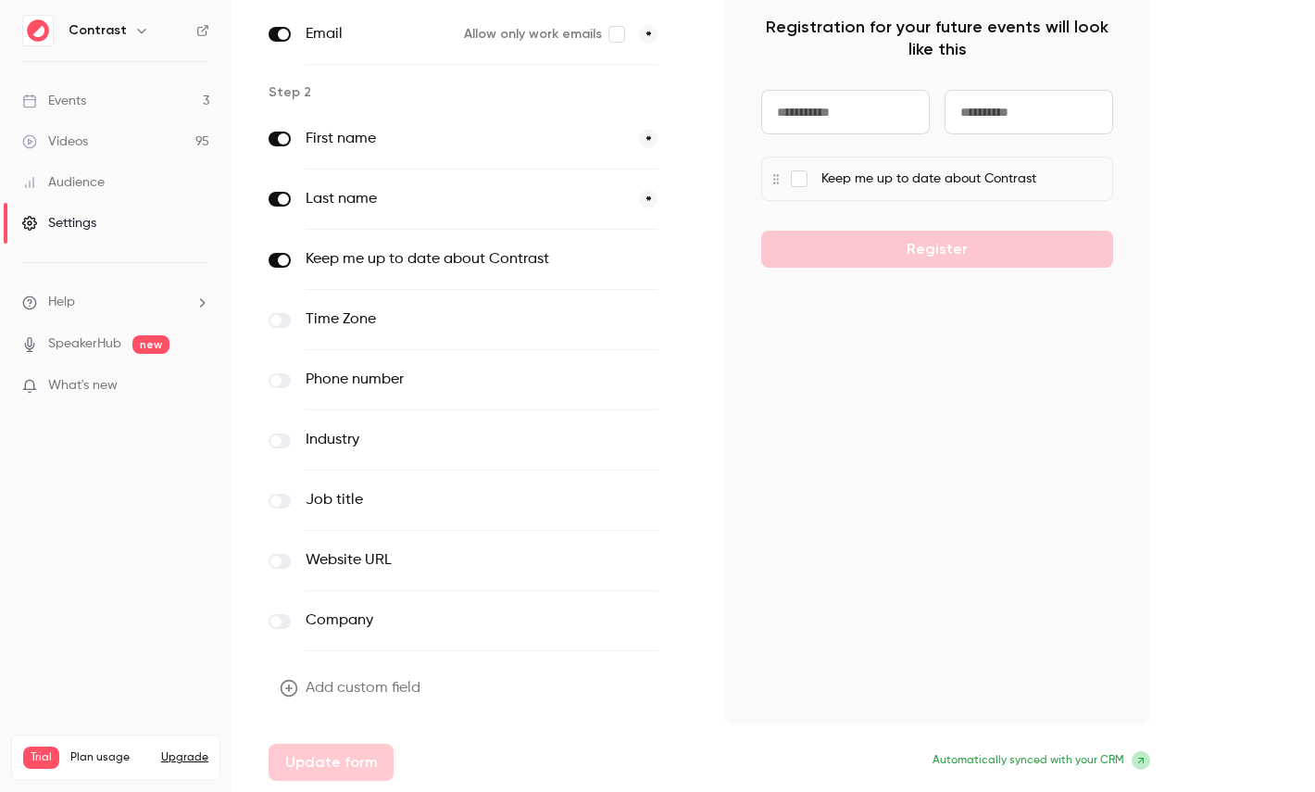
scroll to position [0, 0]
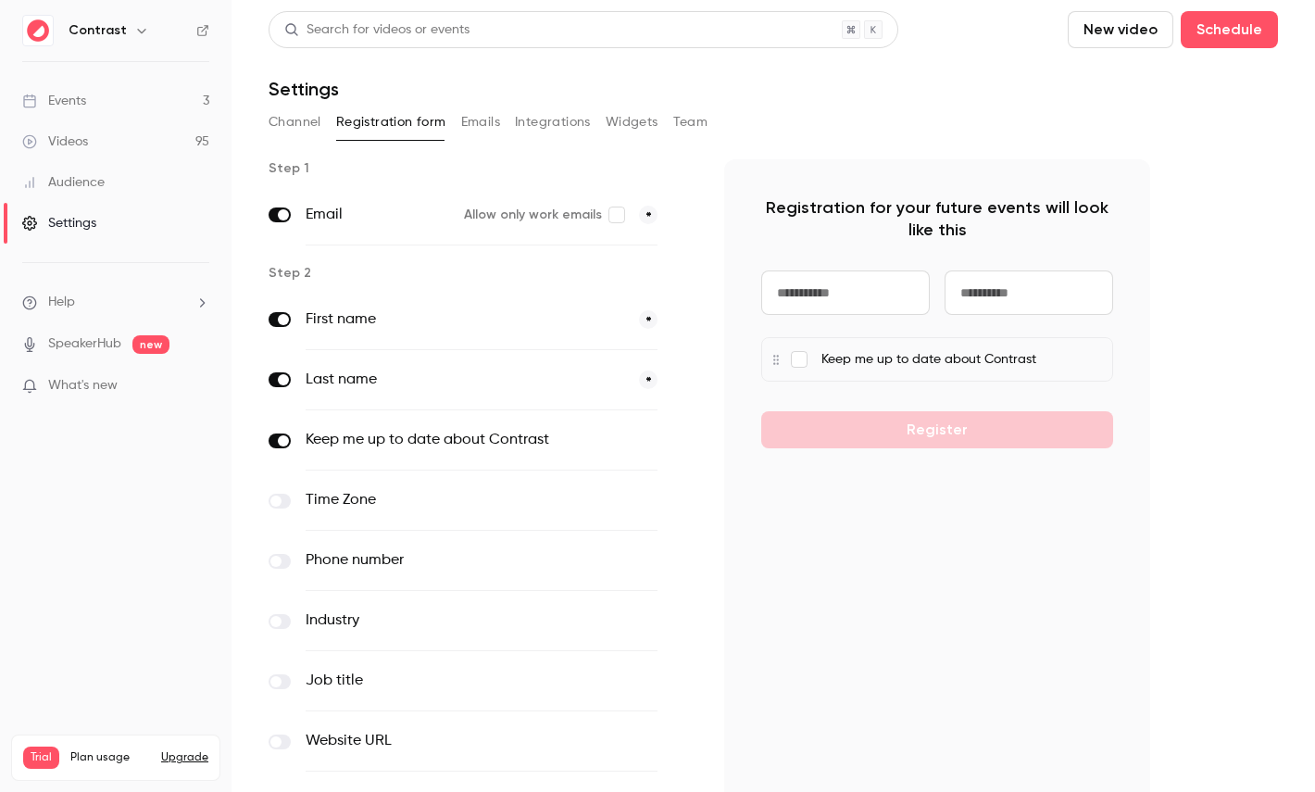
click at [480, 121] on button "Emails" at bounding box center [480, 122] width 39 height 30
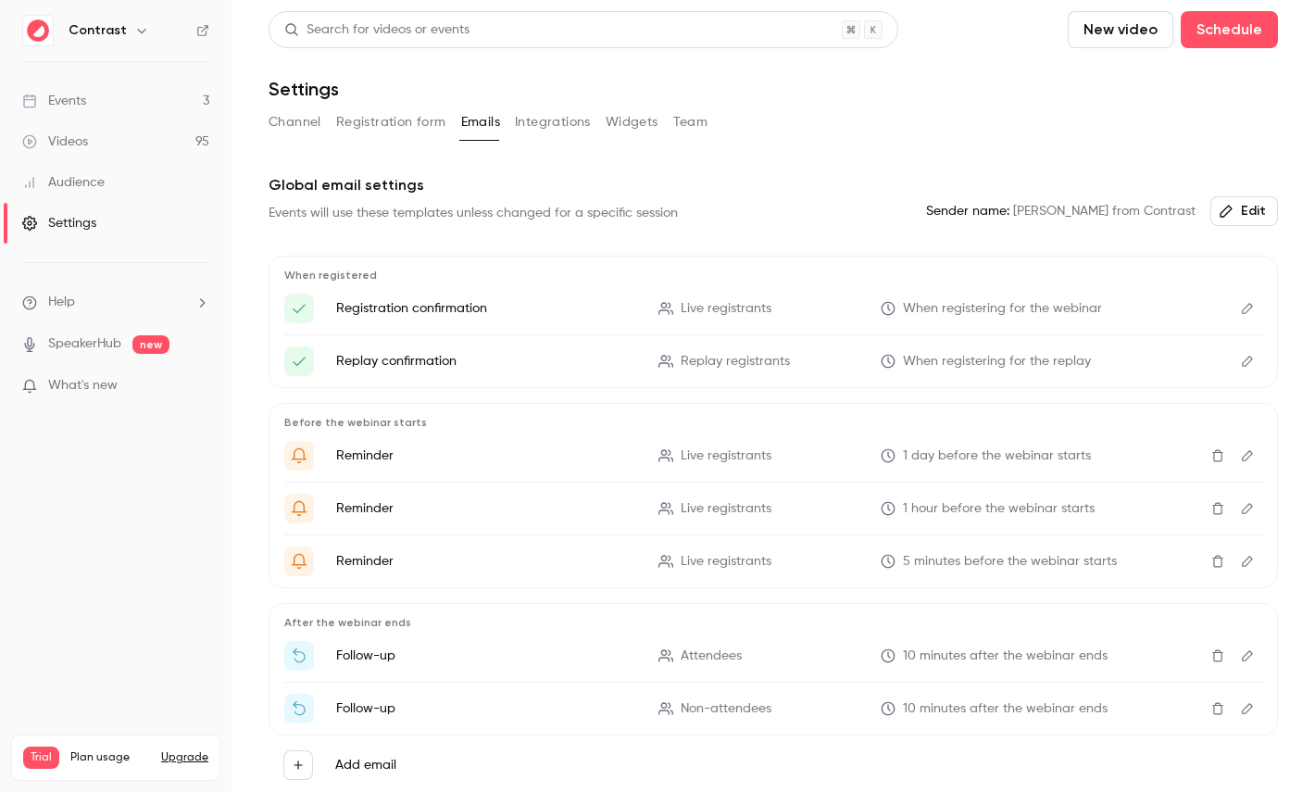
scroll to position [81, 0]
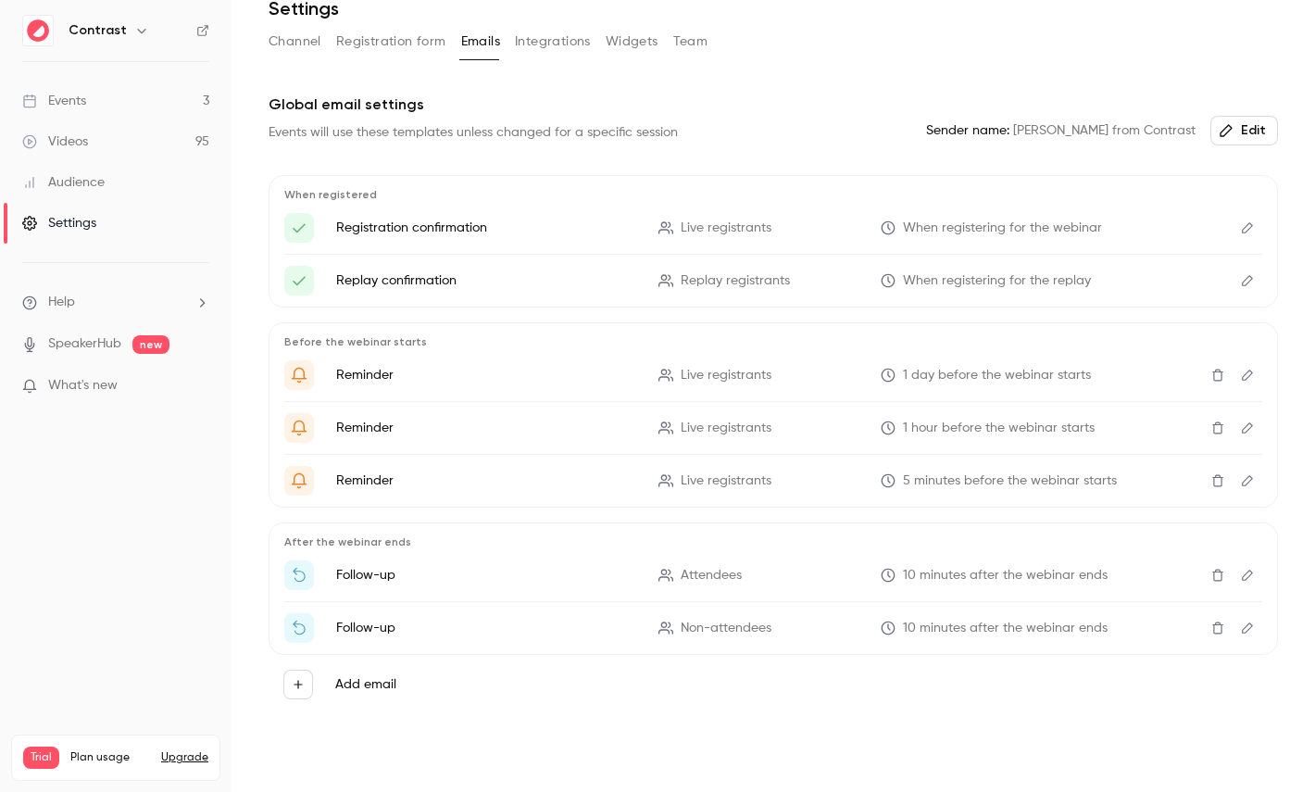
click at [1242, 239] on button "Edit" at bounding box center [1247, 228] width 30 height 30
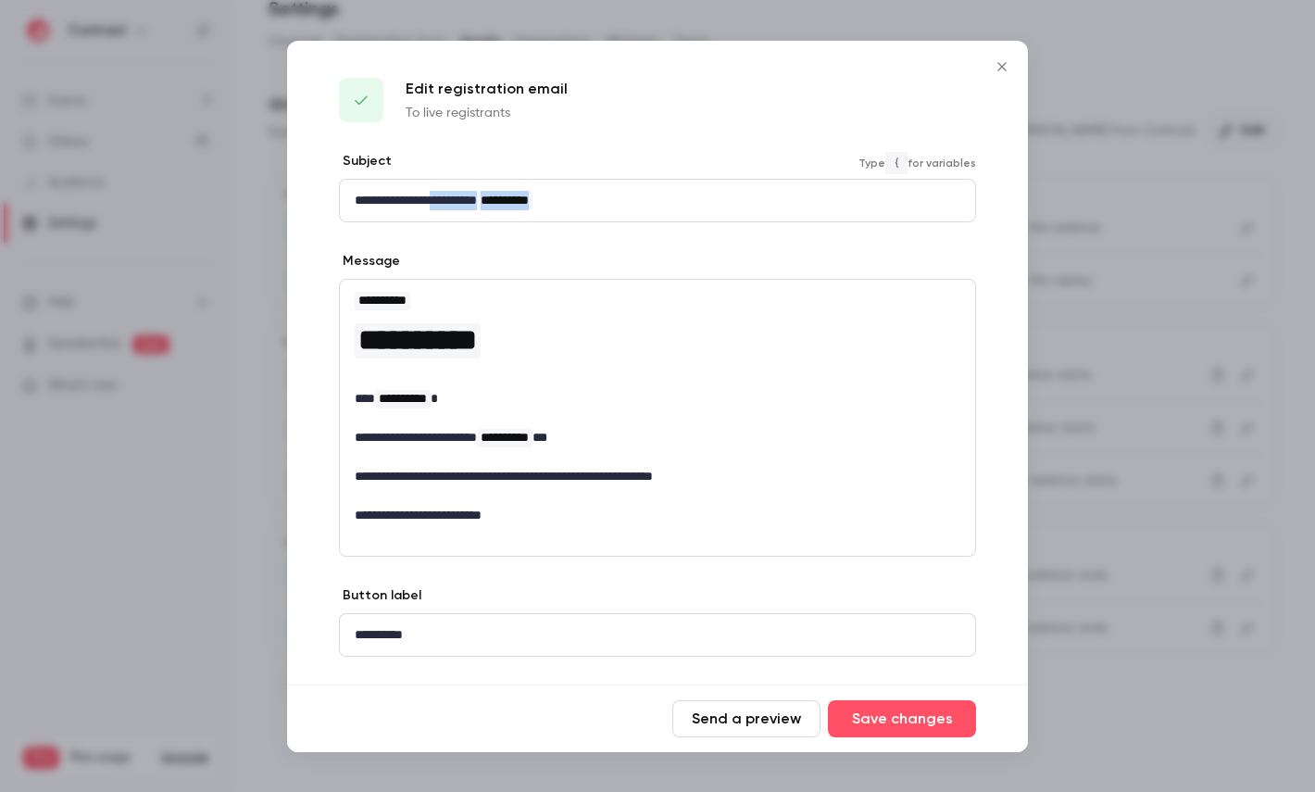
drag, startPoint x: 448, startPoint y: 194, endPoint x: 611, endPoint y: 193, distance: 162.9
click at [600, 193] on p "**********" at bounding box center [657, 200] width 605 height 19
drag, startPoint x: 390, startPoint y: 353, endPoint x: 496, endPoint y: 449, distance: 143.5
click at [496, 448] on div "**********" at bounding box center [657, 408] width 635 height 256
click at [1117, 294] on div at bounding box center [657, 396] width 1315 height 792
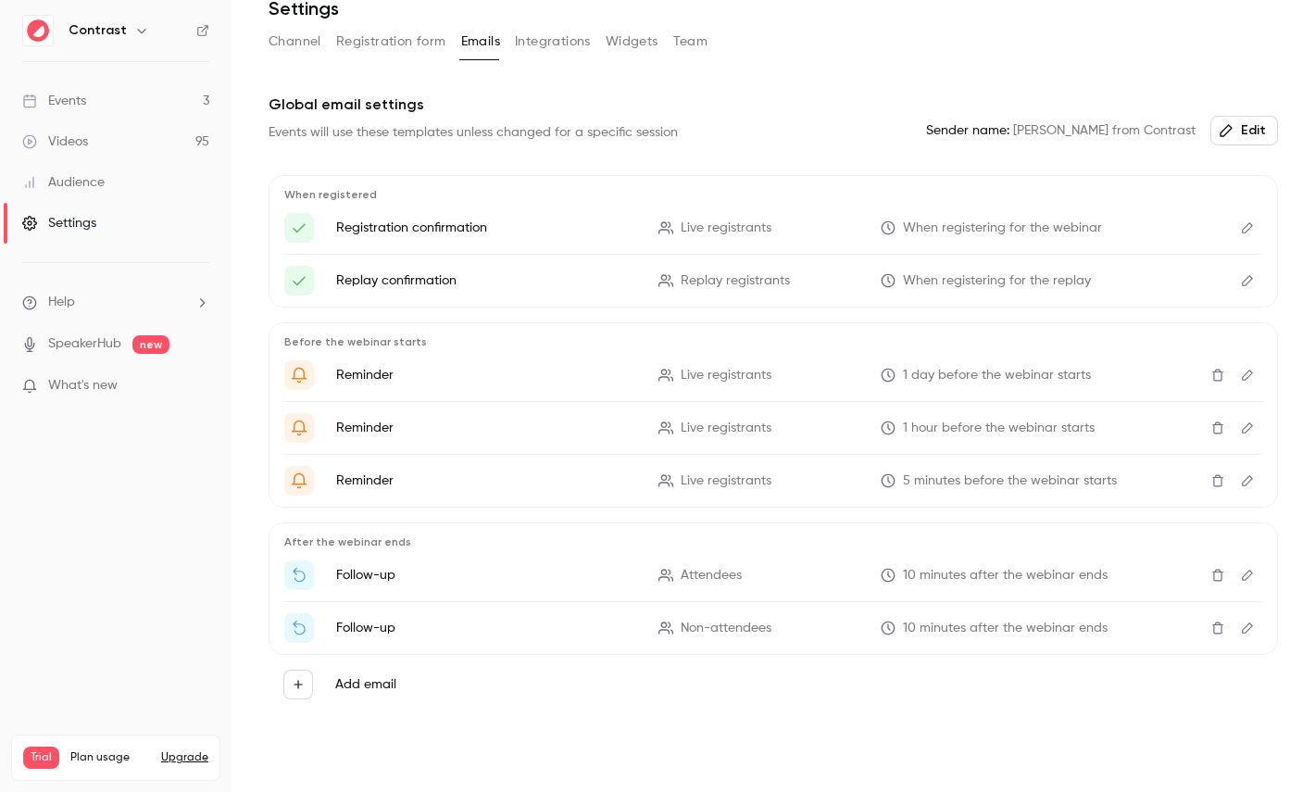
click at [106, 94] on link "Events 3" at bounding box center [115, 101] width 231 height 41
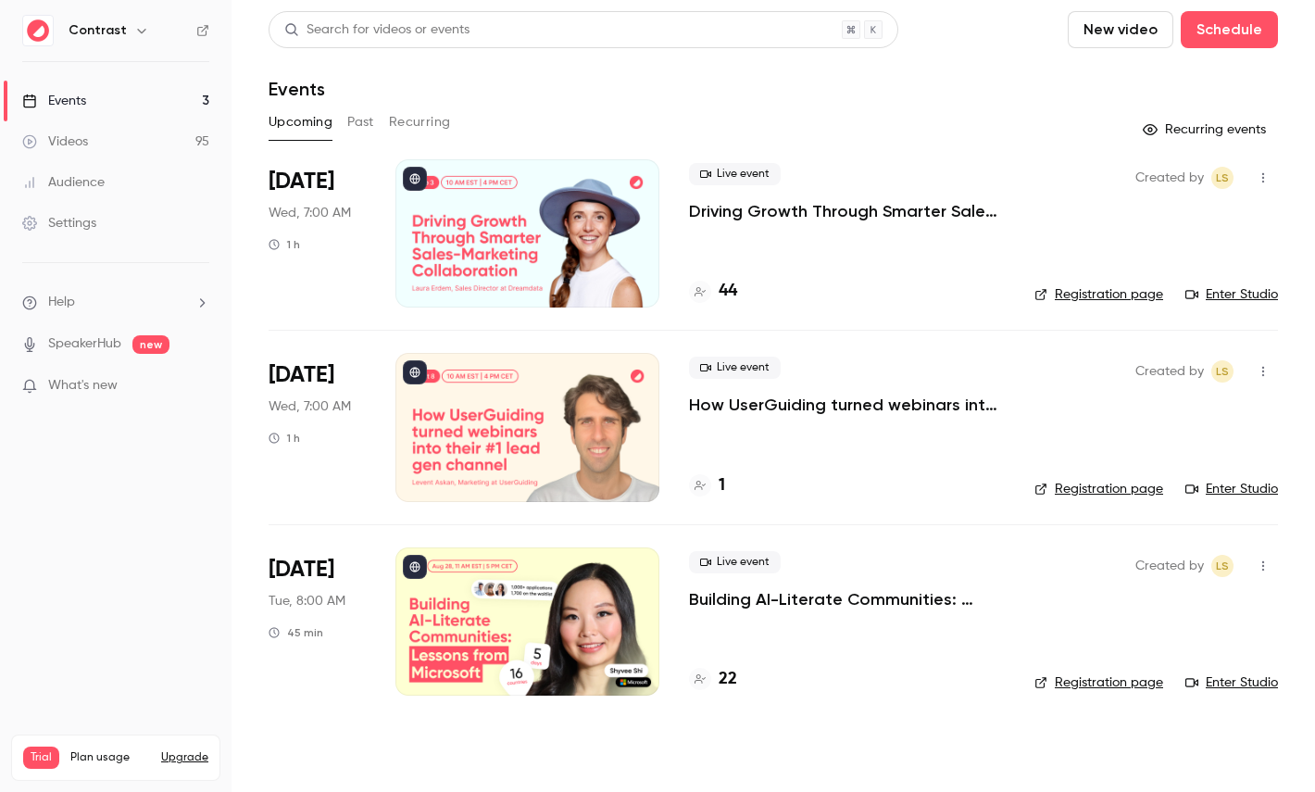
click at [760, 206] on p "Driving Growth Through Smarter Sales-Marketing Collaboration" at bounding box center [847, 211] width 316 height 22
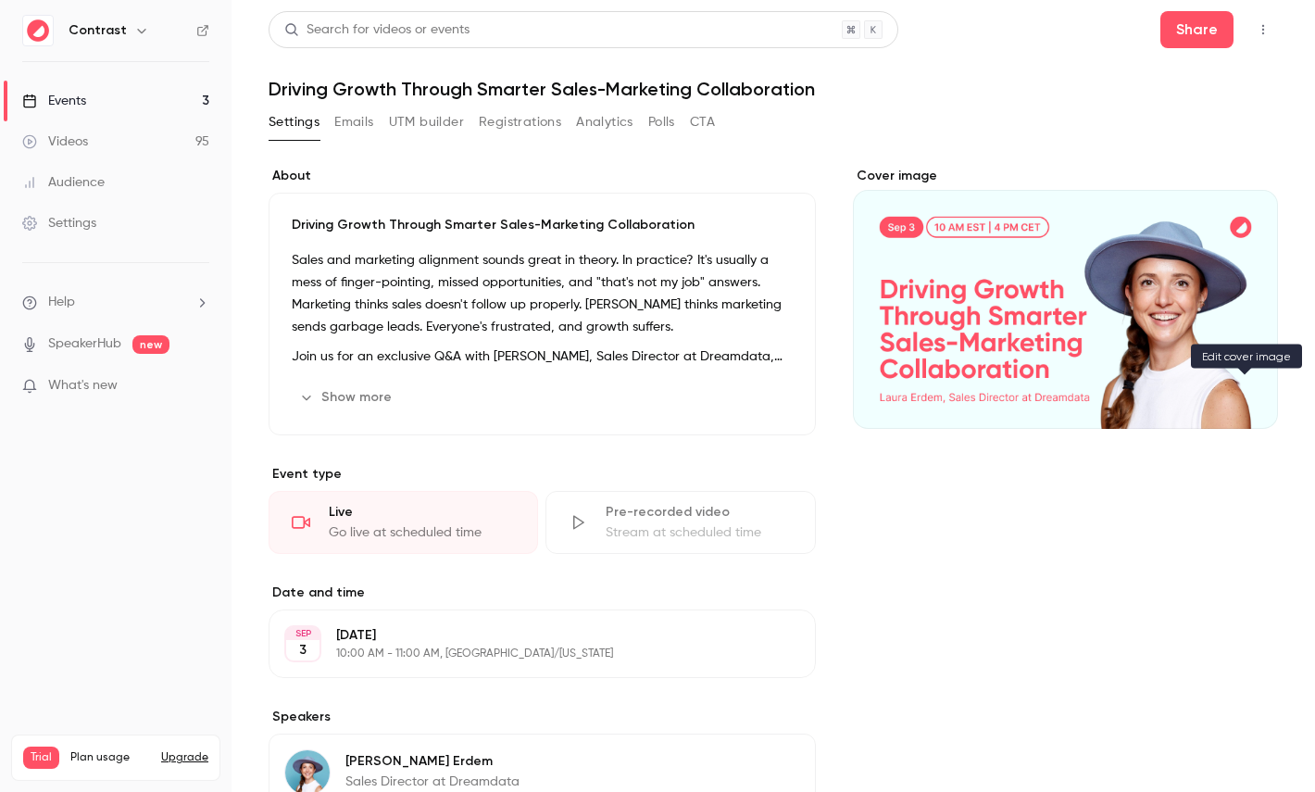
click at [1241, 382] on button "Cover image" at bounding box center [1244, 395] width 37 height 37
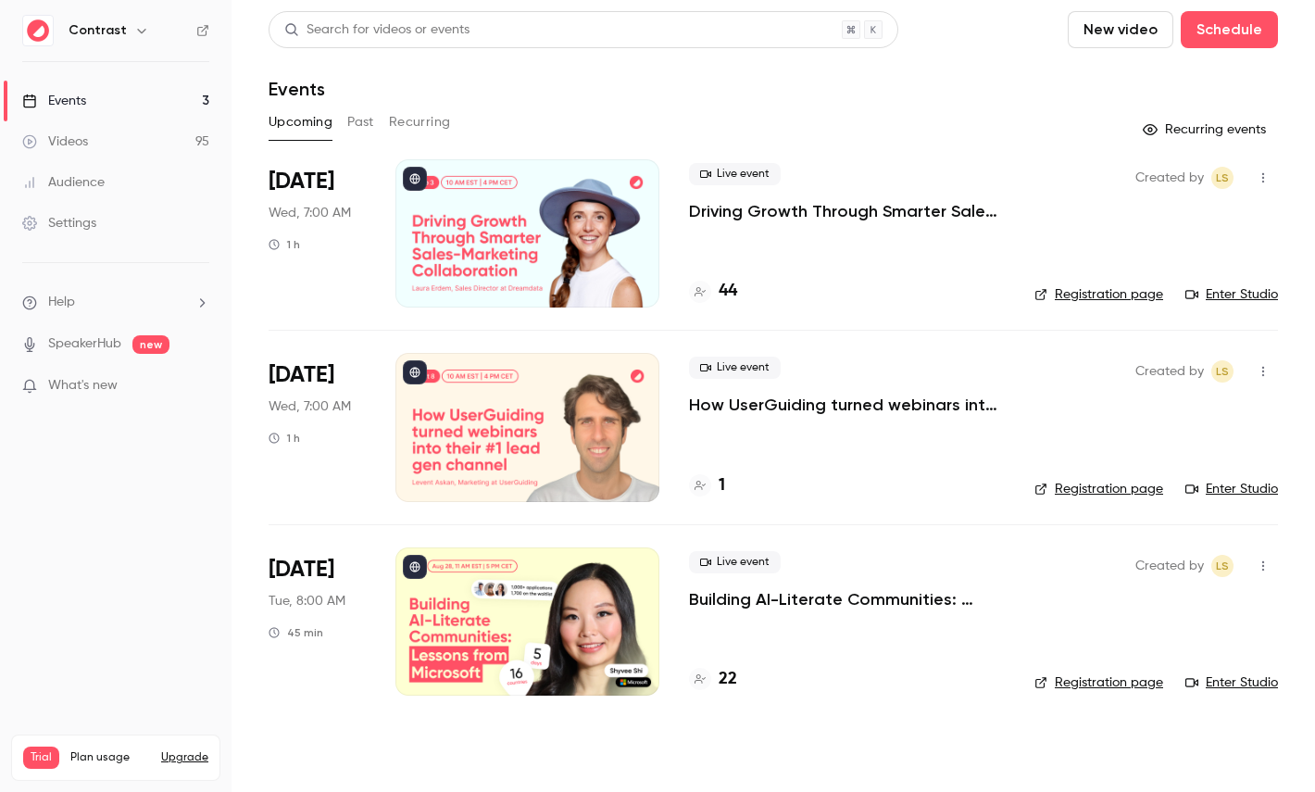
click at [122, 139] on link "Videos 95" at bounding box center [115, 141] width 231 height 41
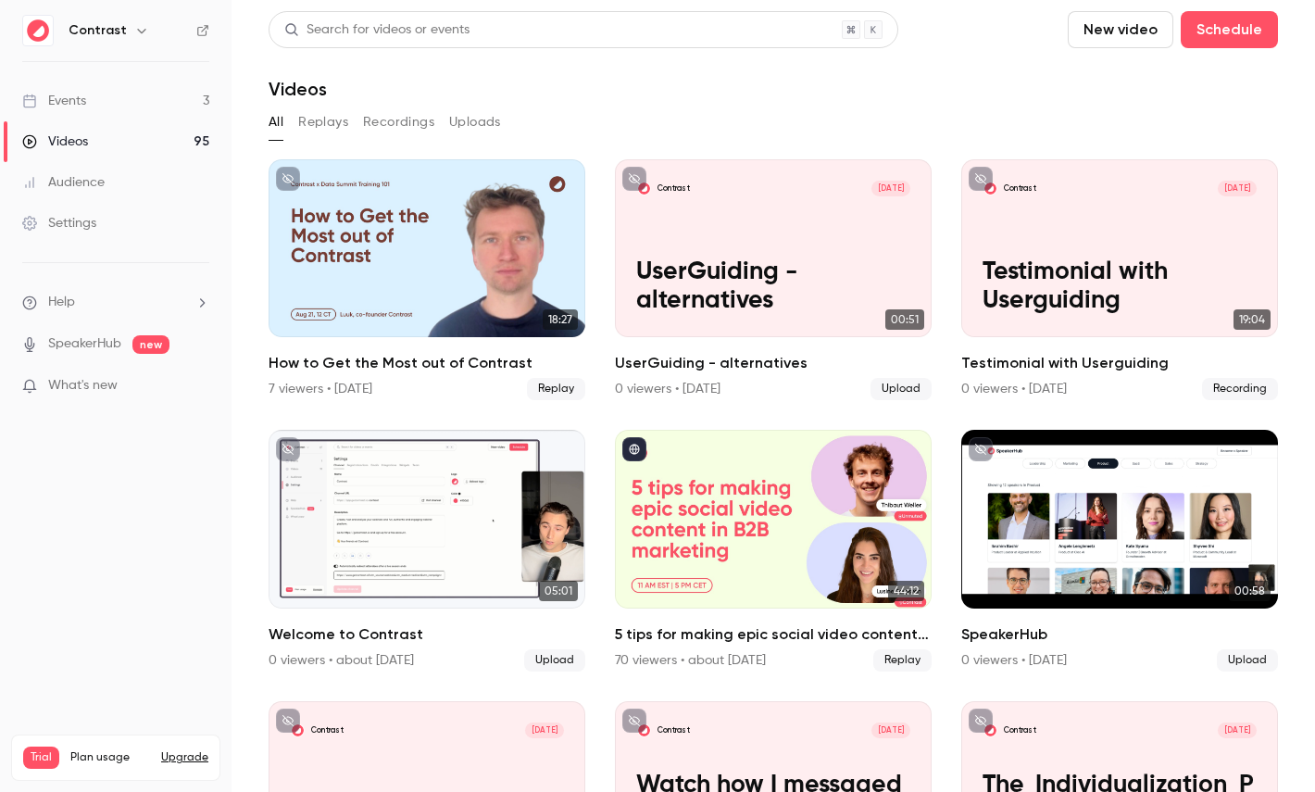
click at [69, 219] on div "Settings" at bounding box center [59, 223] width 74 height 19
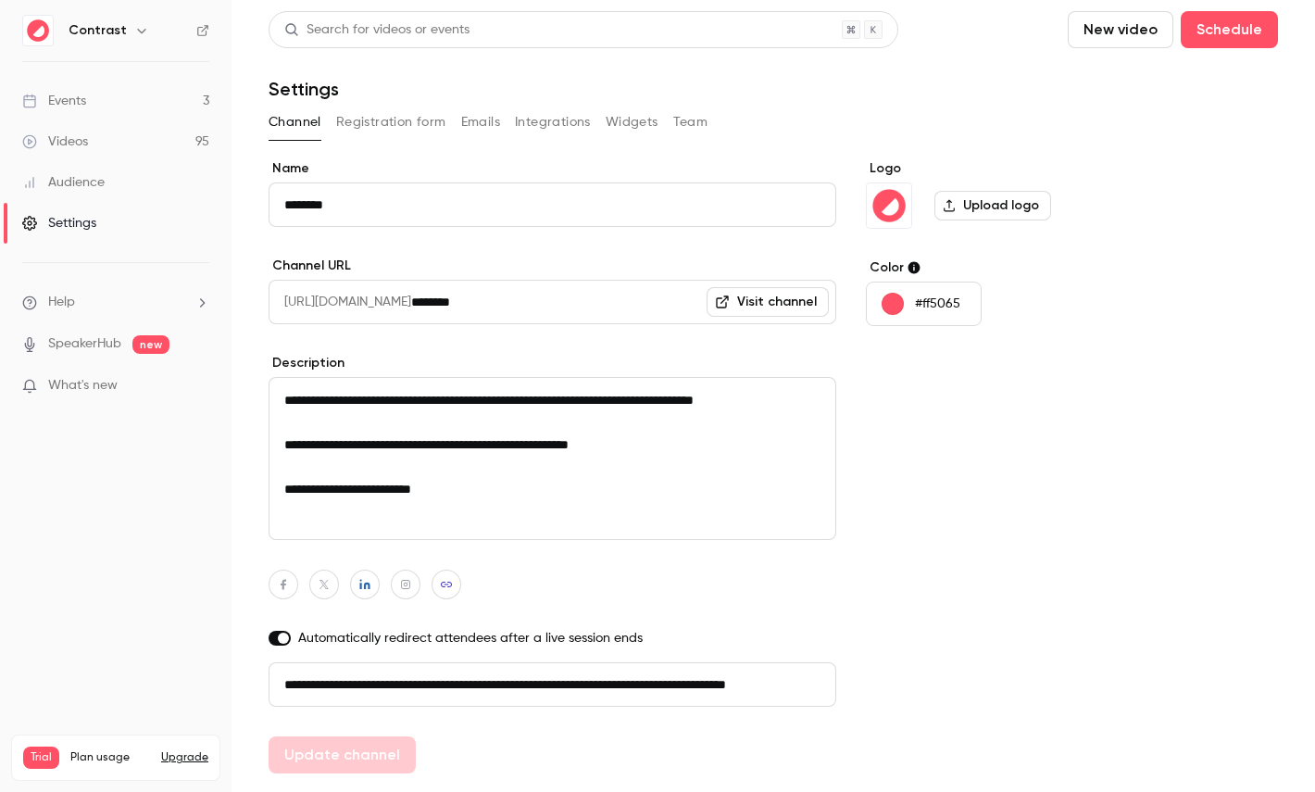
scroll to position [0, 105]
click at [380, 131] on button "Registration form" at bounding box center [391, 122] width 110 height 30
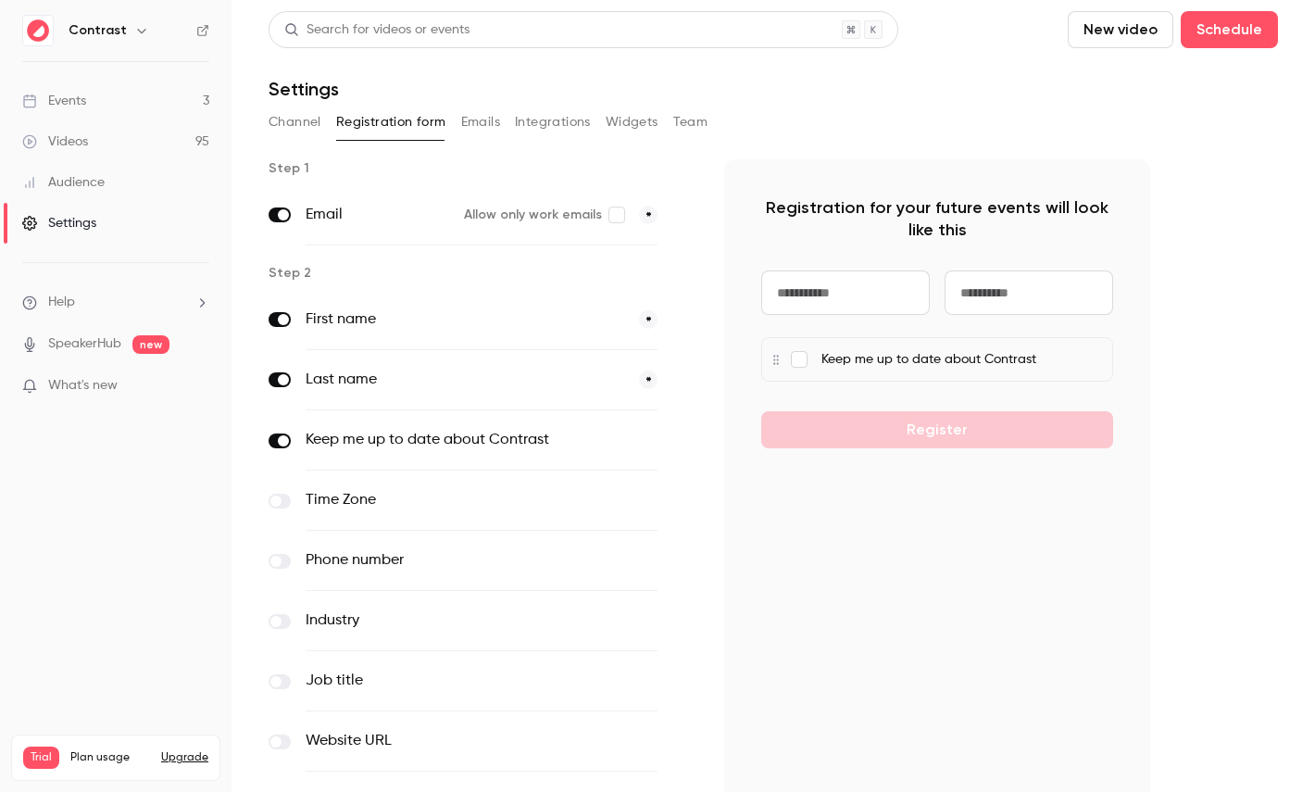
click at [499, 124] on div "Channel Registration form Emails Integrations Widgets Team" at bounding box center [772, 122] width 1009 height 30
click at [456, 118] on div "Channel Registration form Emails Integrations Widgets Team" at bounding box center [772, 122] width 1009 height 30
click at [484, 112] on button "Emails" at bounding box center [480, 122] width 39 height 30
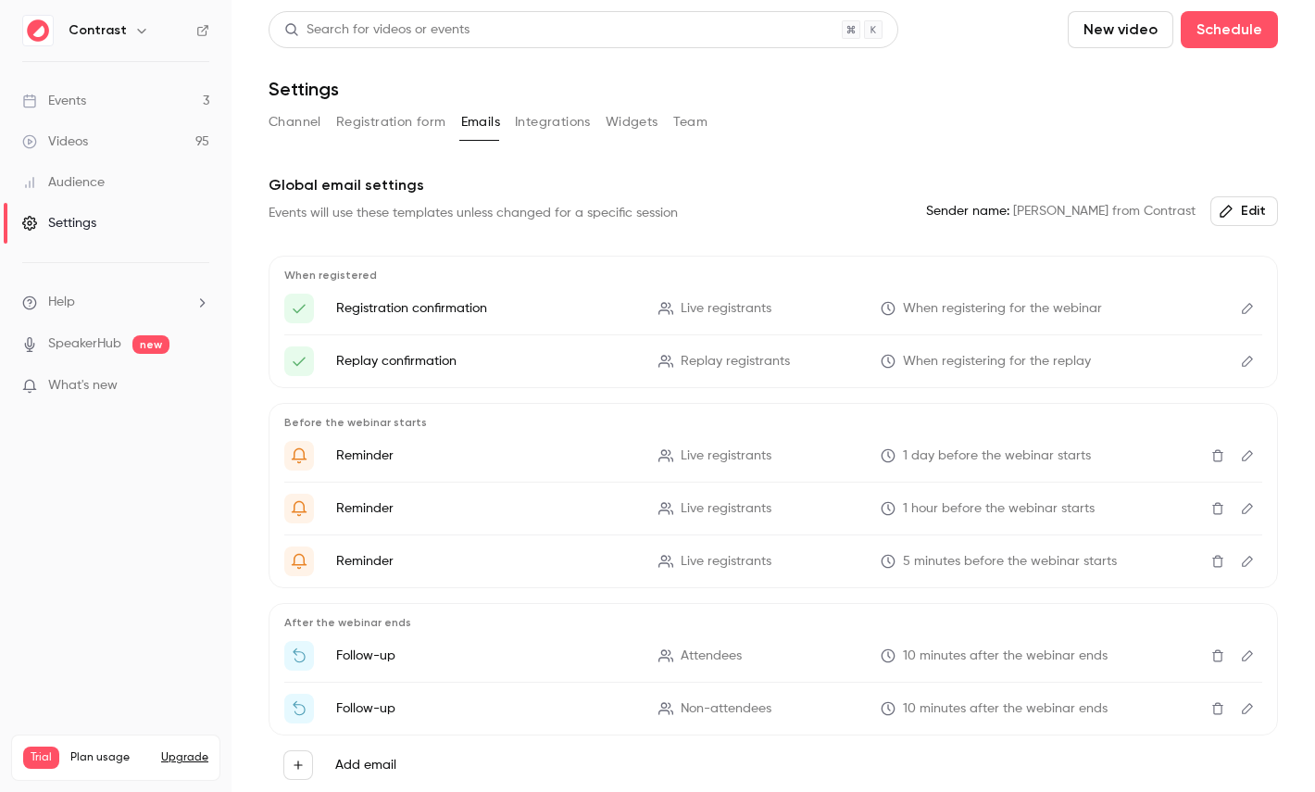
click at [1268, 203] on button "Edit" at bounding box center [1244, 211] width 68 height 30
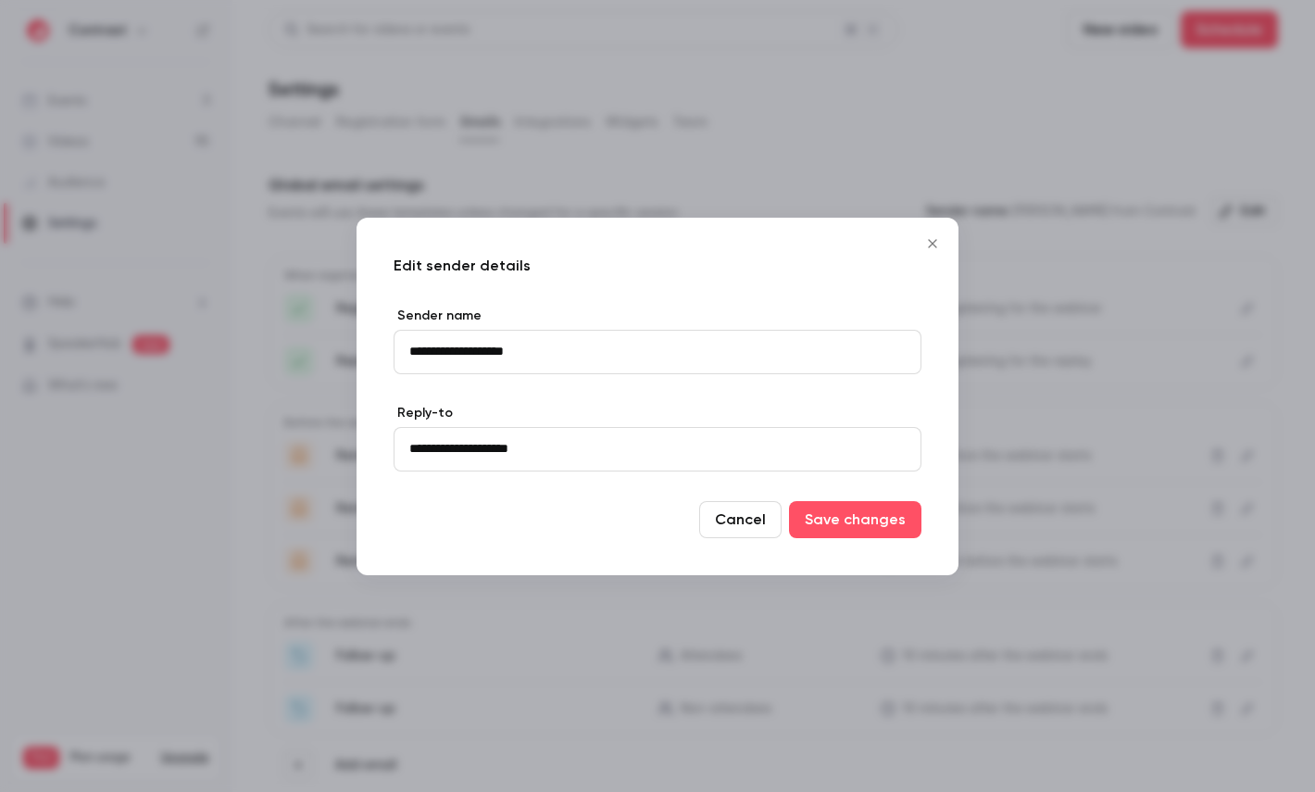
drag, startPoint x: 433, startPoint y: 454, endPoint x: 525, endPoint y: 454, distance: 91.7
click at [524, 454] on input "**********" at bounding box center [657, 449] width 528 height 44
click at [561, 454] on input "**********" at bounding box center [657, 449] width 528 height 44
click at [578, 162] on div at bounding box center [657, 396] width 1315 height 792
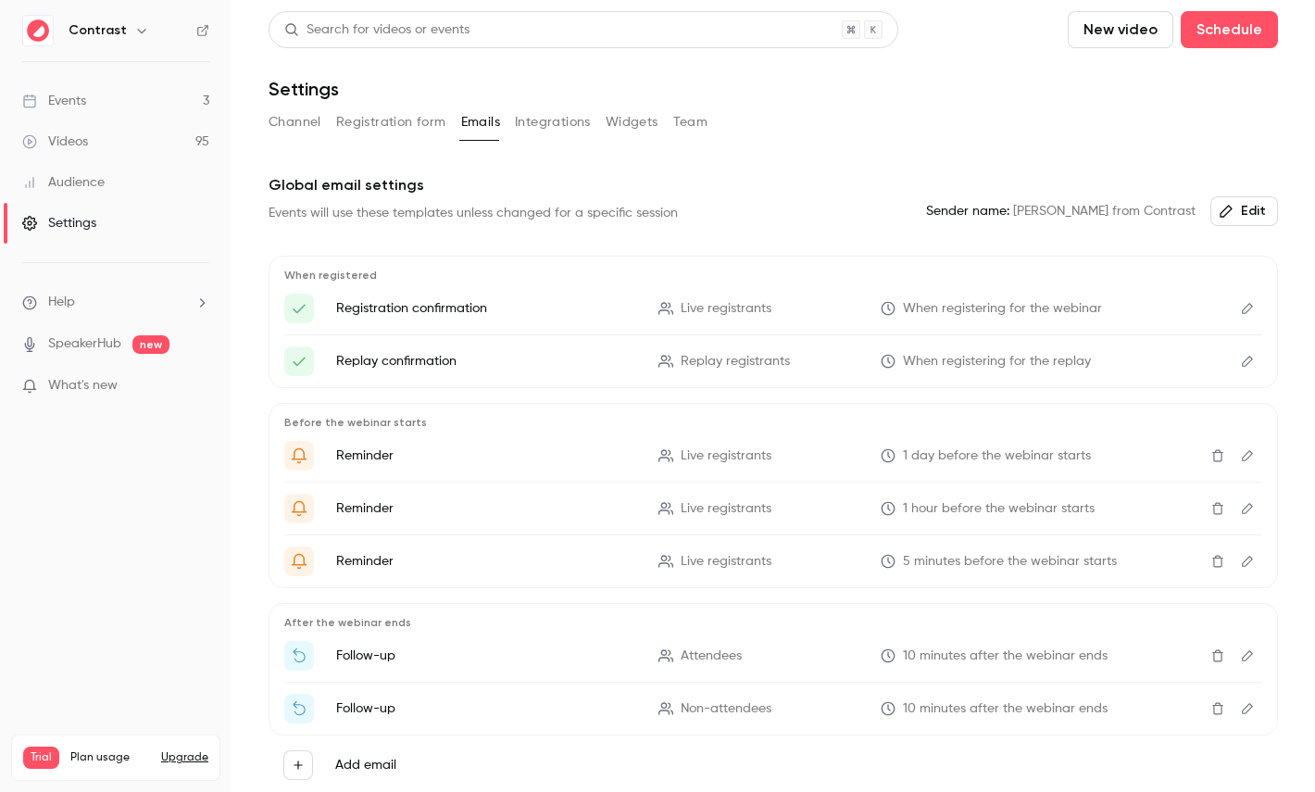
click at [561, 128] on button "Integrations" at bounding box center [553, 122] width 76 height 30
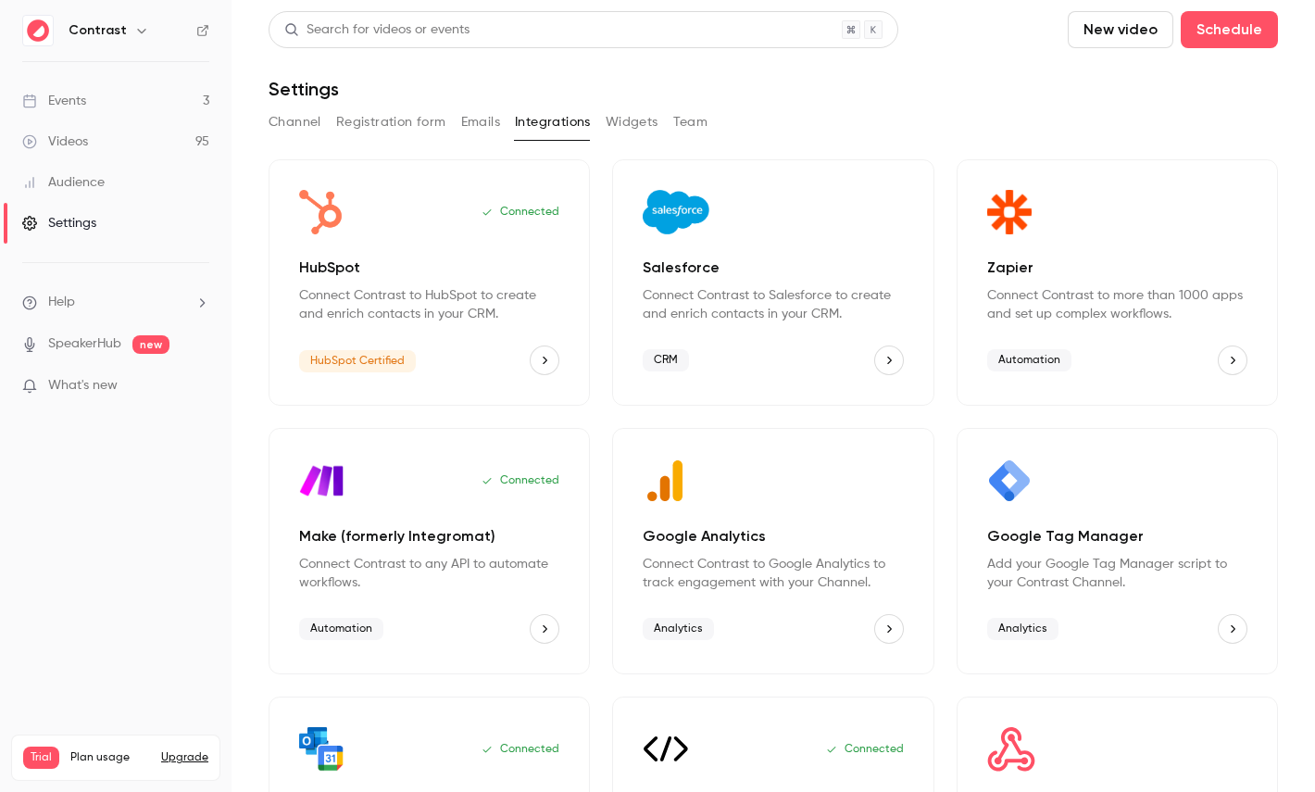
click at [680, 114] on button "Team" at bounding box center [690, 122] width 35 height 30
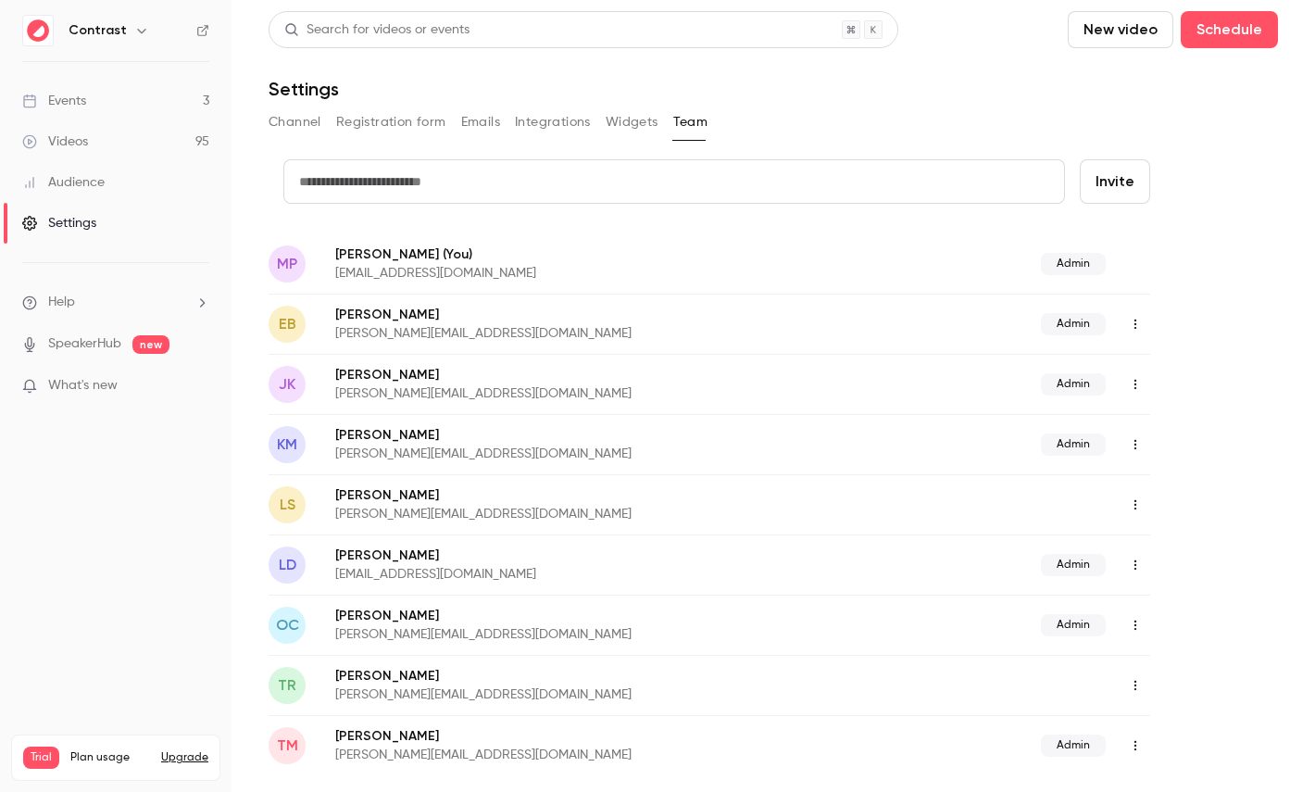
click at [81, 183] on div "Audience" at bounding box center [63, 182] width 82 height 19
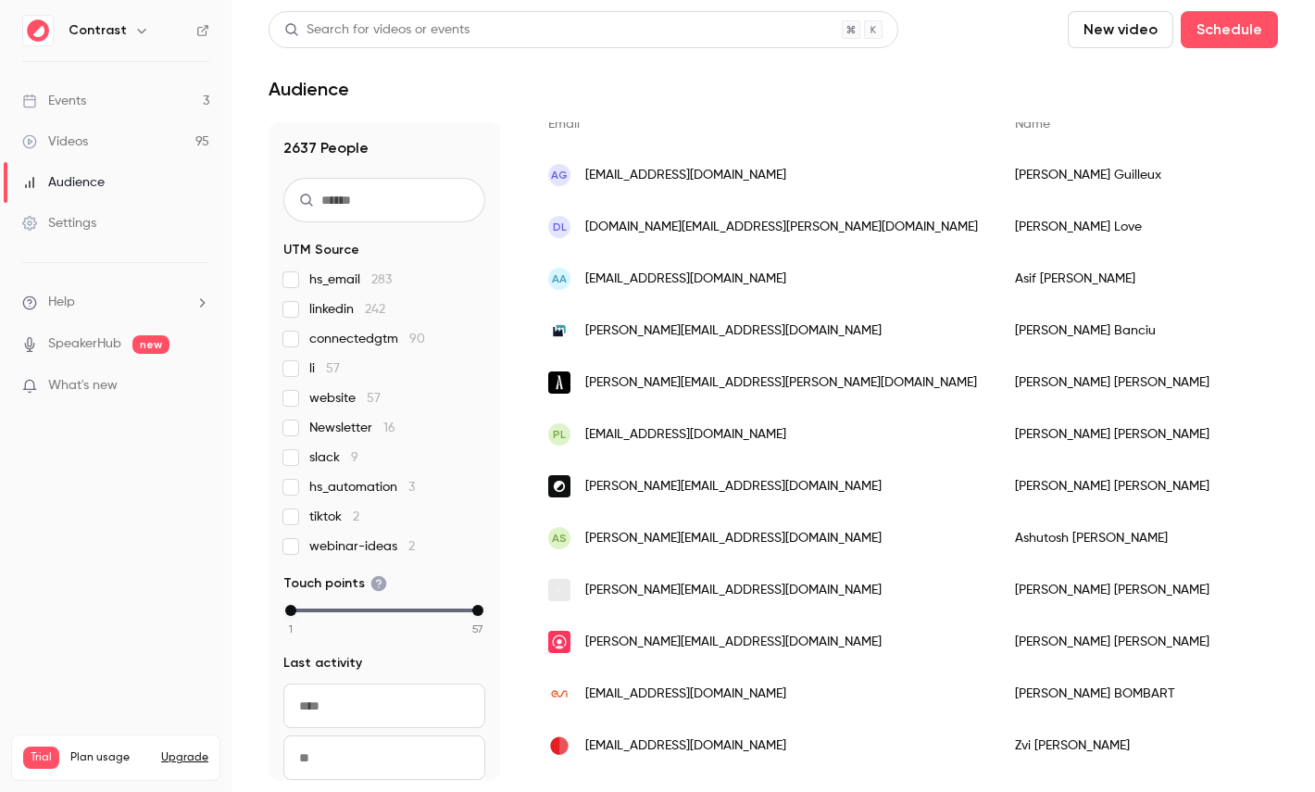
scroll to position [358, 0]
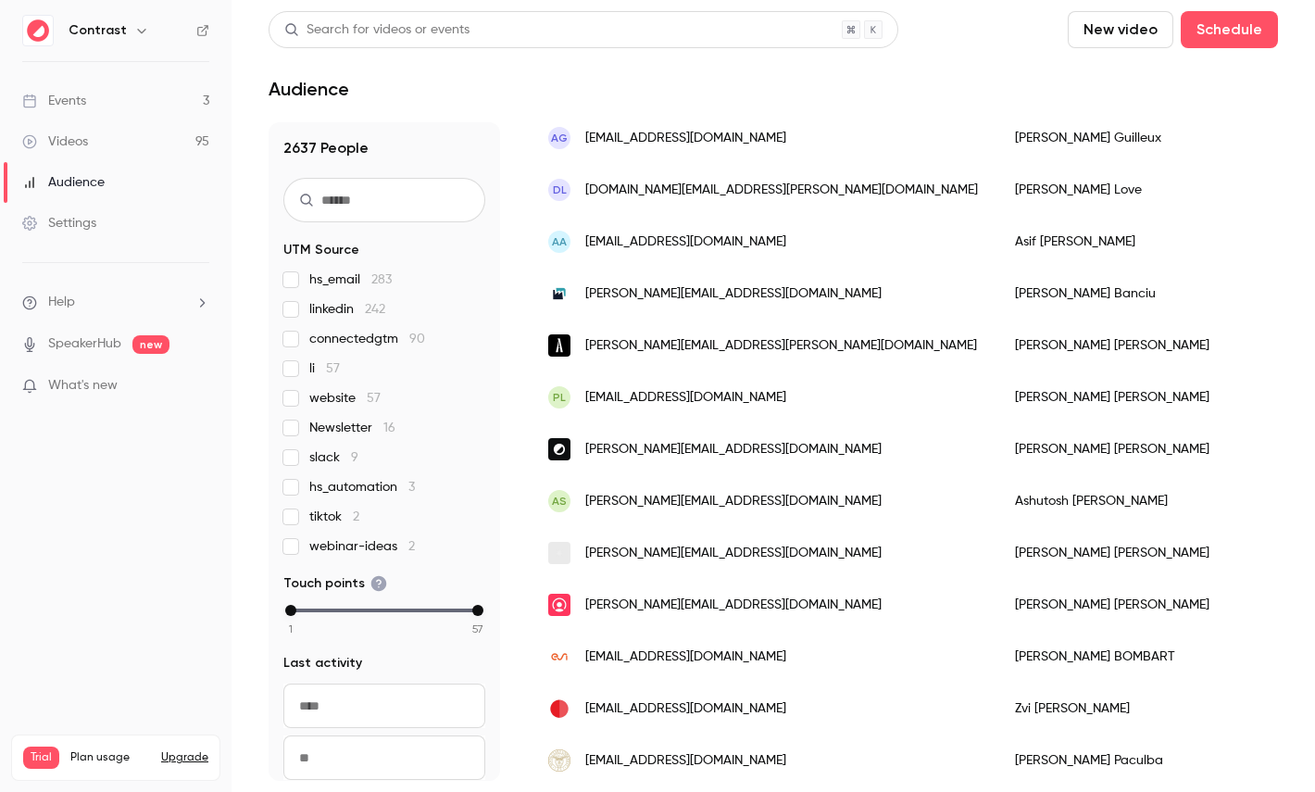
click at [996, 465] on div "Thomas Rocha" at bounding box center [1260, 449] width 529 height 52
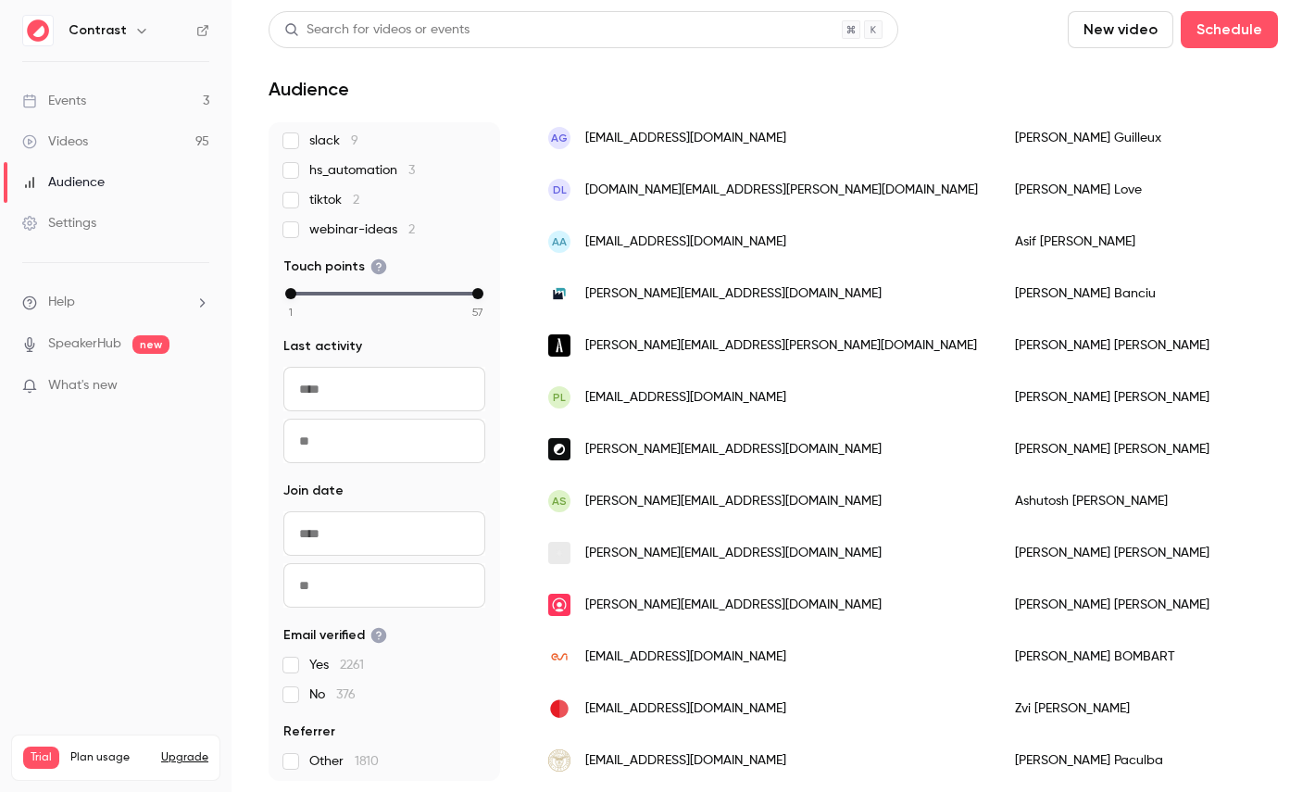
scroll to position [380, 0]
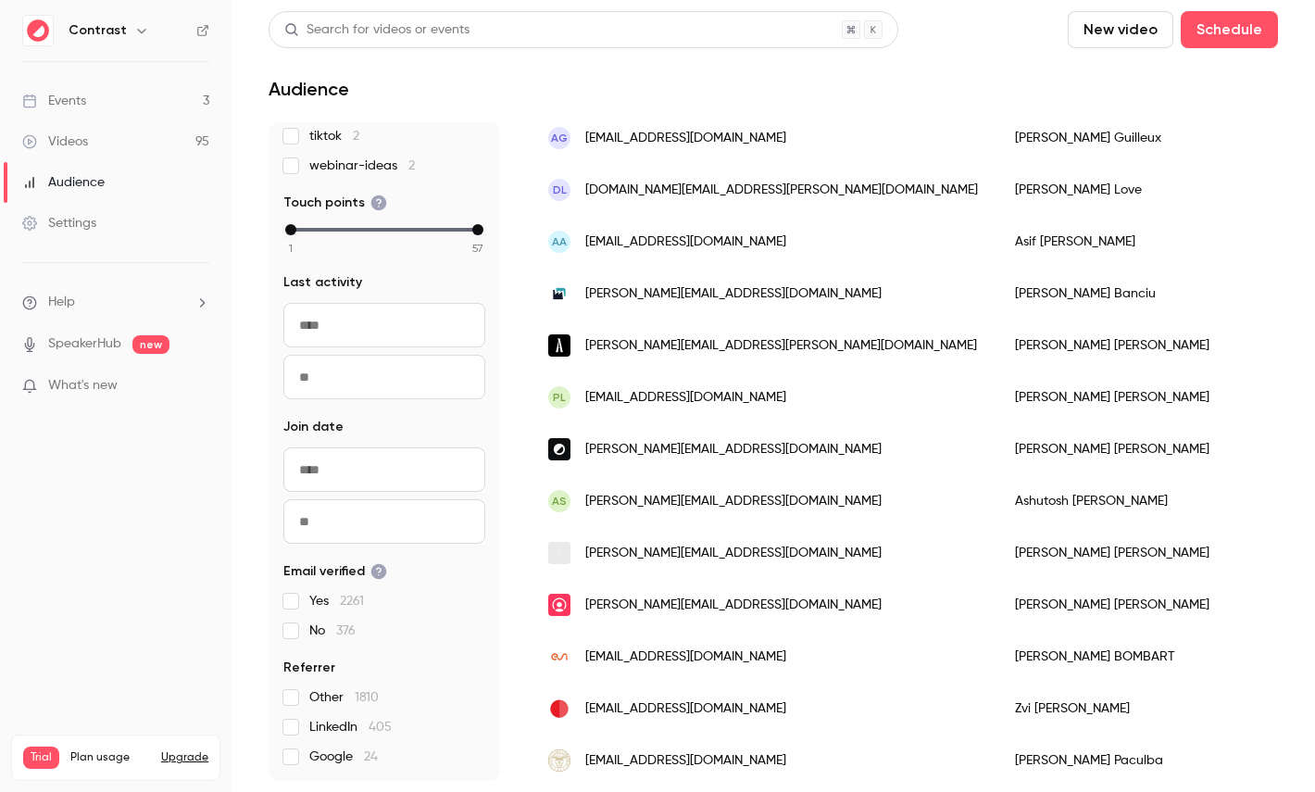
click at [93, 134] on link "Videos 95" at bounding box center [115, 141] width 231 height 41
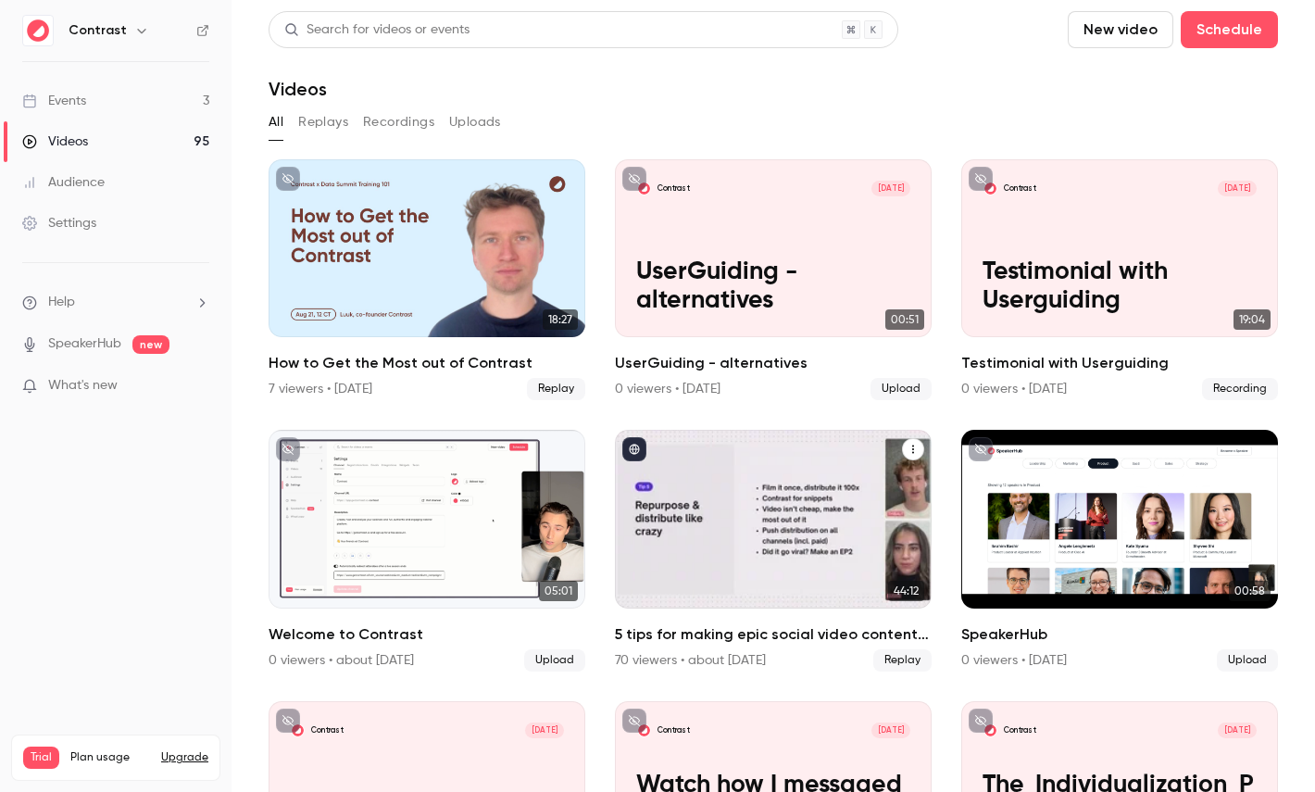
click at [815, 495] on div "5 tips for making epic social video content in B2B marketing" at bounding box center [773, 519] width 317 height 178
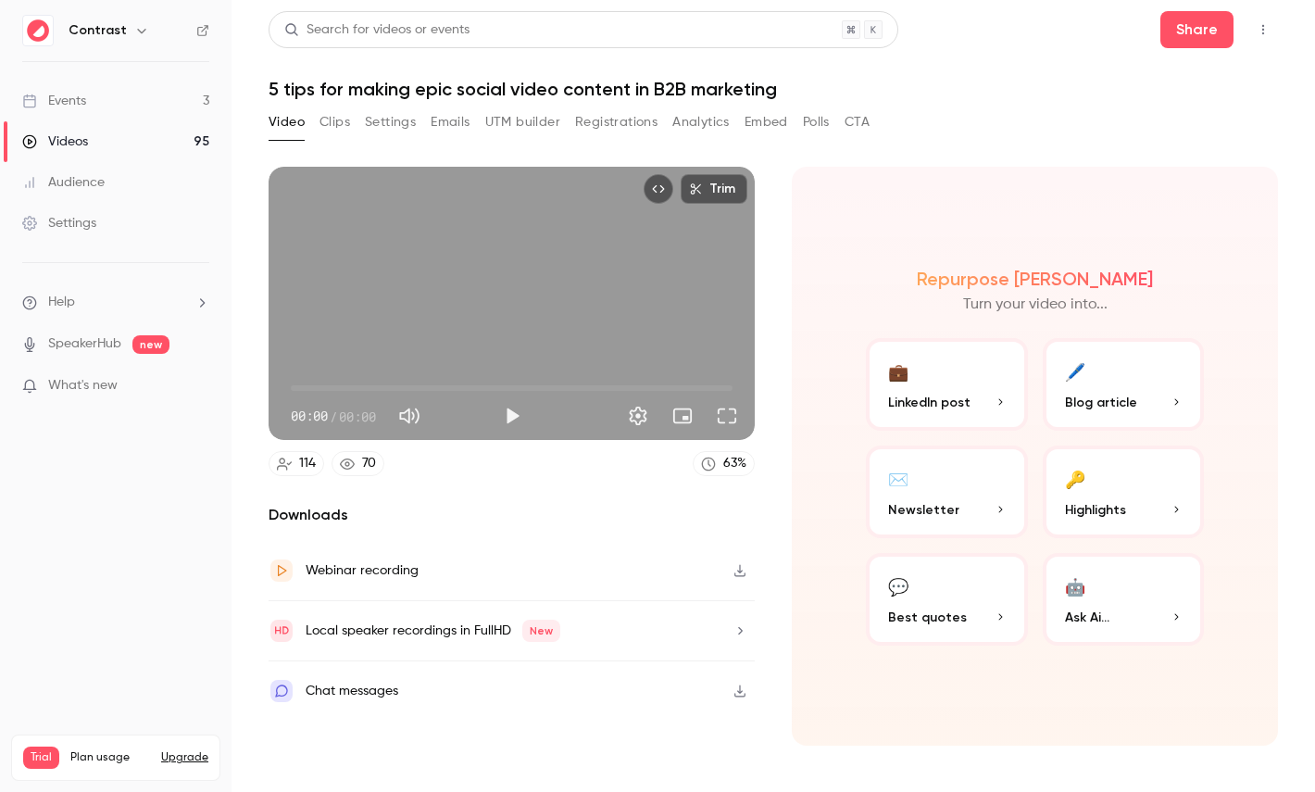
click at [631, 129] on button "Registrations" at bounding box center [616, 122] width 82 height 30
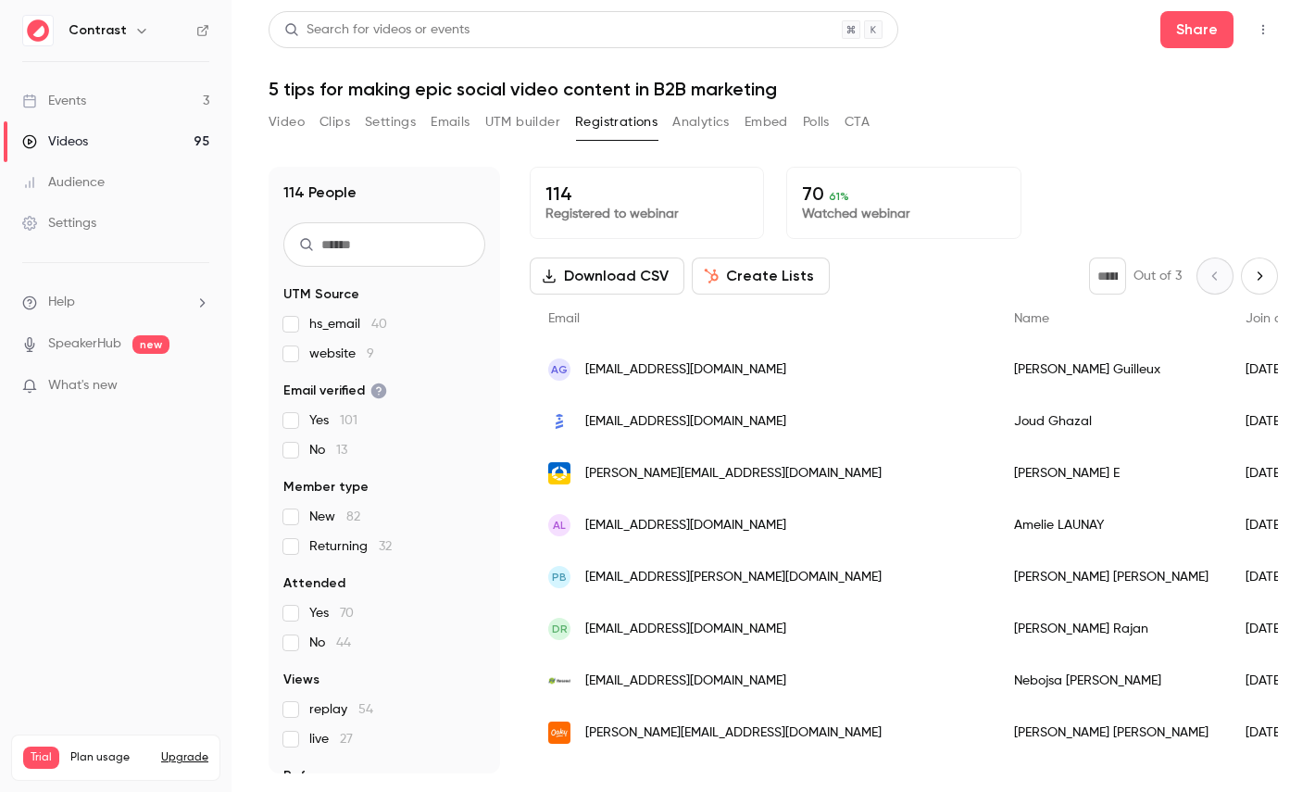
scroll to position [86, 0]
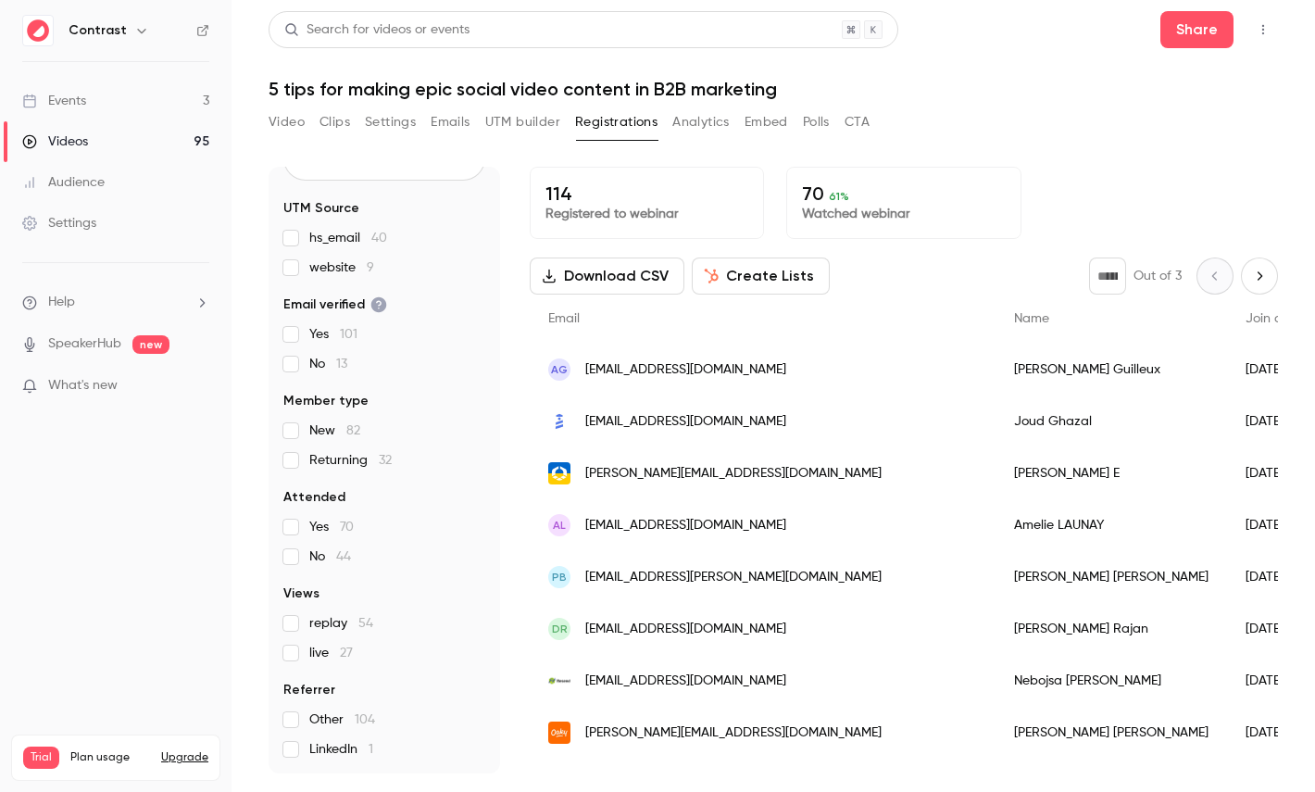
click at [794, 279] on button "Create Lists" at bounding box center [761, 275] width 138 height 37
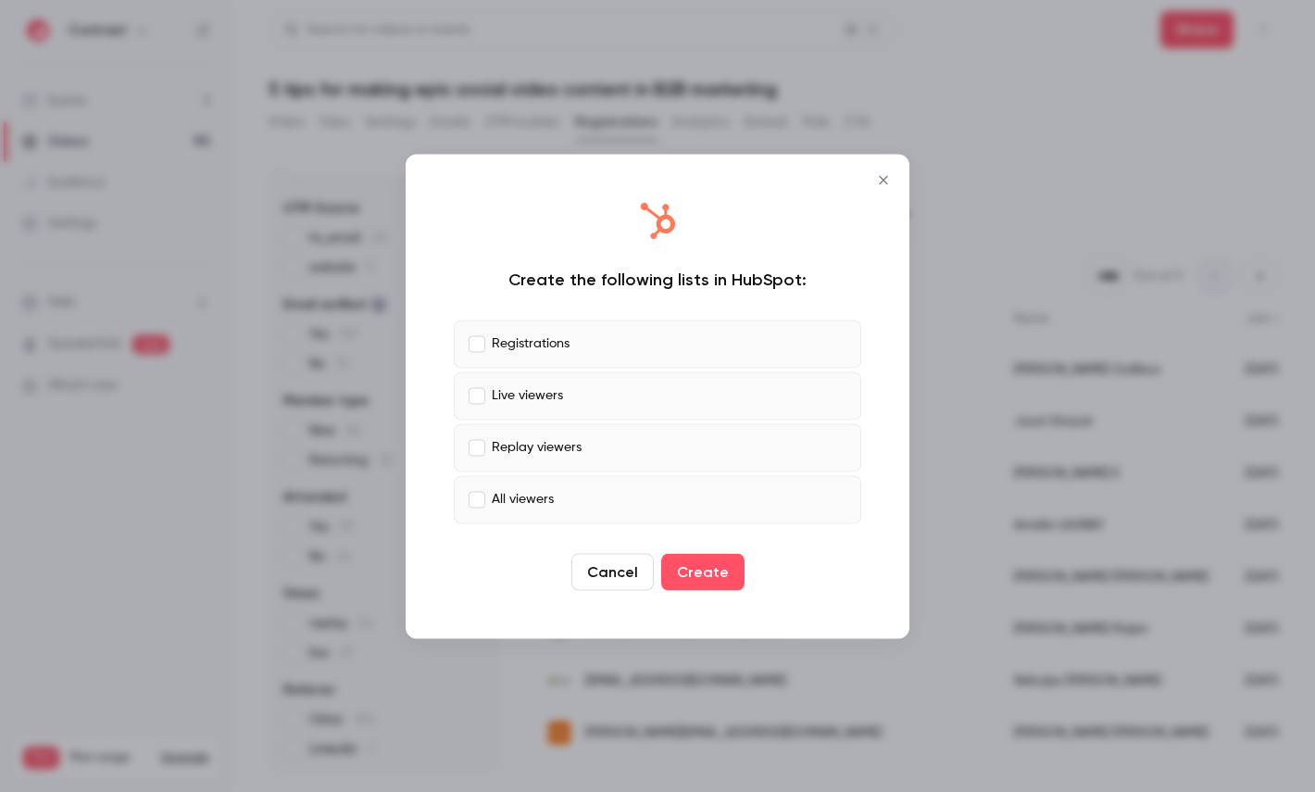
click at [557, 439] on p "Replay viewers" at bounding box center [537, 447] width 90 height 19
click at [555, 497] on label "All viewers" at bounding box center [657, 499] width 407 height 48
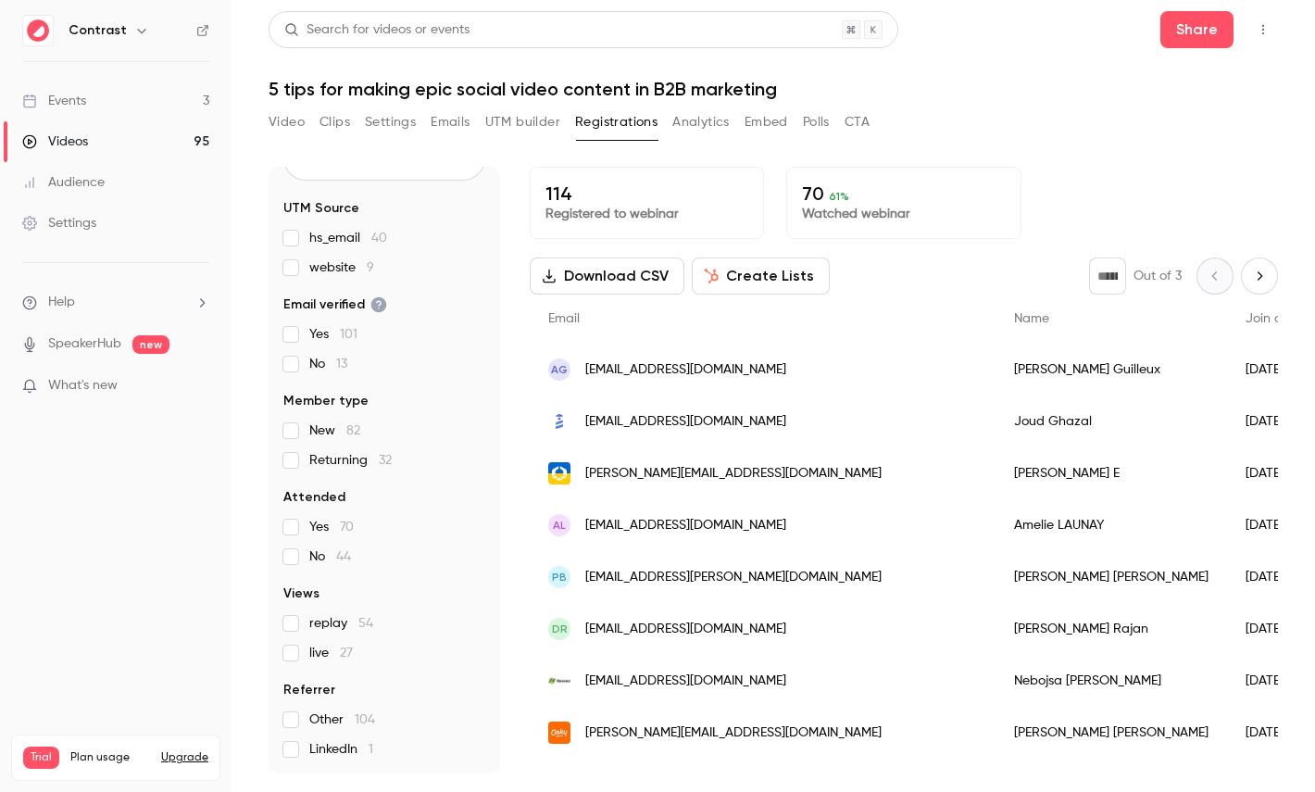
click at [700, 116] on button "Analytics" at bounding box center [700, 122] width 57 height 30
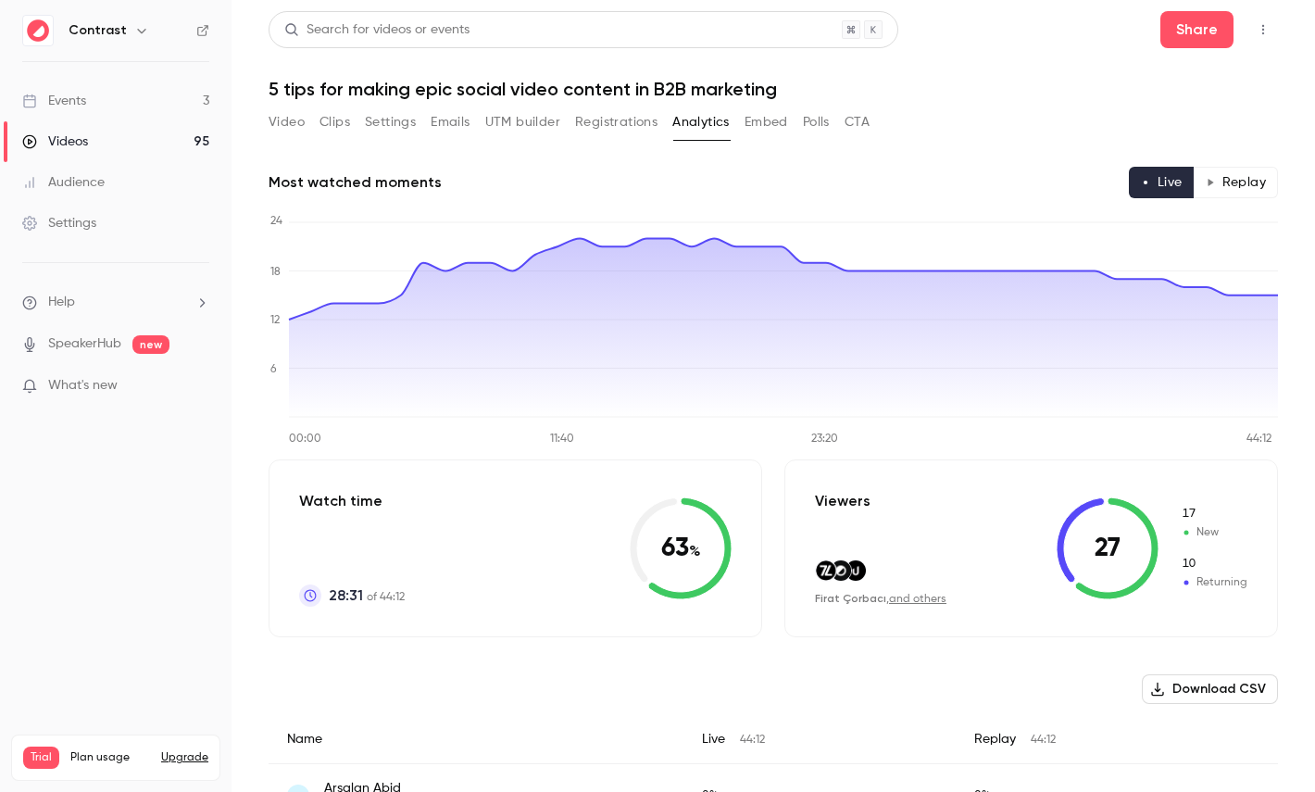
click at [1246, 194] on button "Replay" at bounding box center [1235, 182] width 84 height 31
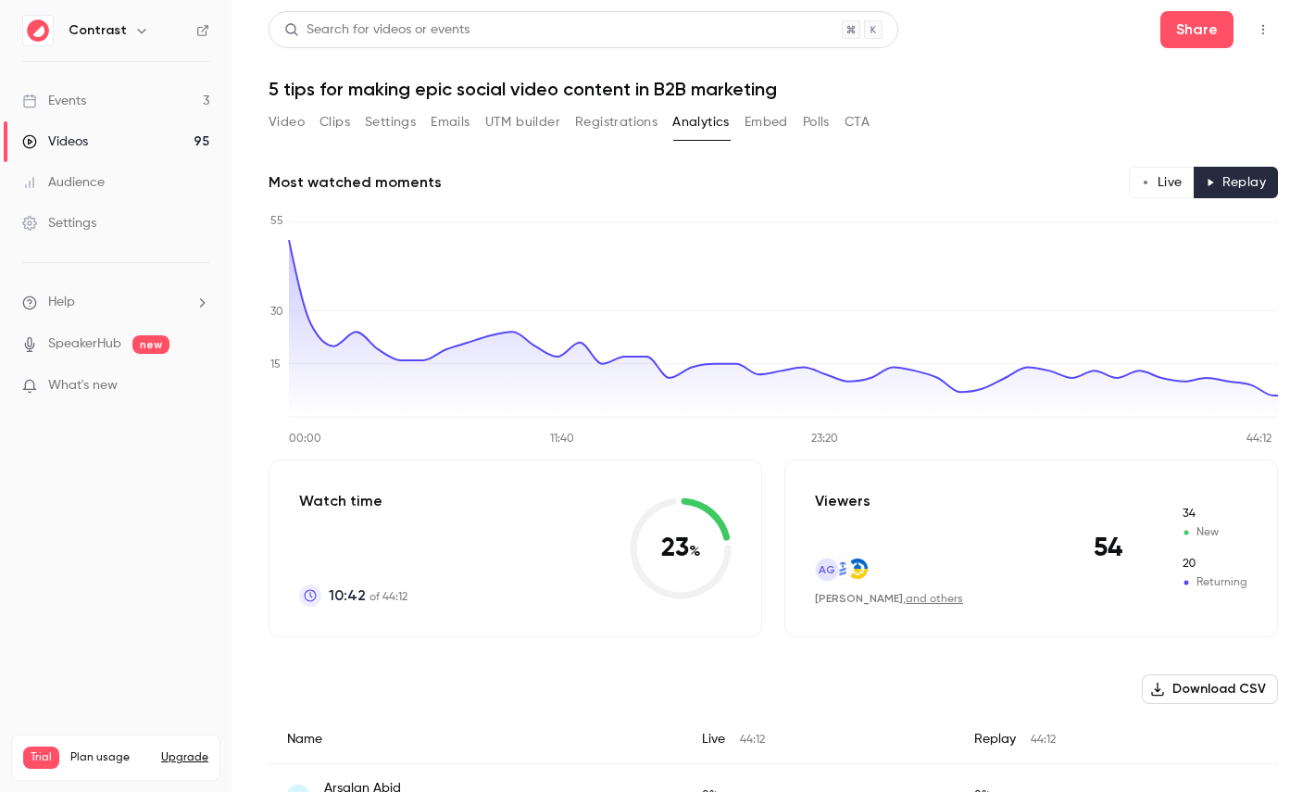
click at [1151, 188] on button "Live" at bounding box center [1162, 182] width 66 height 31
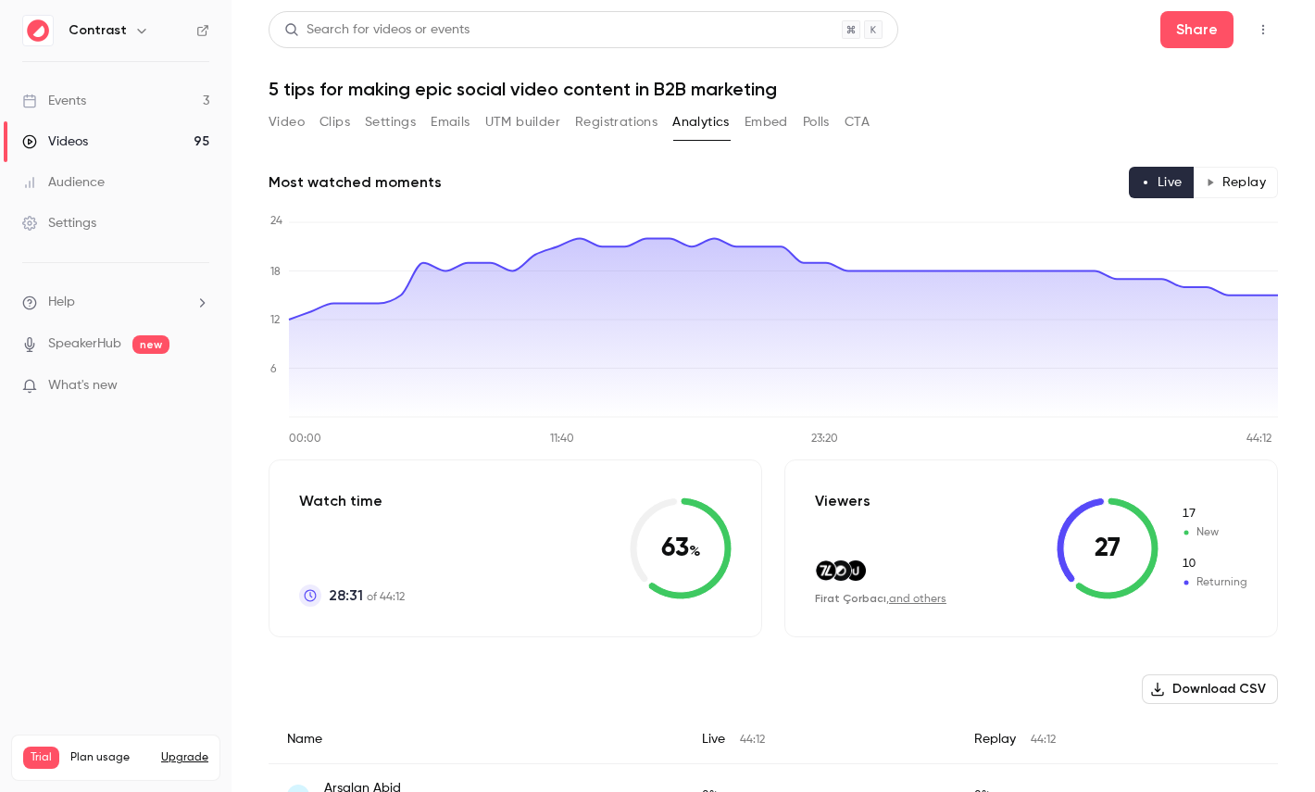
click at [817, 123] on button "Polls" at bounding box center [816, 122] width 27 height 30
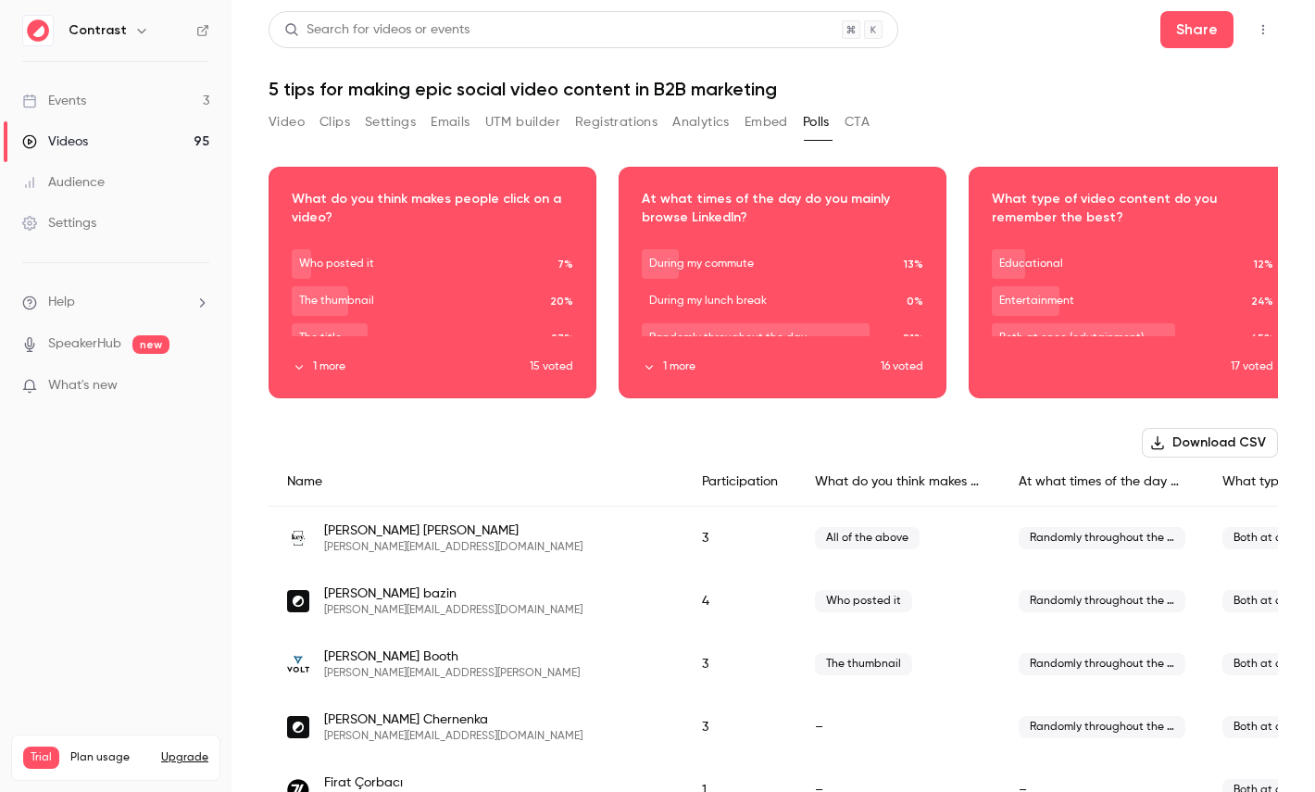
click at [863, 119] on button "CTA" at bounding box center [856, 122] width 25 height 30
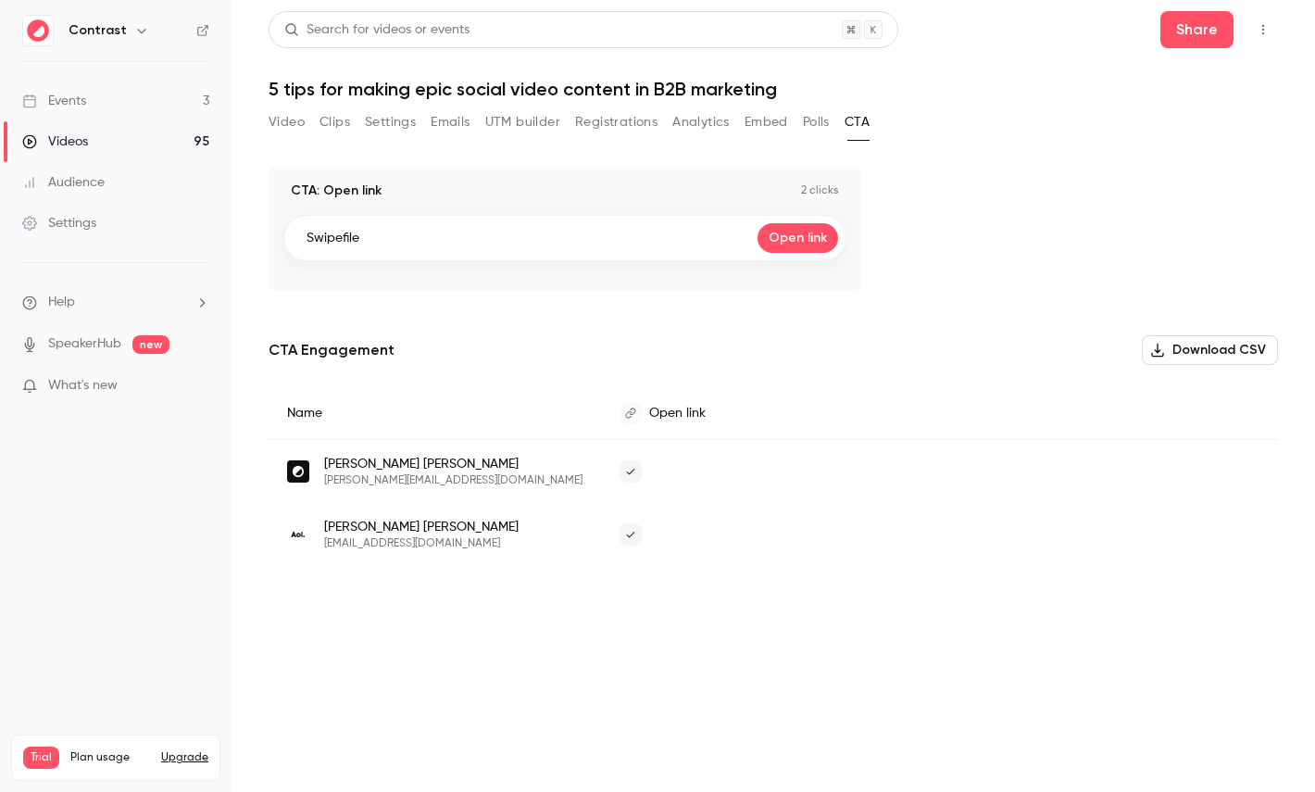
click at [723, 125] on button "Analytics" at bounding box center [700, 122] width 57 height 30
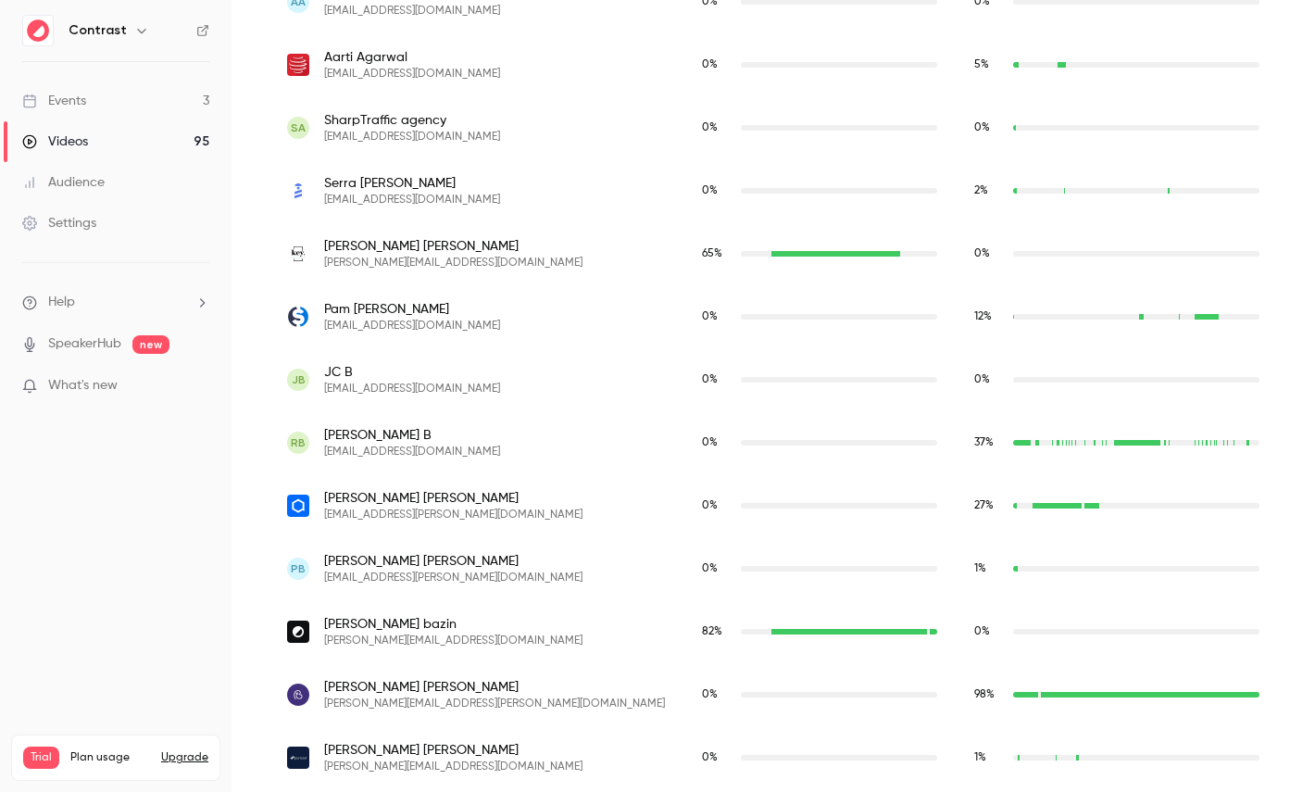
scroll to position [927, 0]
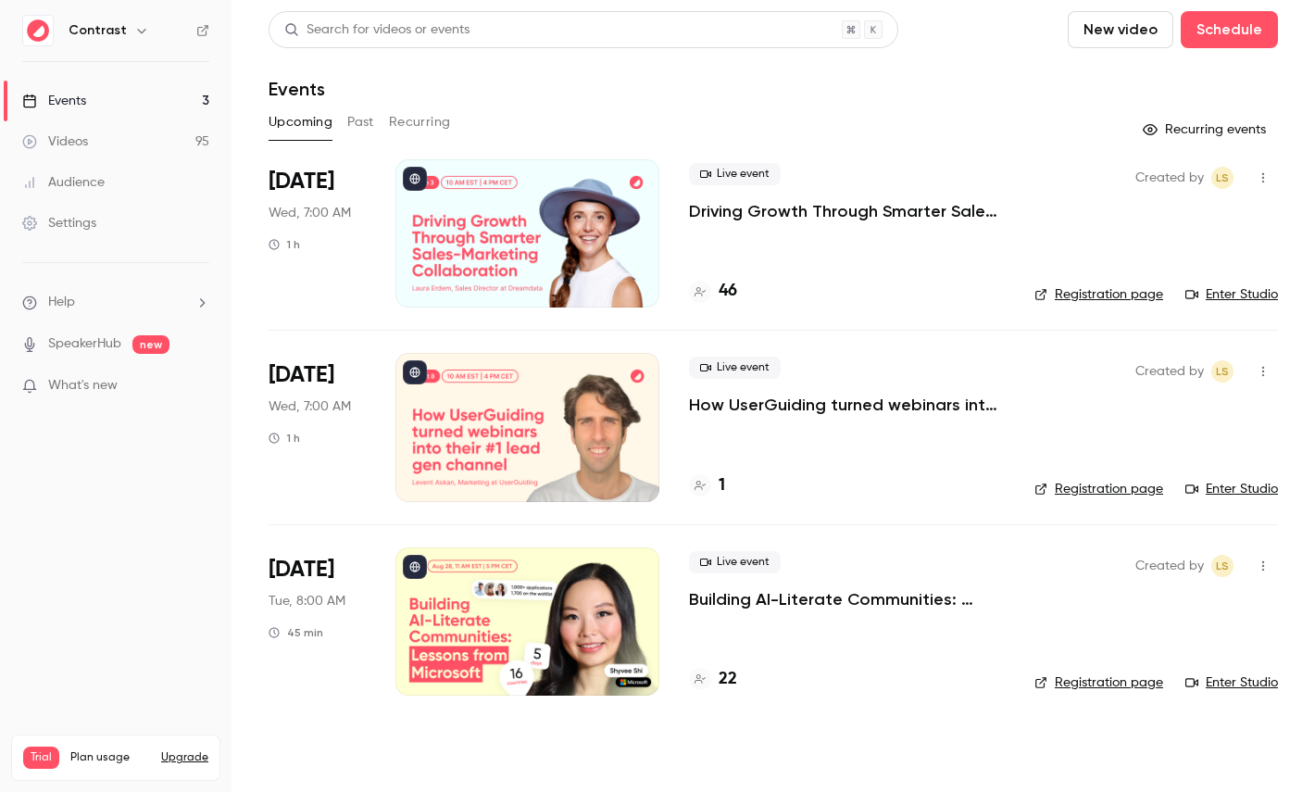
click at [137, 29] on icon "button" at bounding box center [141, 31] width 8 height 5
click at [114, 159] on link "Videos 95" at bounding box center [115, 141] width 231 height 41
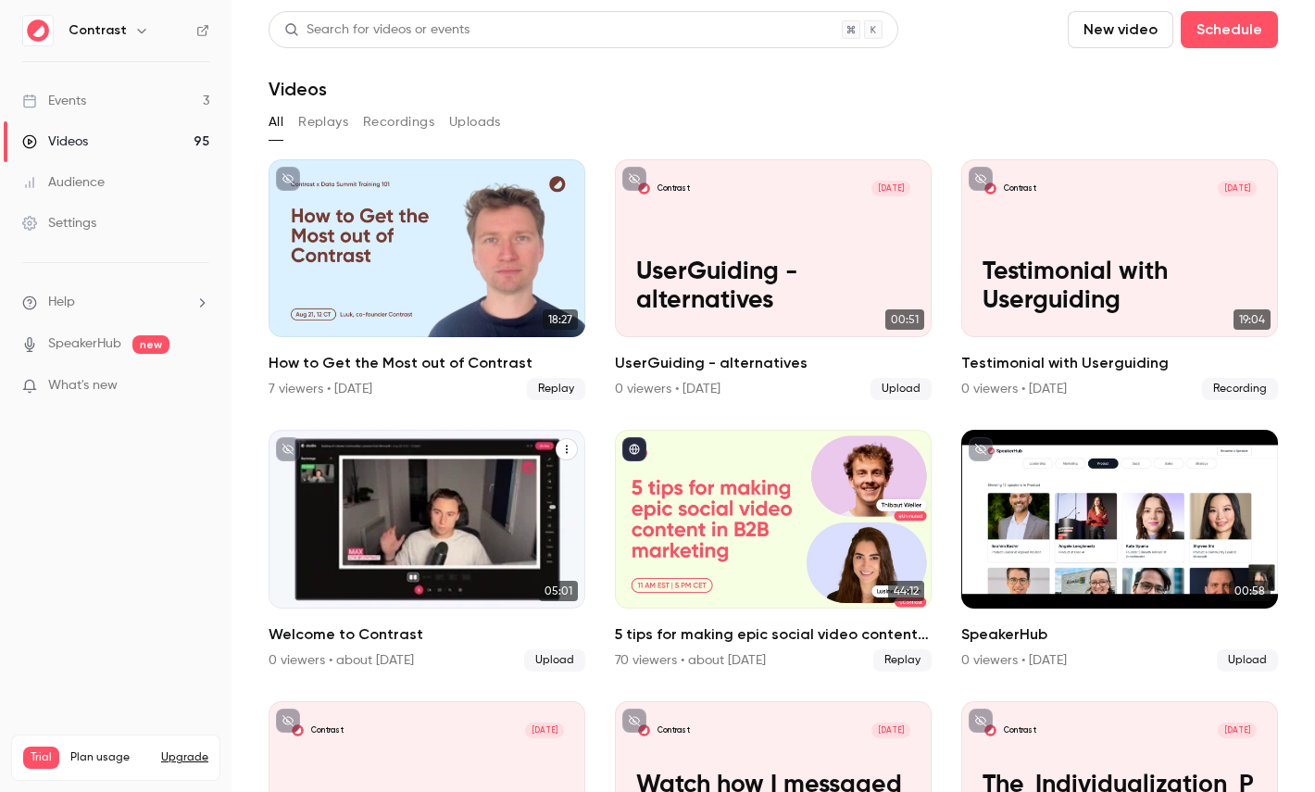
click at [566, 447] on icon "Welcome to Contrast" at bounding box center [566, 448] width 11 height 11
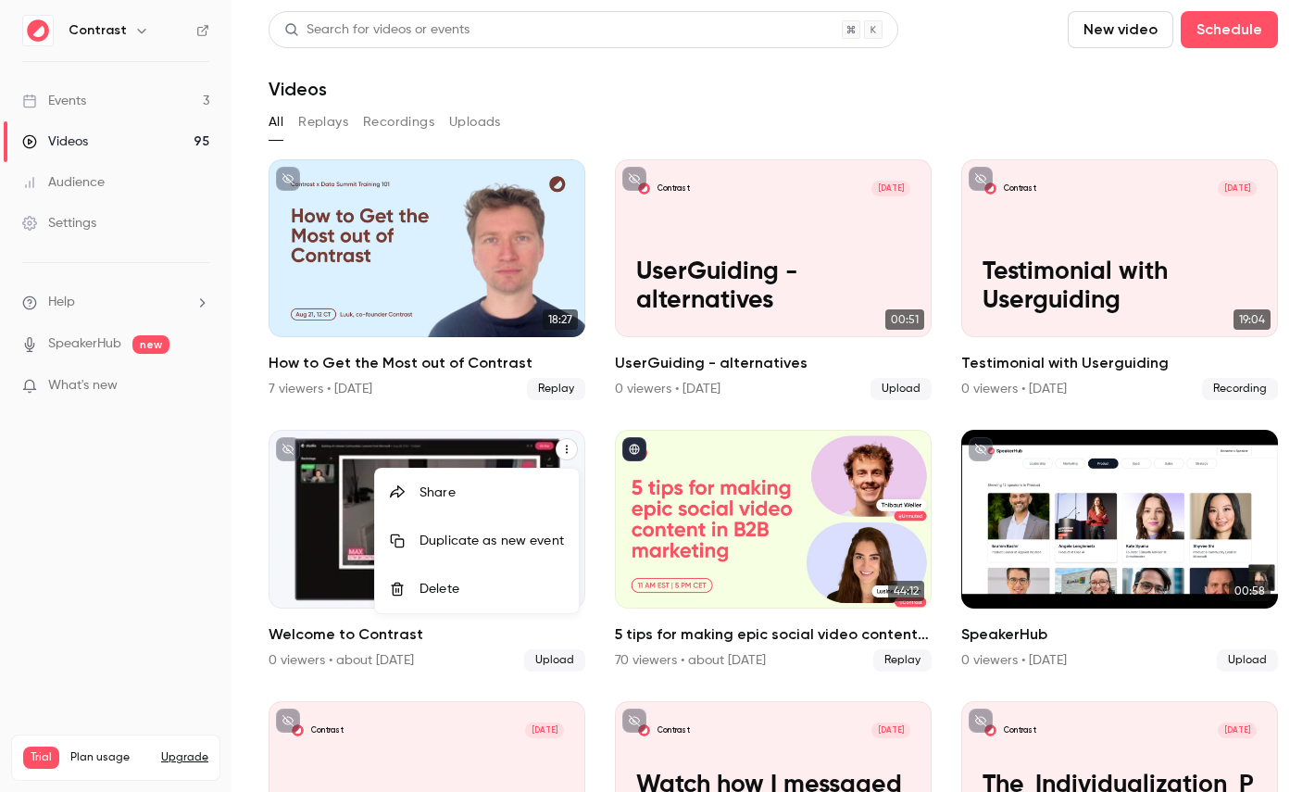
click at [492, 493] on div "Share" at bounding box center [491, 492] width 144 height 19
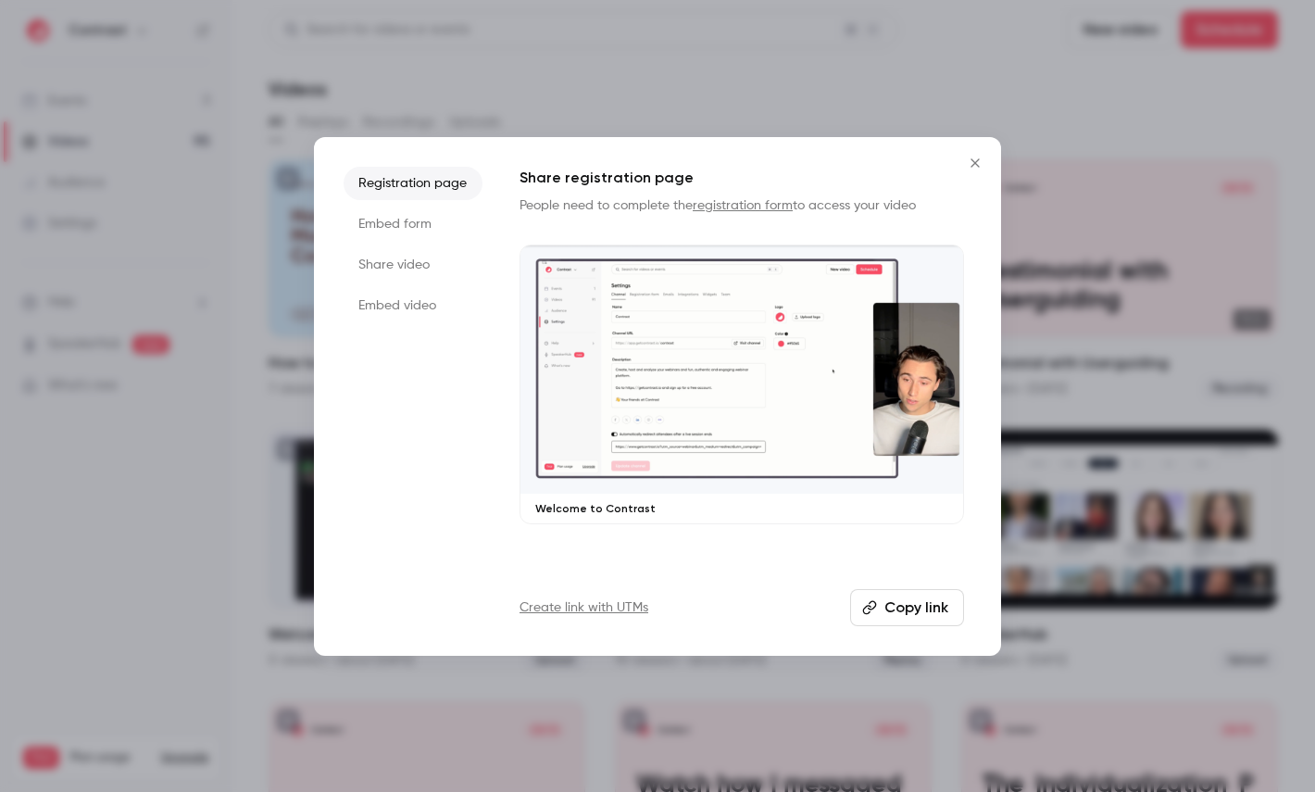
click at [387, 267] on li "Share video" at bounding box center [412, 264] width 139 height 33
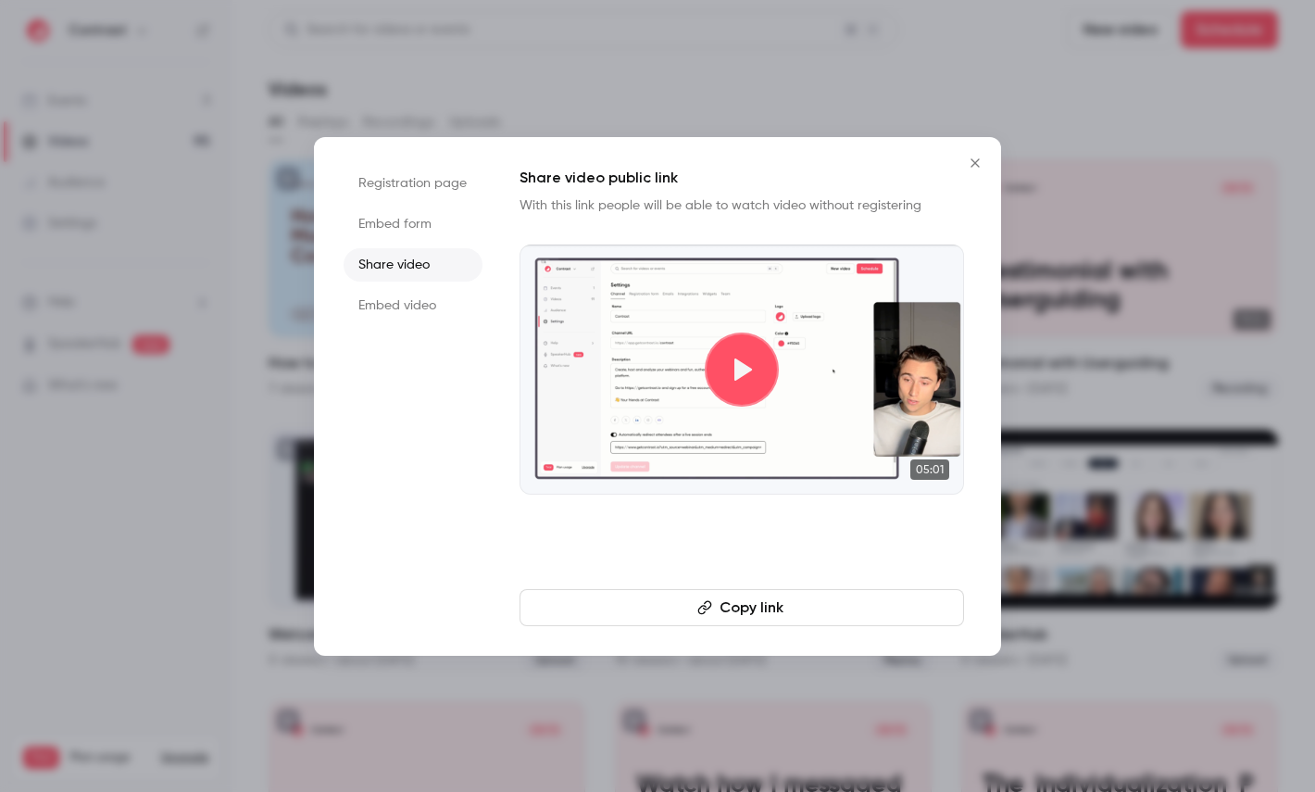
click at [680, 615] on button "Copy link" at bounding box center [741, 607] width 444 height 37
click at [177, 241] on div at bounding box center [657, 396] width 1315 height 792
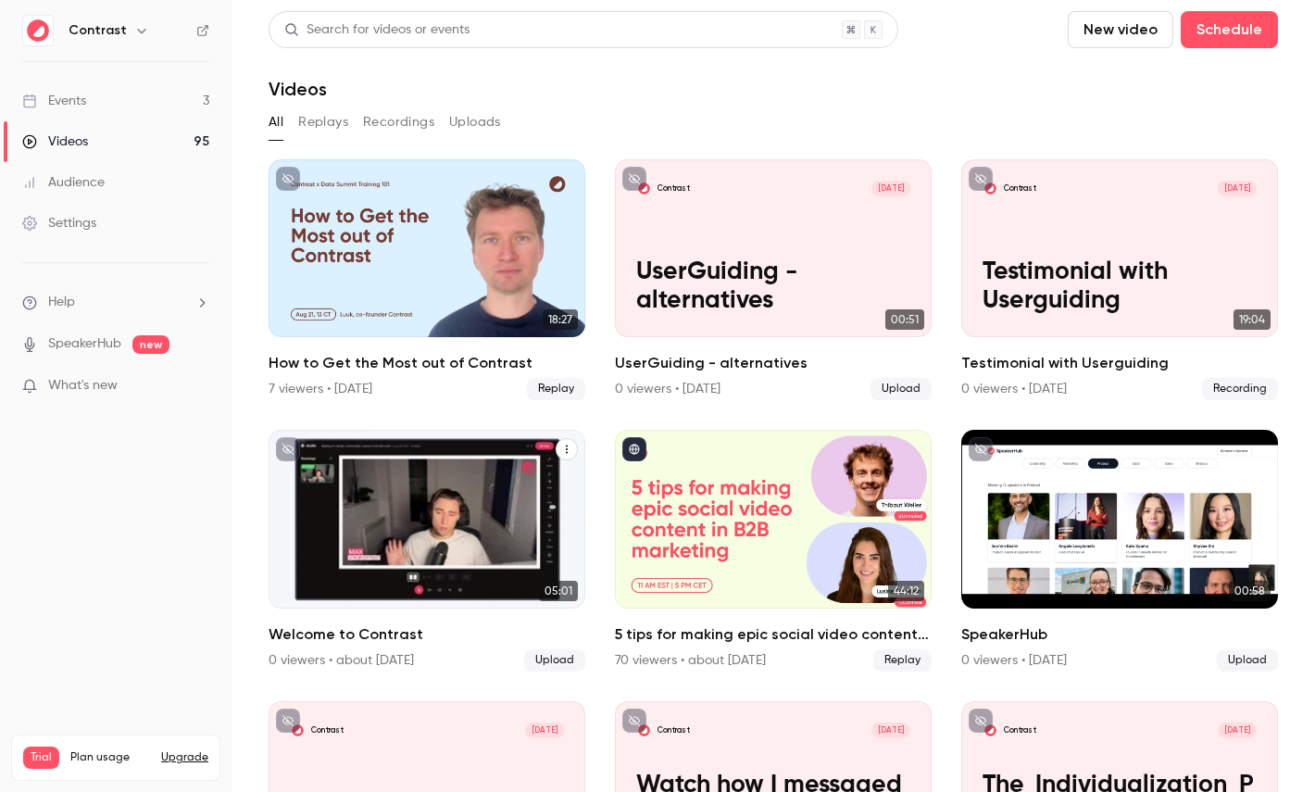
click at [136, 36] on icon "button" at bounding box center [141, 30] width 15 height 15
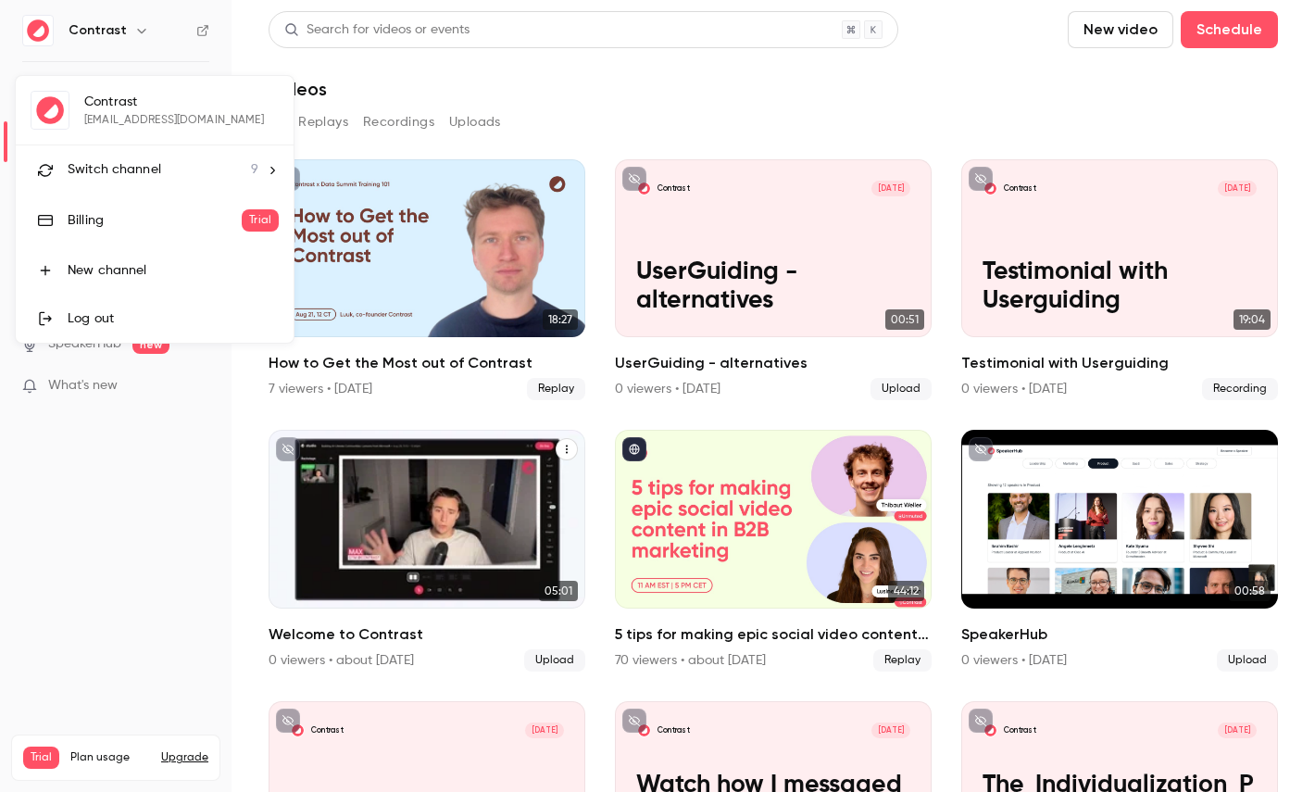
click at [127, 150] on li "Switch channel 9" at bounding box center [155, 169] width 278 height 49
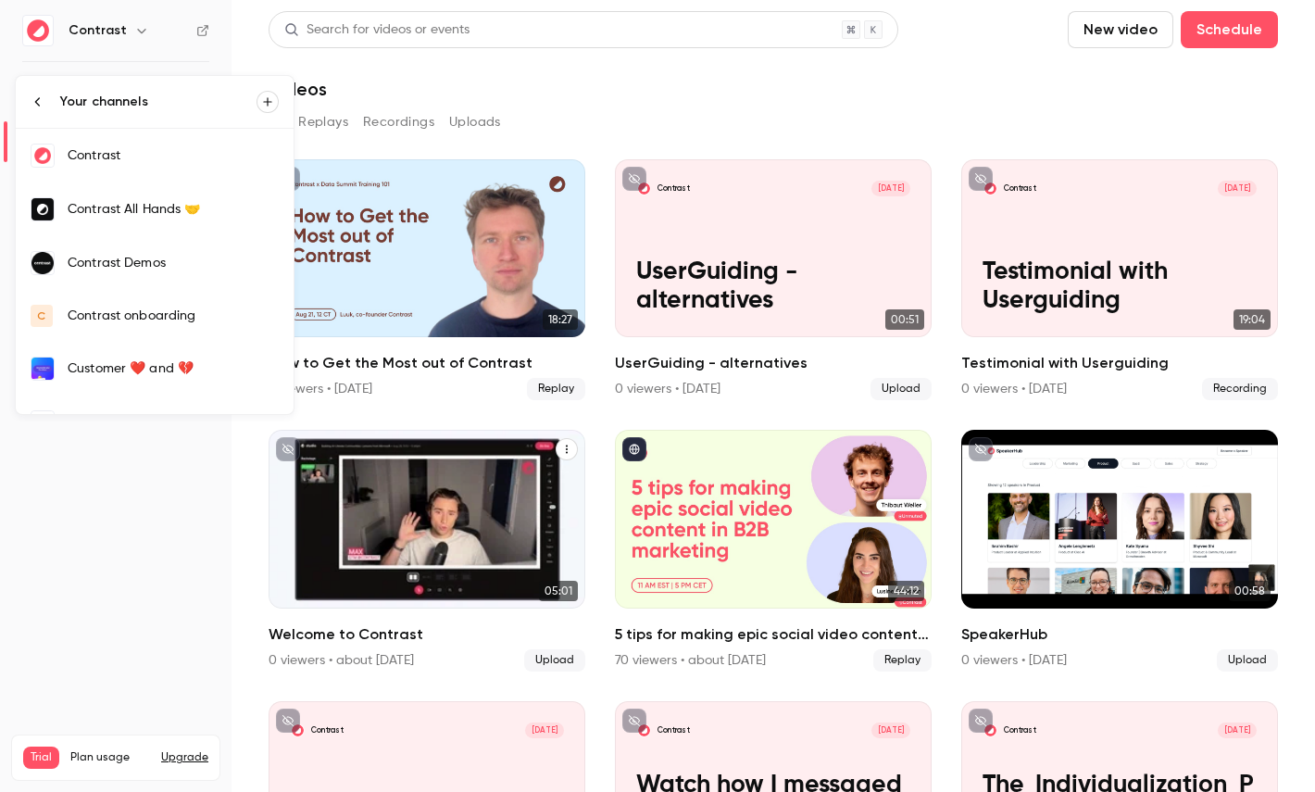
click at [119, 265] on div "Contrast Demos" at bounding box center [173, 263] width 211 height 19
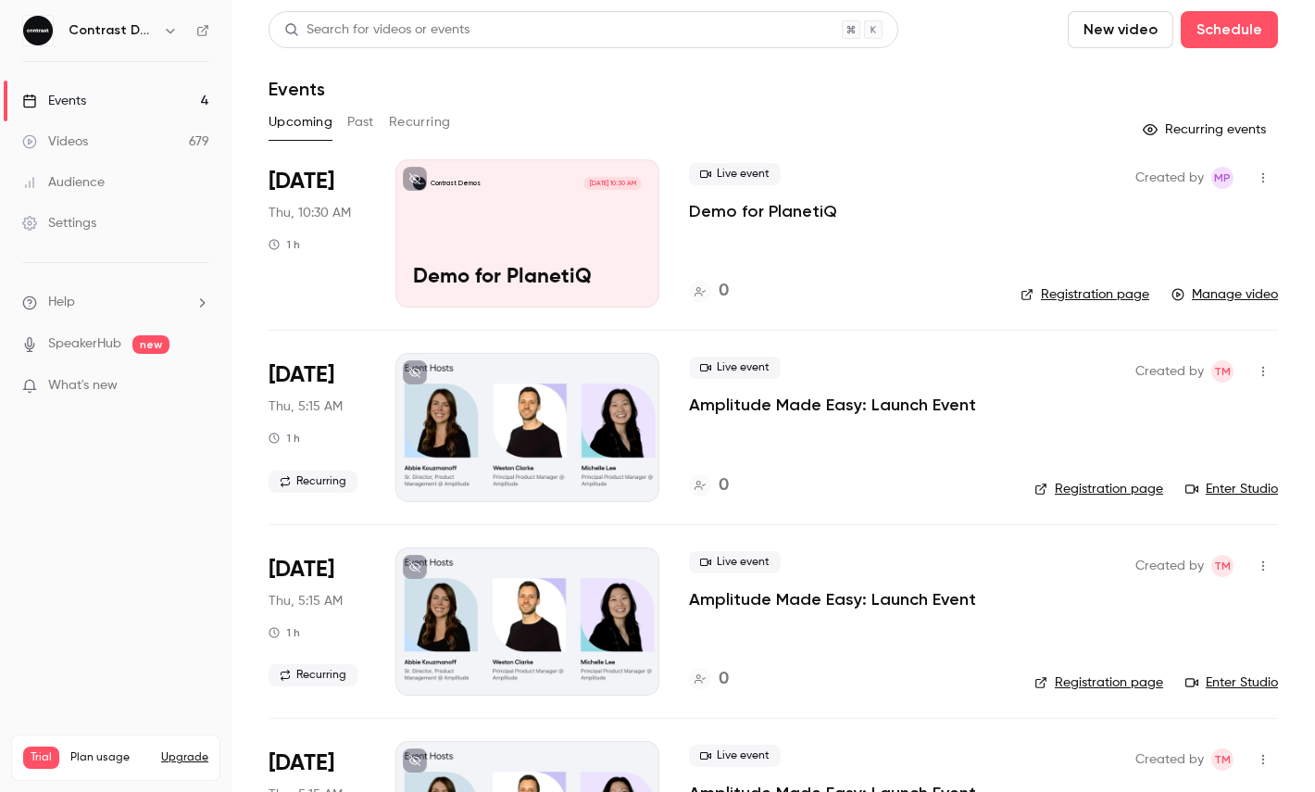
click at [77, 144] on div "Videos" at bounding box center [55, 141] width 66 height 19
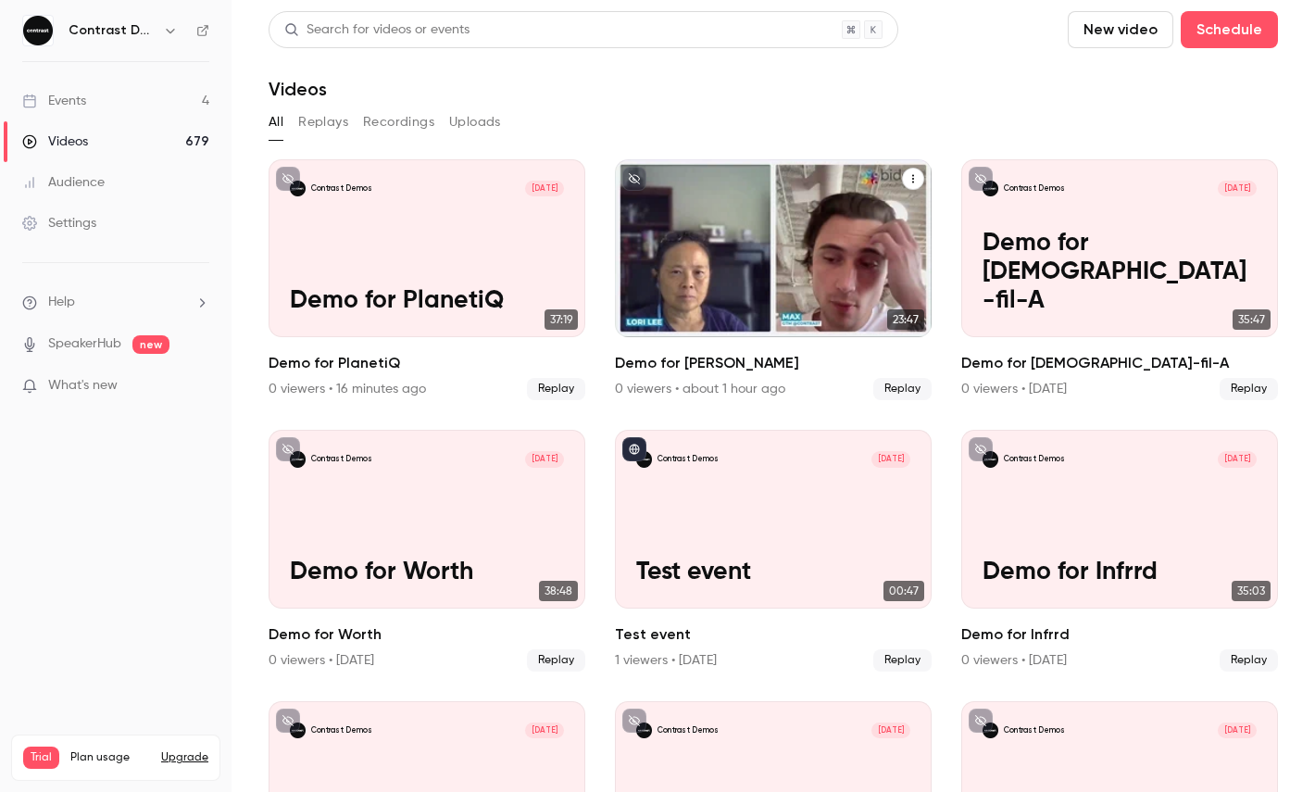
click at [914, 177] on icon "Demo for Biddle" at bounding box center [912, 178] width 11 height 11
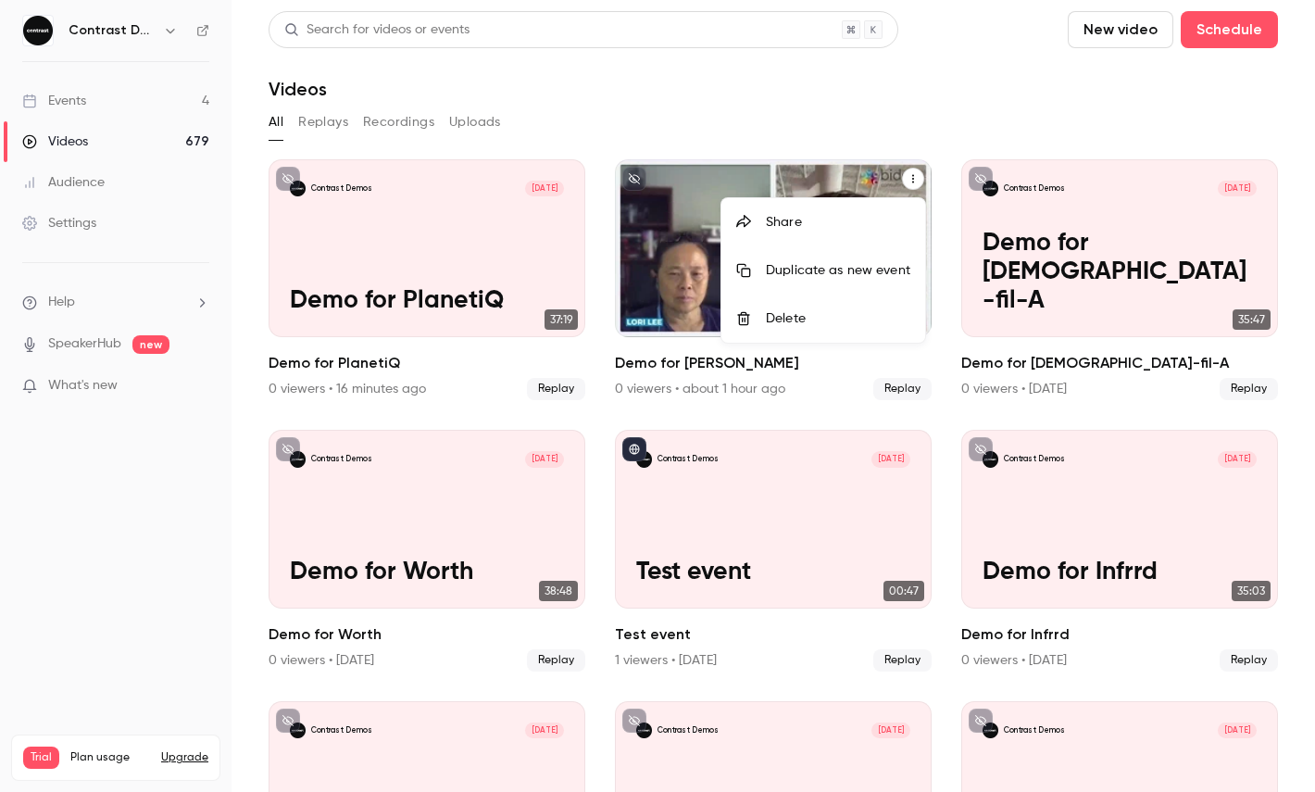
click at [816, 217] on div "Share" at bounding box center [838, 222] width 144 height 19
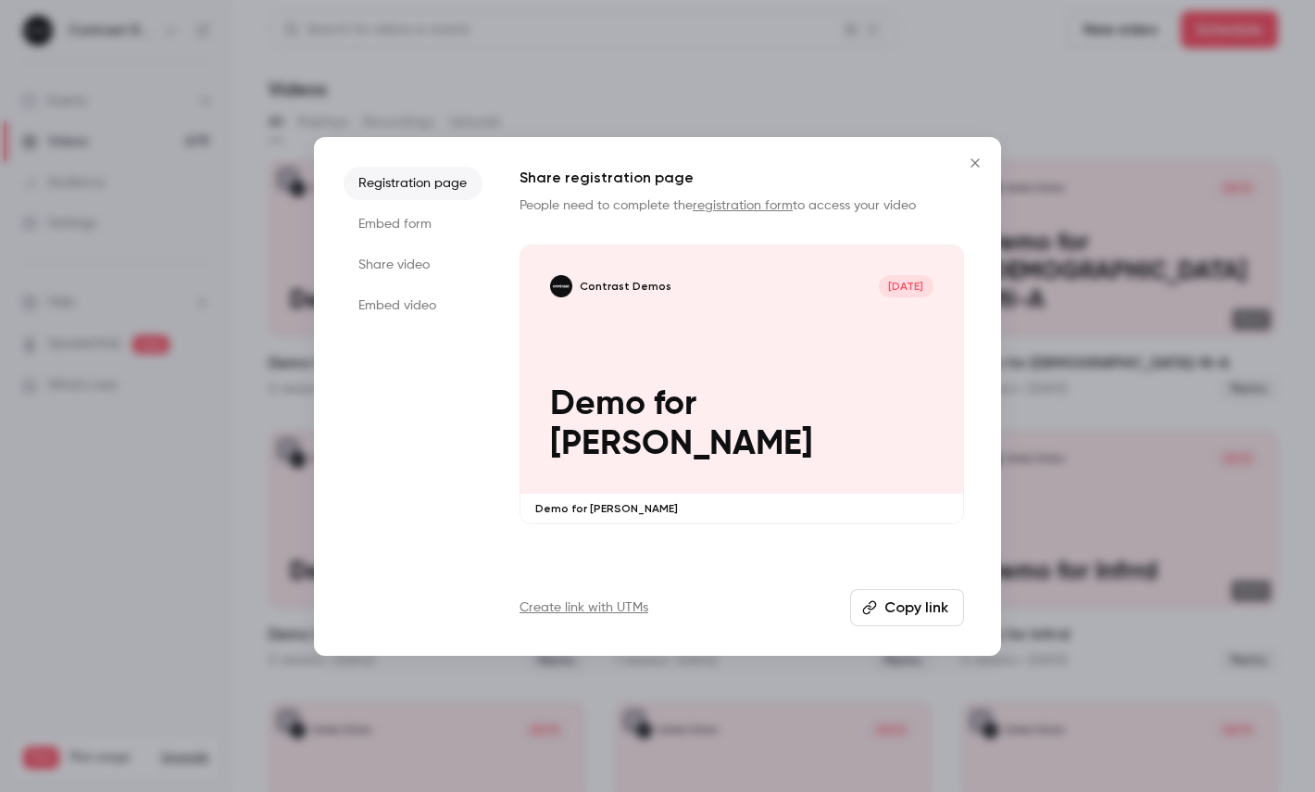
click at [425, 262] on li "Share video" at bounding box center [412, 264] width 139 height 33
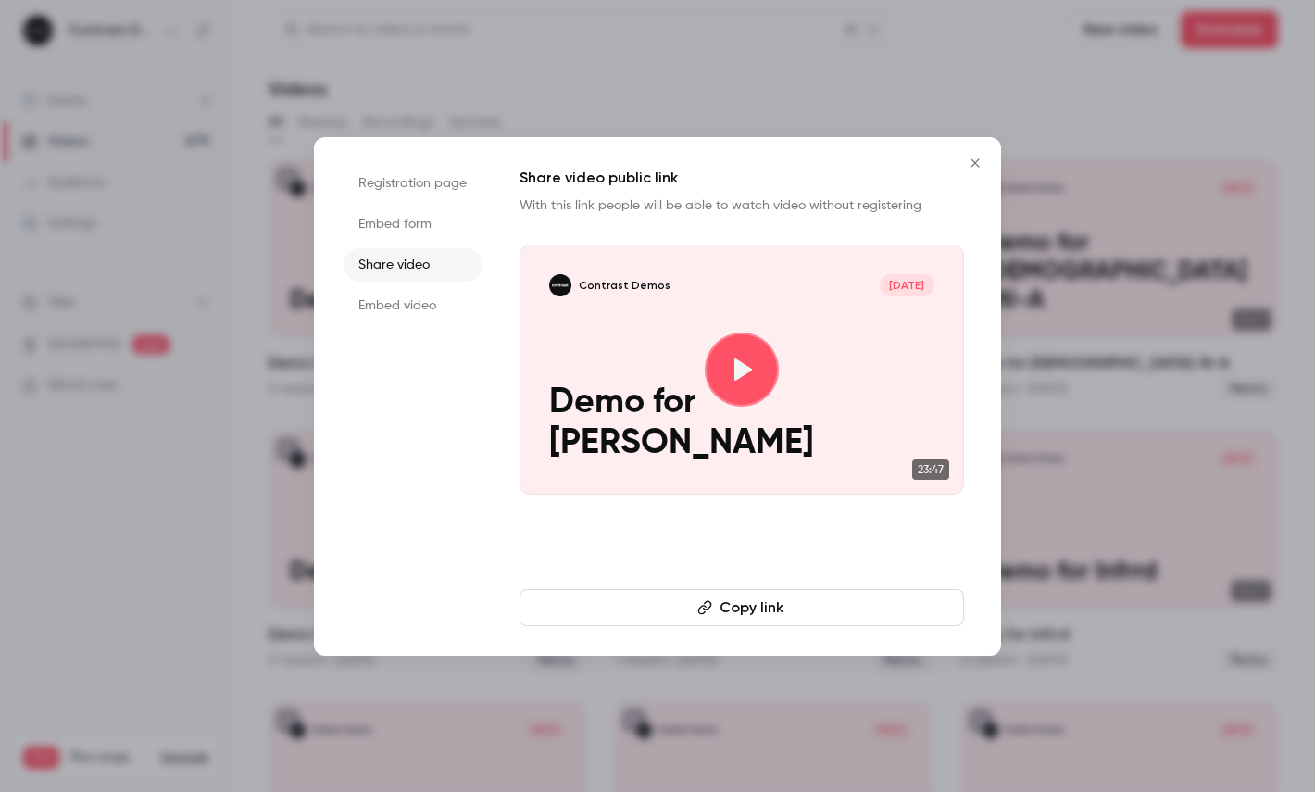
click at [686, 614] on button "Copy link" at bounding box center [741, 607] width 444 height 37
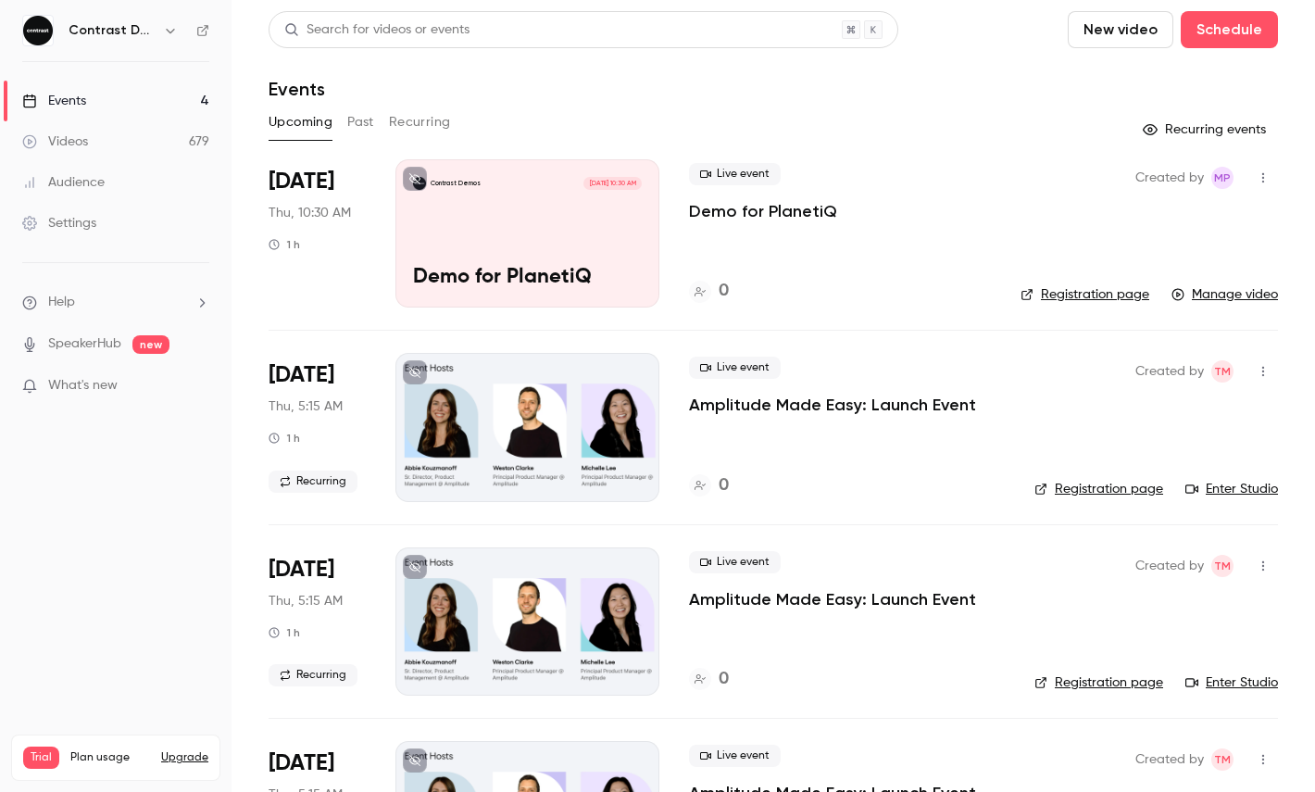
click at [104, 133] on link "Videos 679" at bounding box center [115, 141] width 231 height 41
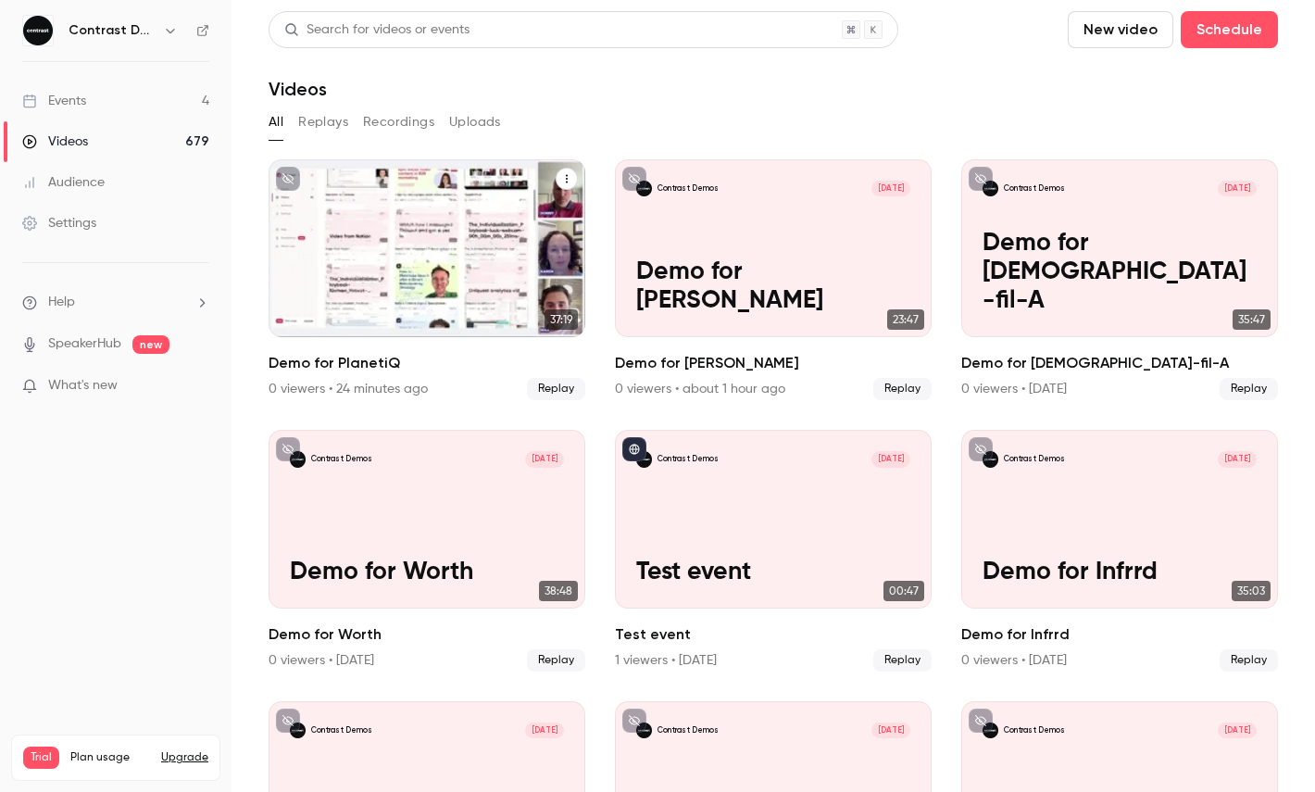
click at [405, 229] on div "Contrast Demos [DATE] Demo for PlanetiQ" at bounding box center [426, 248] width 317 height 178
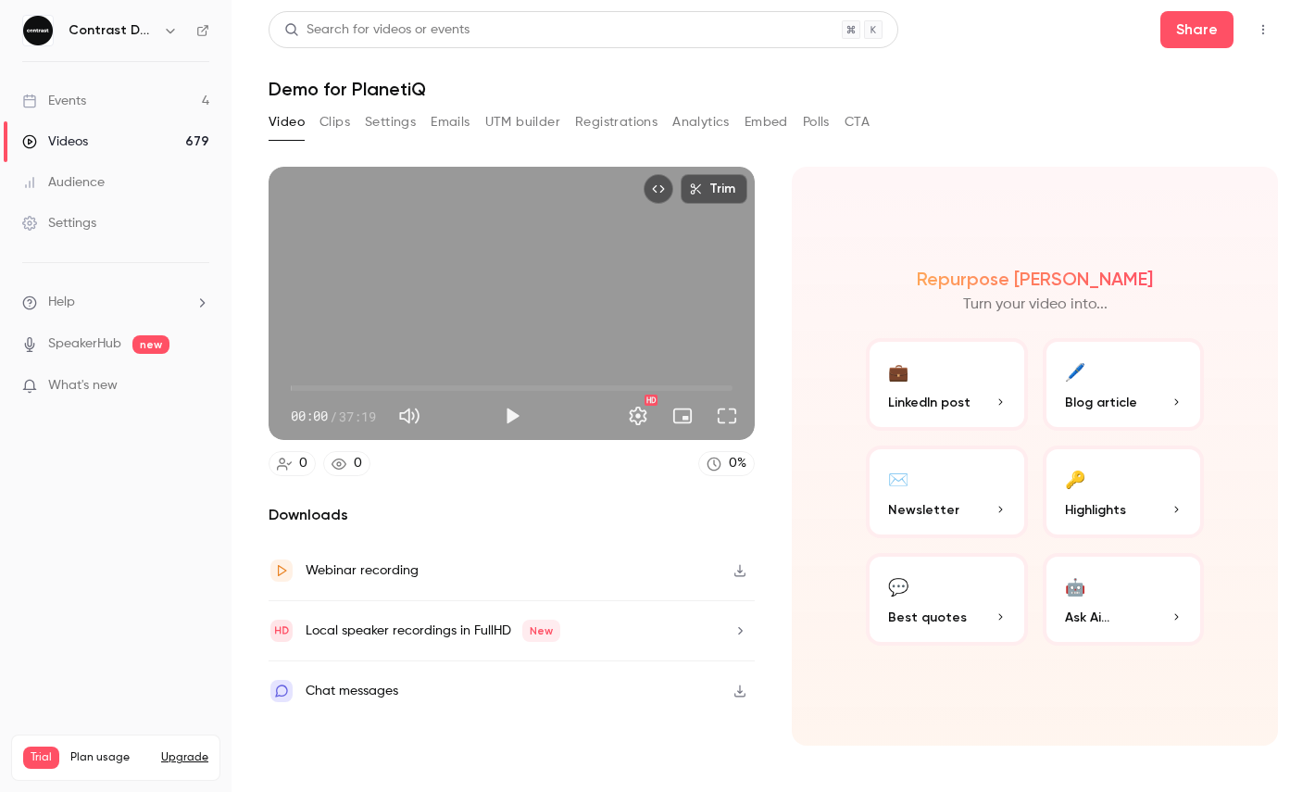
click at [418, 390] on span "00:00" at bounding box center [512, 388] width 442 height 30
click at [420, 283] on div "Trim 10:43 10:43 / 37:19 HD" at bounding box center [511, 303] width 486 height 273
click at [589, 206] on div "Trim 10:43 10:43 / 37:19 HD" at bounding box center [511, 303] width 486 height 273
type input "*****"
click at [1207, 41] on button "Share" at bounding box center [1196, 29] width 73 height 37
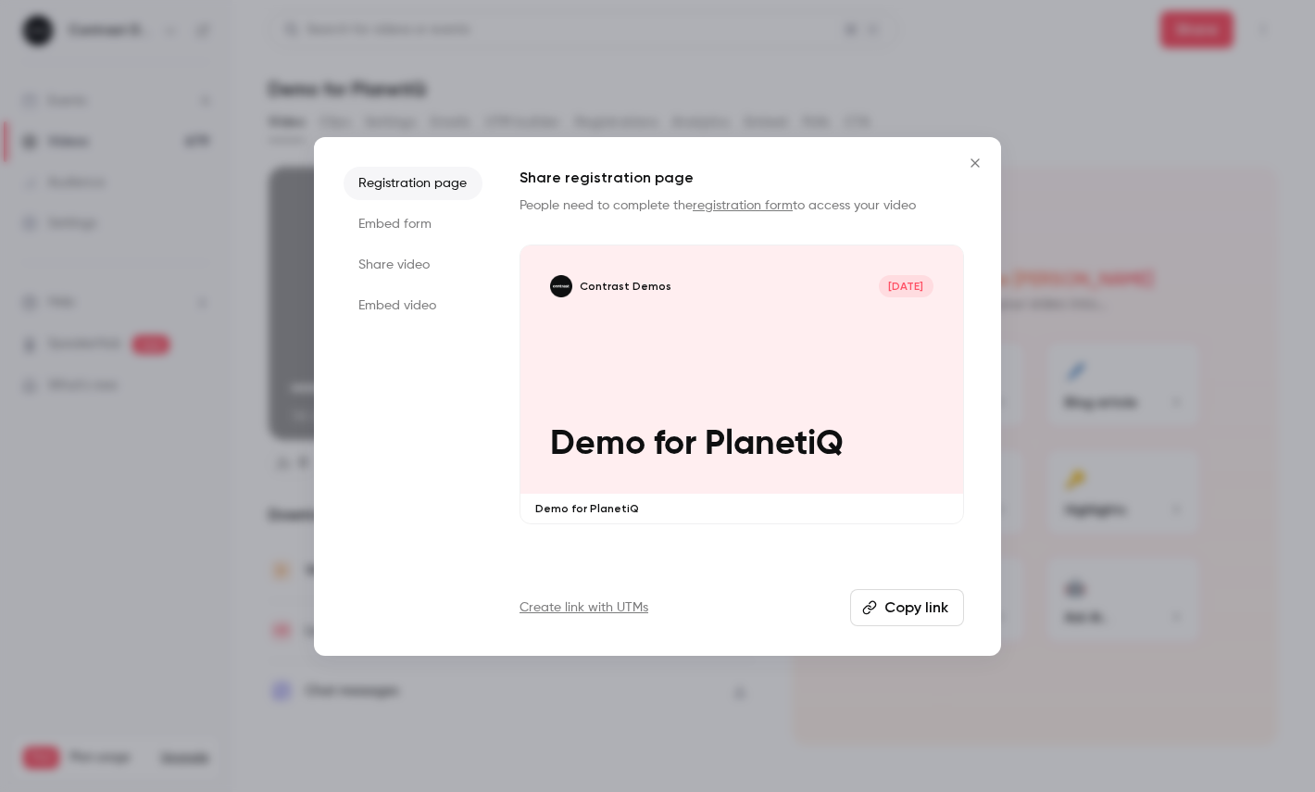
click at [431, 266] on li "Share video" at bounding box center [412, 264] width 139 height 33
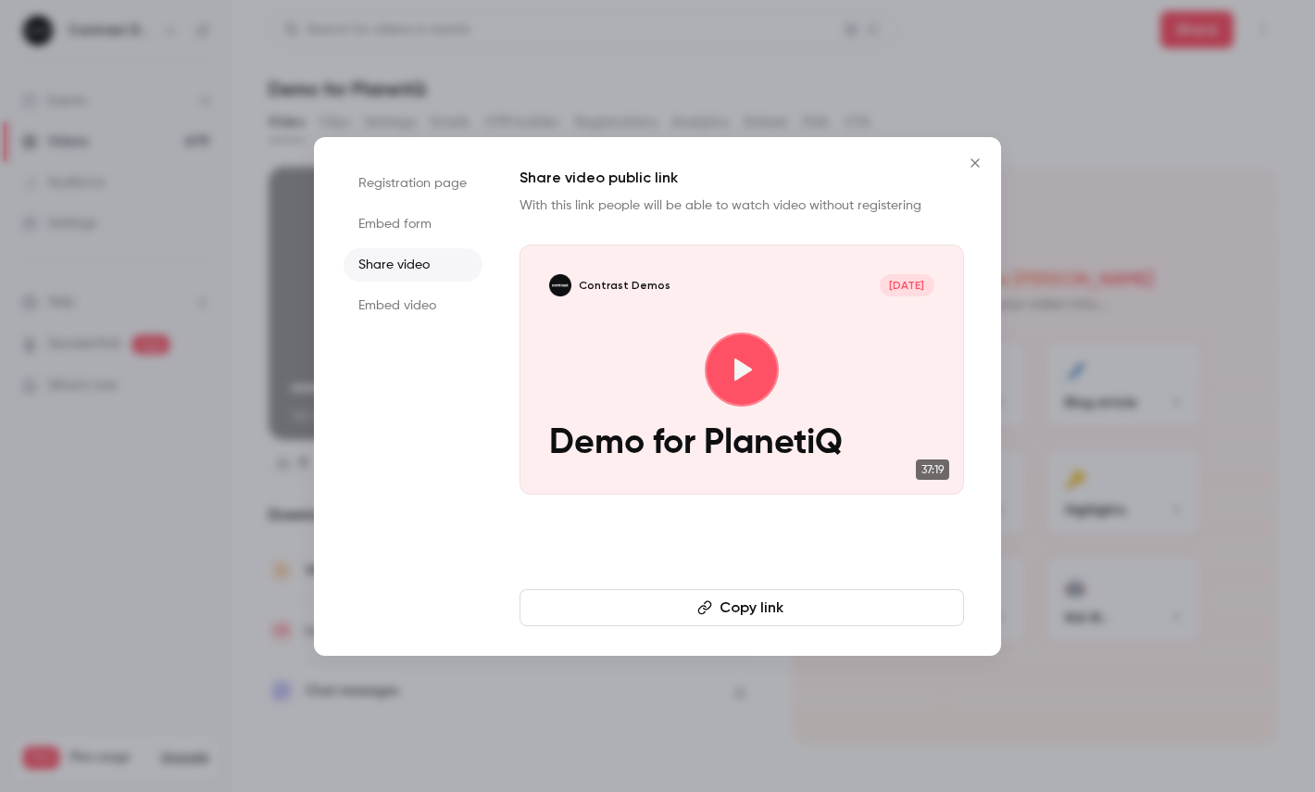
click at [650, 590] on button "Copy link" at bounding box center [741, 607] width 444 height 37
